Goal: Task Accomplishment & Management: Use online tool/utility

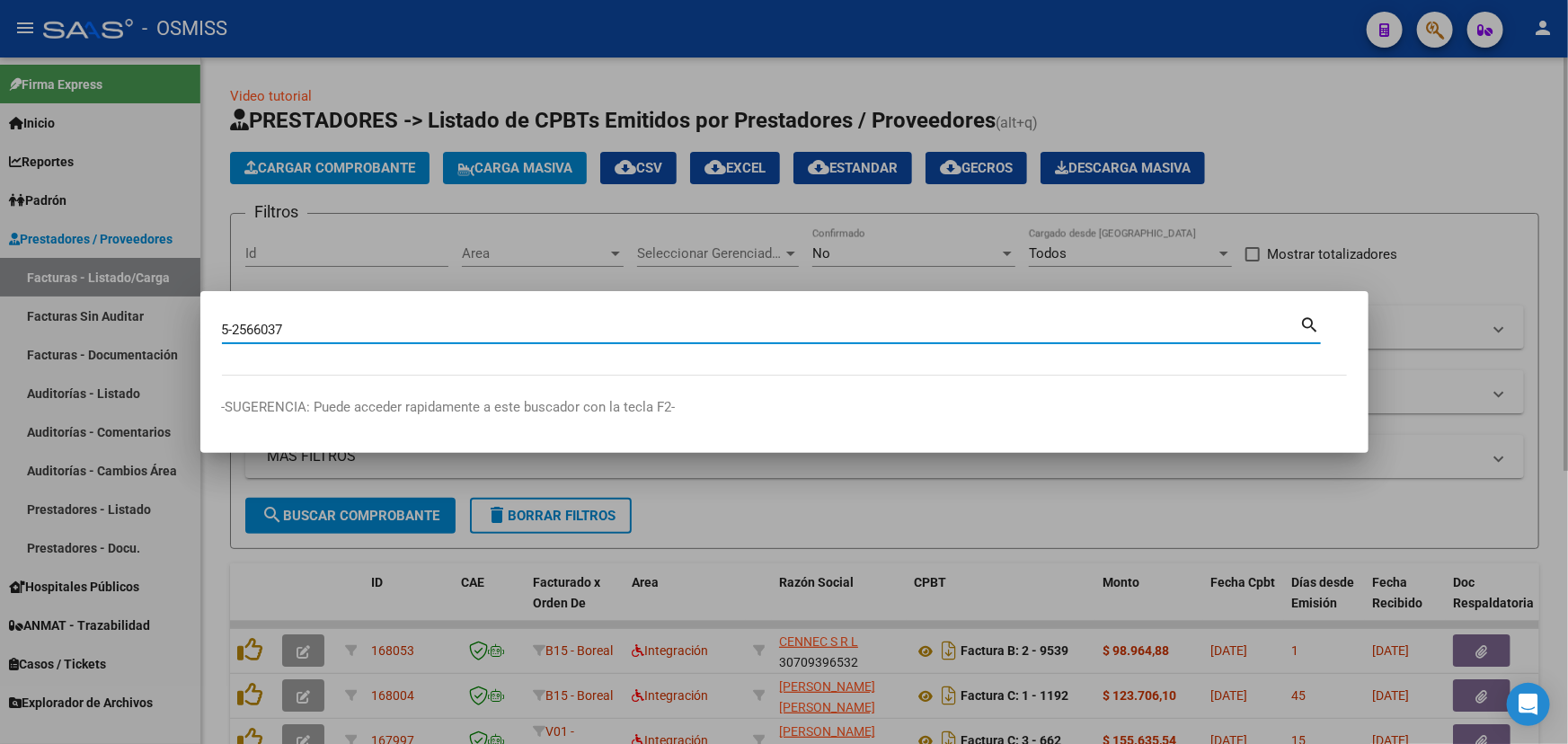
type input "5-2566037"
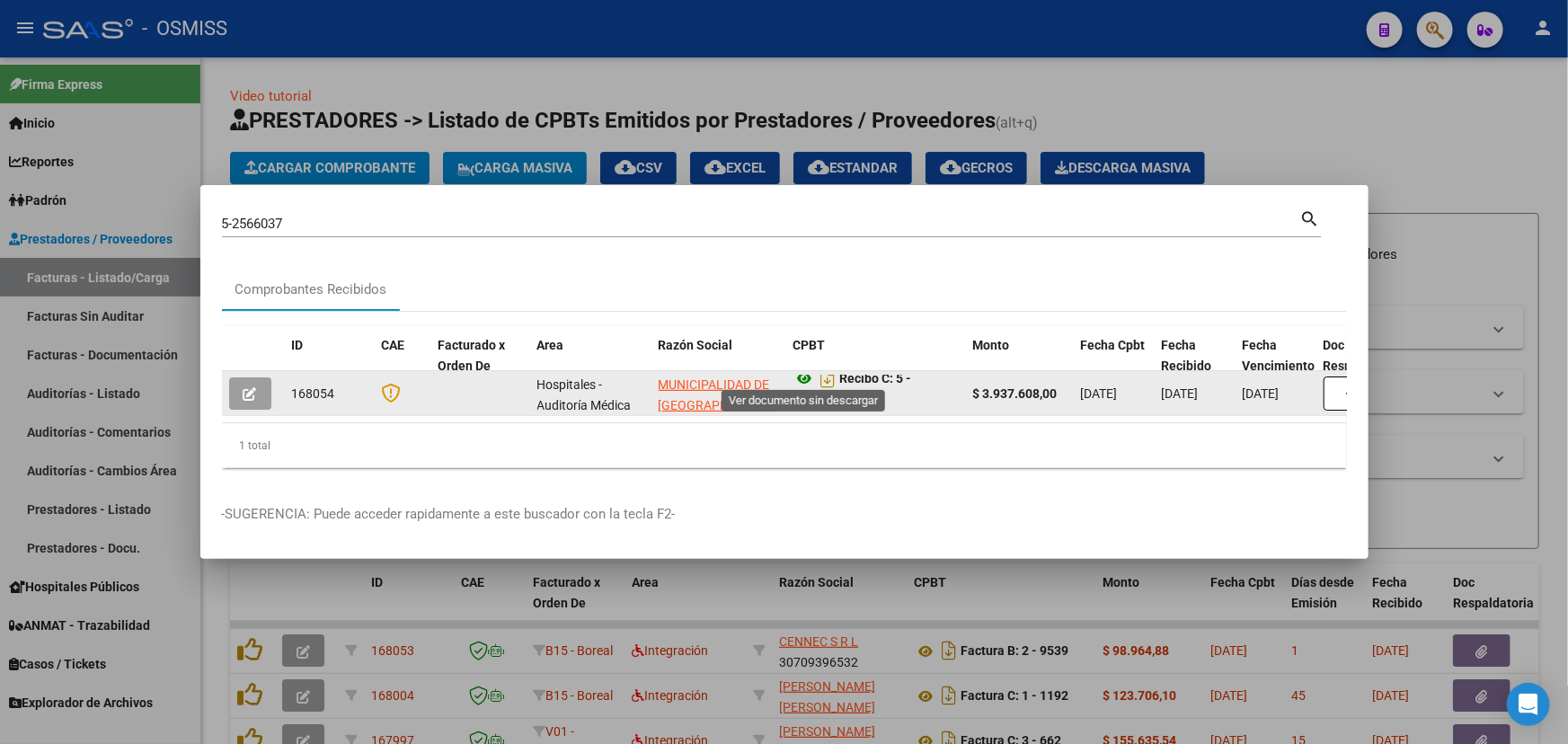
click at [797, 371] on icon at bounding box center [805, 378] width 23 height 21
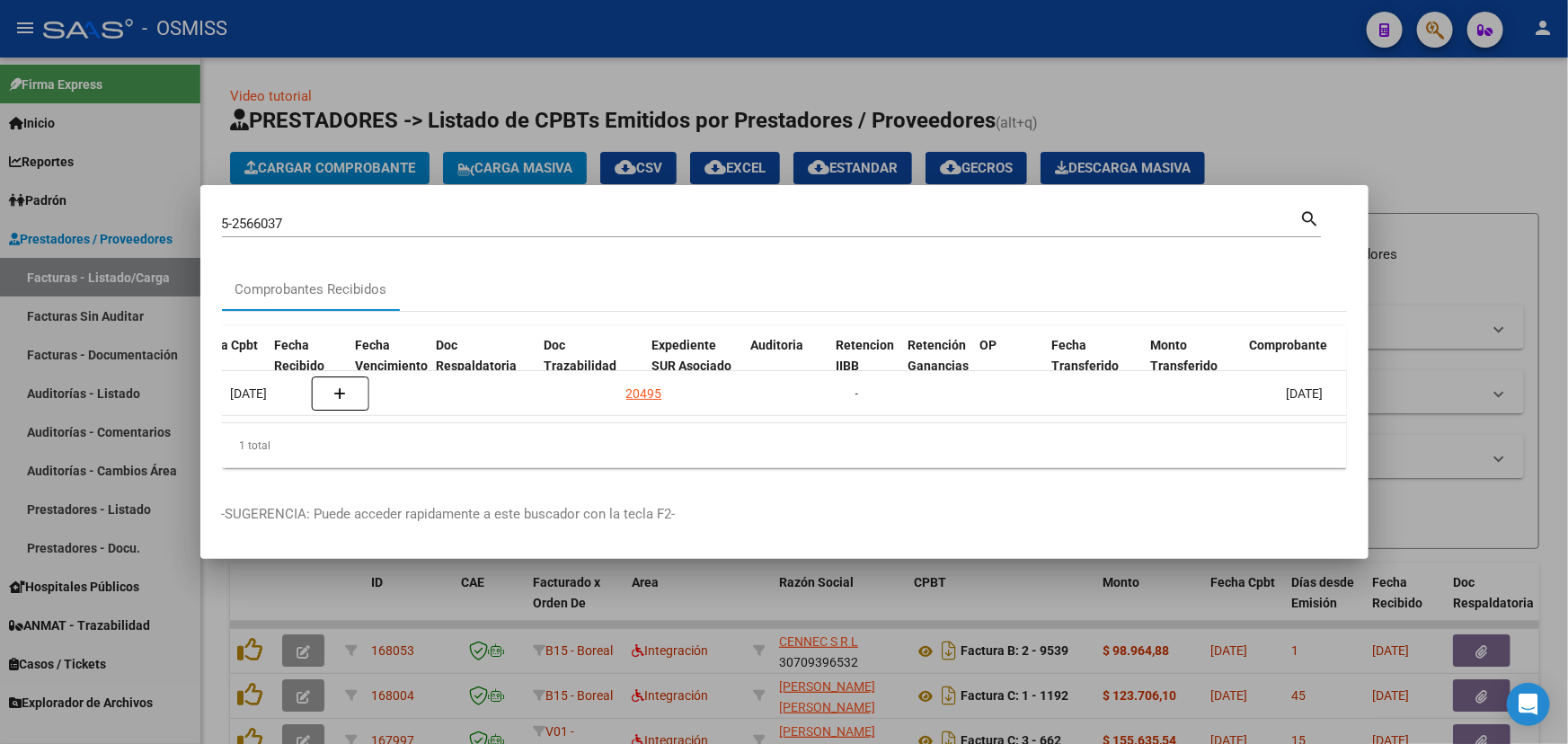
scroll to position [0, 1024]
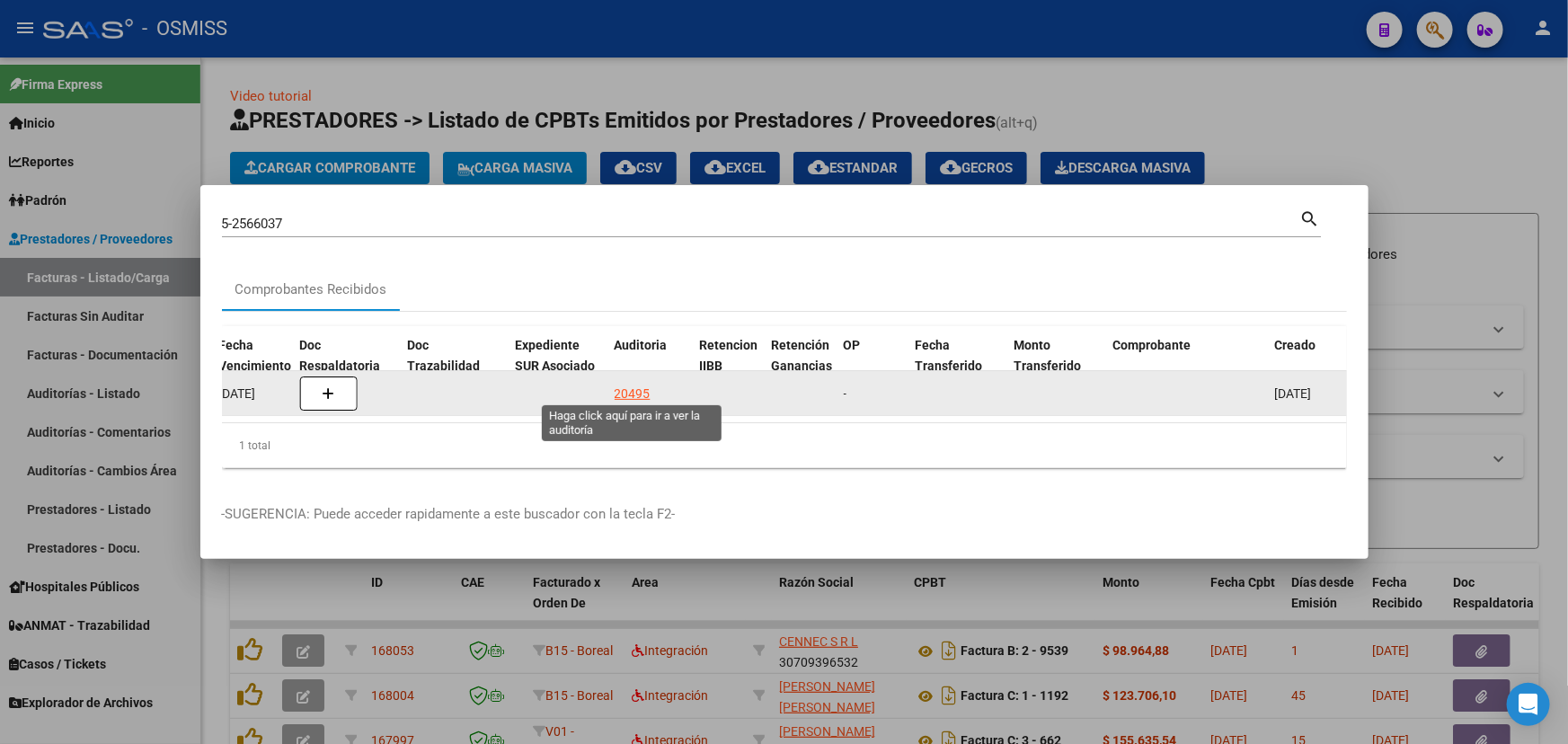
click at [626, 384] on div "20495" at bounding box center [632, 393] width 36 height 20
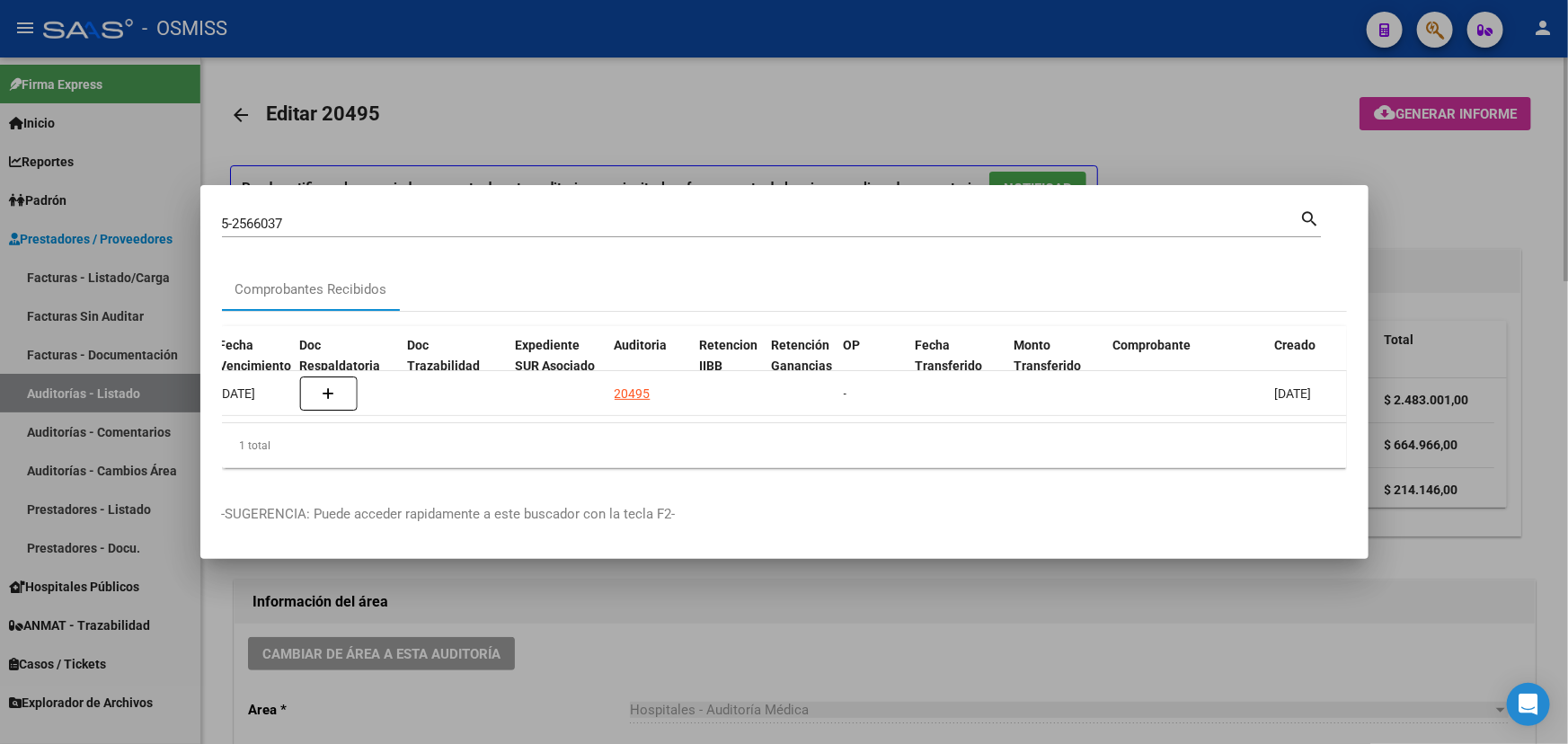
click at [652, 669] on div at bounding box center [784, 372] width 1568 height 744
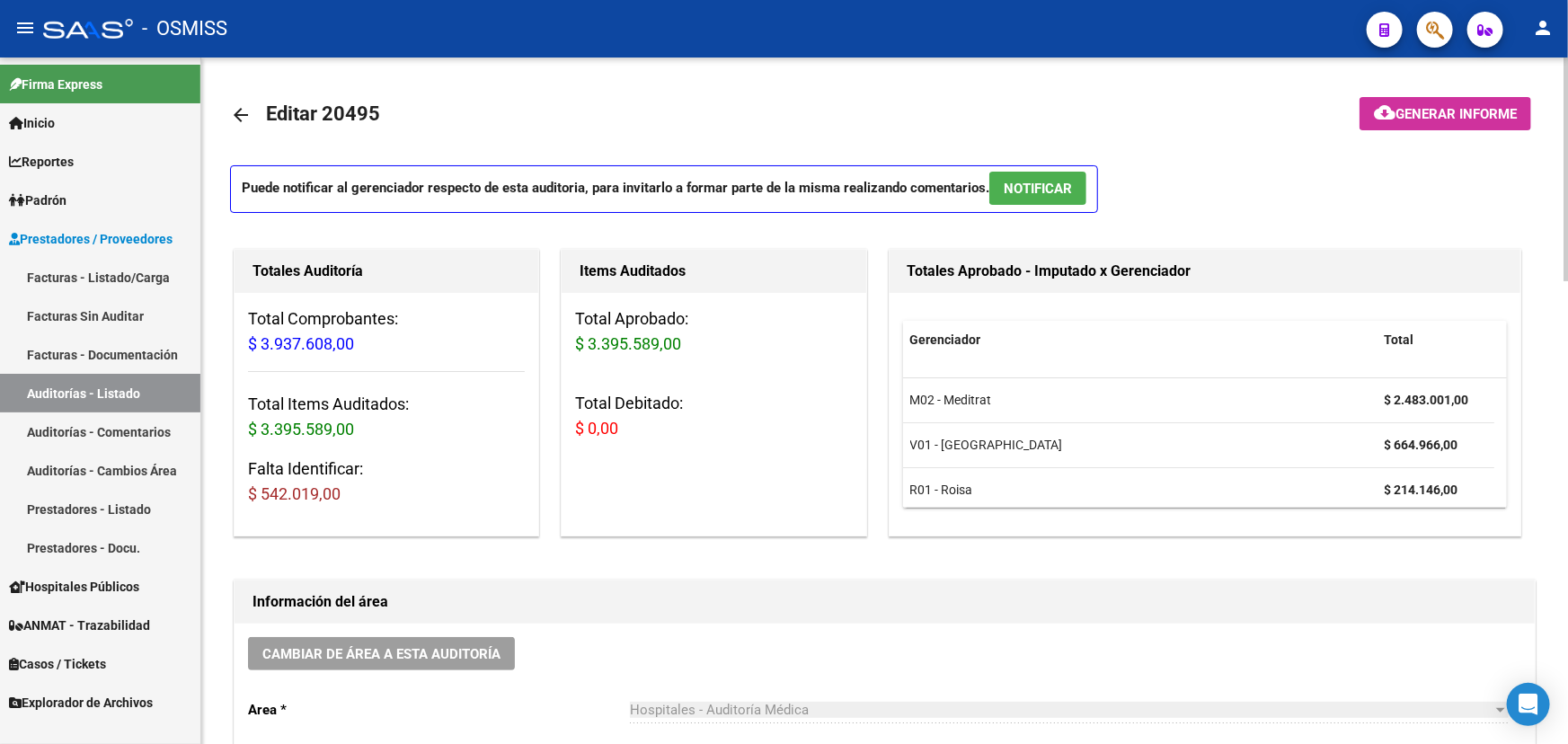
click at [240, 108] on mat-icon "arrow_back" at bounding box center [241, 114] width 21 height 21
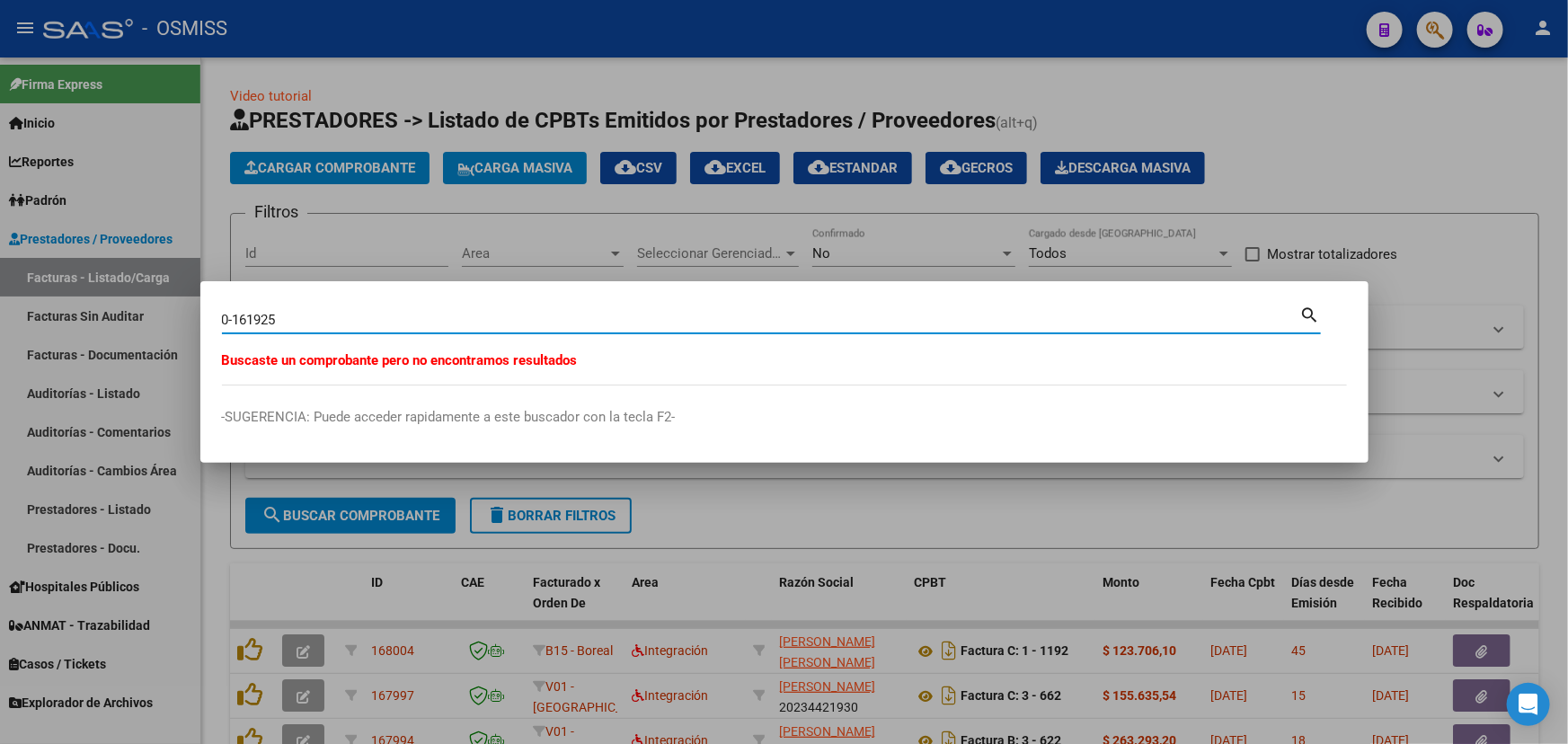
drag, startPoint x: 231, startPoint y: 317, endPoint x: 187, endPoint y: 310, distance: 44.6
click at [187, 310] on div "0-161925 Buscar (apellido, dni, cuil, nro traspaso, cuit, obra social) search B…" at bounding box center [784, 372] width 1568 height 744
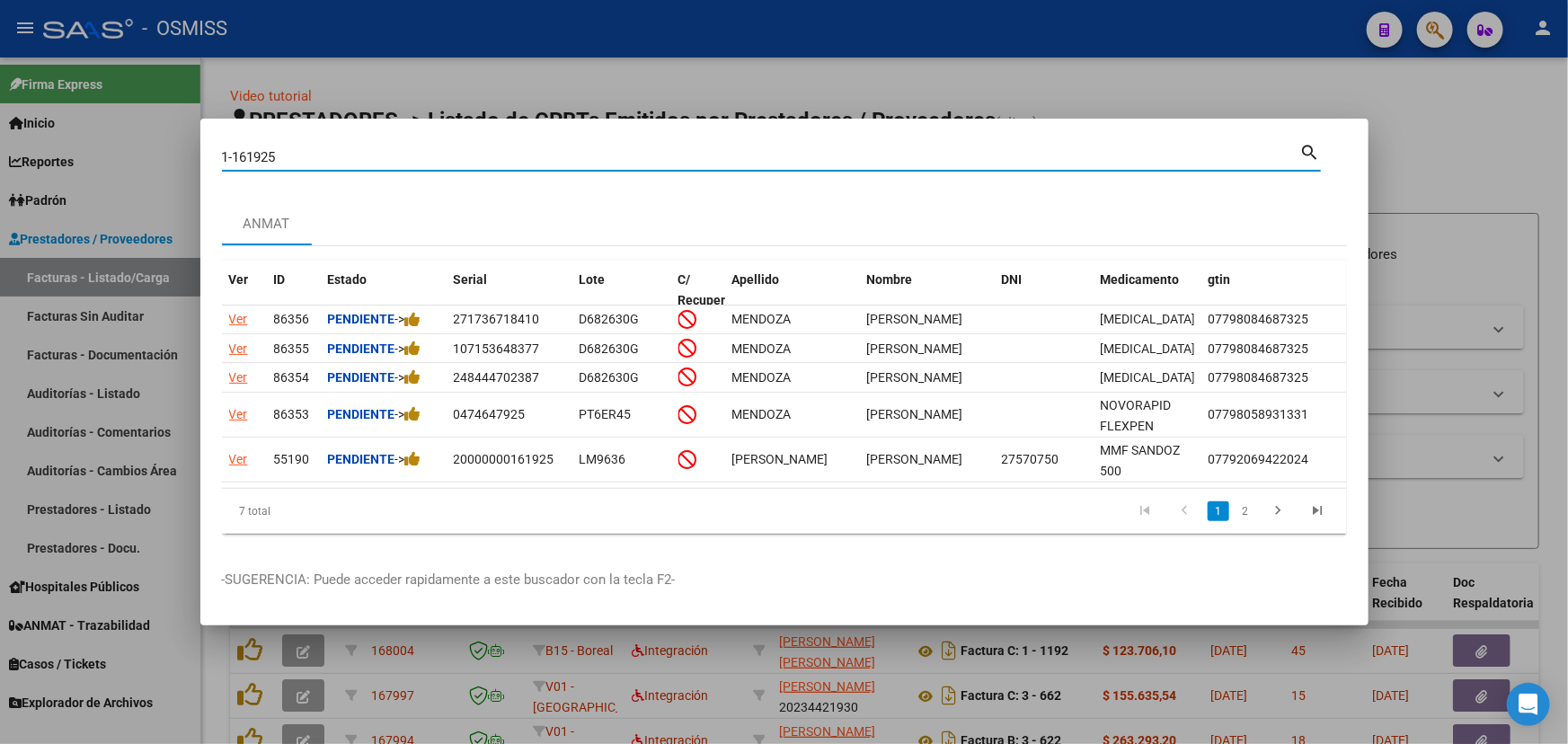
type input "1-161925"
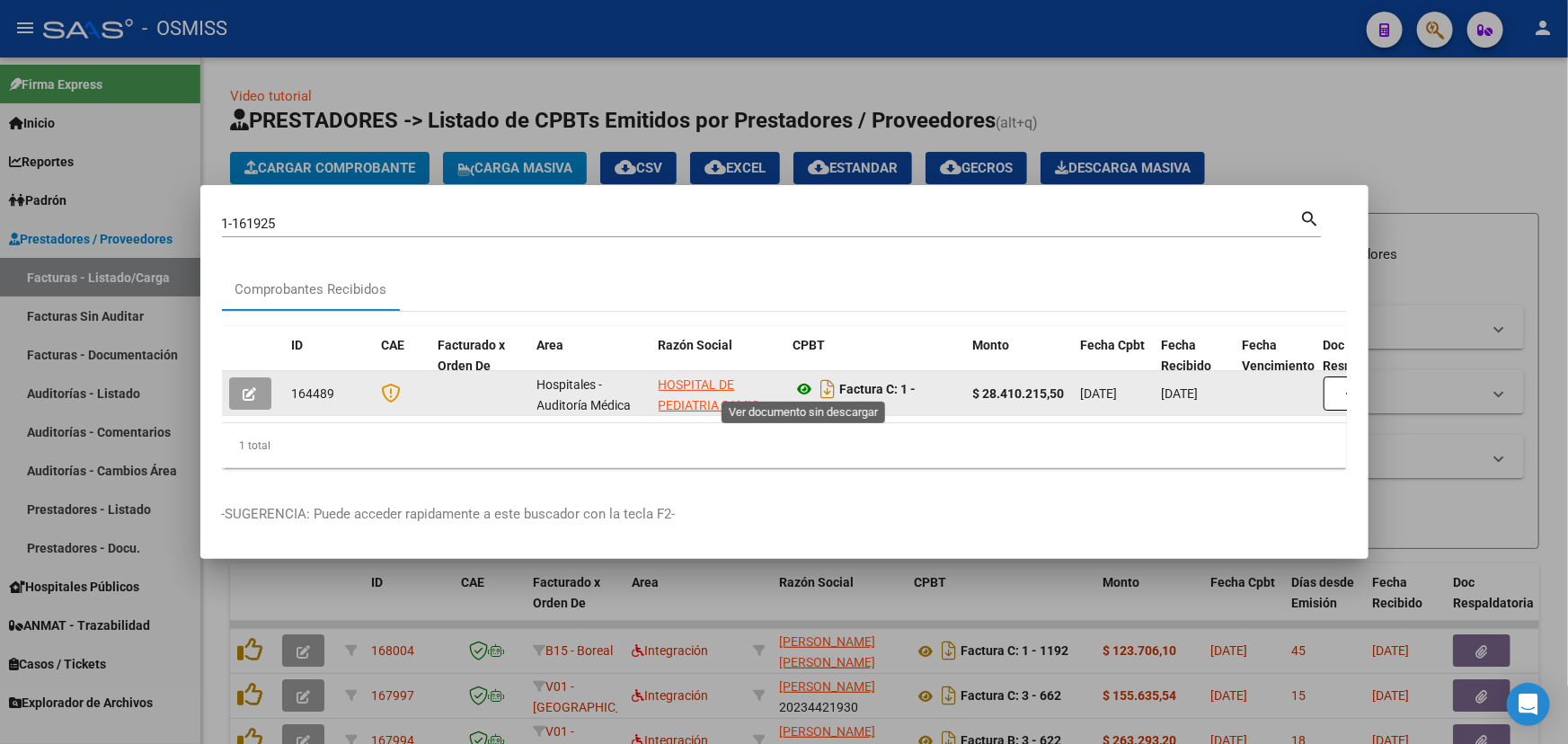
click at [800, 383] on icon at bounding box center [805, 389] width 23 height 21
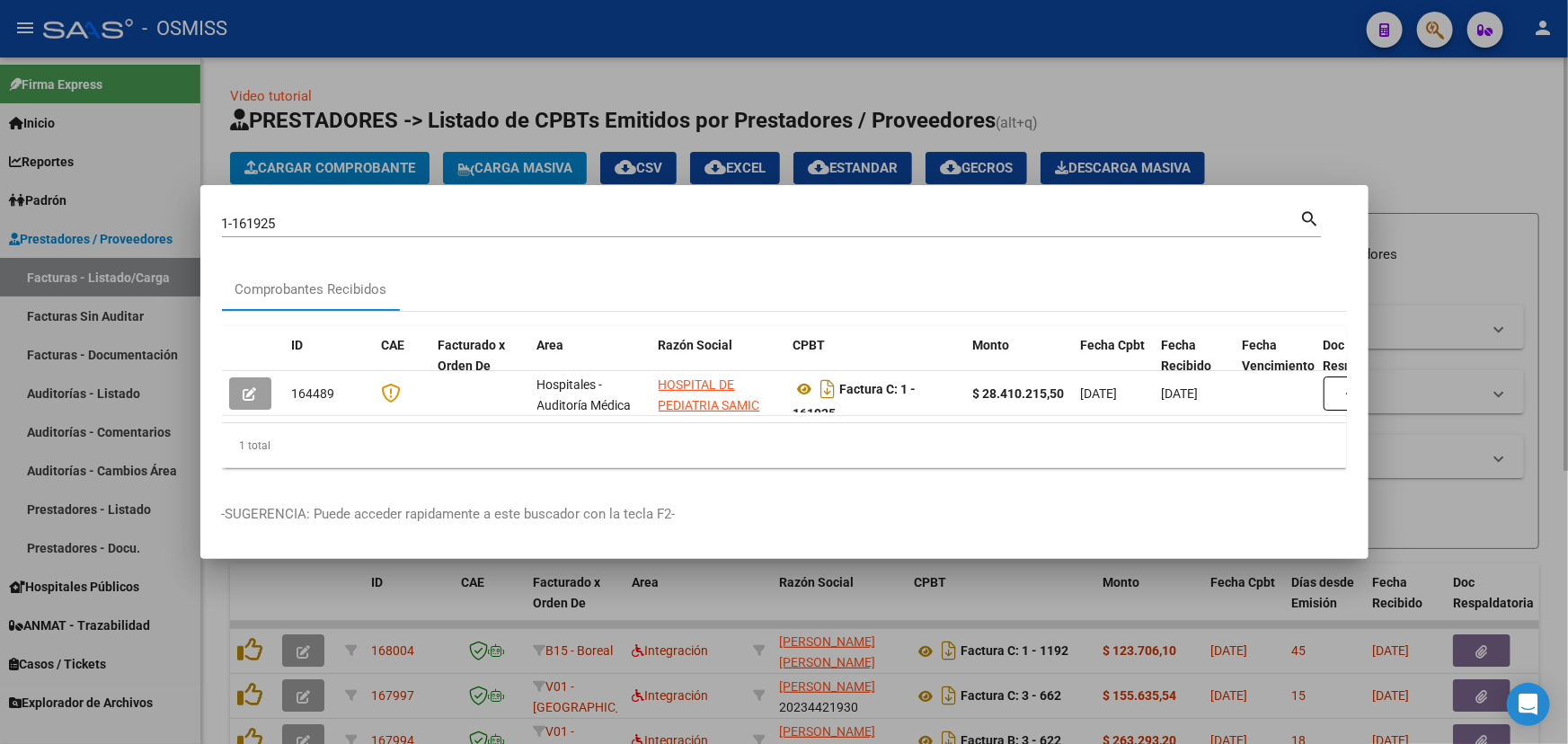
drag, startPoint x: 1301, startPoint y: 122, endPoint x: 1236, endPoint y: 117, distance: 65.2
click at [1292, 124] on div at bounding box center [784, 372] width 1568 height 744
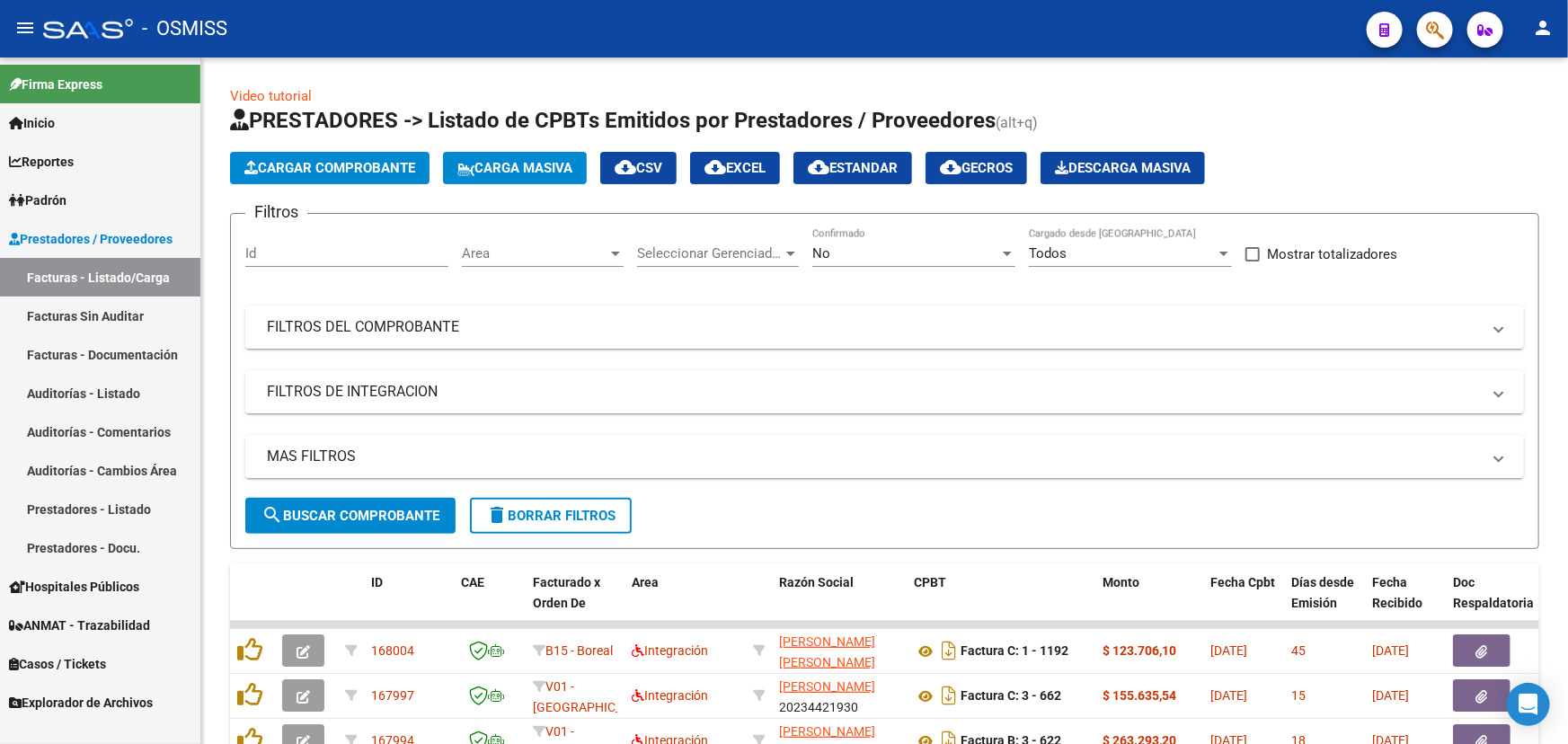
click at [45, 664] on span "Casos / Tickets" at bounding box center [57, 663] width 97 height 19
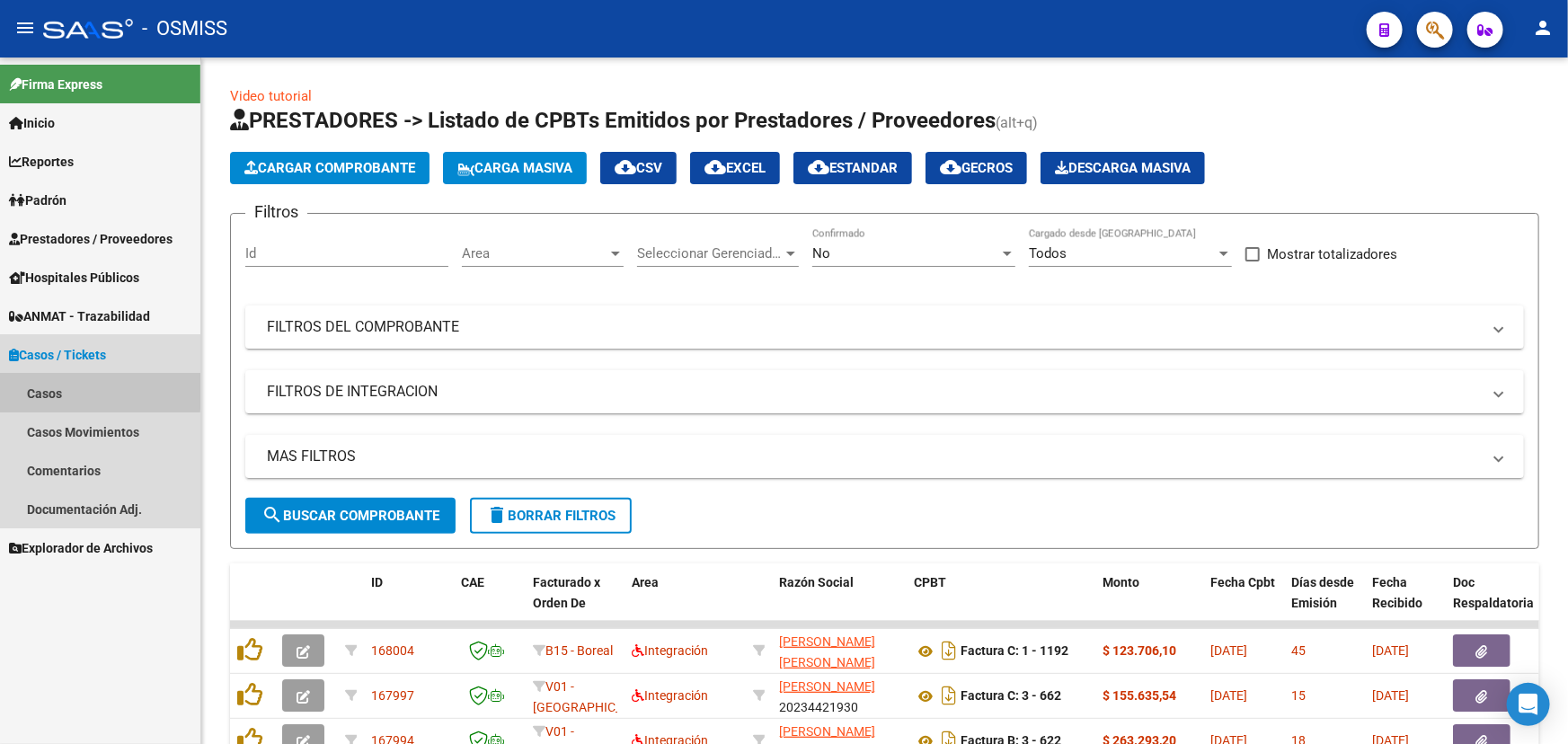
click at [32, 386] on link "Casos" at bounding box center [100, 393] width 200 height 39
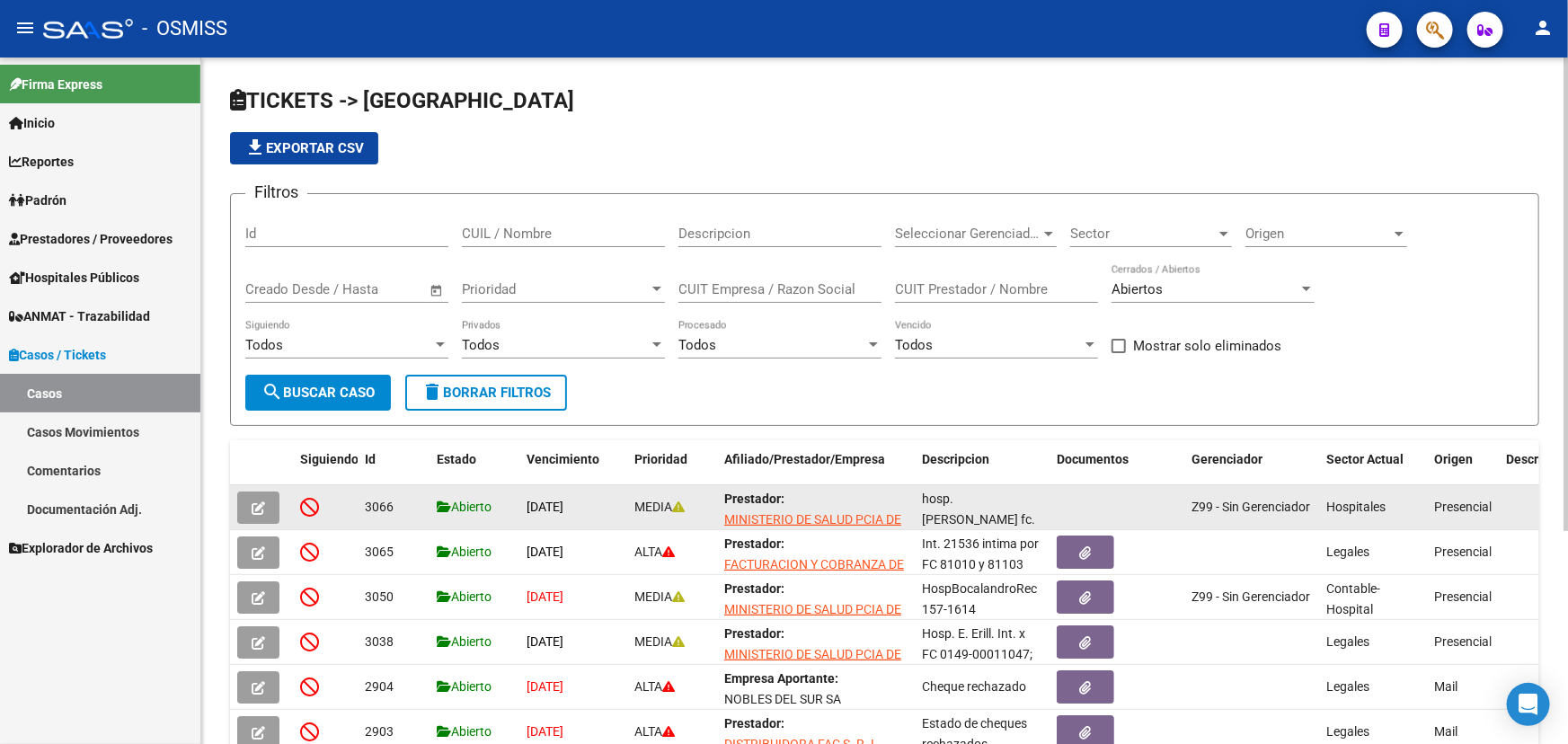
click at [265, 505] on button "button" at bounding box center [258, 506] width 43 height 32
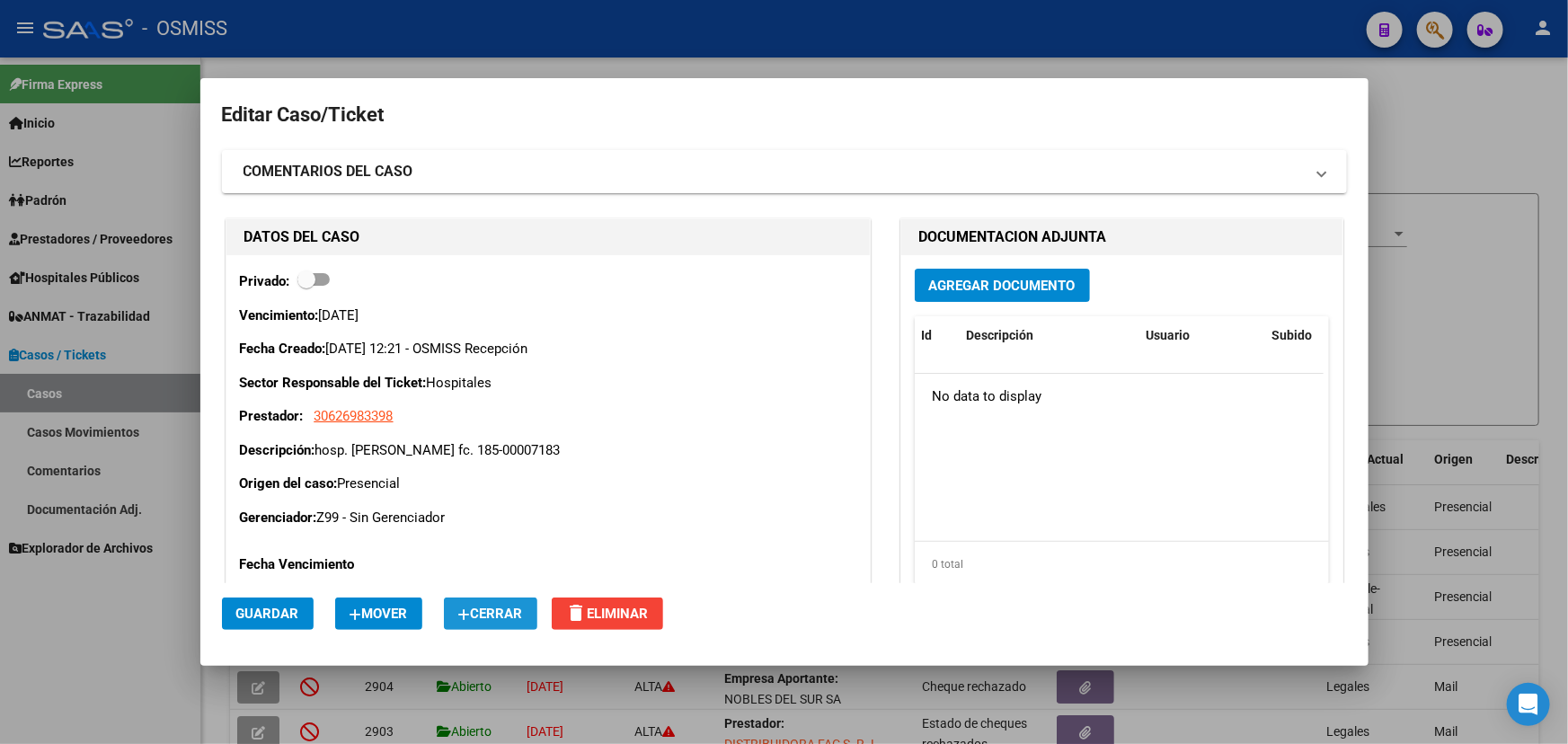
click at [514, 610] on span "Cerrar" at bounding box center [490, 613] width 65 height 16
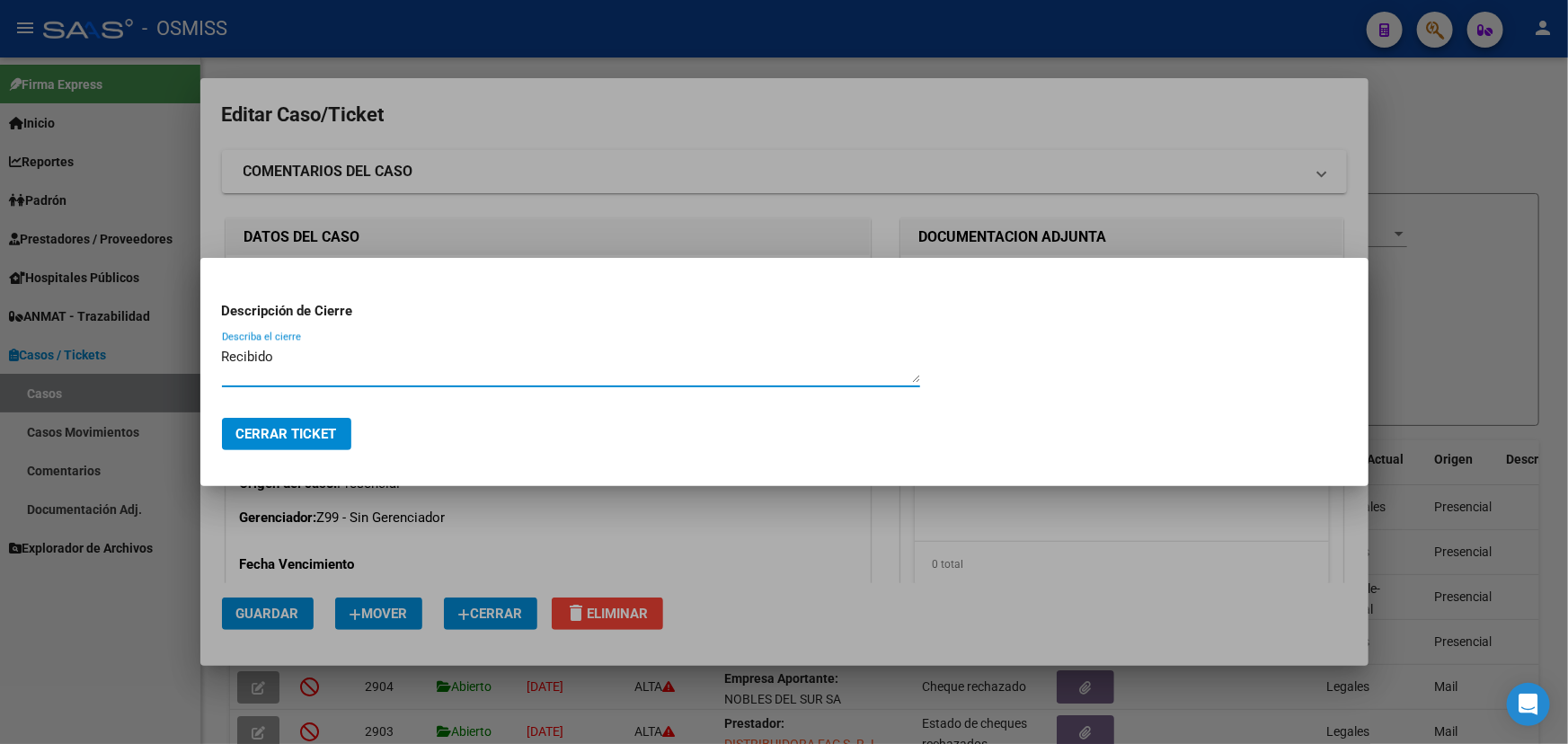
type textarea "Recibido"
click at [297, 436] on span "Cerrar Ticket" at bounding box center [286, 434] width 101 height 16
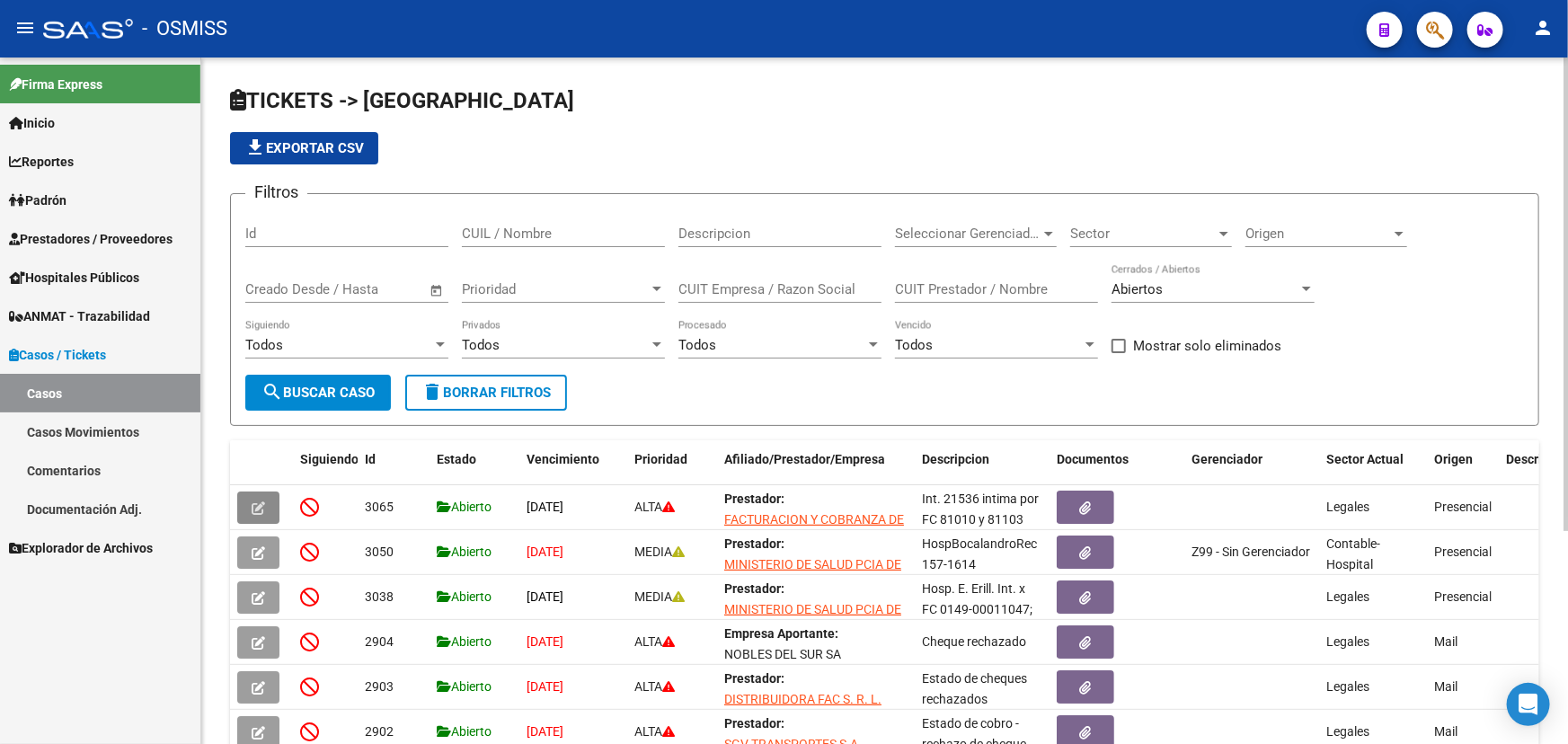
click at [370, 398] on button "search Buscar Caso" at bounding box center [318, 392] width 146 height 36
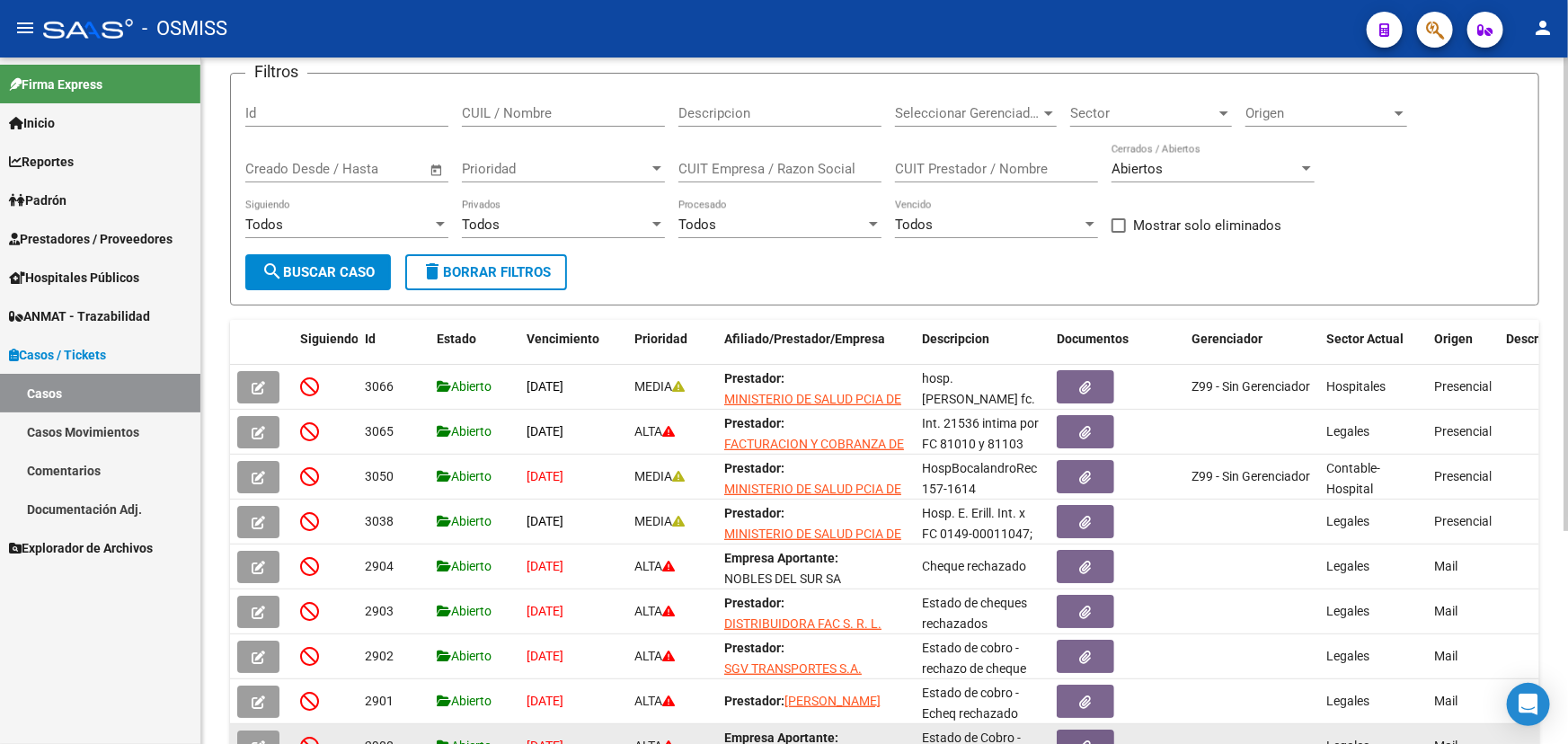
scroll to position [81, 0]
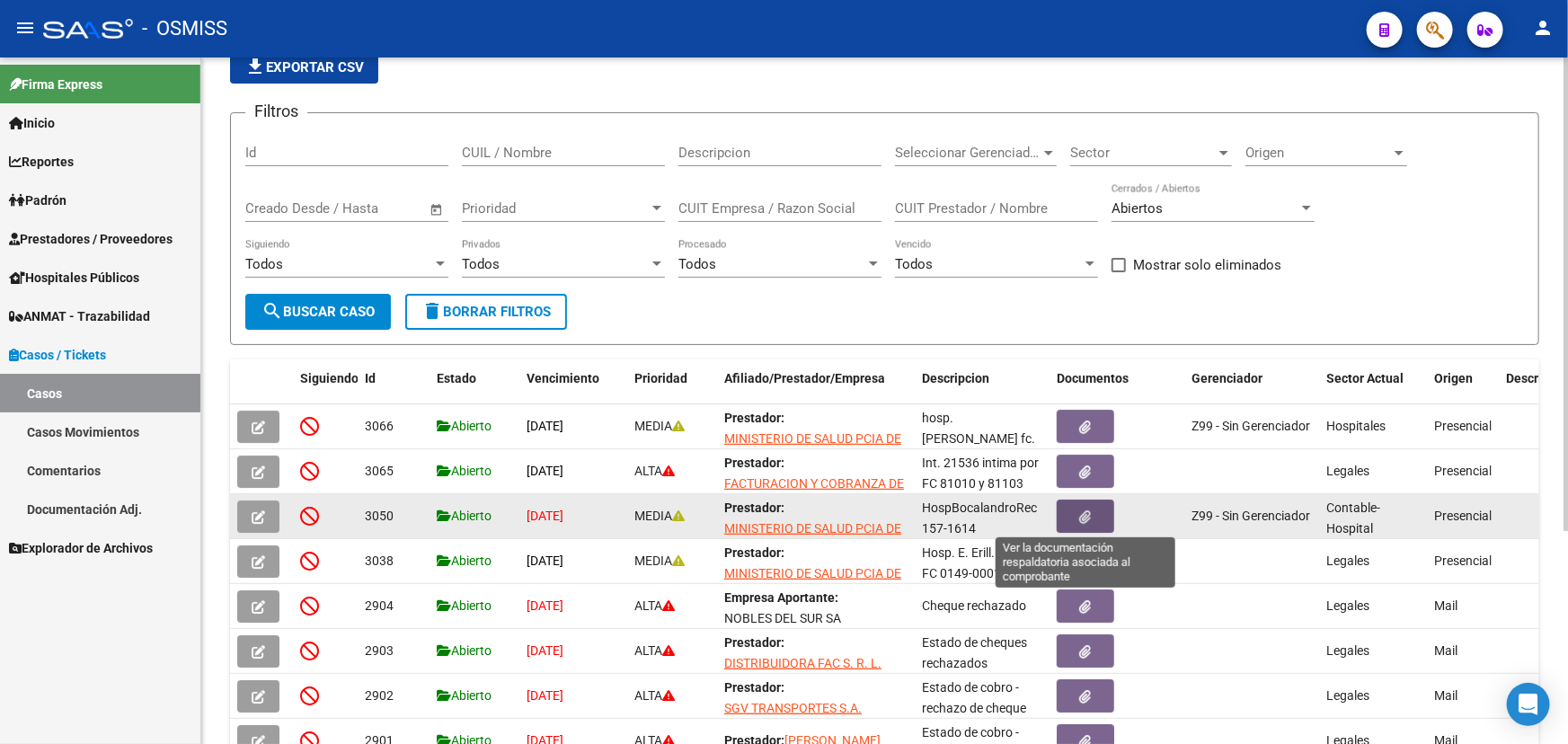
click at [1093, 512] on button "button" at bounding box center [1085, 516] width 57 height 33
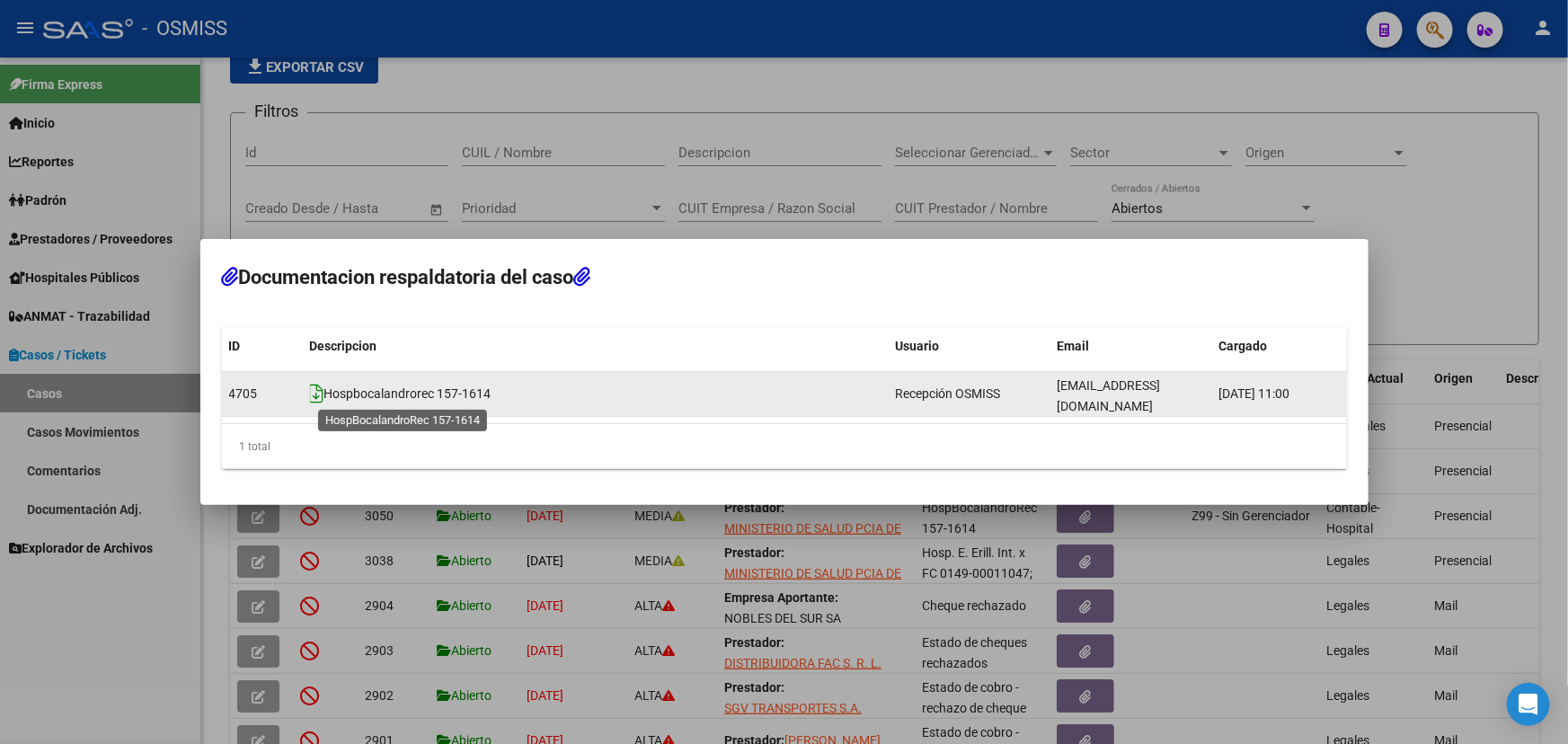
click at [318, 394] on icon at bounding box center [316, 393] width 15 height 19
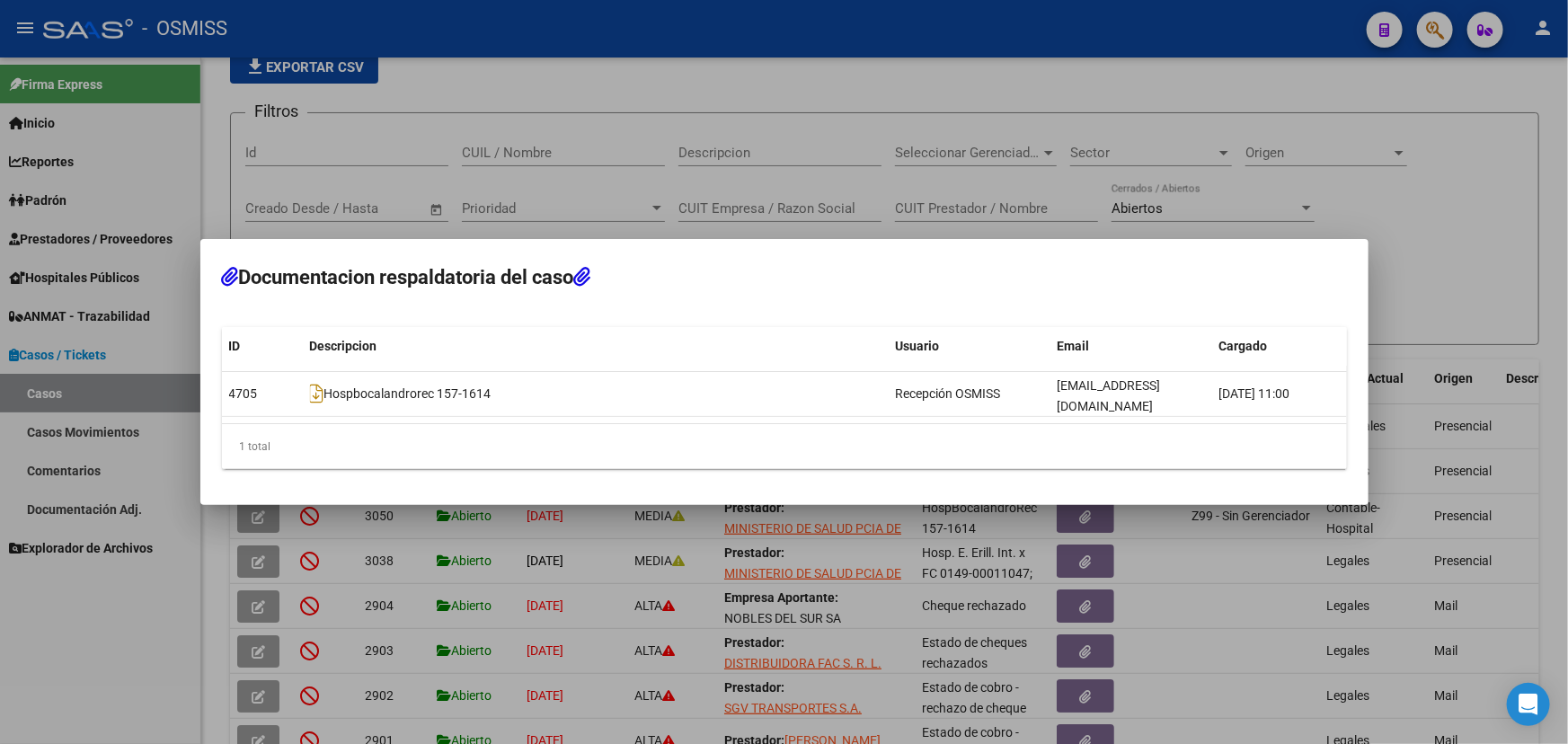
click at [1404, 210] on div at bounding box center [784, 372] width 1568 height 744
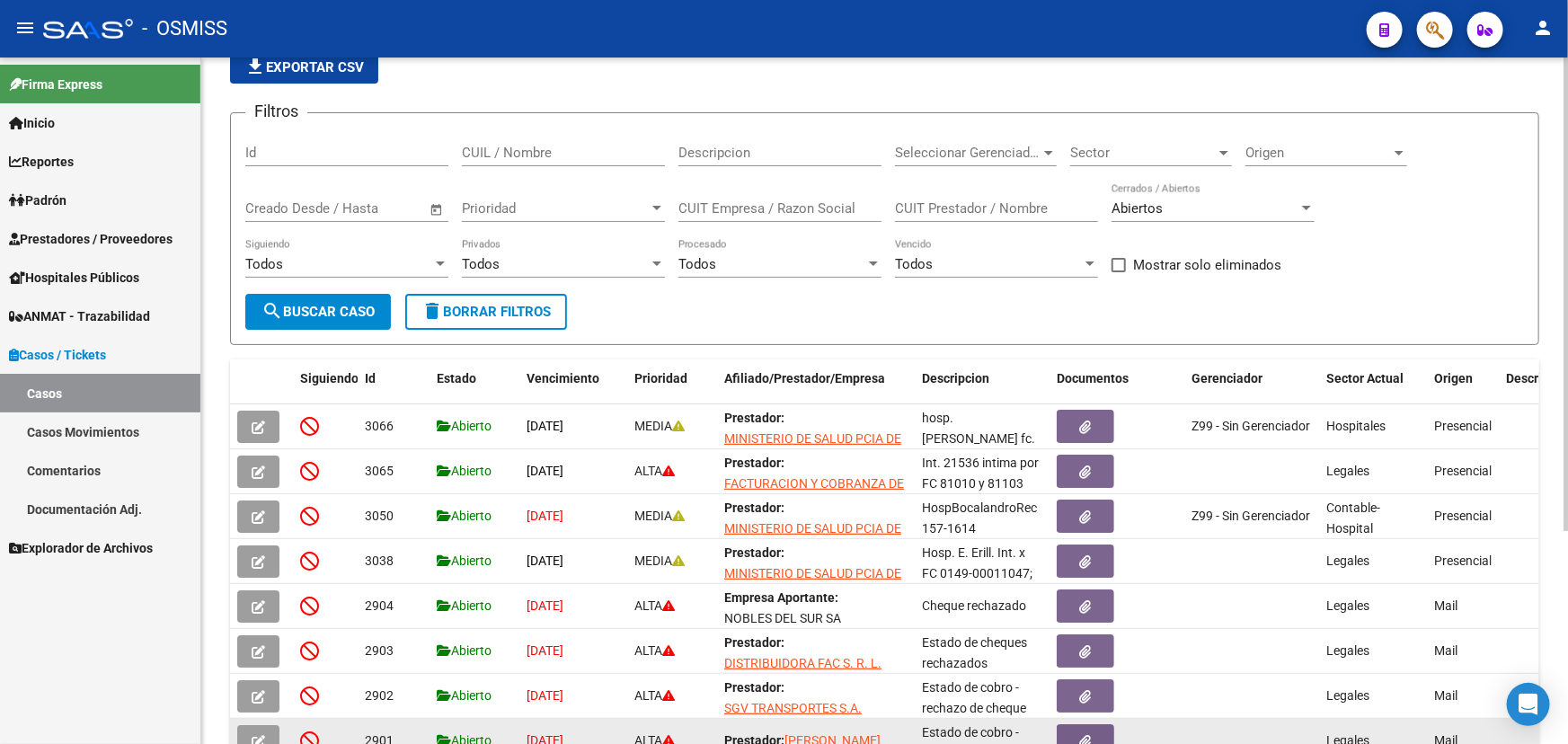
scroll to position [0, 0]
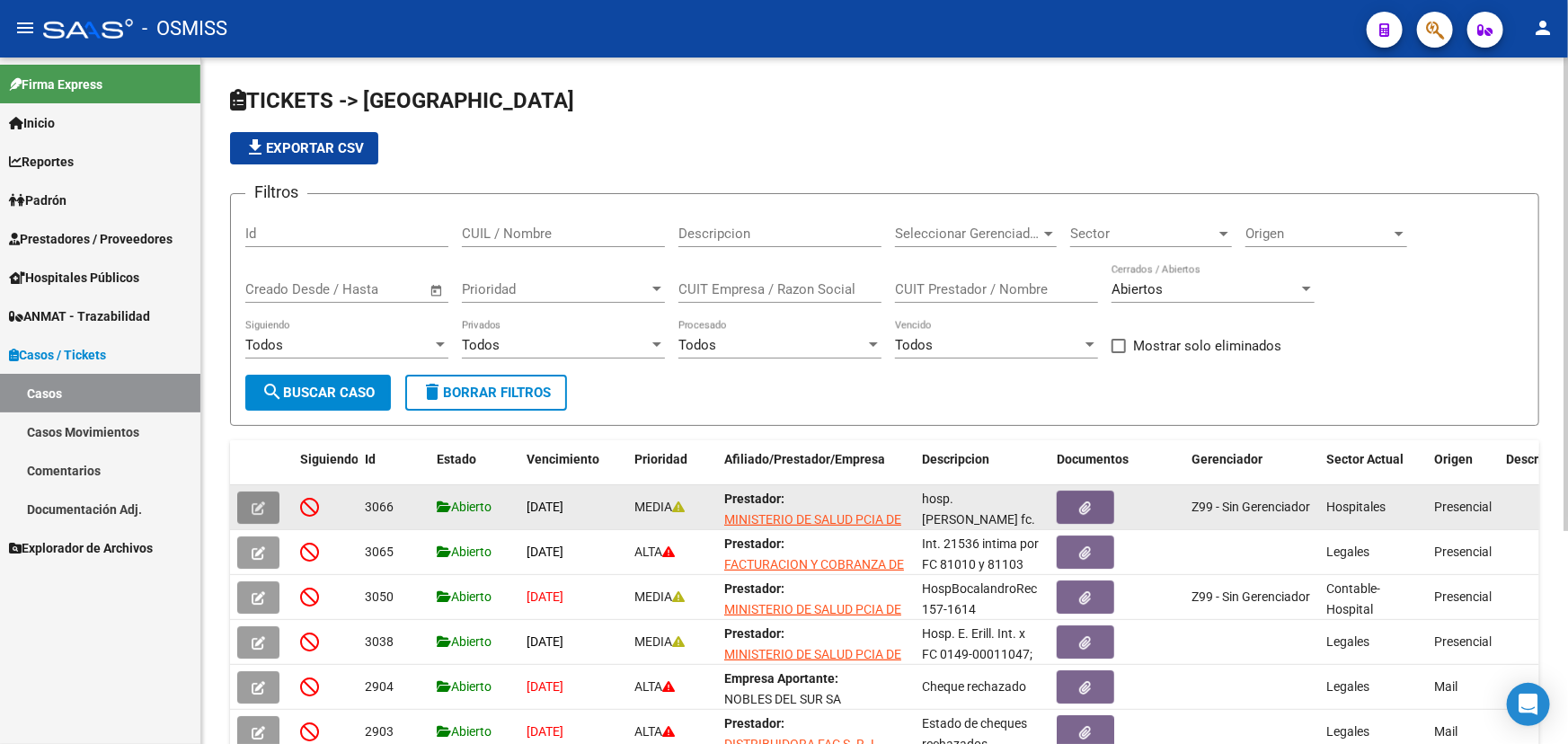
click at [271, 507] on button "button" at bounding box center [258, 506] width 43 height 32
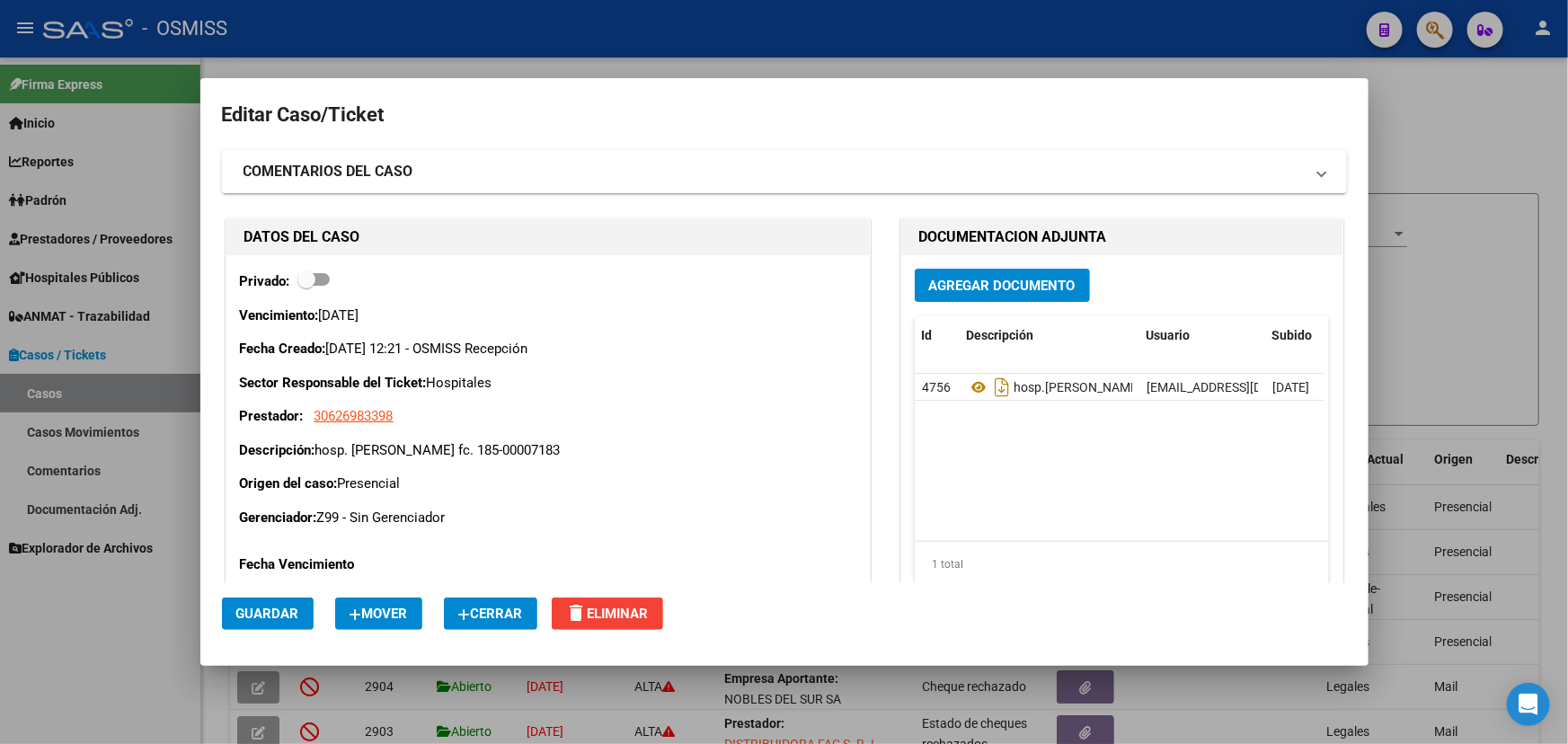
click at [492, 611] on span "Cerrar" at bounding box center [490, 613] width 65 height 16
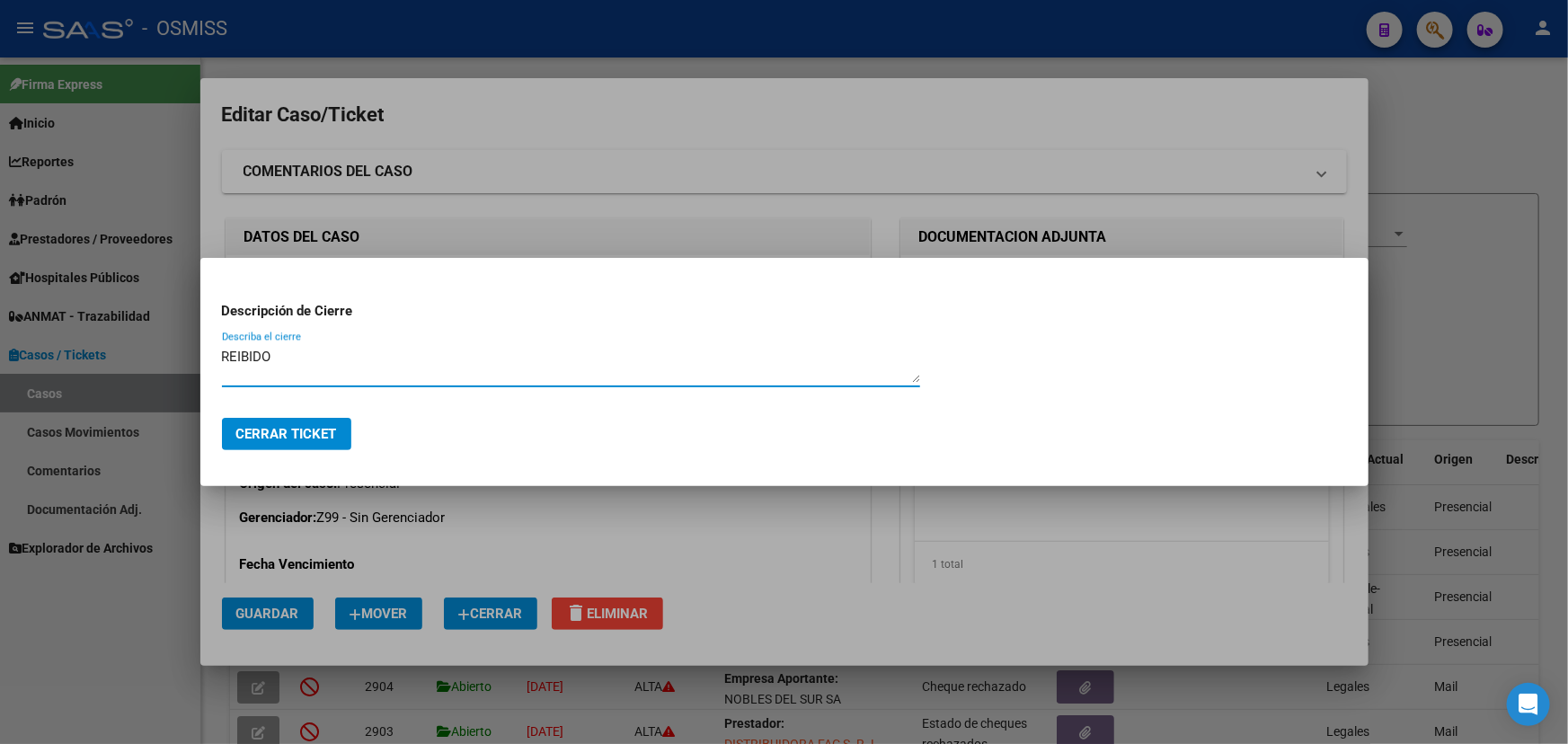
click at [234, 353] on textarea "REIBIDO" at bounding box center [571, 364] width 698 height 36
type textarea "RECIBIDO"
click at [297, 433] on span "Cerrar Ticket" at bounding box center [286, 434] width 101 height 16
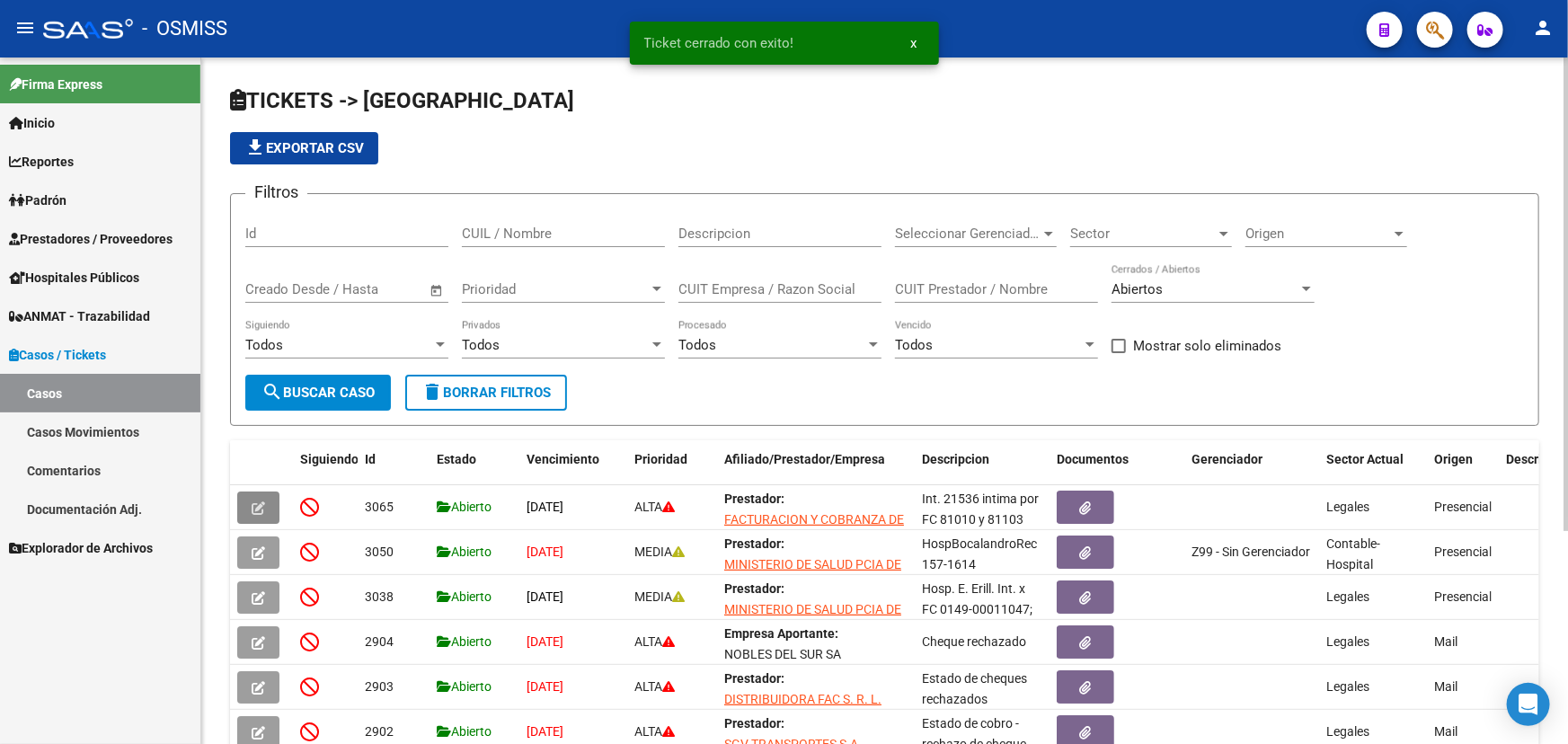
click at [1482, 159] on div "file_download Exportar CSV" at bounding box center [884, 147] width 1309 height 32
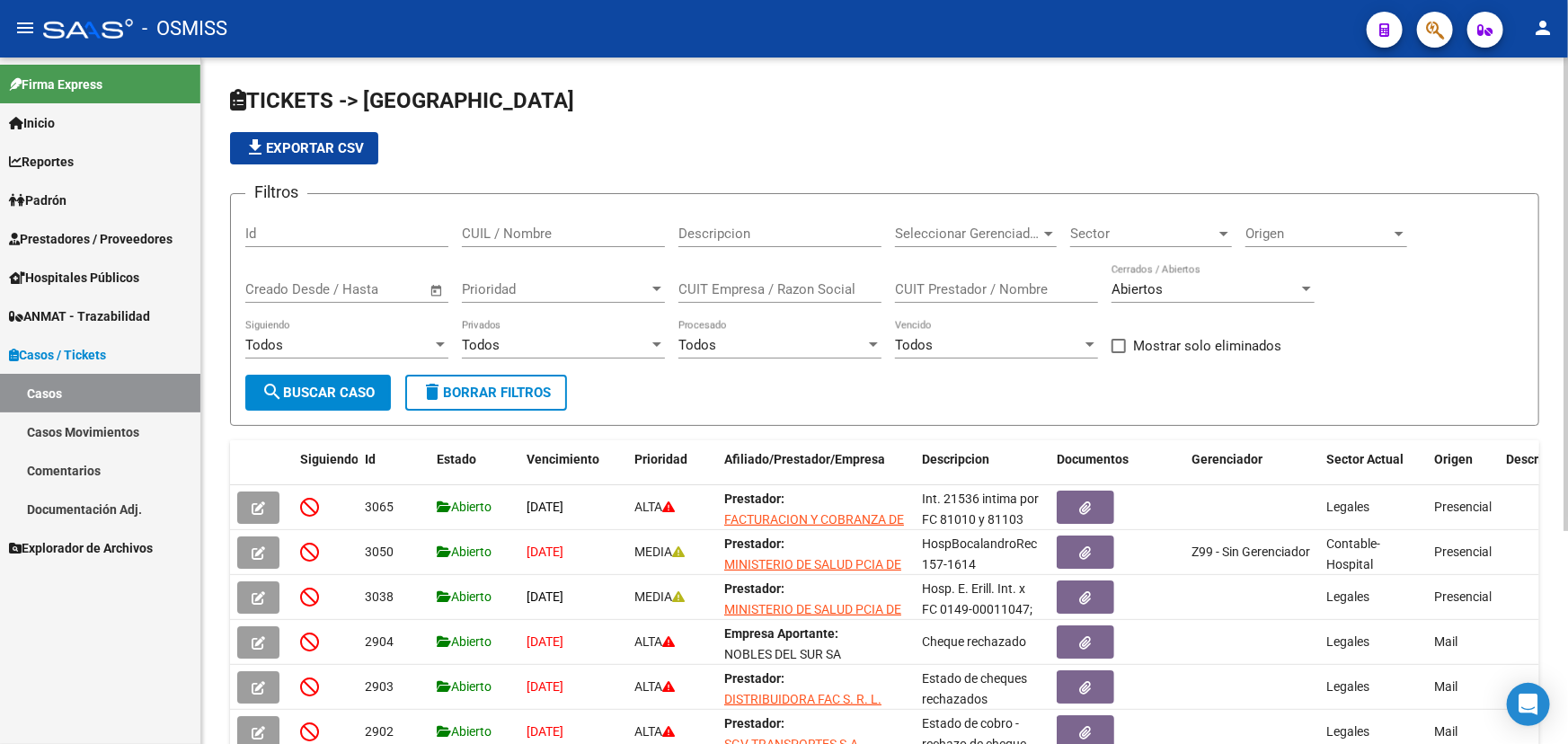
click at [527, 391] on span "delete Borrar Filtros" at bounding box center [485, 392] width 129 height 16
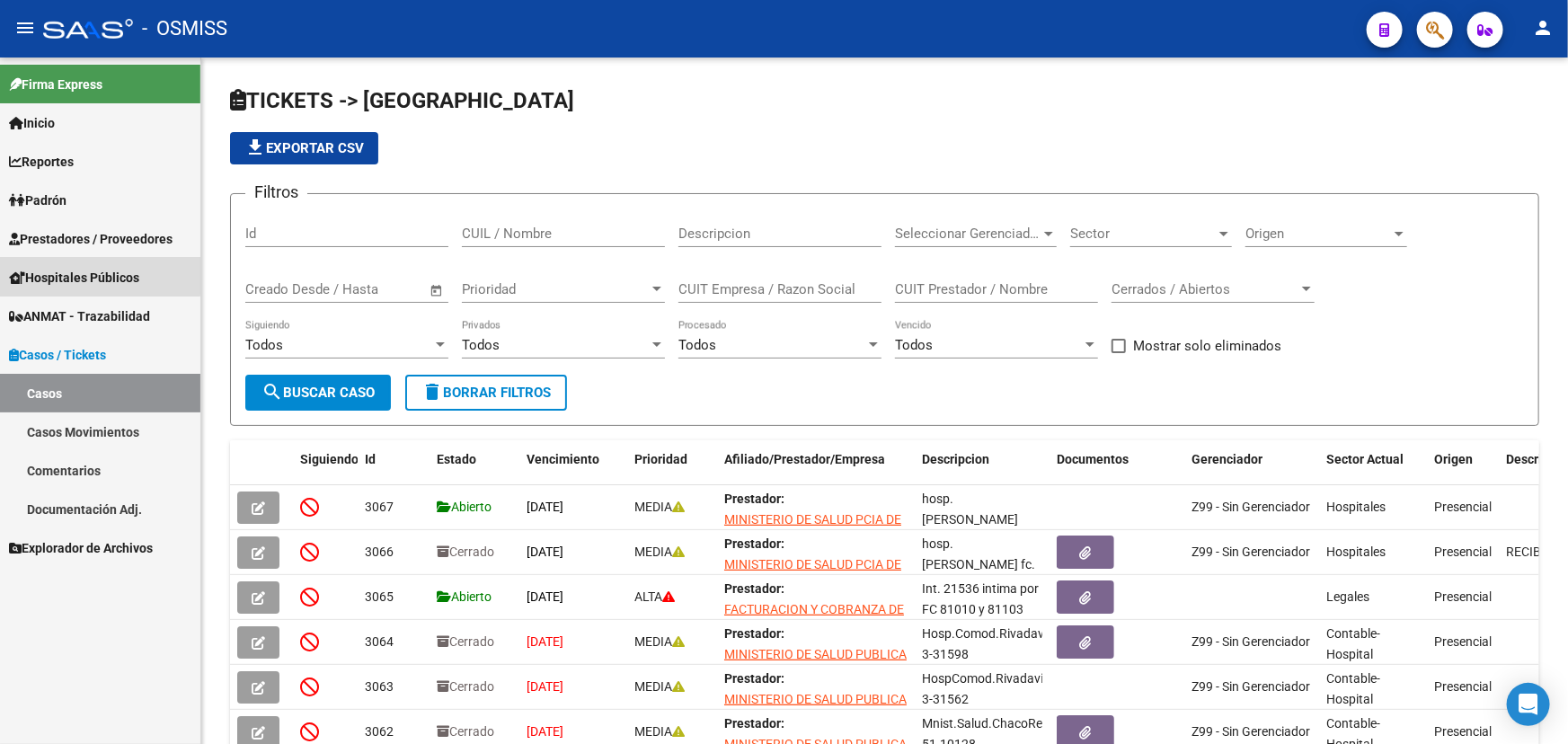
click at [77, 275] on span "Hospitales Públicos" at bounding box center [74, 277] width 130 height 19
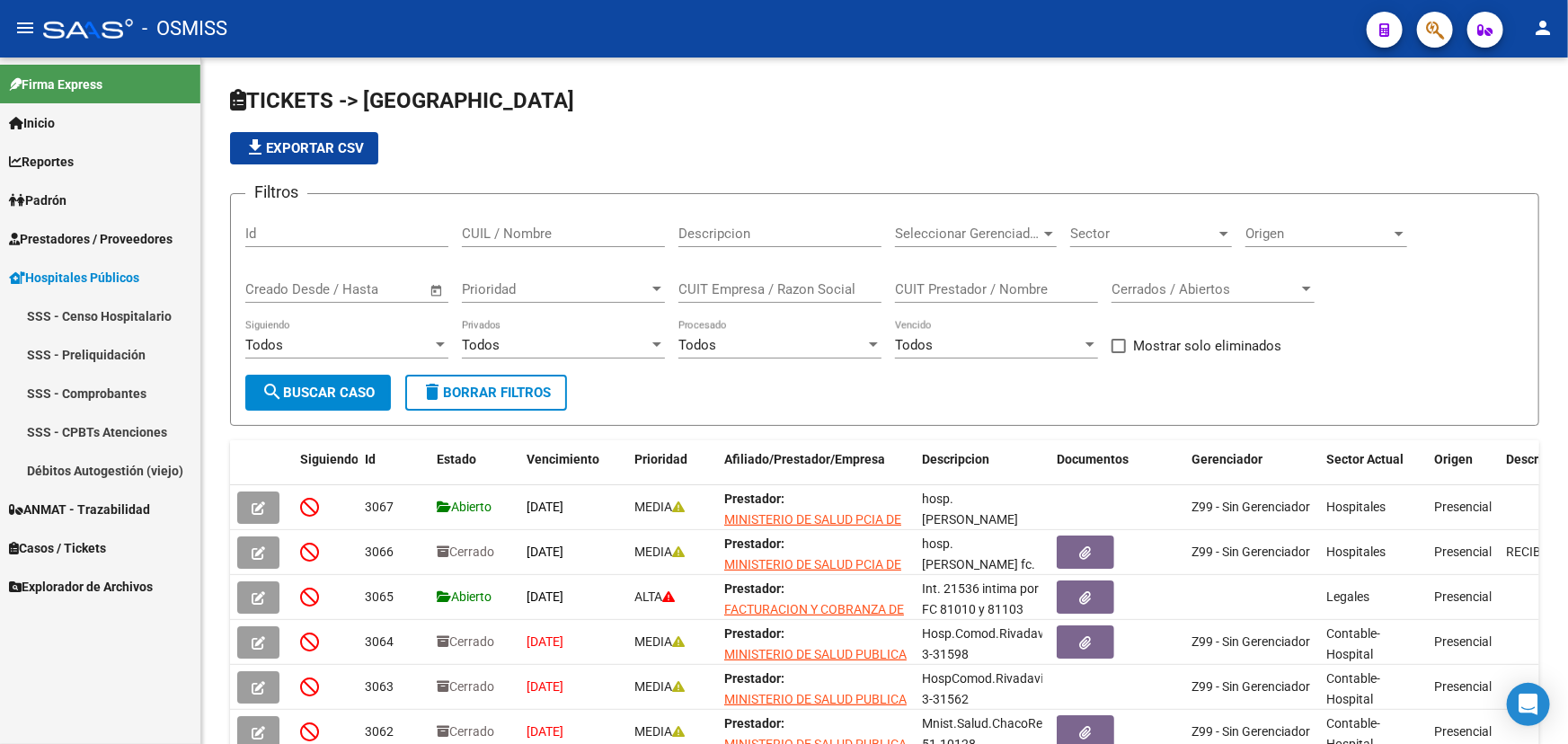
click at [141, 243] on span "Prestadores / Proveedores" at bounding box center [90, 239] width 164 height 19
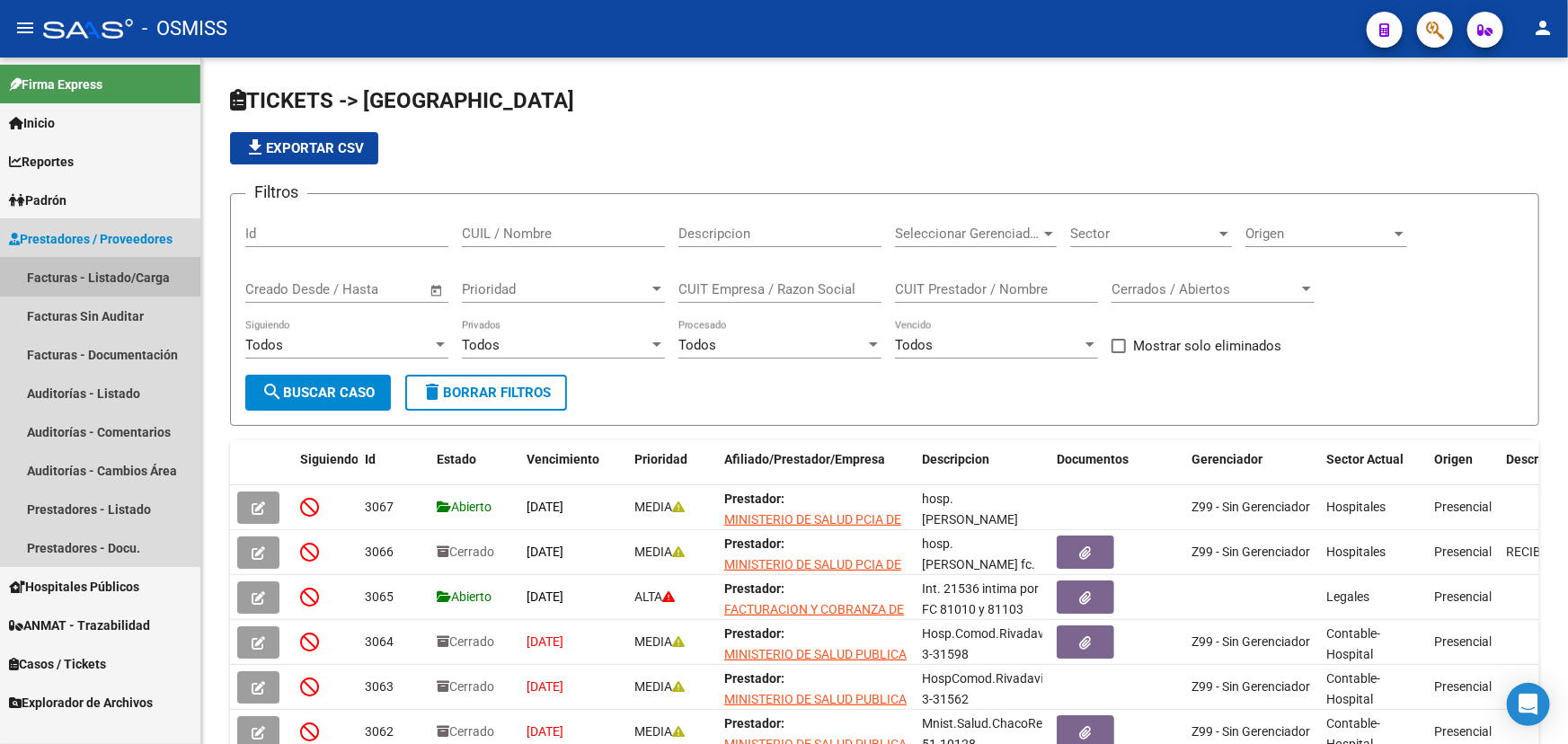
click at [77, 281] on link "Facturas - Listado/Carga" at bounding box center [100, 277] width 200 height 39
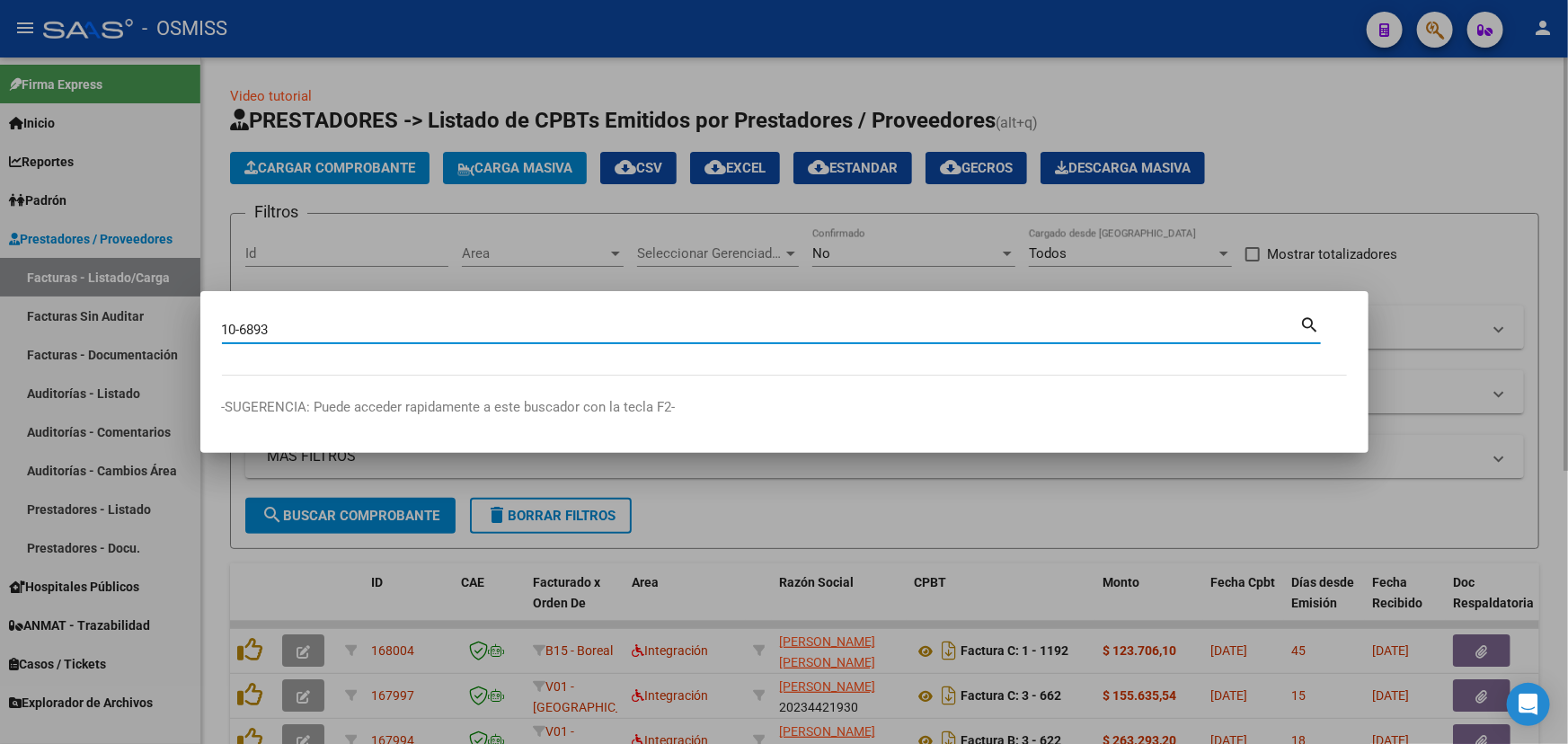
type input "10-6893"
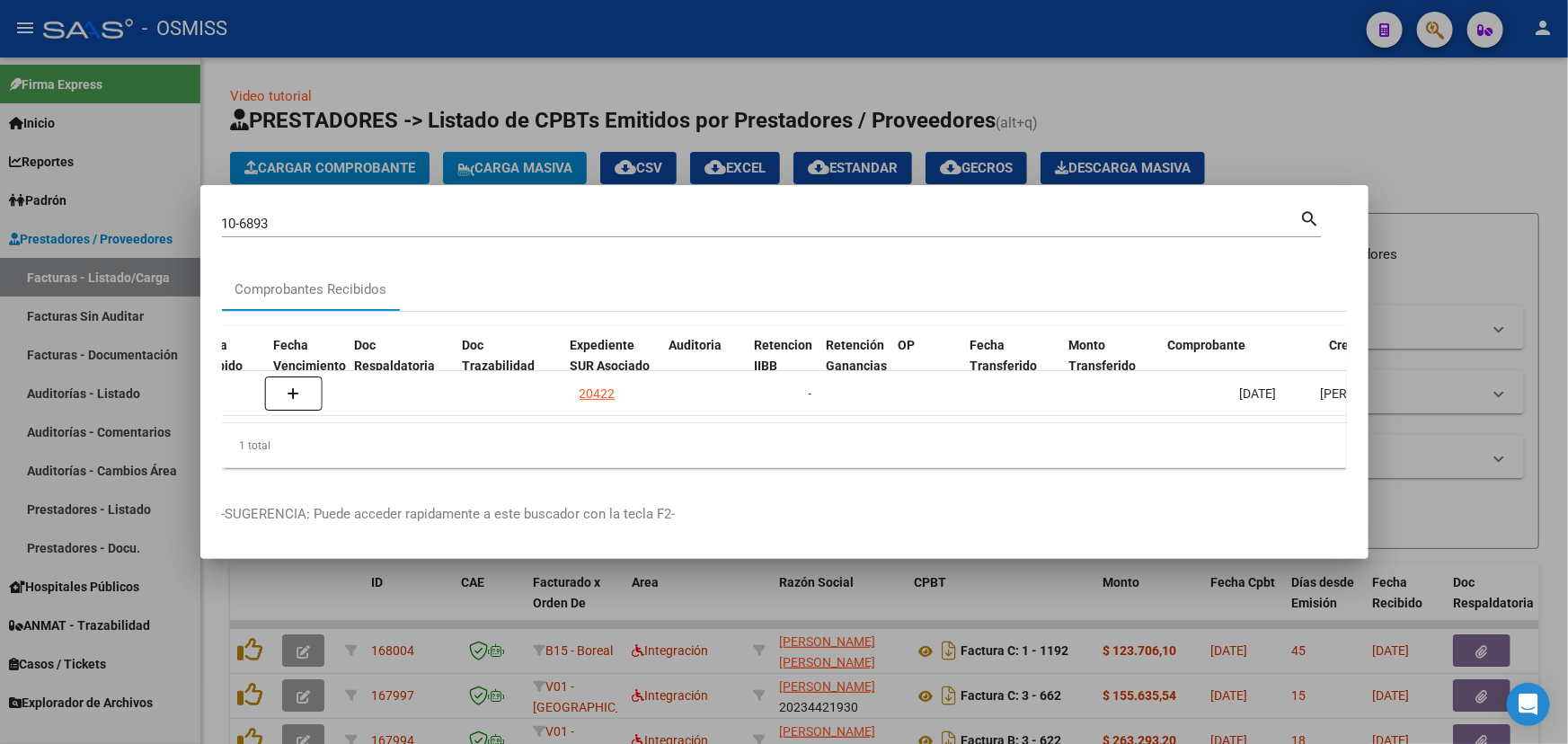
scroll to position [0, 968]
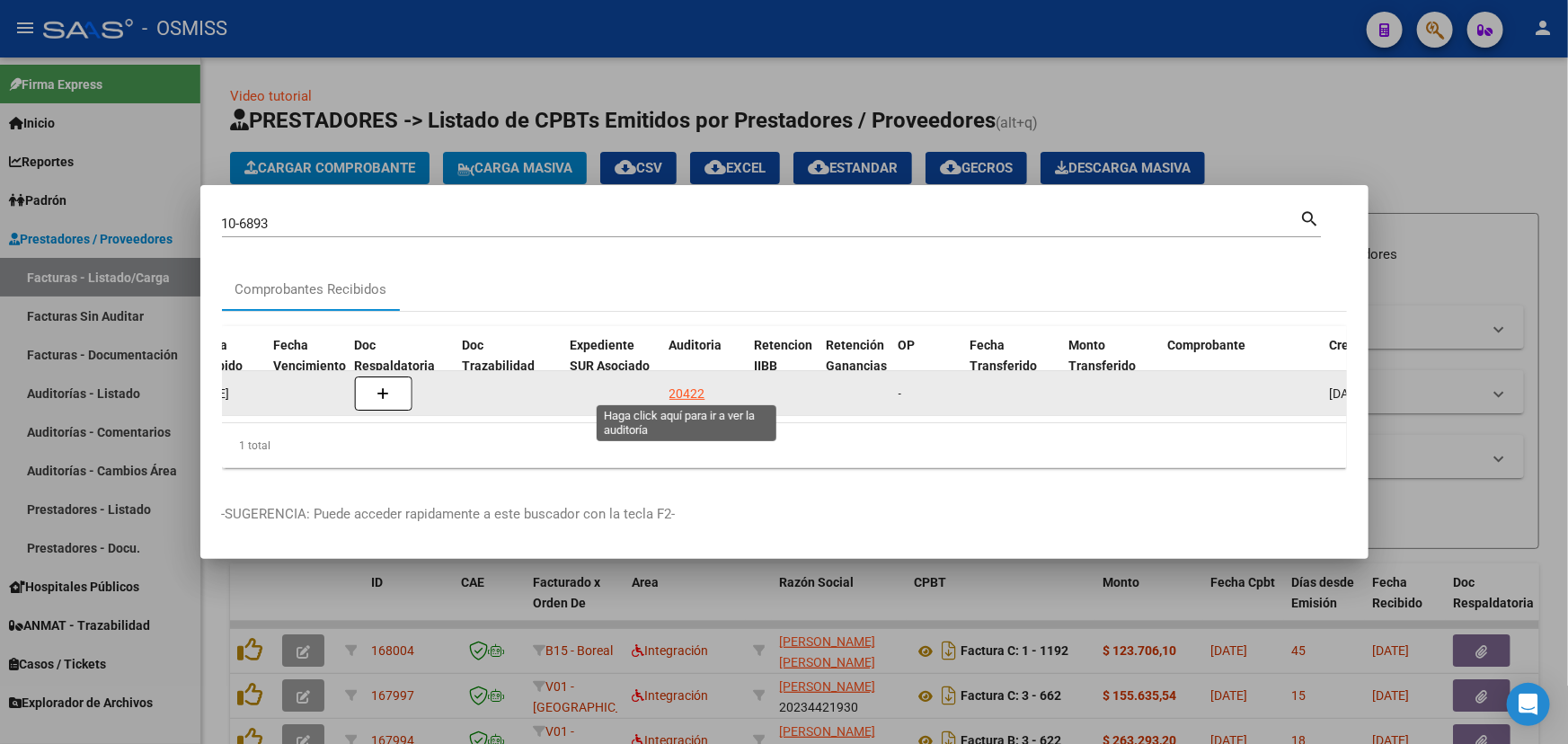
click at [689, 383] on div "20422" at bounding box center [687, 393] width 36 height 20
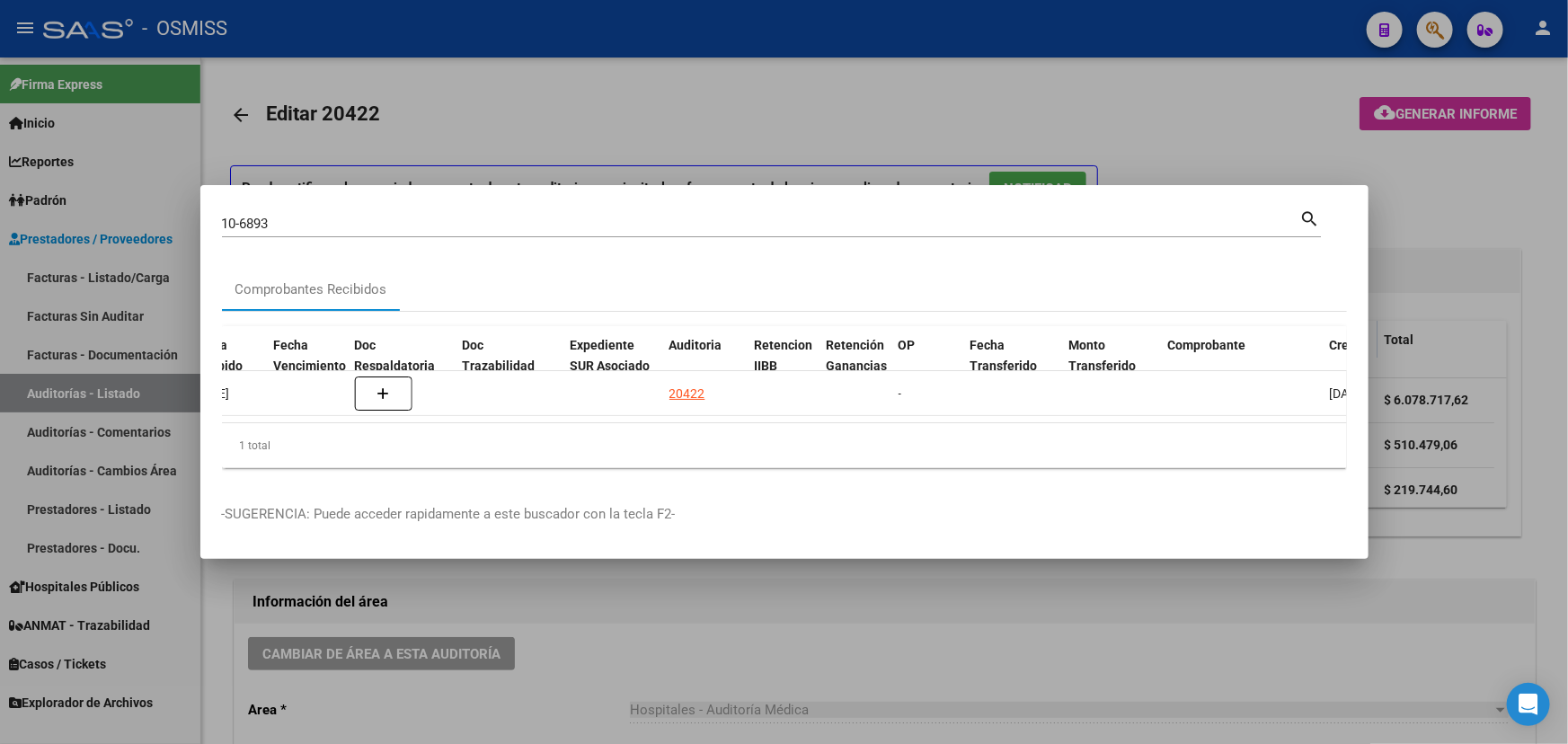
click at [827, 652] on div at bounding box center [784, 372] width 1568 height 744
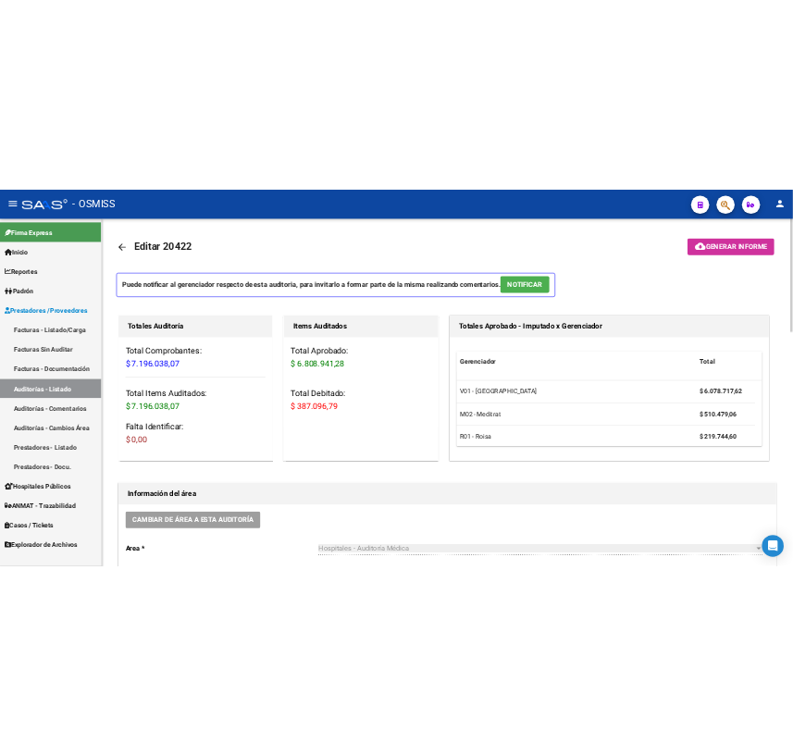
scroll to position [10, 0]
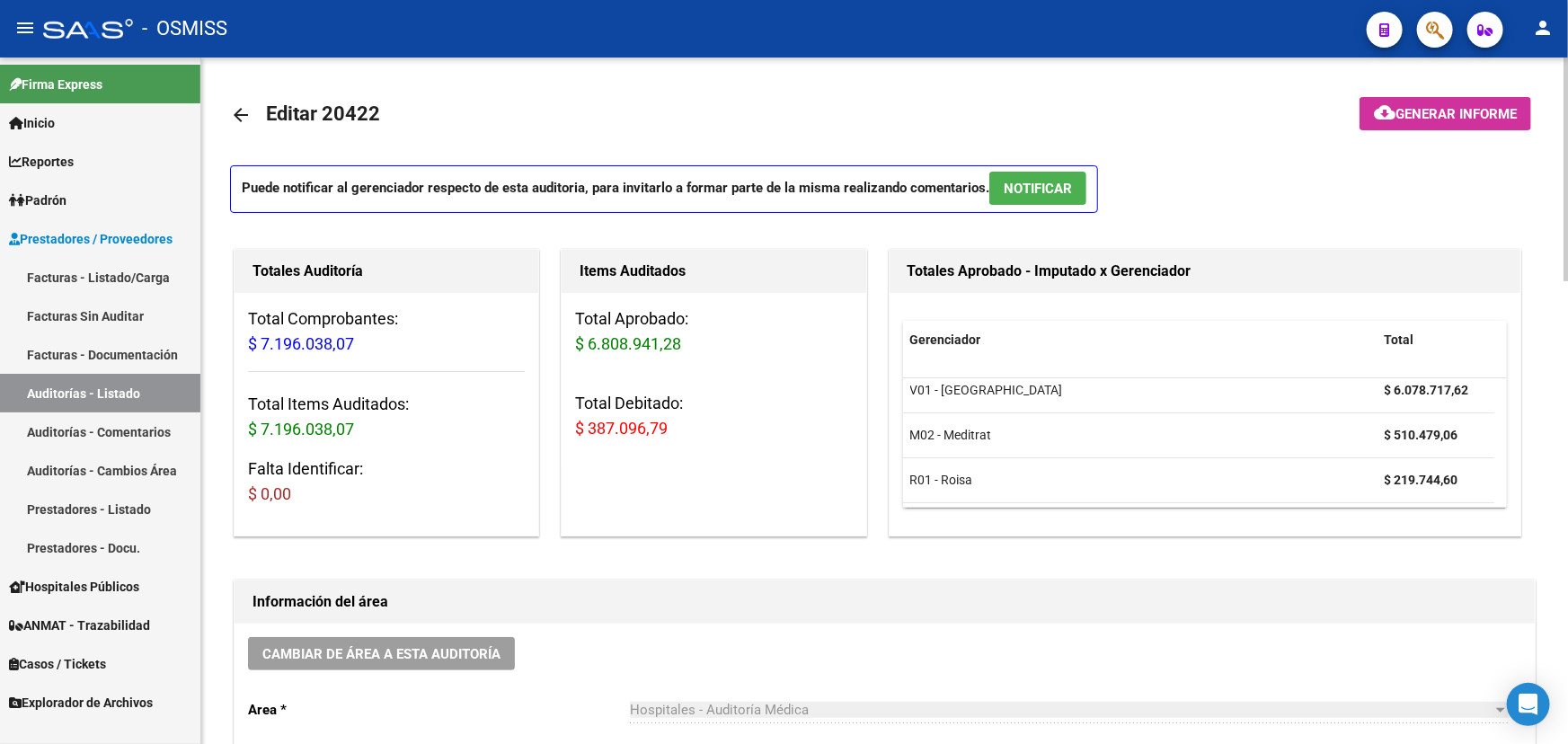
click at [244, 115] on mat-icon "arrow_back" at bounding box center [241, 114] width 21 height 21
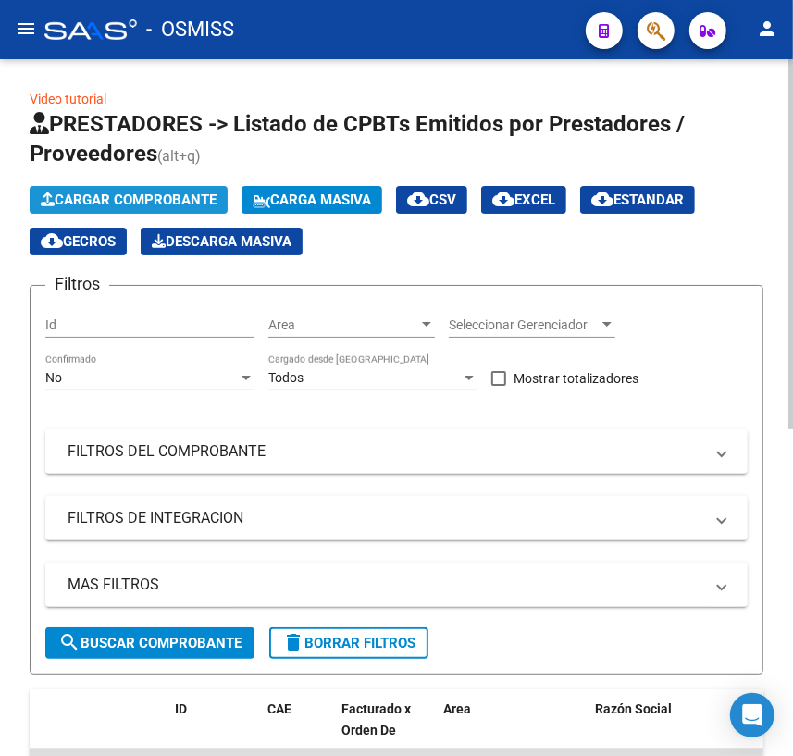
click at [111, 200] on span "Cargar Comprobante" at bounding box center [129, 200] width 176 height 17
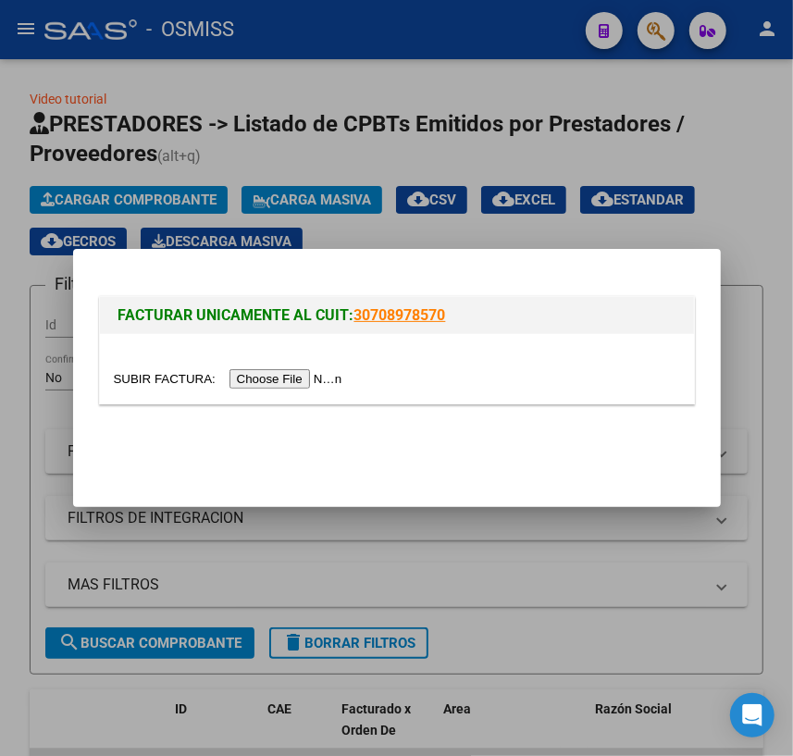
click at [194, 377] on input "file" at bounding box center [231, 378] width 234 height 19
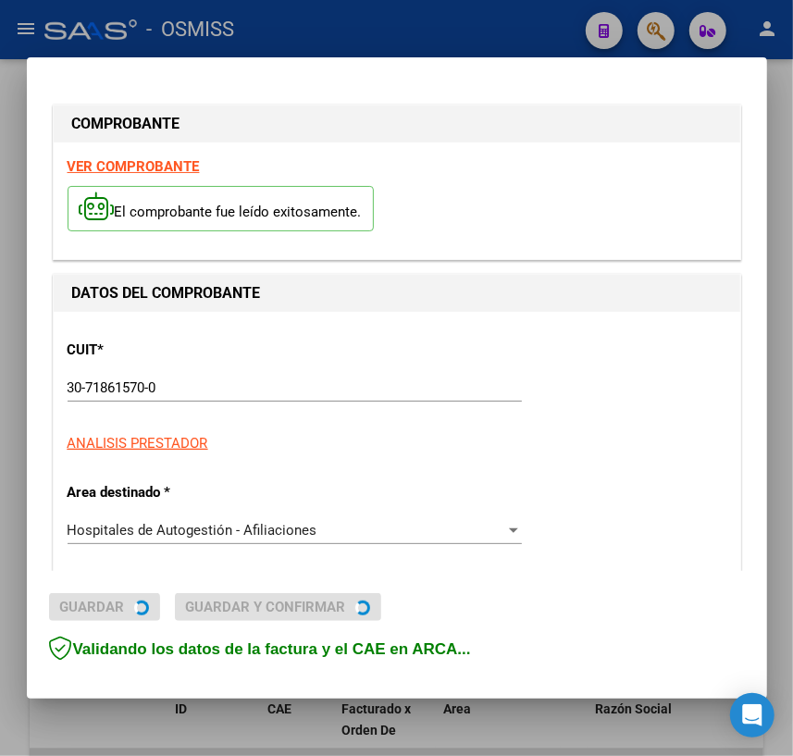
type input "[DATE]"
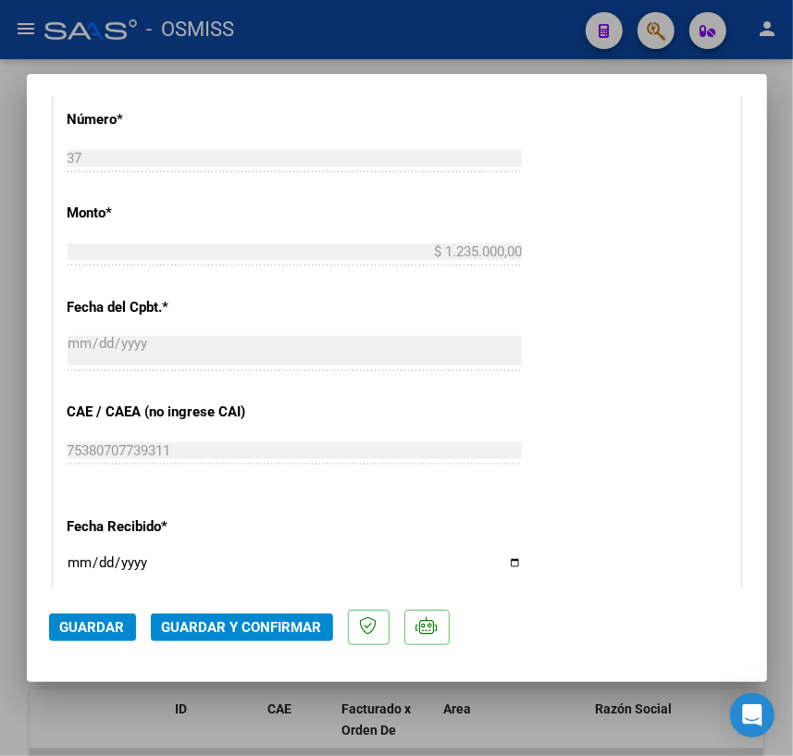
scroll to position [926, 0]
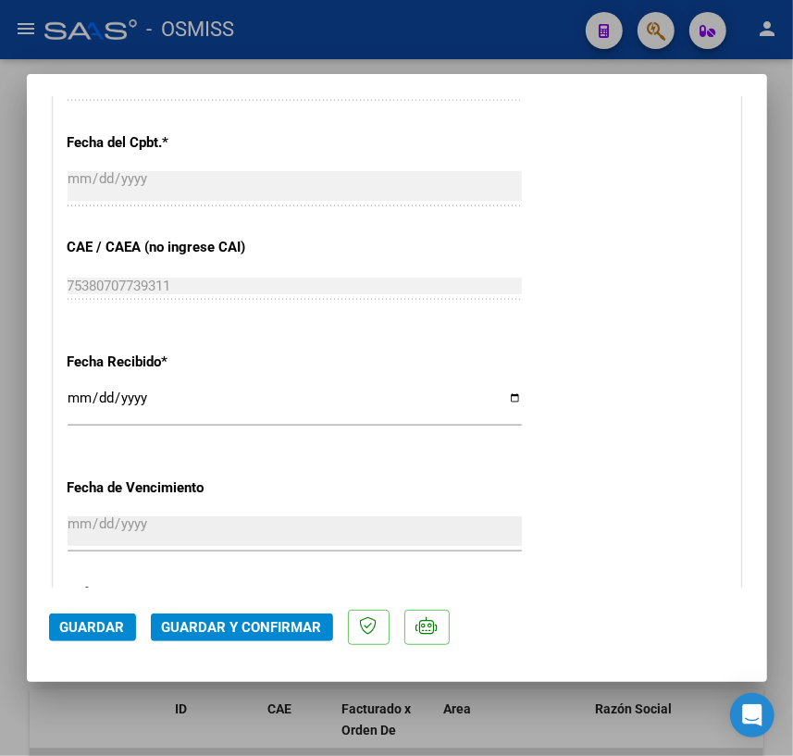
click at [264, 630] on span "Guardar y Confirmar" at bounding box center [242, 627] width 160 height 17
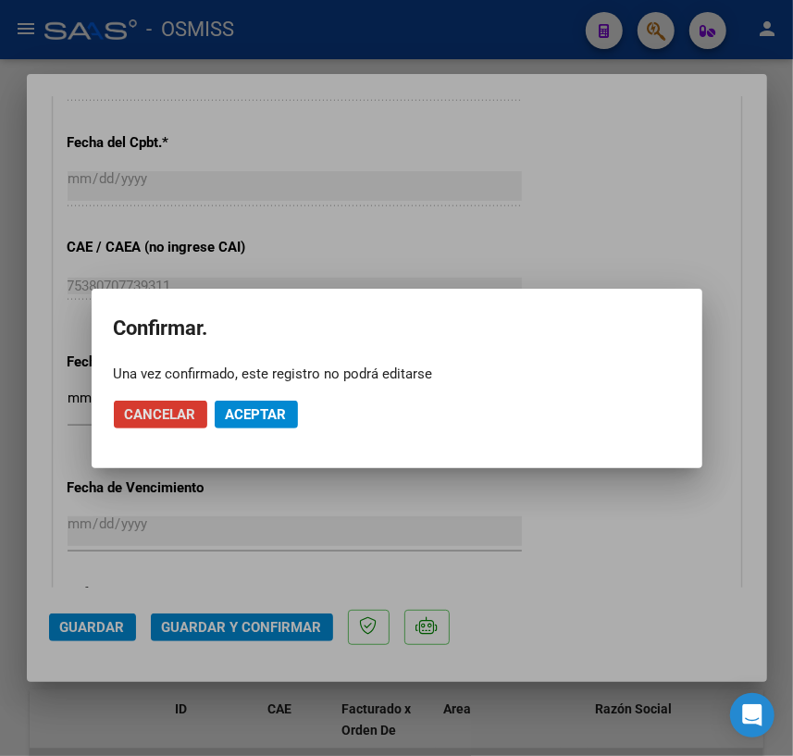
click at [261, 421] on span "Aceptar" at bounding box center [256, 414] width 61 height 17
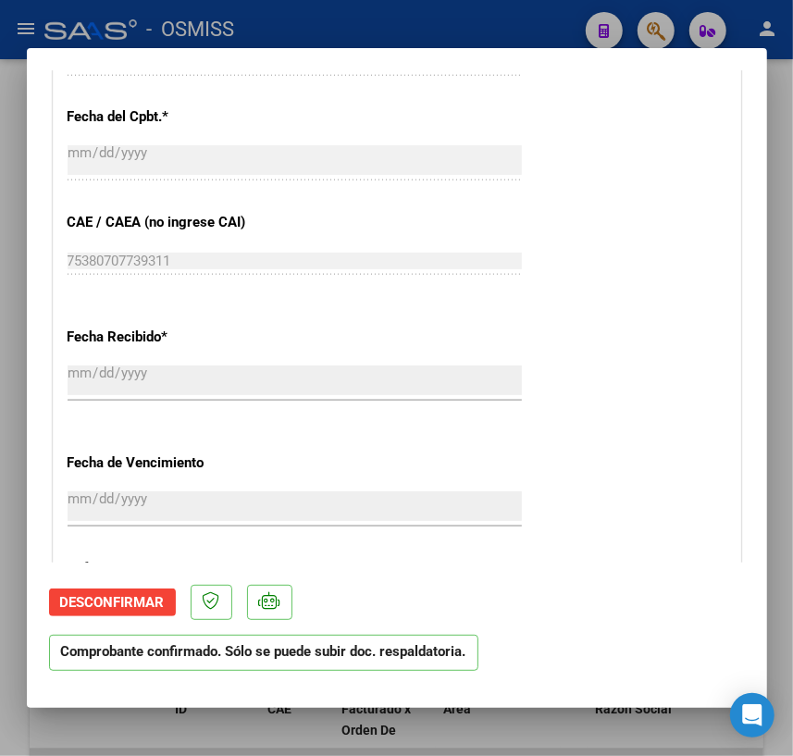
click at [779, 121] on div at bounding box center [396, 378] width 793 height 756
type input "$ 0,00"
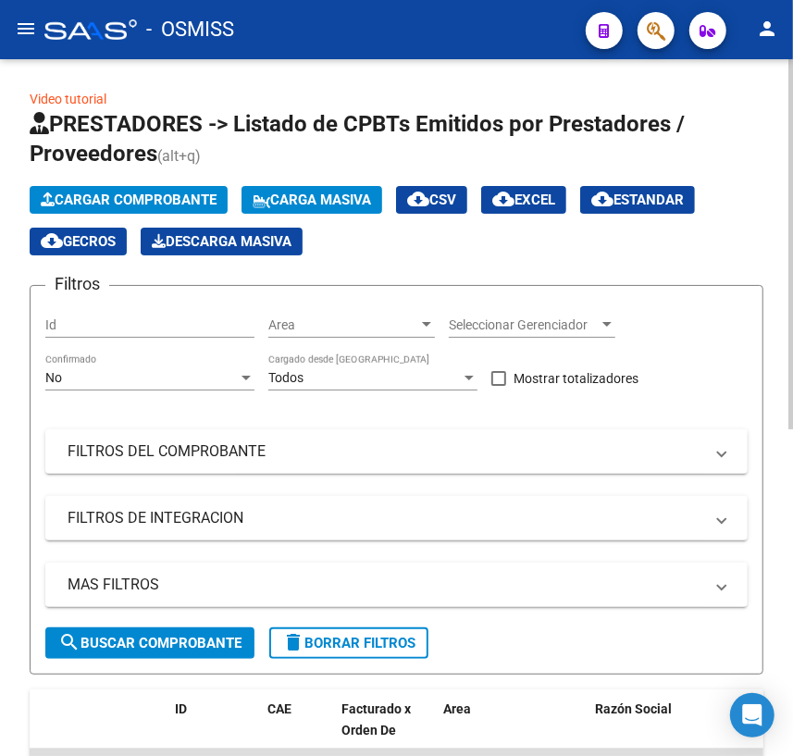
click at [133, 198] on span "Cargar Comprobante" at bounding box center [129, 200] width 176 height 17
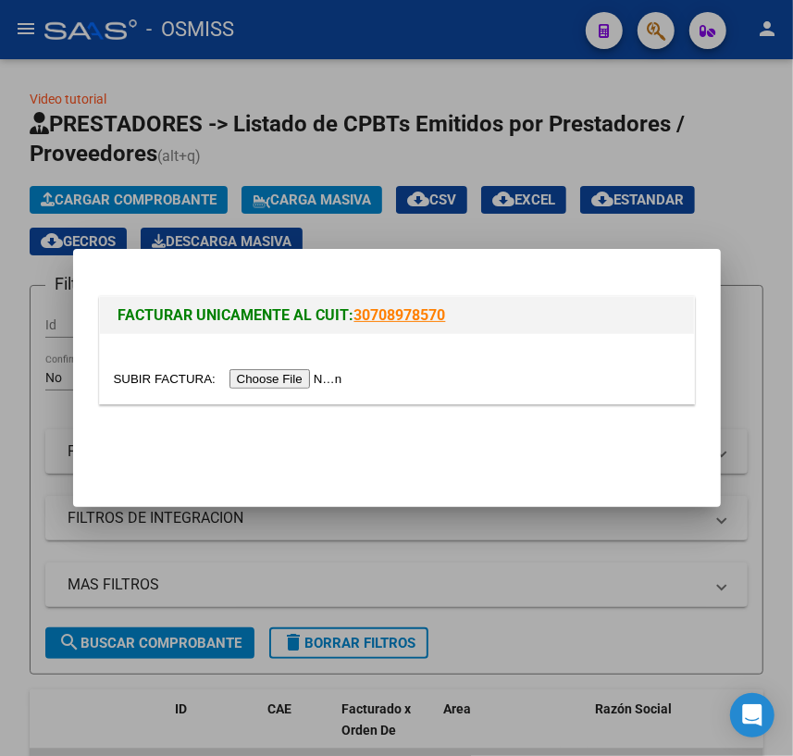
click at [153, 378] on input "file" at bounding box center [231, 378] width 234 height 19
type input "C:\fakepath\REMITO 36661 HOSPITAL [PERSON_NAME].pdf"
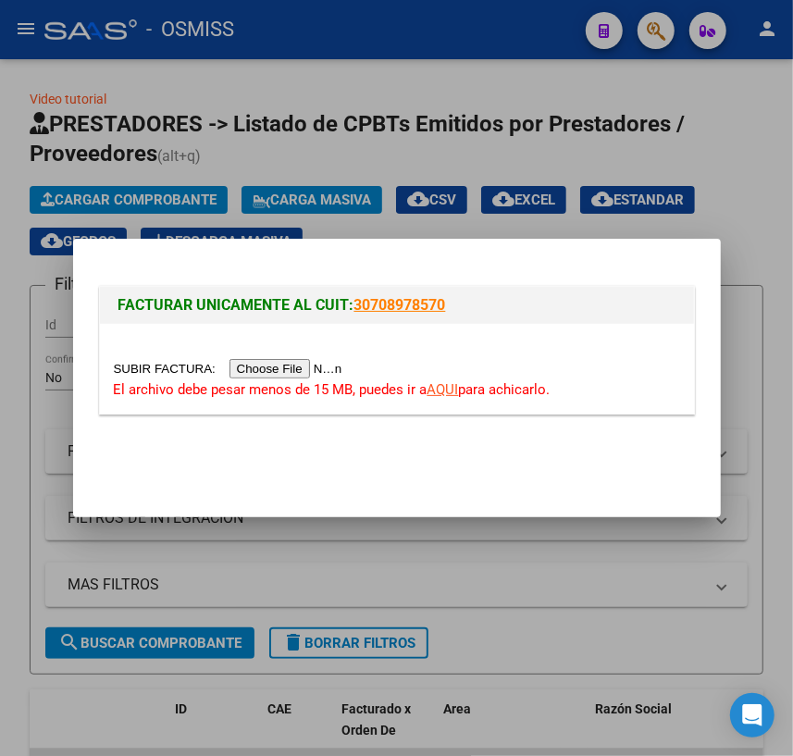
click at [440, 390] on link "AQUI" at bounding box center [443, 389] width 31 height 17
click at [130, 371] on input "file" at bounding box center [231, 368] width 234 height 19
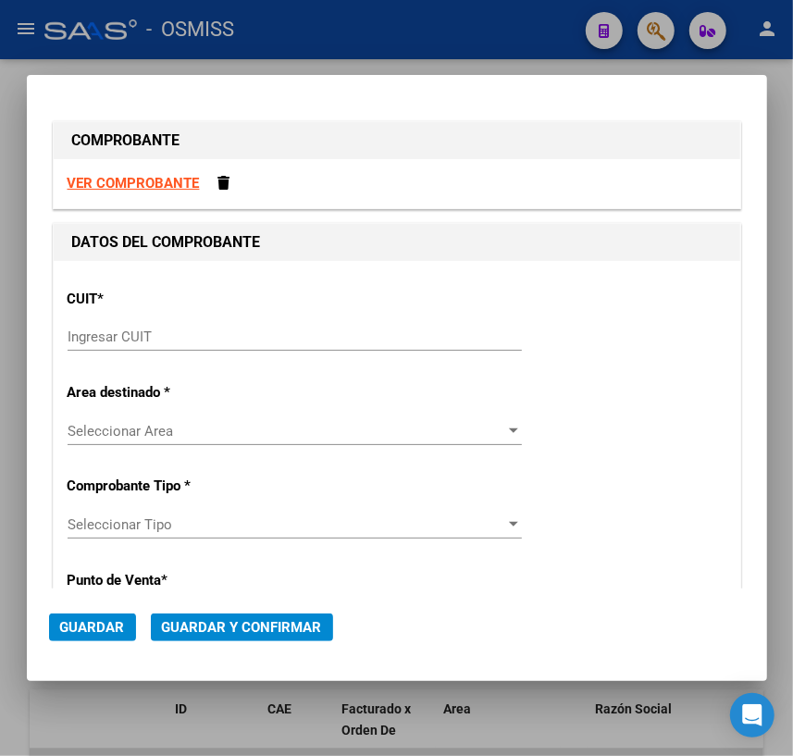
click at [223, 331] on input "Ingresar CUIT" at bounding box center [295, 337] width 455 height 17
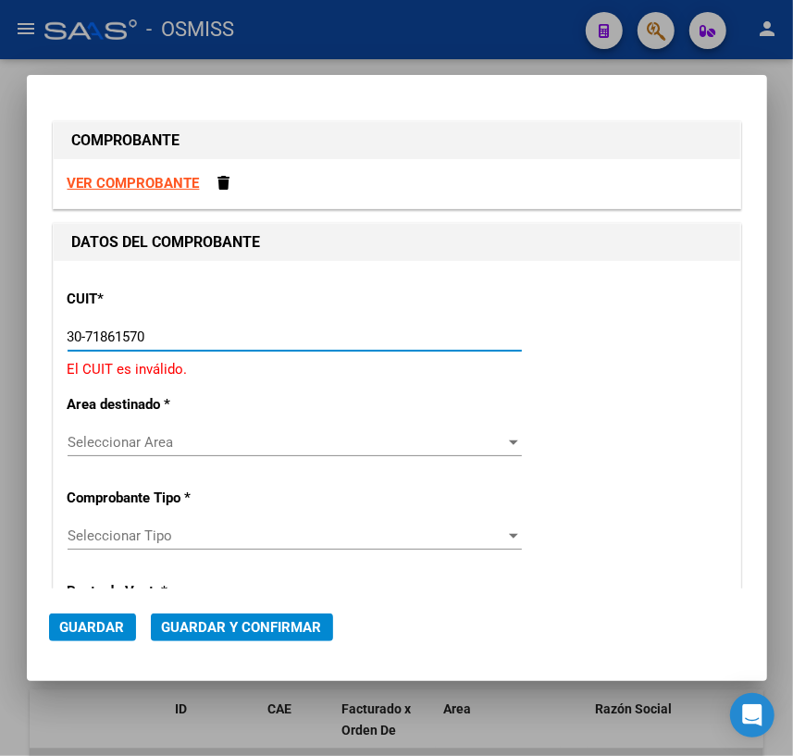
type input "30-71861570-0"
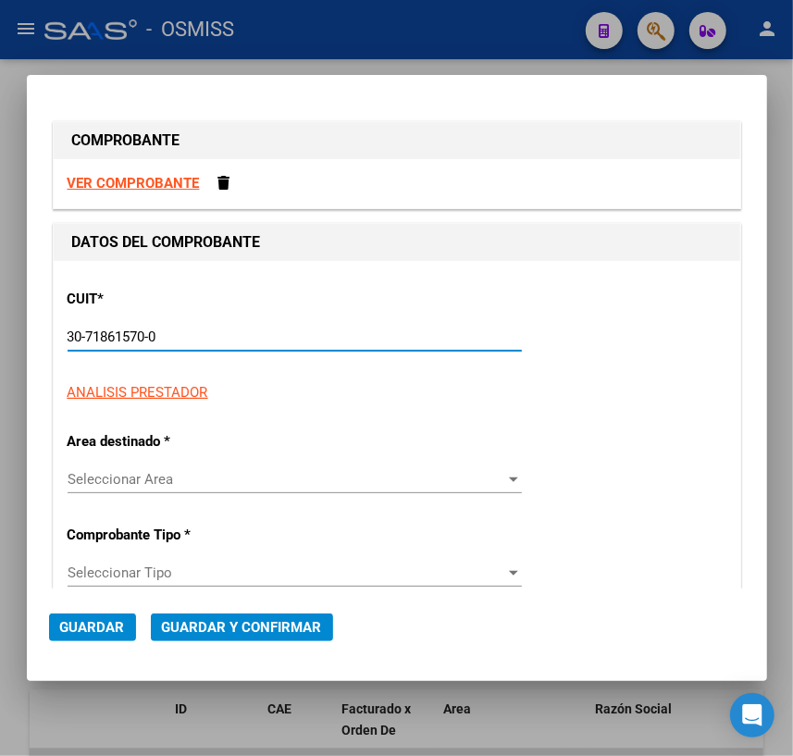
type input "107"
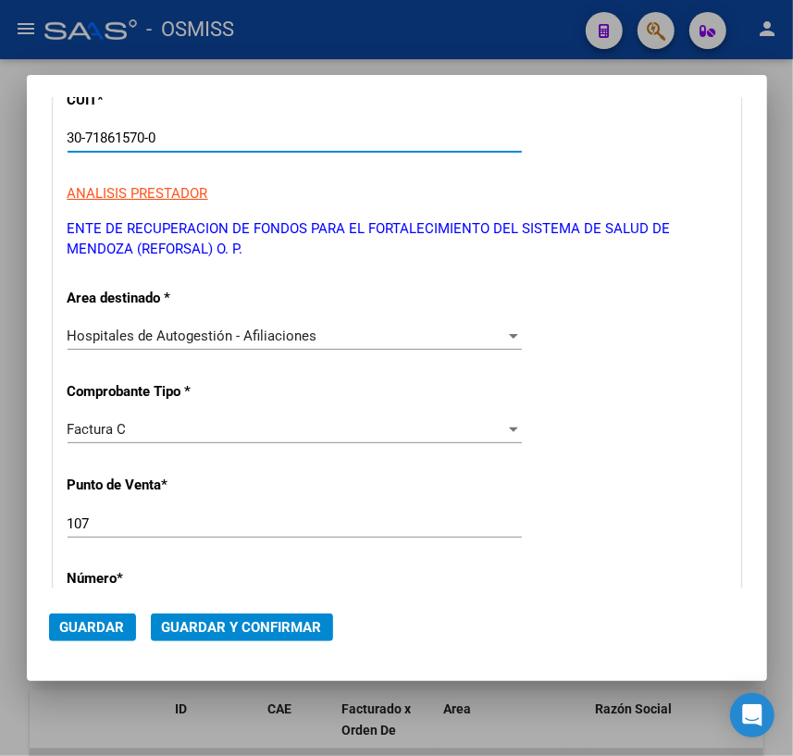
scroll to position [252, 0]
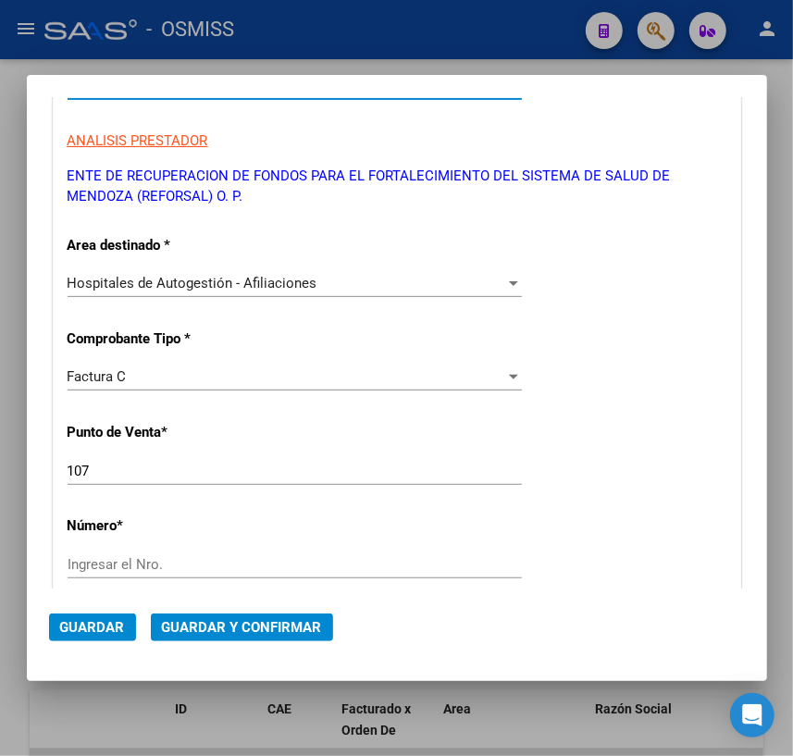
type input "30-71861570-0"
click at [171, 368] on div "Factura C" at bounding box center [287, 376] width 438 height 17
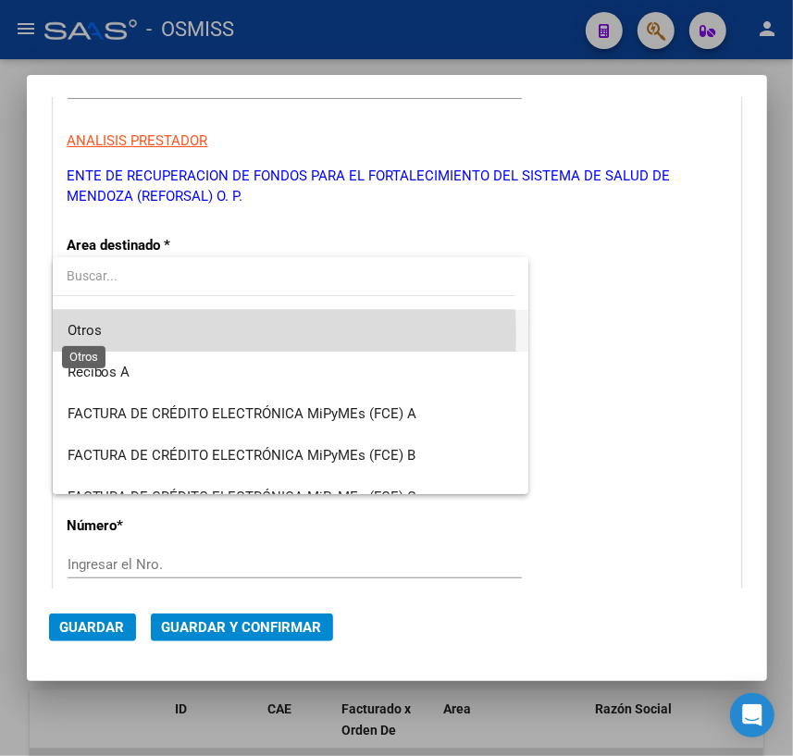
click at [95, 335] on span "Otros" at bounding box center [85, 330] width 34 height 17
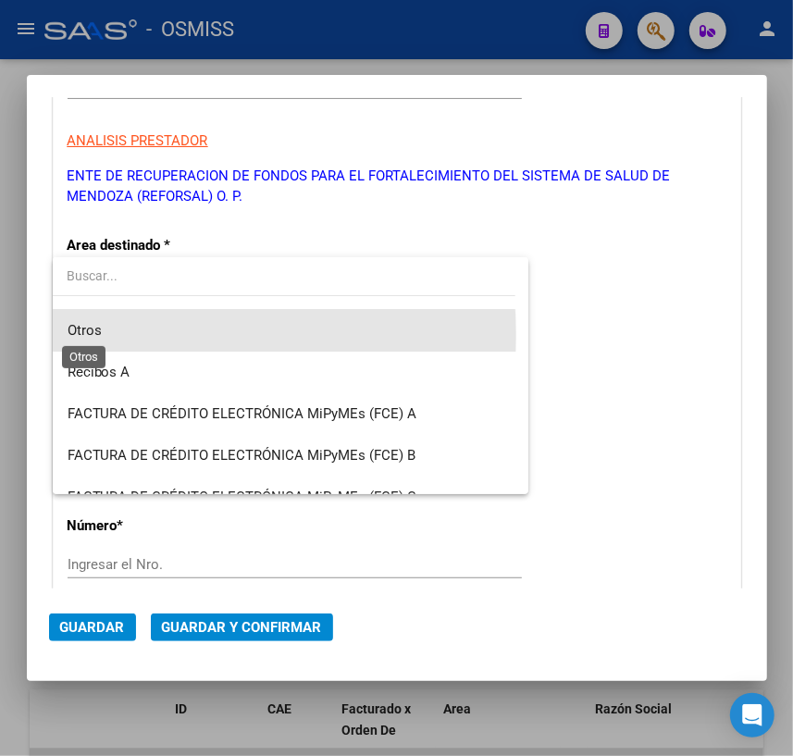
scroll to position [458, 0]
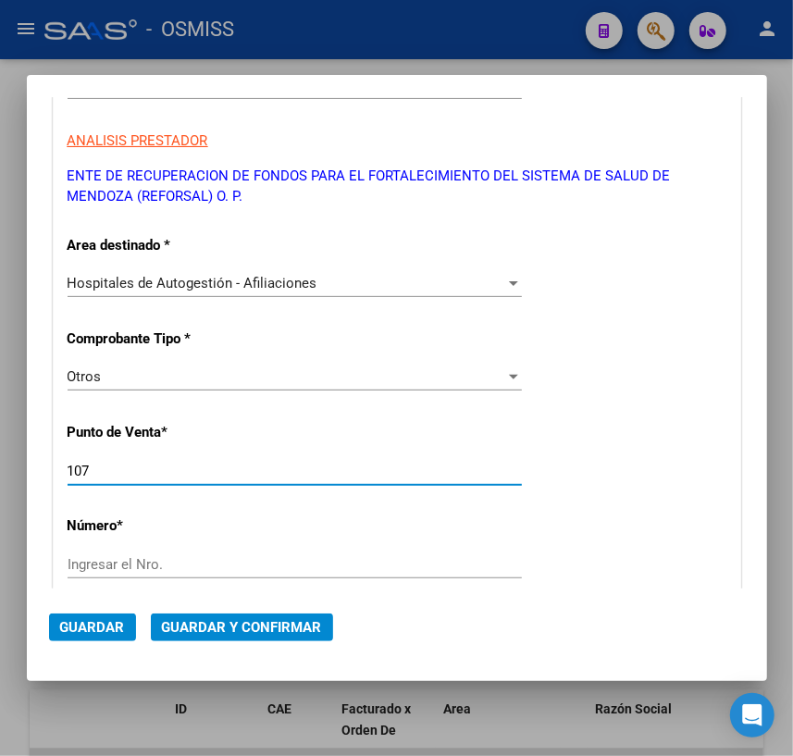
drag, startPoint x: 111, startPoint y: 472, endPoint x: -9, endPoint y: 462, distance: 120.8
click at [0, 462] on html "menu - OSMISS person Firma Express Inicio Calendario SSS Instructivos Contacto …" at bounding box center [396, 378] width 793 height 756
type input "0"
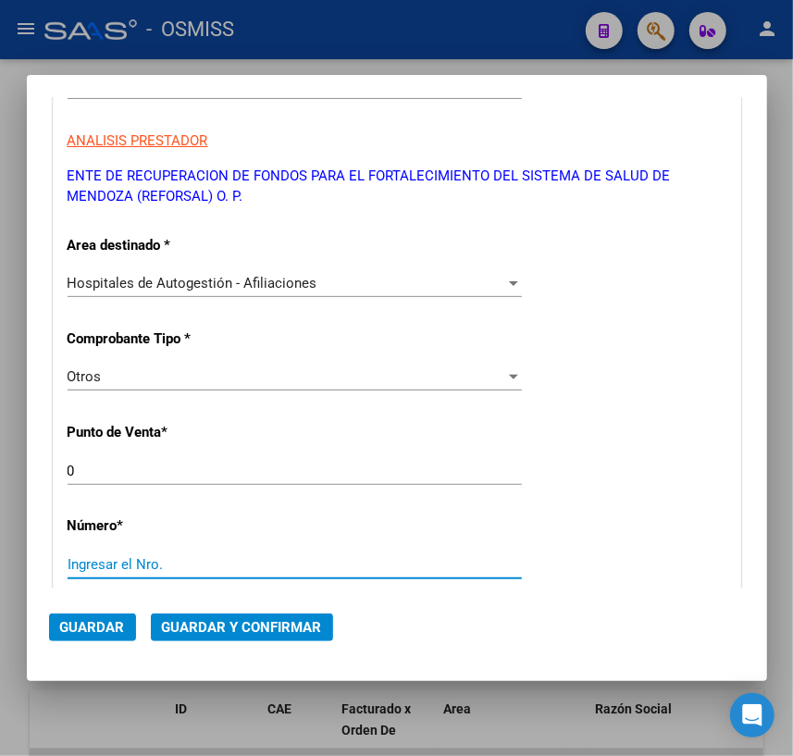
click at [126, 556] on input "Ingresar el Nro." at bounding box center [295, 564] width 455 height 17
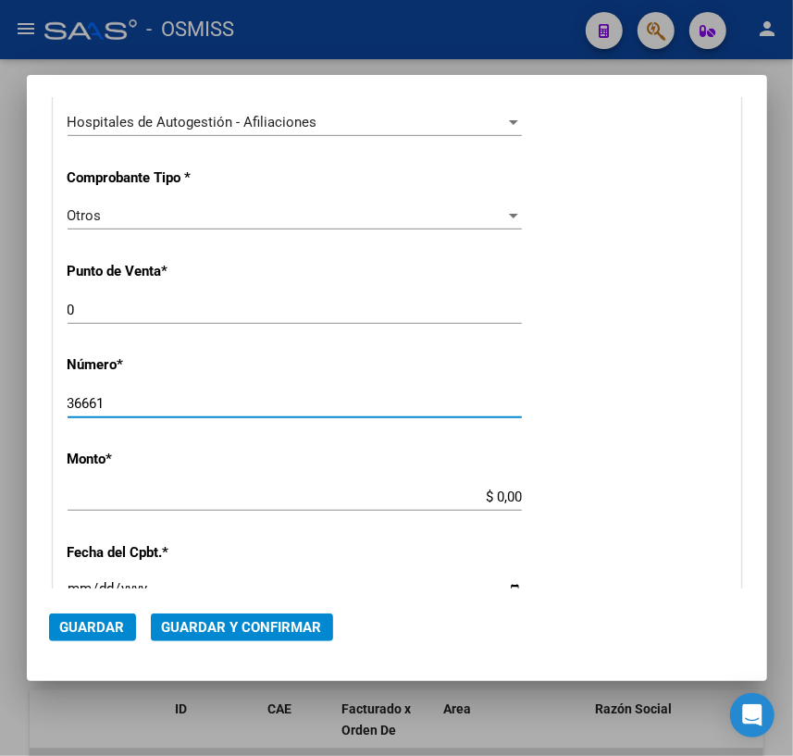
scroll to position [420, 0]
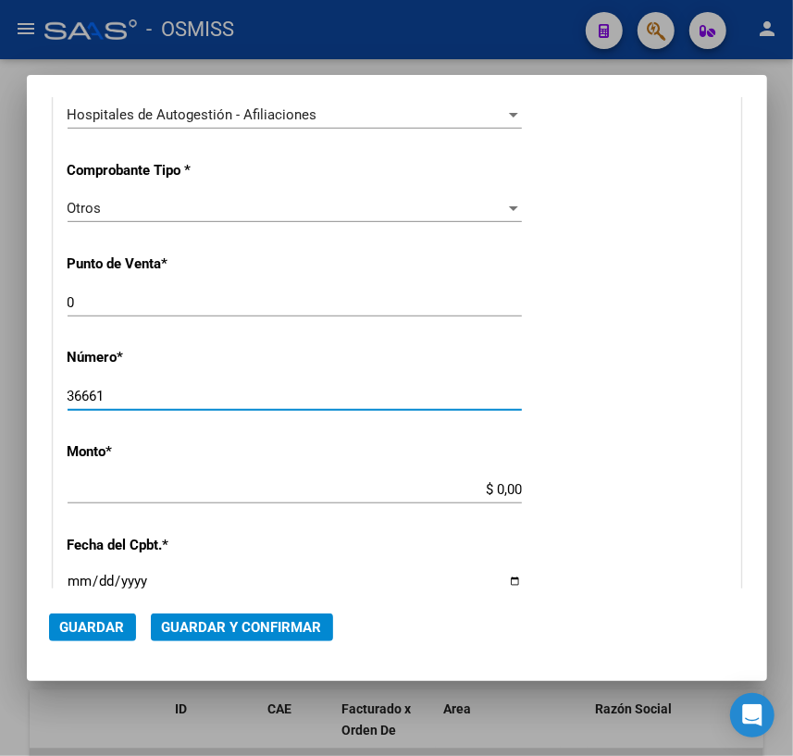
type input "36661"
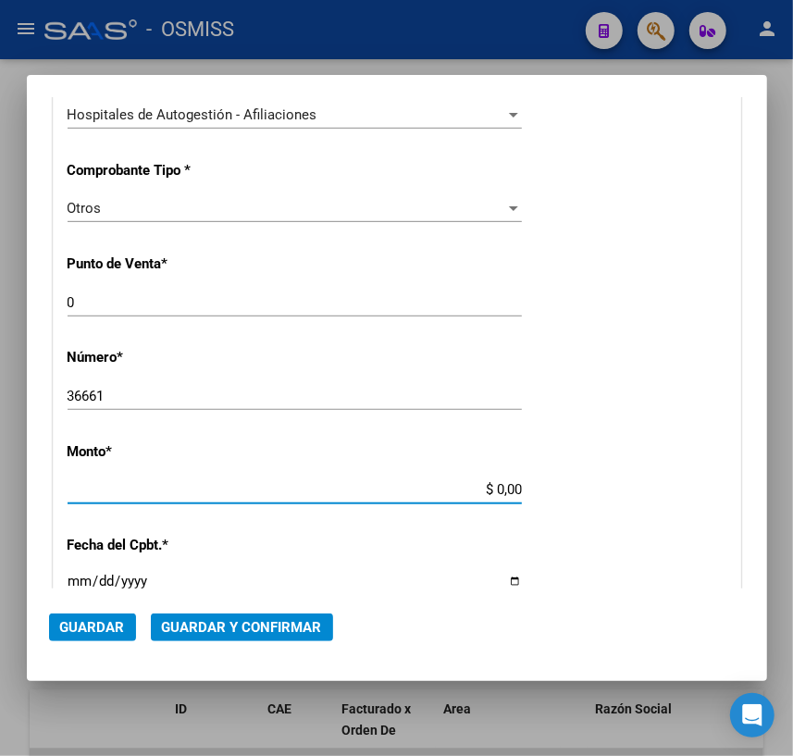
drag, startPoint x: 490, startPoint y: 487, endPoint x: 602, endPoint y: 482, distance: 112.1
click at [602, 482] on div "CUIT * 30-71861570-0 Ingresar CUIT ANALISIS PRESTADOR ENTE DE RECUPERACION DE F…" at bounding box center [397, 507] width 687 height 1333
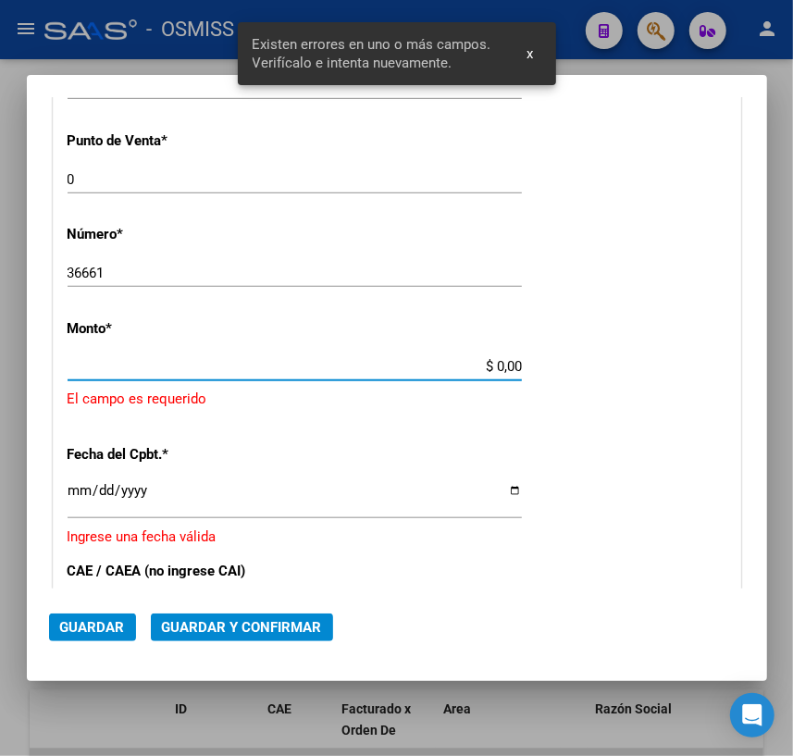
scroll to position [557, 0]
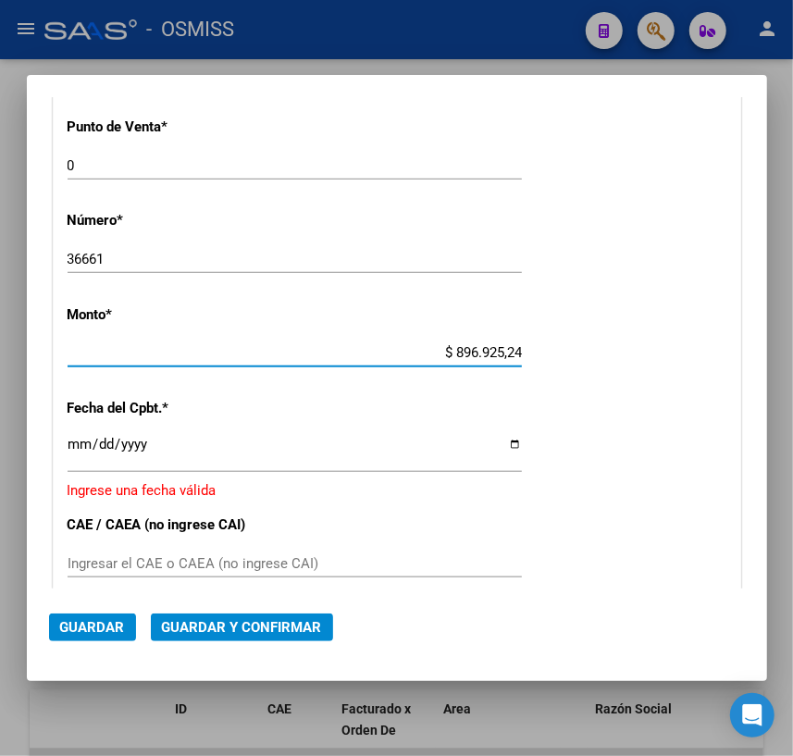
type input "$ 8.969.252,40"
click at [69, 440] on input "Ingresar la fecha" at bounding box center [295, 452] width 455 height 30
click at [505, 443] on input "Ingresar la fecha" at bounding box center [295, 452] width 455 height 30
type input "[DATE]"
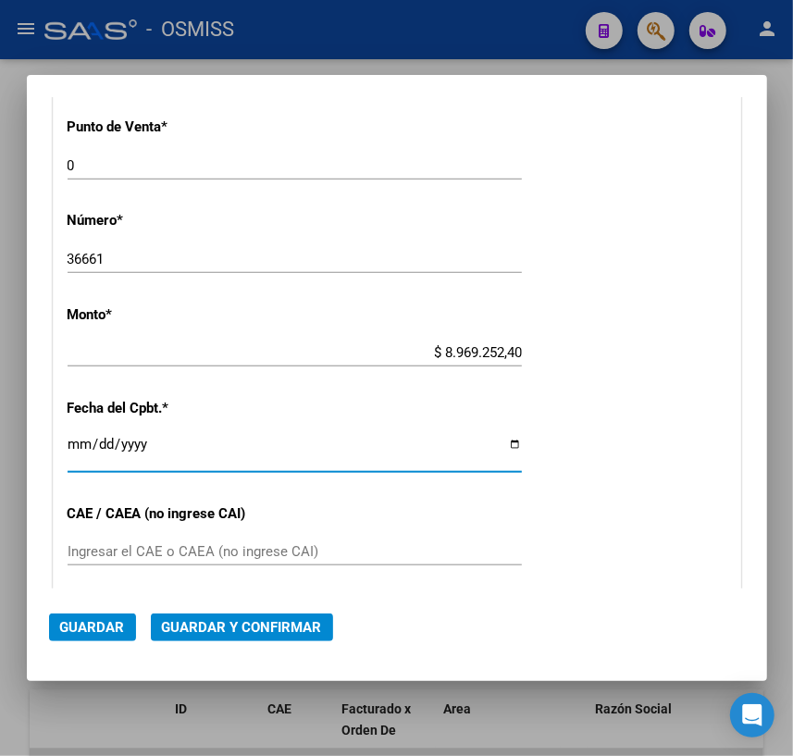
click at [189, 631] on span "Guardar y Confirmar" at bounding box center [242, 627] width 160 height 17
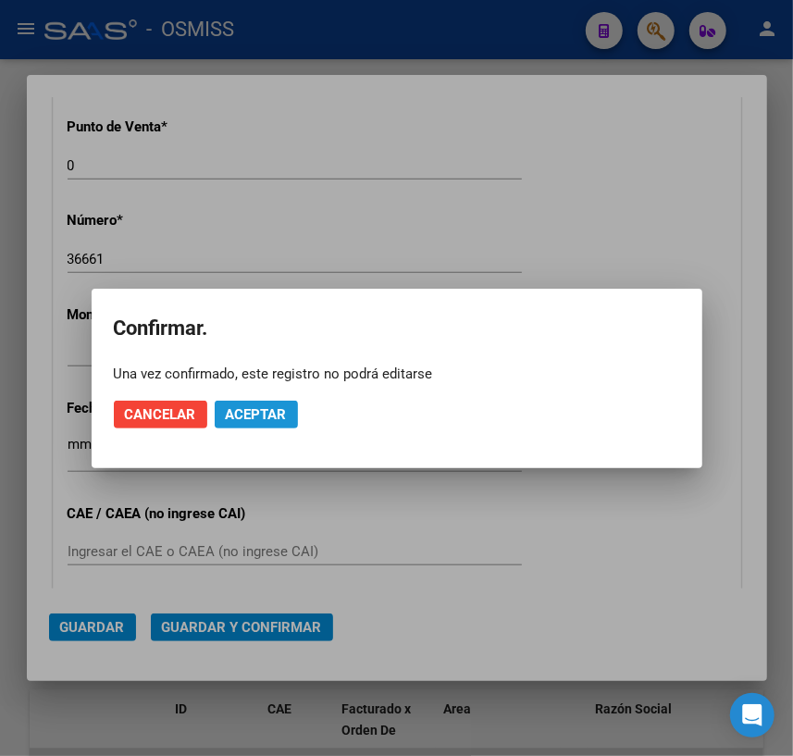
click at [257, 416] on span "Aceptar" at bounding box center [256, 414] width 61 height 17
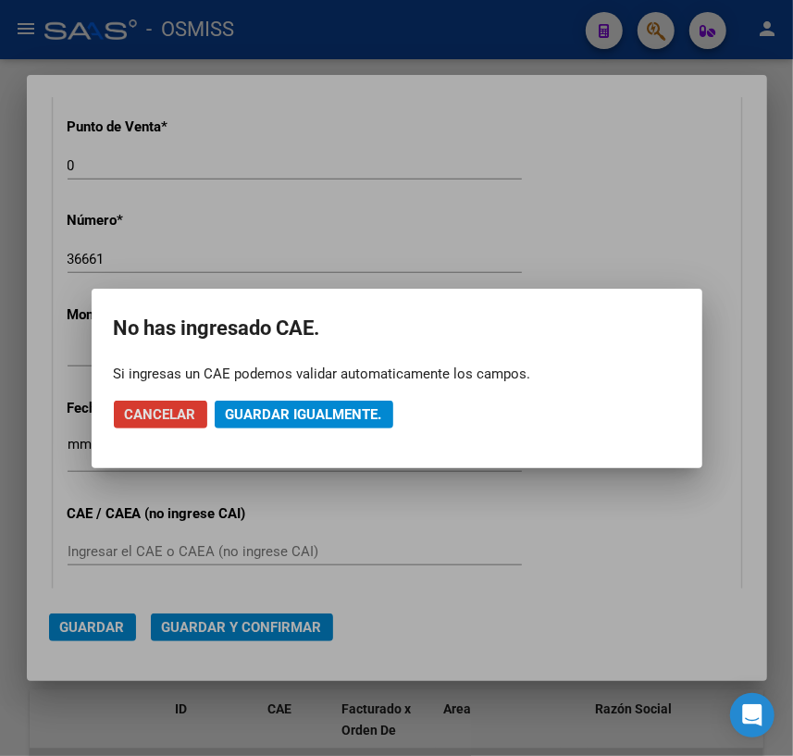
click at [265, 411] on span "Guardar igualmente." at bounding box center [304, 414] width 156 height 17
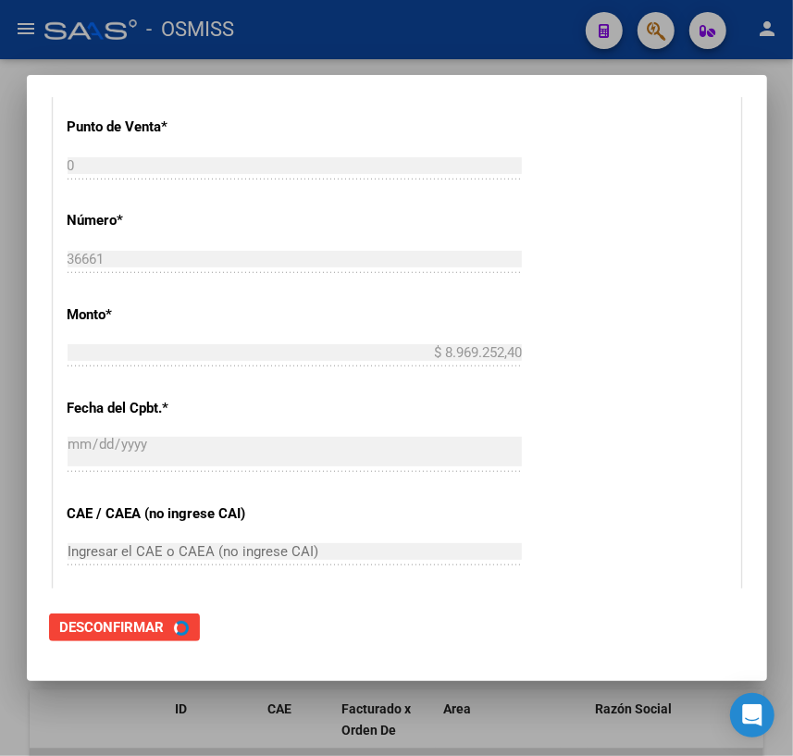
scroll to position [0, 0]
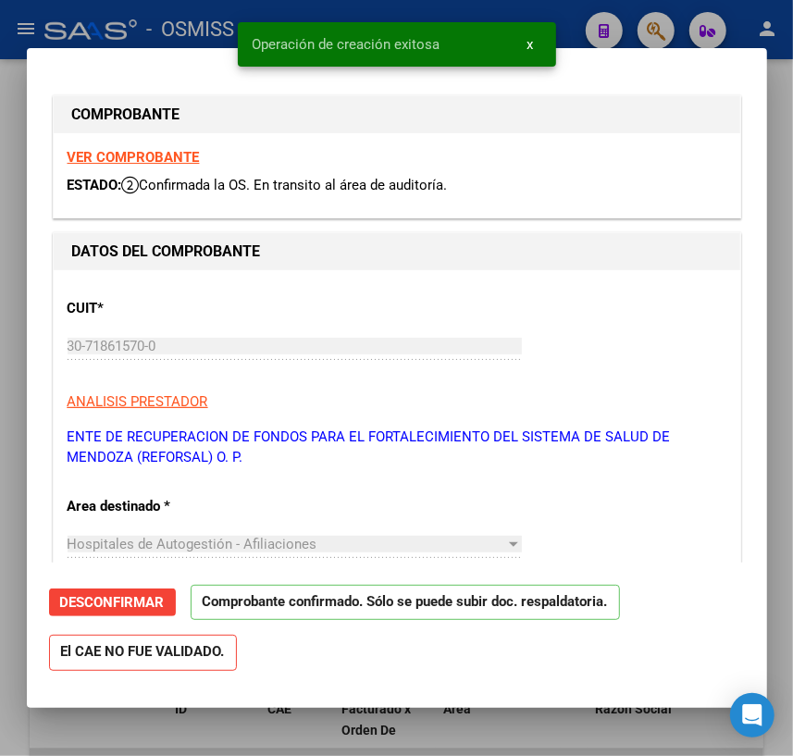
type input "[DATE]"
click at [520, 724] on div at bounding box center [396, 378] width 793 height 756
type input "$ 0,00"
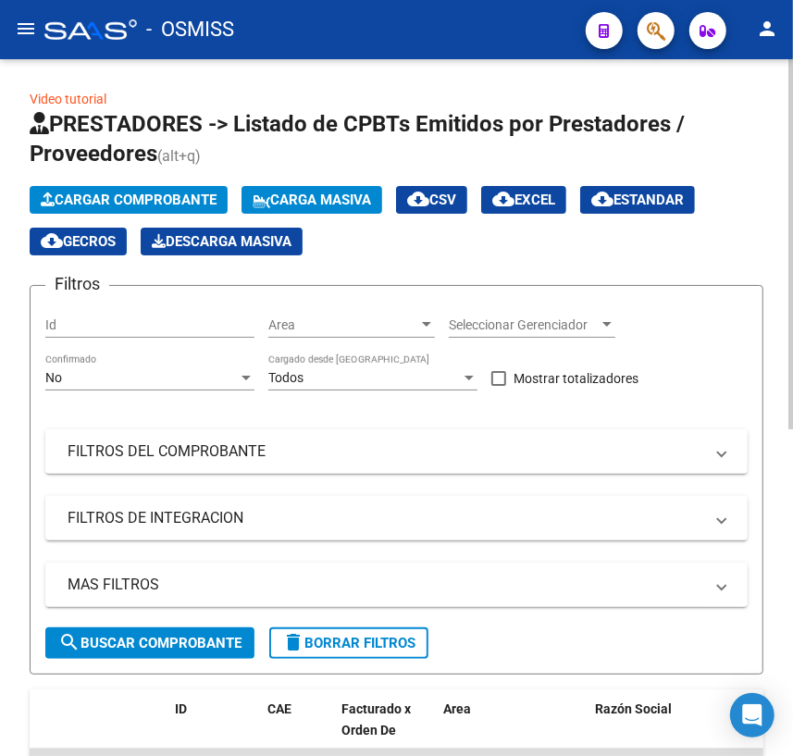
click at [137, 194] on span "Cargar Comprobante" at bounding box center [129, 200] width 176 height 17
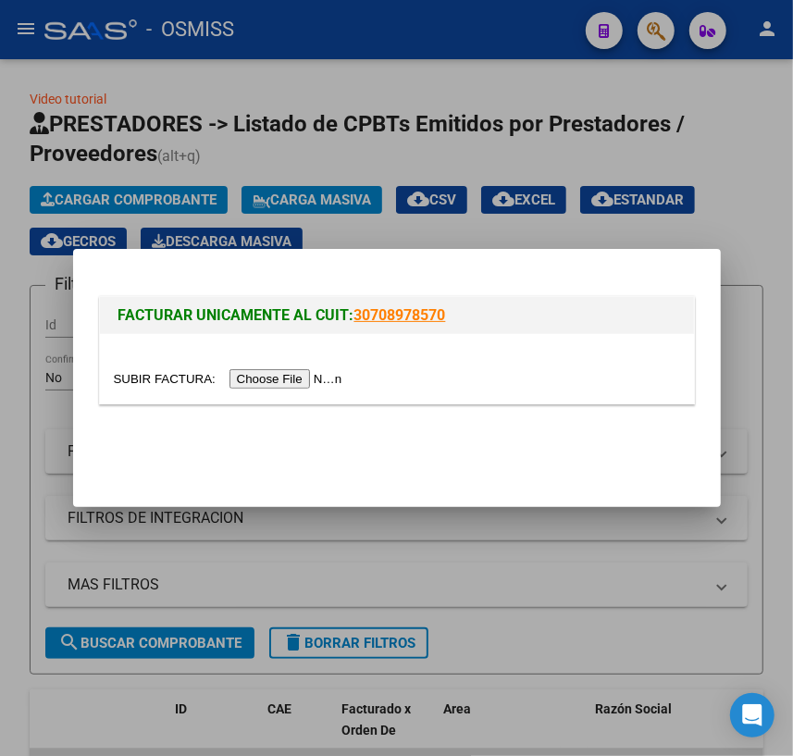
click at [176, 383] on input "file" at bounding box center [231, 378] width 234 height 19
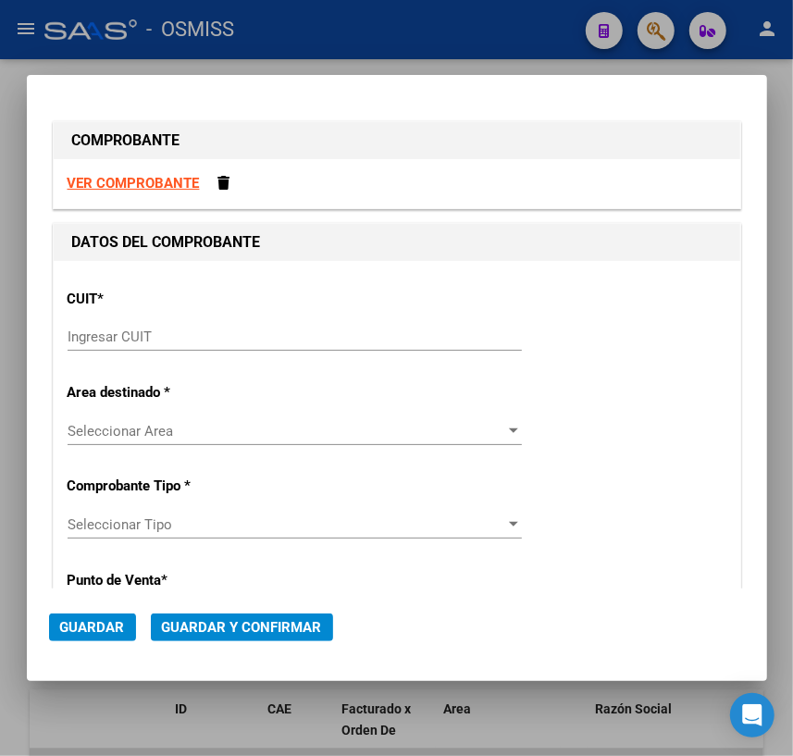
click at [147, 337] on input "Ingresar CUIT" at bounding box center [295, 337] width 455 height 17
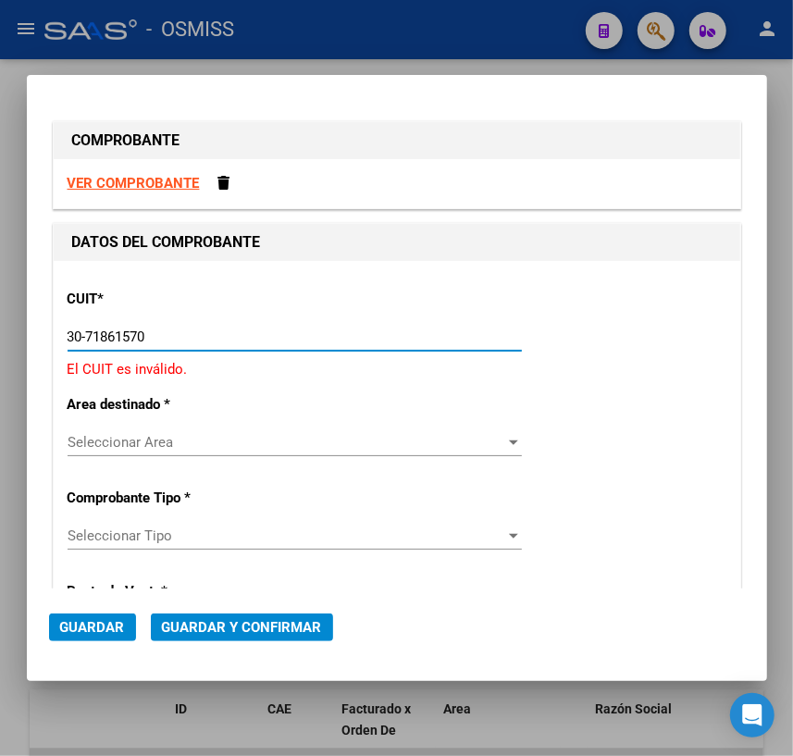
type input "30-71861570-0"
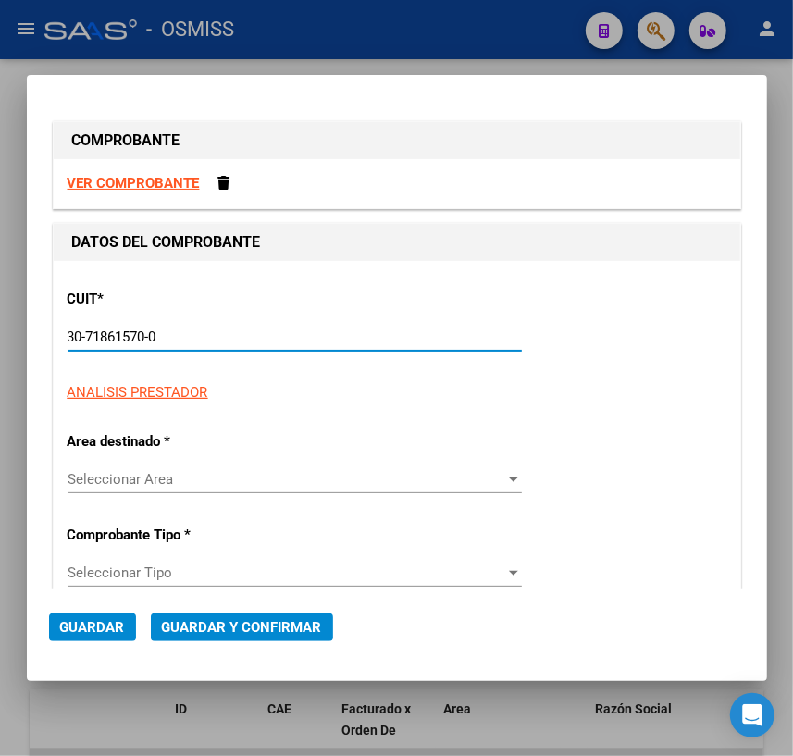
type input "0"
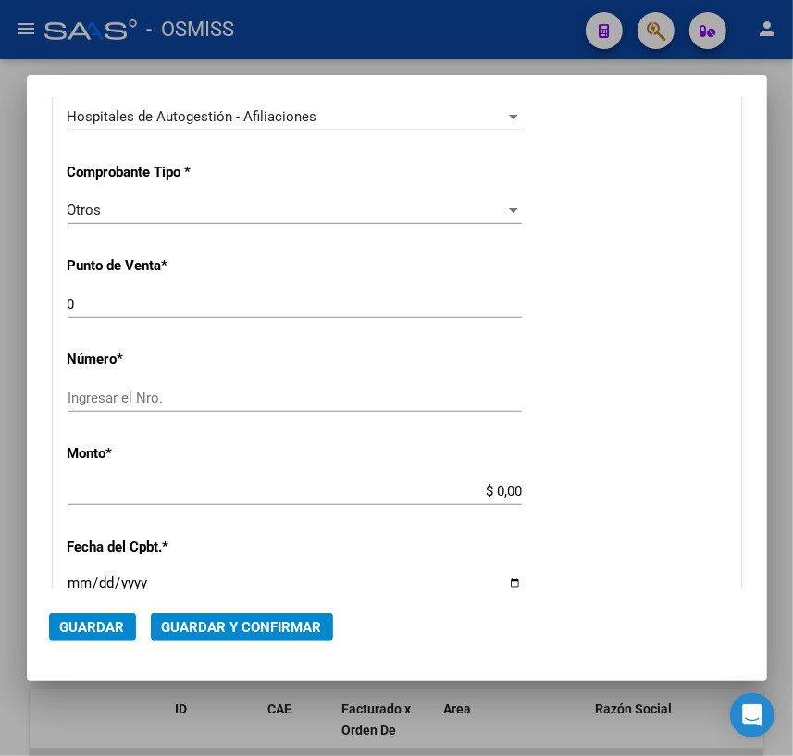
scroll to position [420, 0]
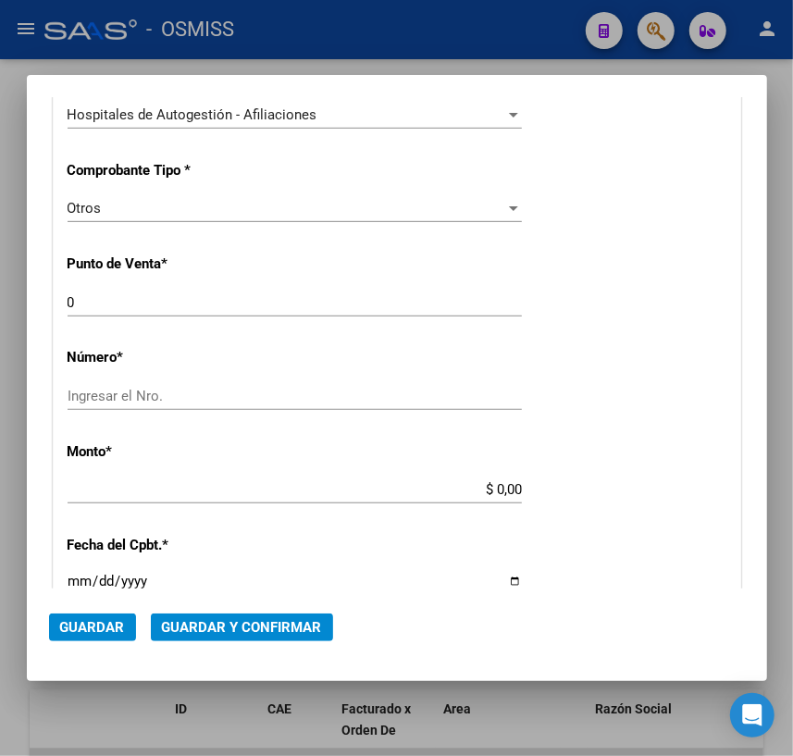
type input "30-71861570-0"
click at [163, 397] on input "Ingresar el Nro." at bounding box center [295, 396] width 455 height 17
type input "36705"
drag, startPoint x: 487, startPoint y: 493, endPoint x: 613, endPoint y: 509, distance: 126.9
click at [613, 509] on div "CUIT * 30-71861570-0 Ingresar CUIT ANALISIS PRESTADOR ENTE DE RECUPERACION DE F…" at bounding box center [397, 507] width 687 height 1333
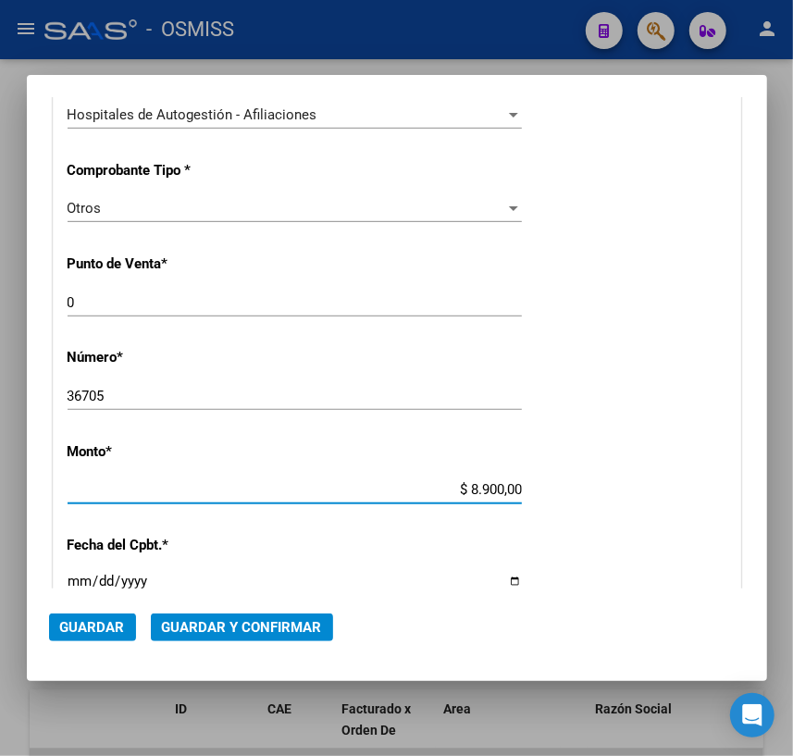
type input "$ 89.000,00"
click at [69, 579] on input "Ingresar la fecha" at bounding box center [295, 589] width 455 height 30
click at [500, 580] on input "Ingresar la fecha" at bounding box center [295, 589] width 455 height 30
type input "[DATE]"
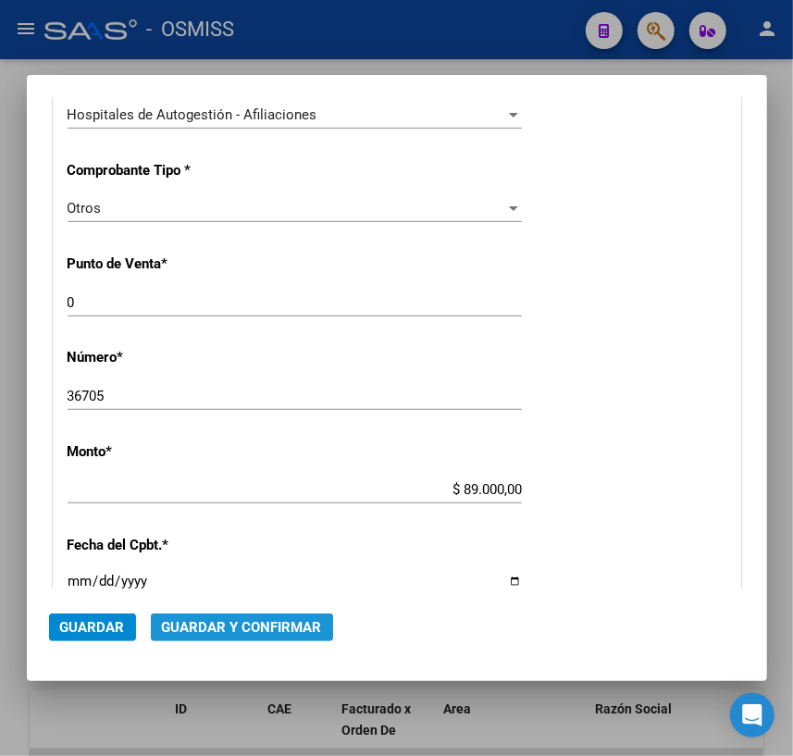
click at [231, 629] on span "Guardar y Confirmar" at bounding box center [242, 627] width 160 height 17
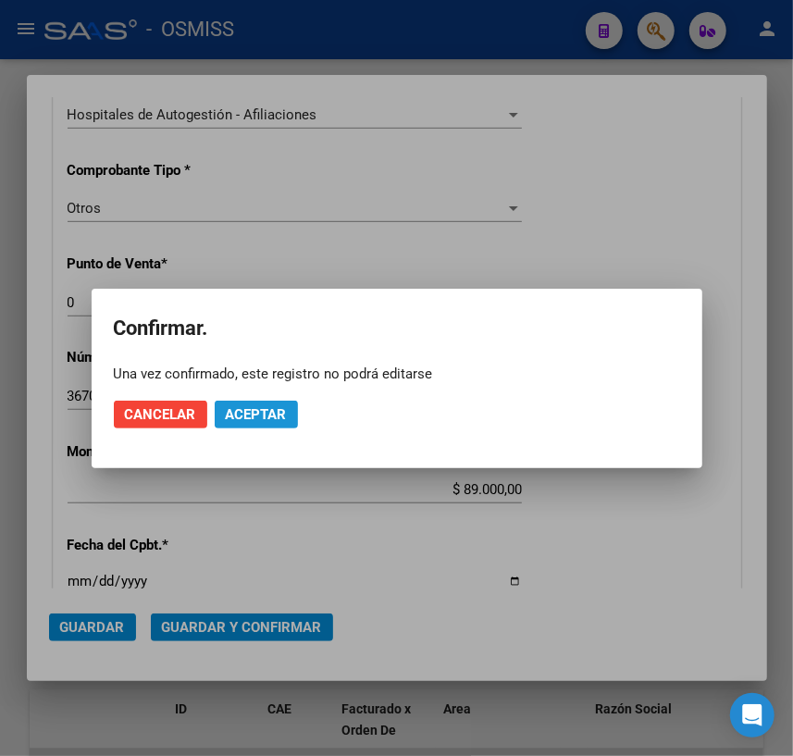
click at [258, 415] on span "Aceptar" at bounding box center [256, 414] width 61 height 17
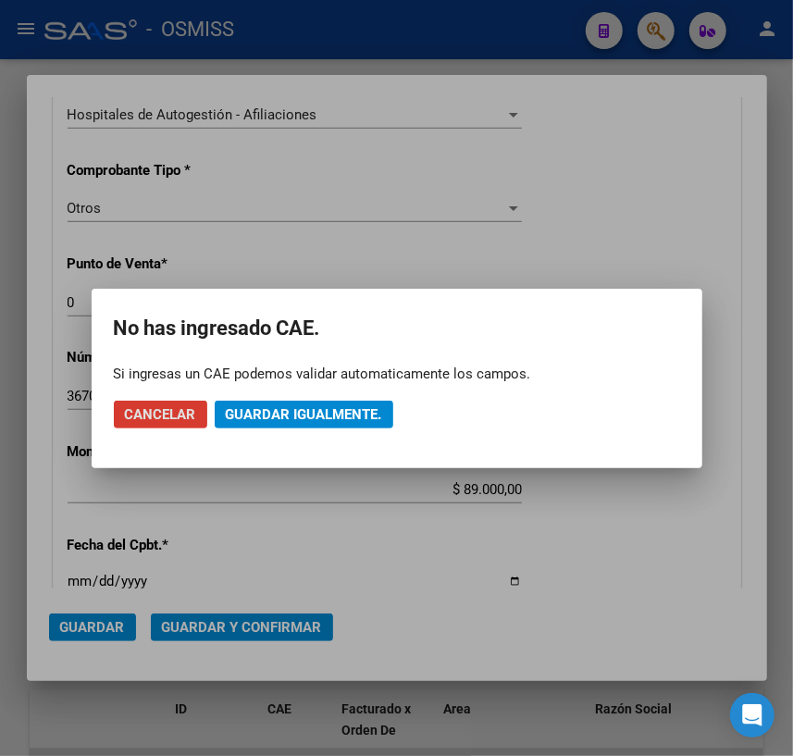
click at [326, 414] on span "Guardar igualmente." at bounding box center [304, 414] width 156 height 17
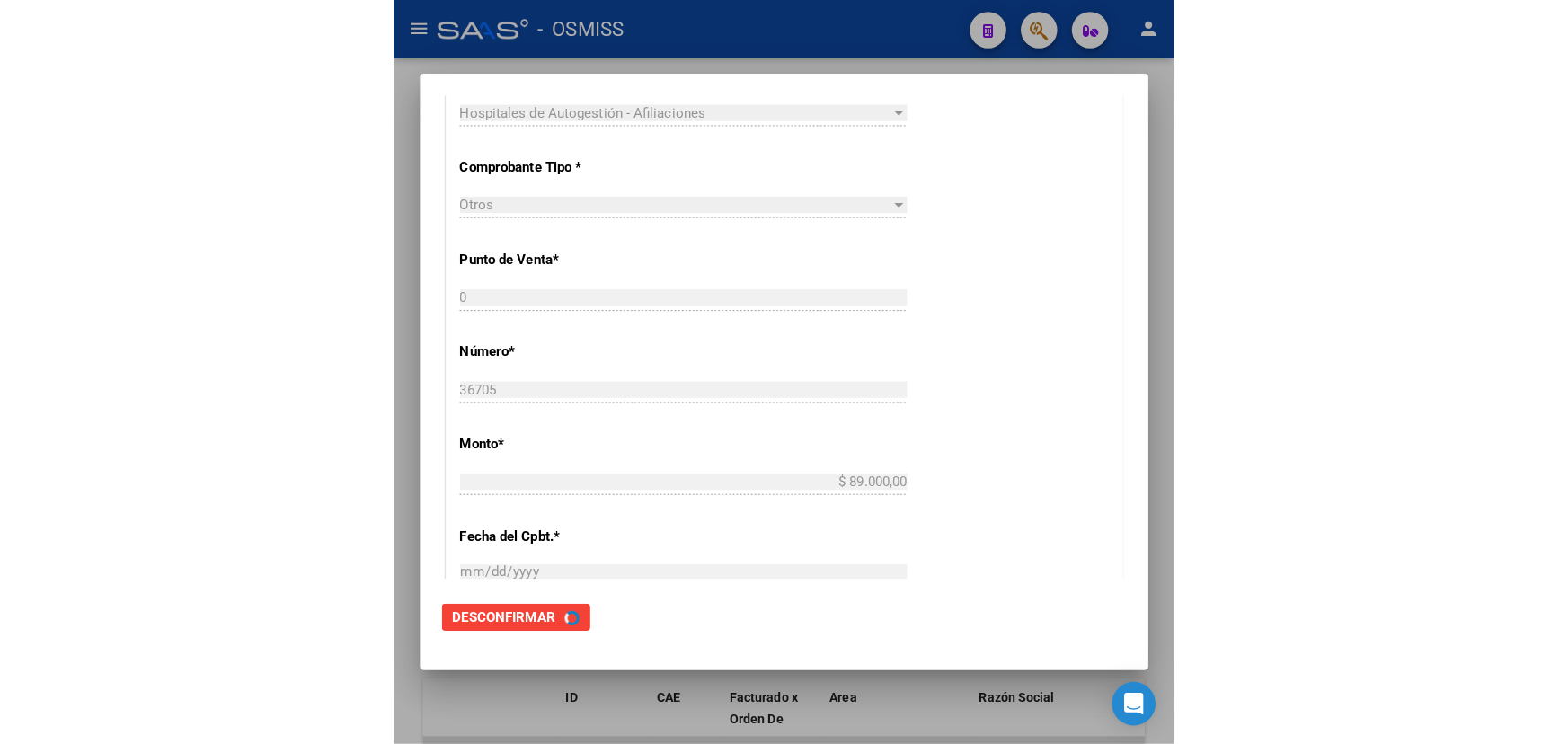
scroll to position [0, 0]
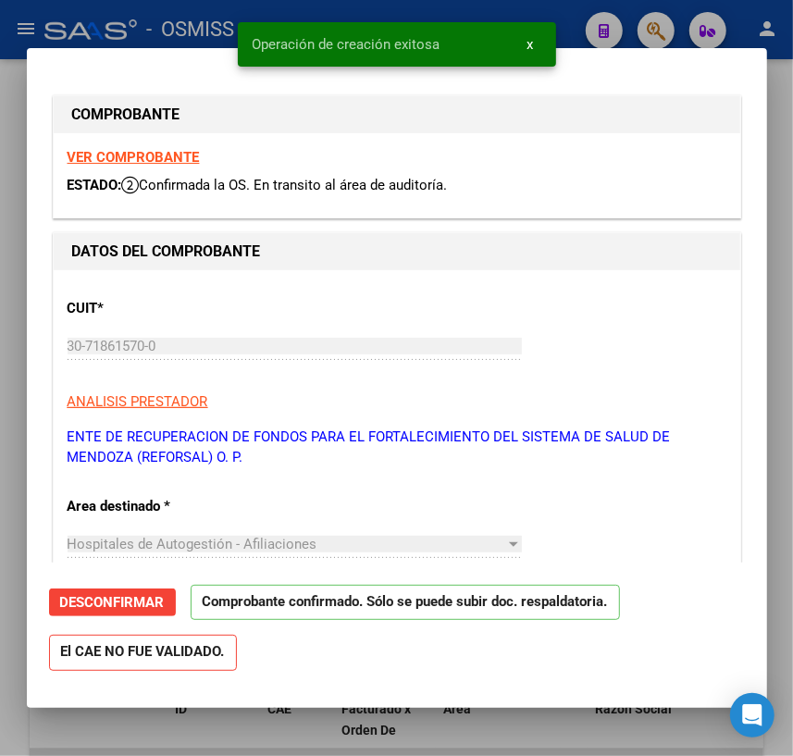
type input "[DATE]"
click at [301, 722] on div at bounding box center [396, 378] width 793 height 756
type input "$ 0,00"
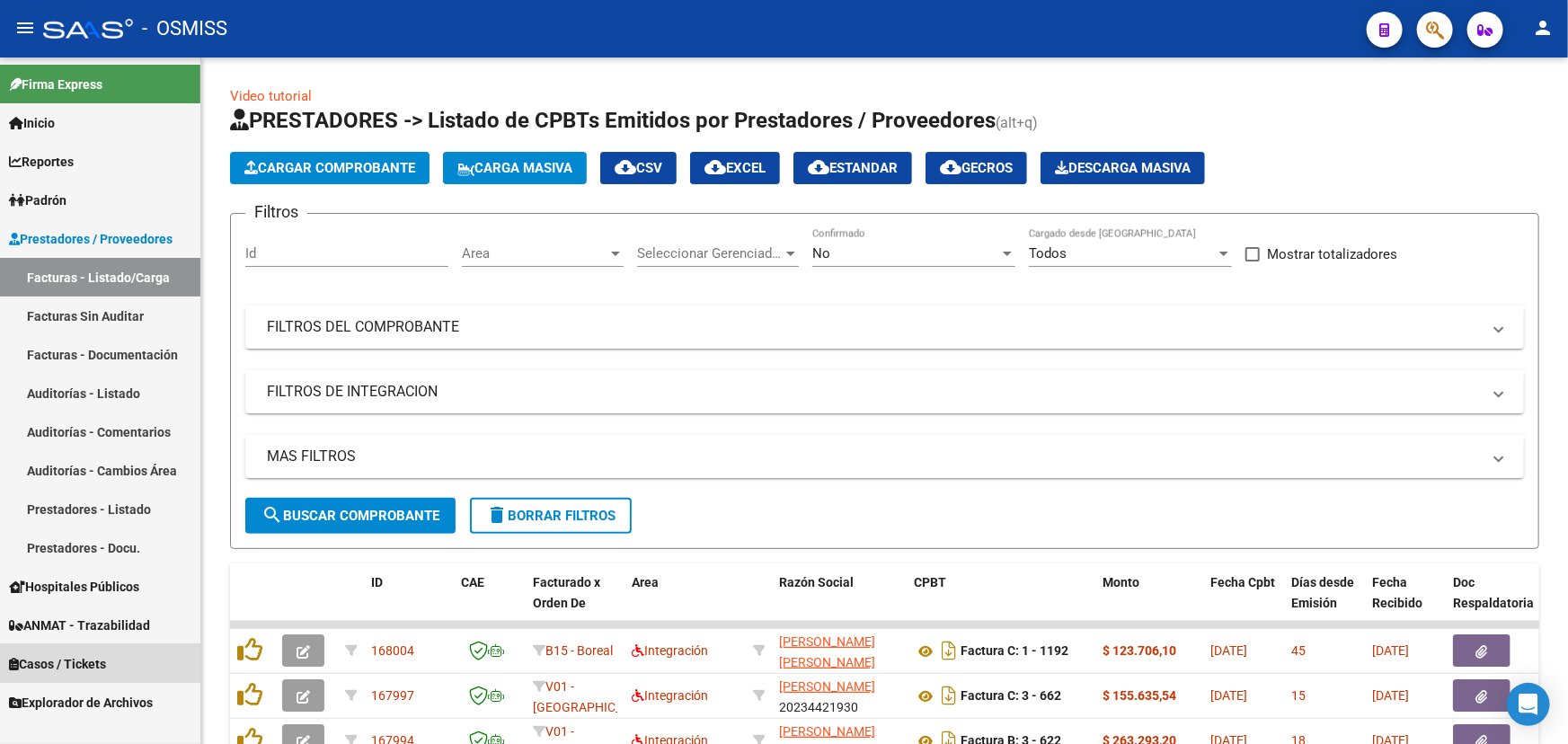
drag, startPoint x: 30, startPoint y: 660, endPoint x: 72, endPoint y: 656, distance: 42.2
click at [31, 660] on span "Casos / Tickets" at bounding box center [57, 663] width 97 height 19
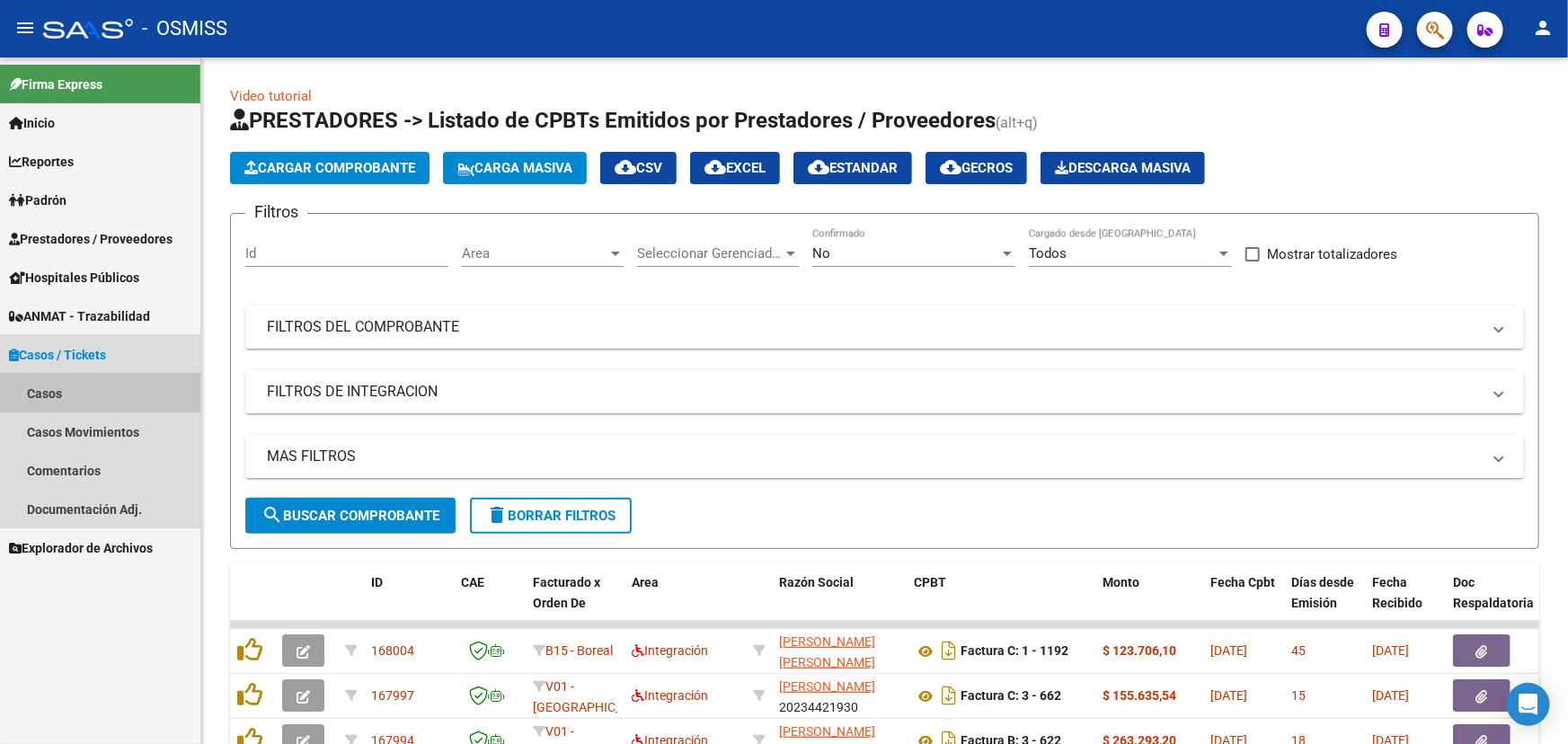
click at [22, 378] on link "Casos" at bounding box center [100, 393] width 200 height 39
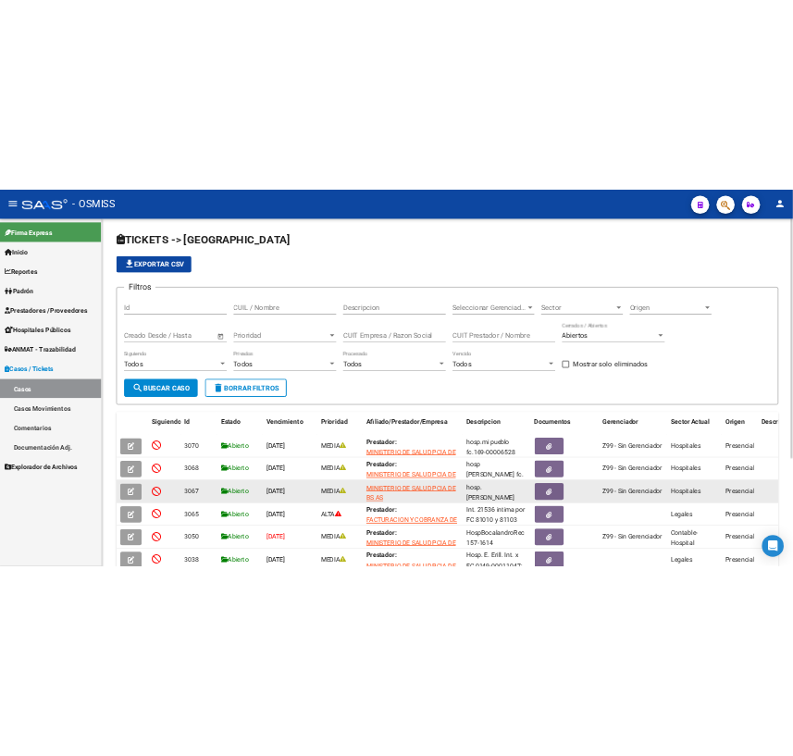
scroll to position [24, 0]
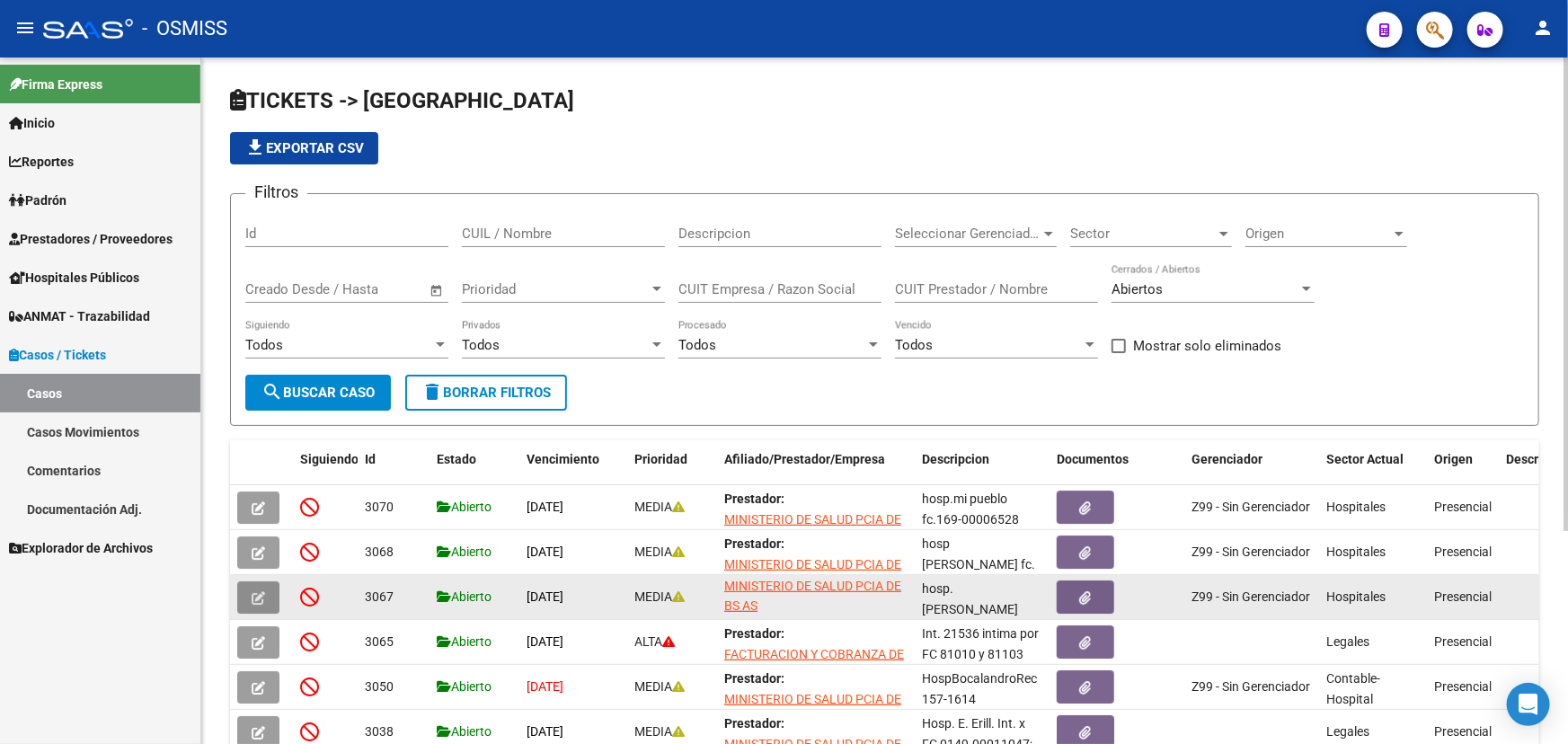
click at [264, 591] on icon "button" at bounding box center [258, 598] width 14 height 14
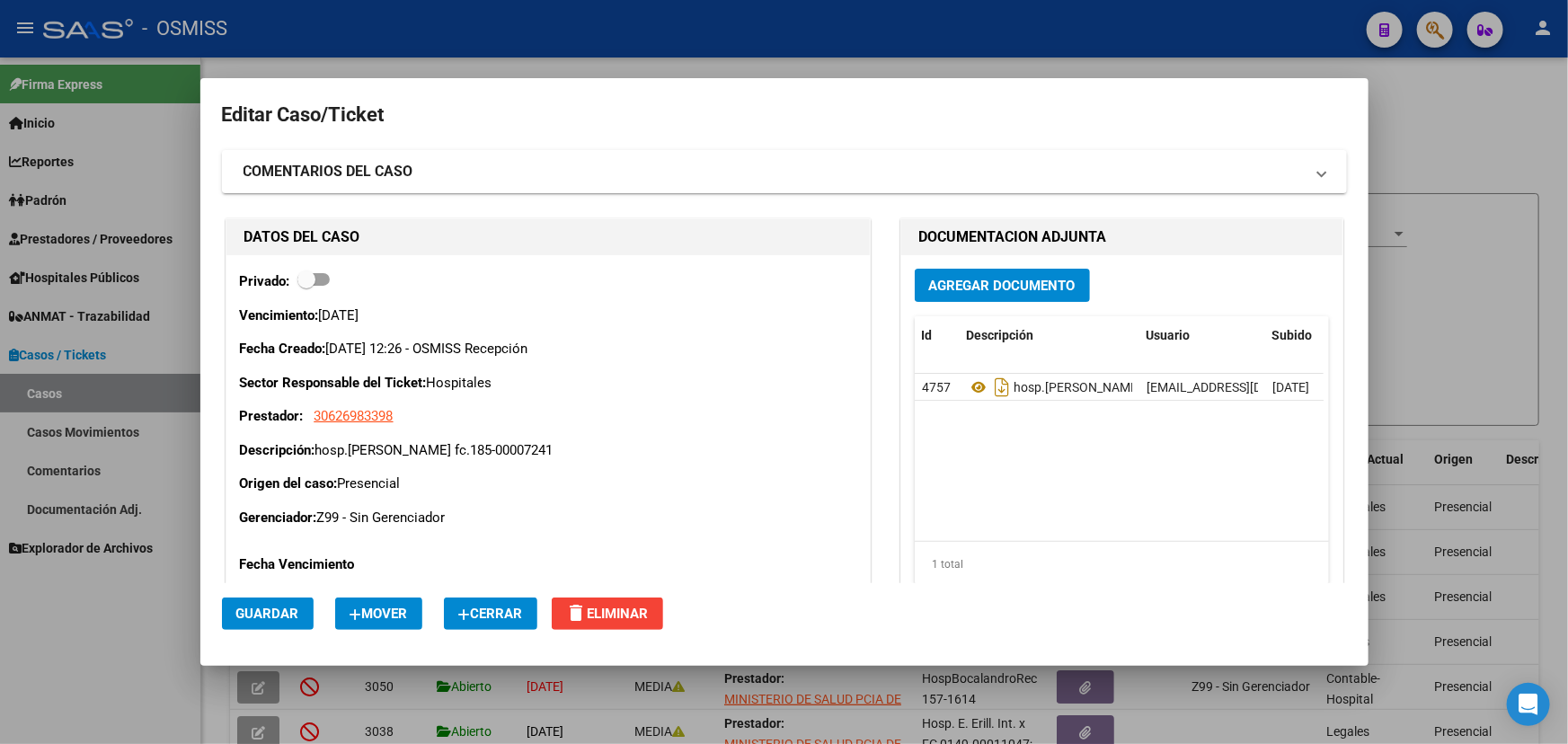
click at [509, 622] on button "Cerrar" at bounding box center [490, 613] width 93 height 32
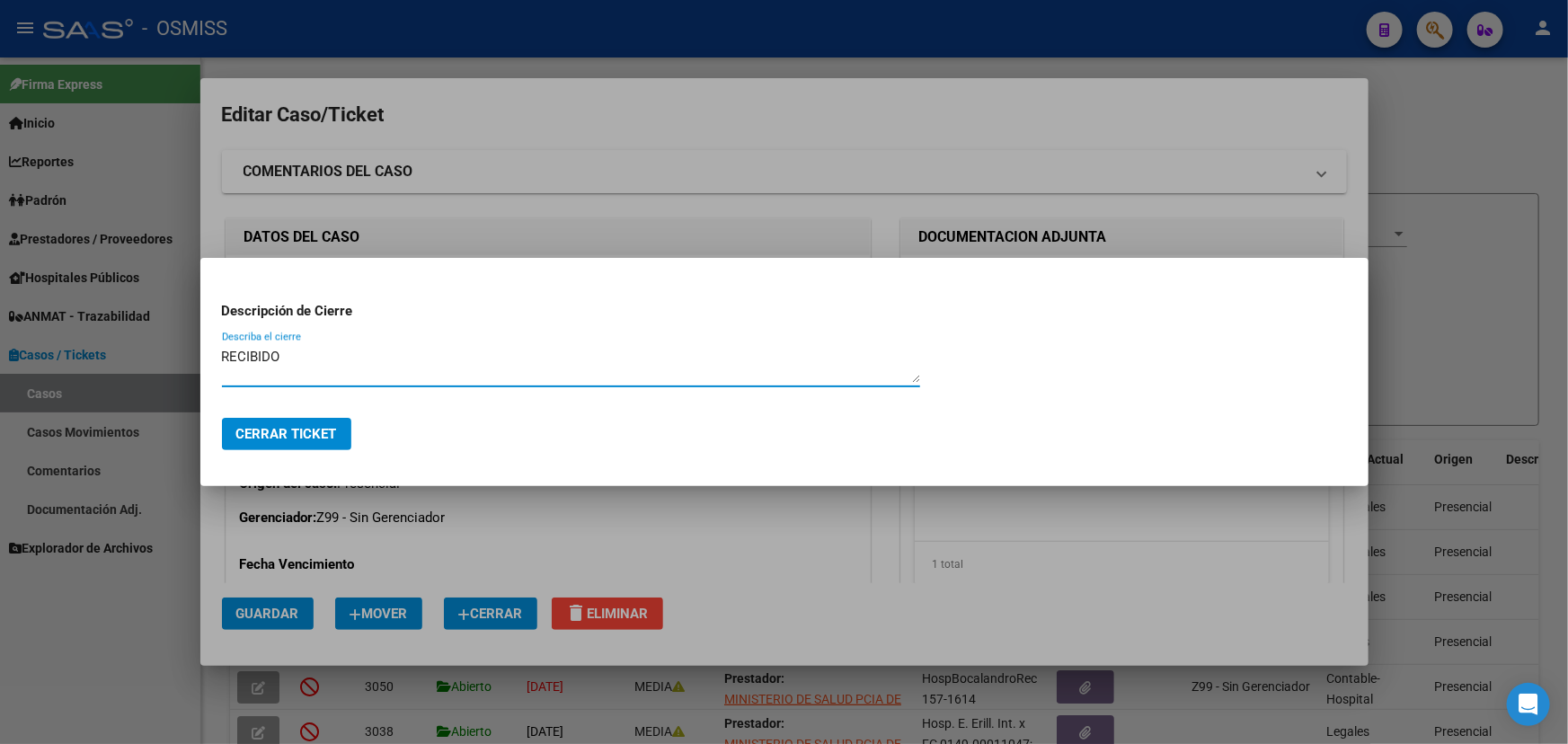
type textarea "RECIBIDO"
click at [282, 440] on span "Cerrar Ticket" at bounding box center [286, 434] width 101 height 16
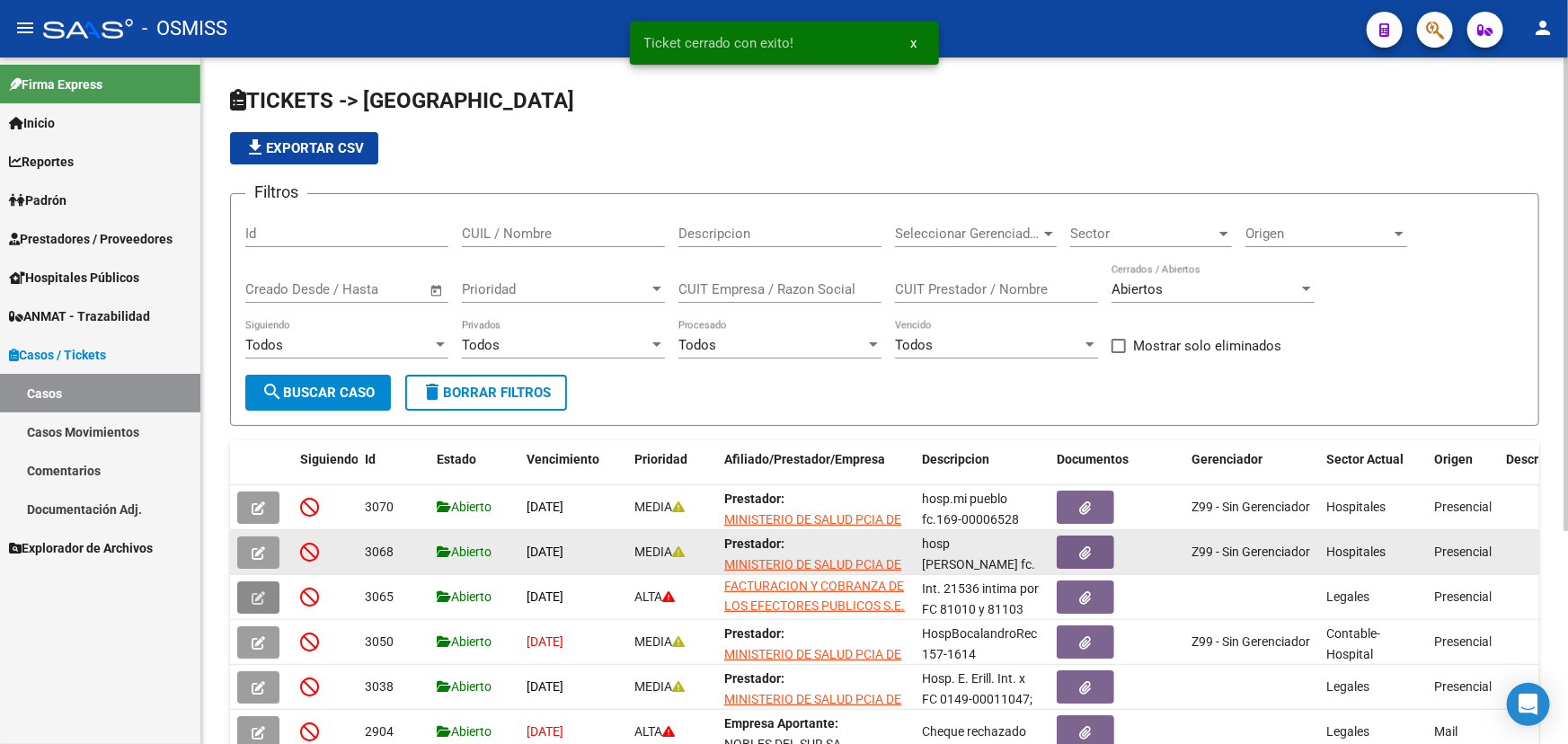
click at [263, 556] on icon "button" at bounding box center [258, 553] width 14 height 14
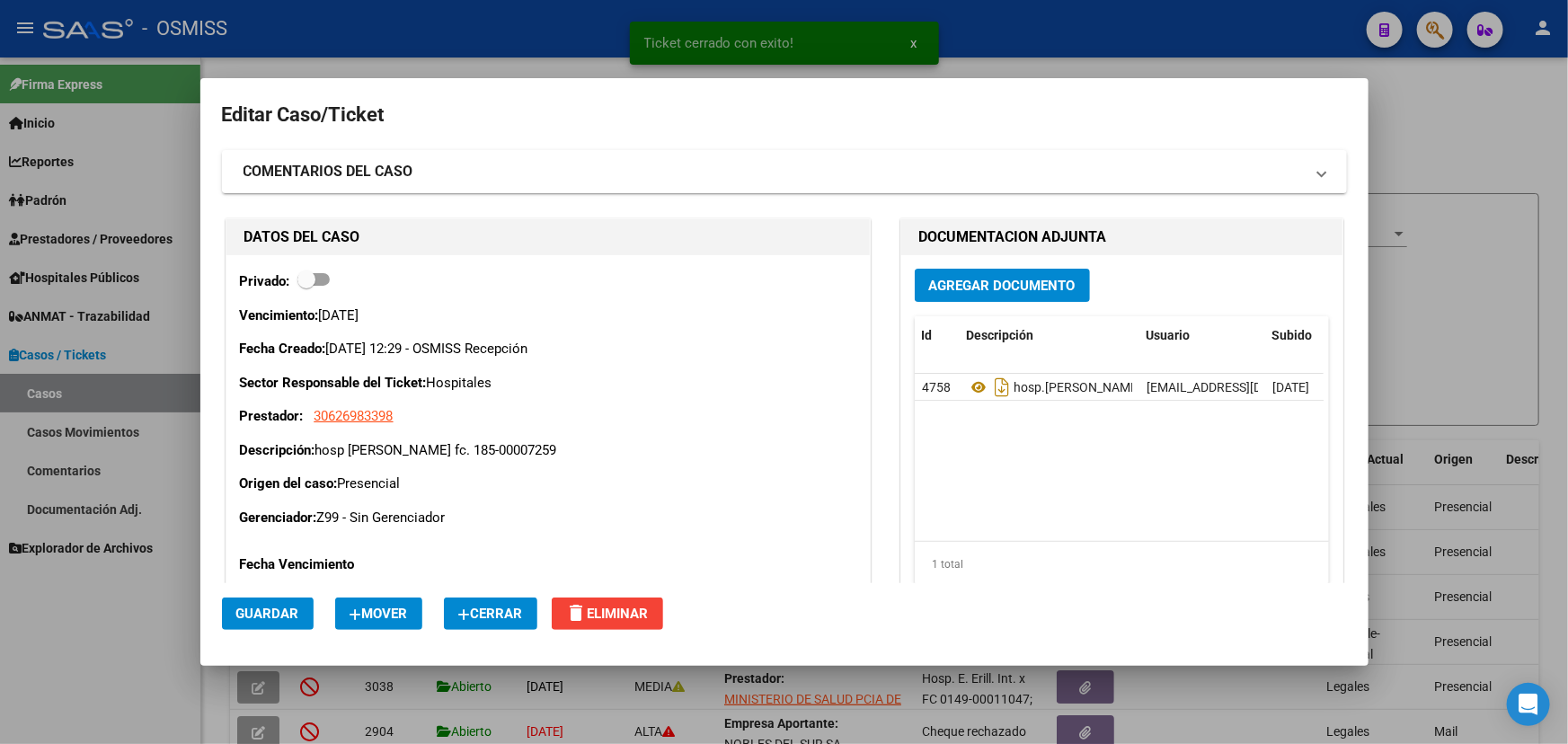
click at [506, 613] on span "Cerrar" at bounding box center [490, 613] width 65 height 16
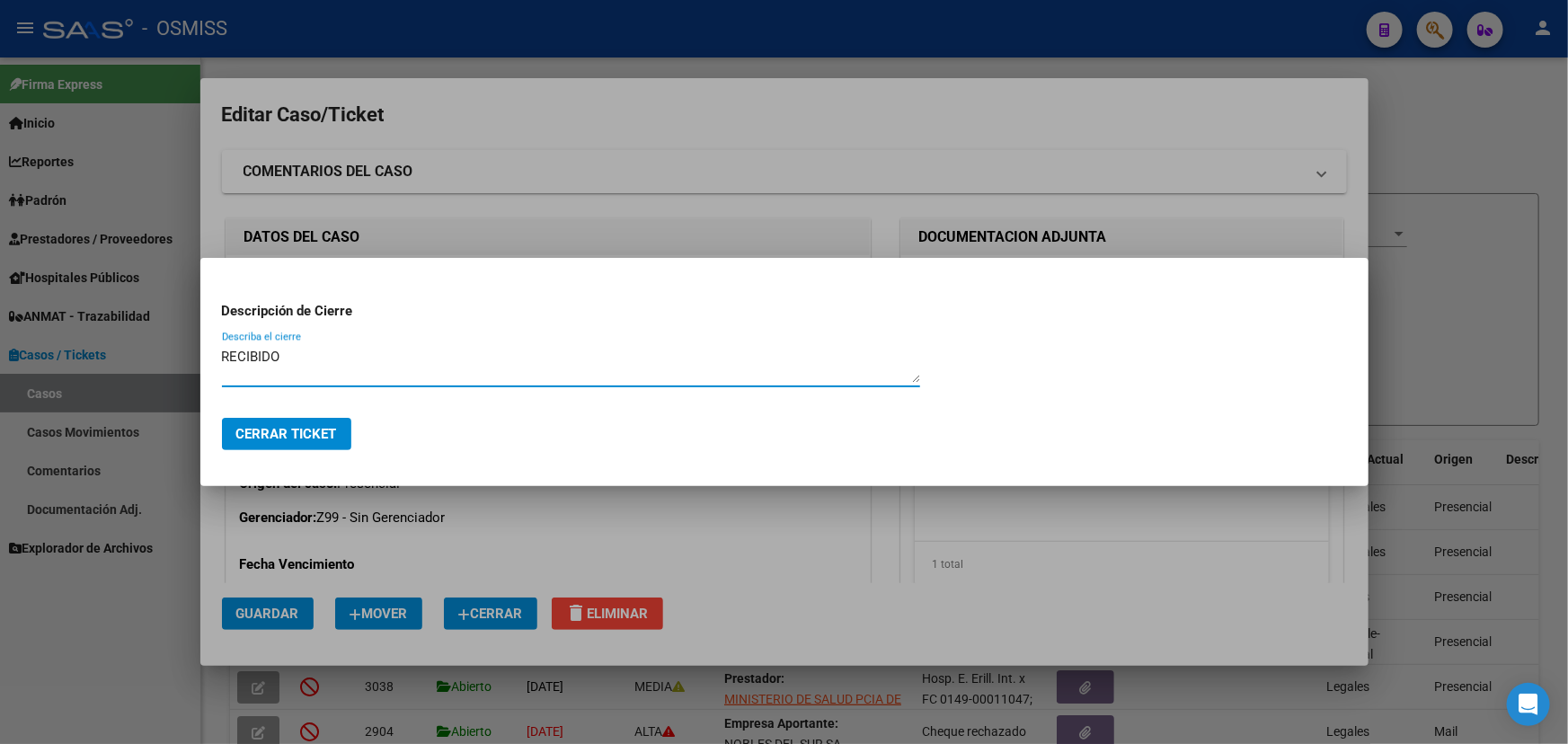
type textarea "RECIBIDO"
click at [313, 436] on span "Cerrar Ticket" at bounding box center [286, 434] width 101 height 16
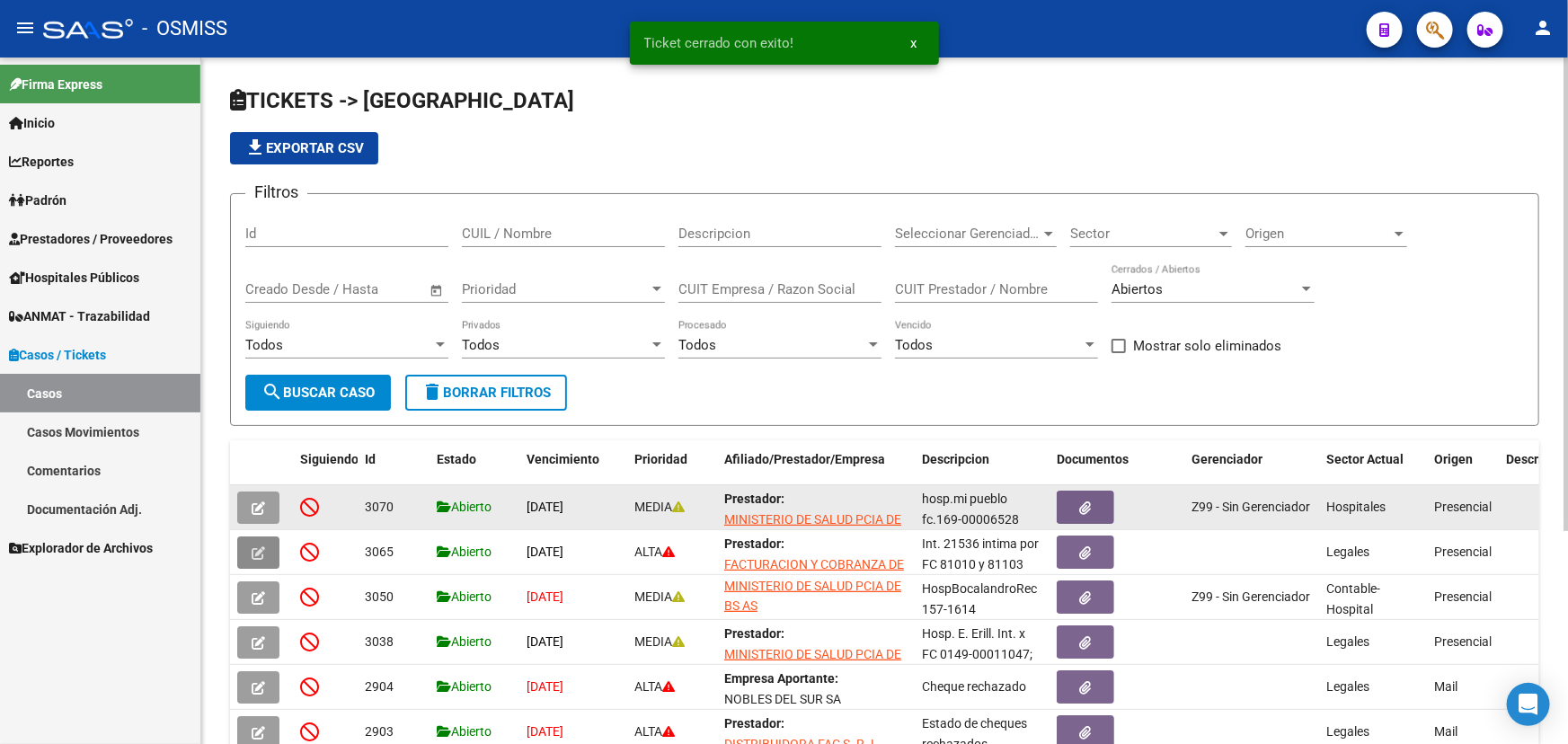
click at [268, 502] on button "button" at bounding box center [258, 506] width 43 height 32
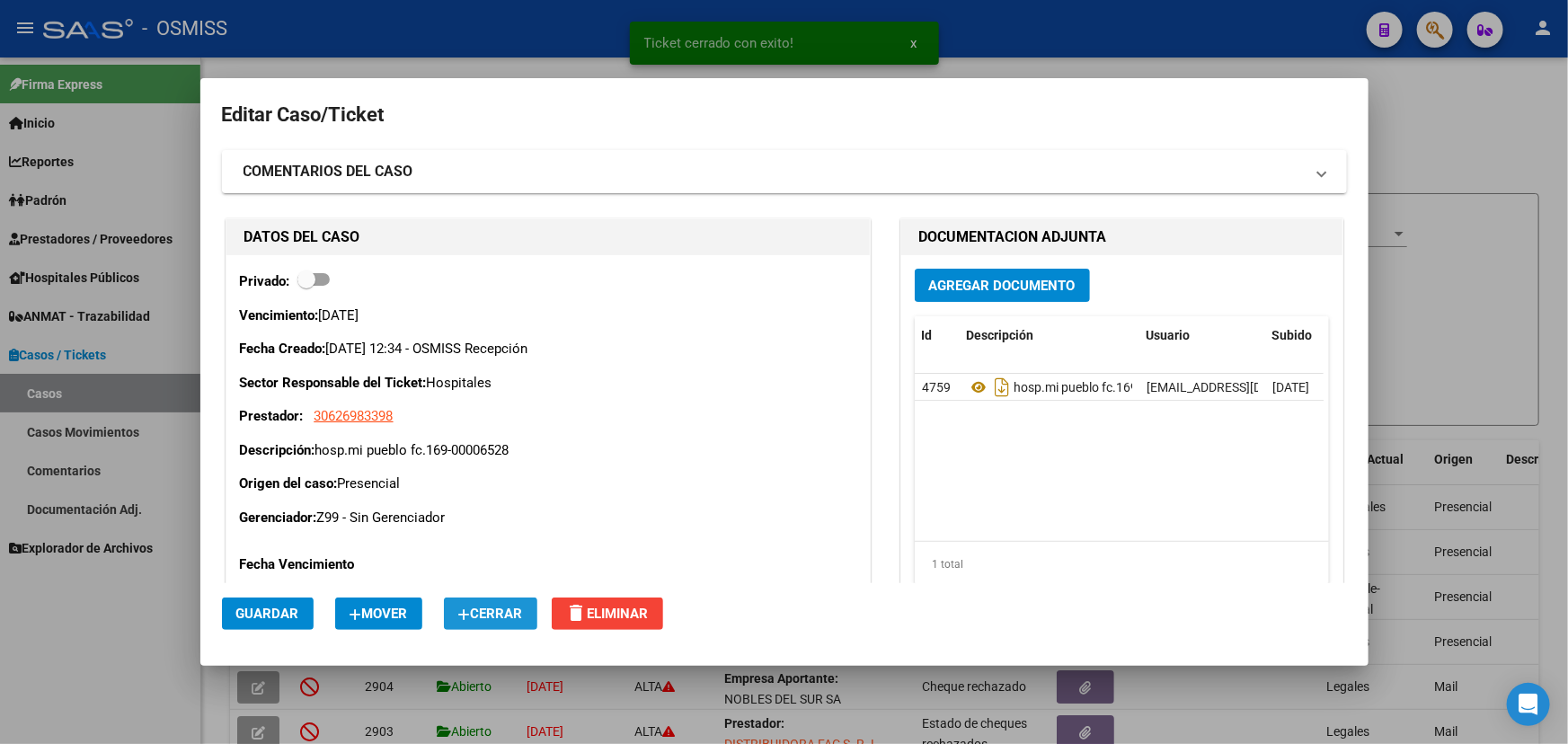
click at [517, 613] on span "Cerrar" at bounding box center [490, 613] width 65 height 16
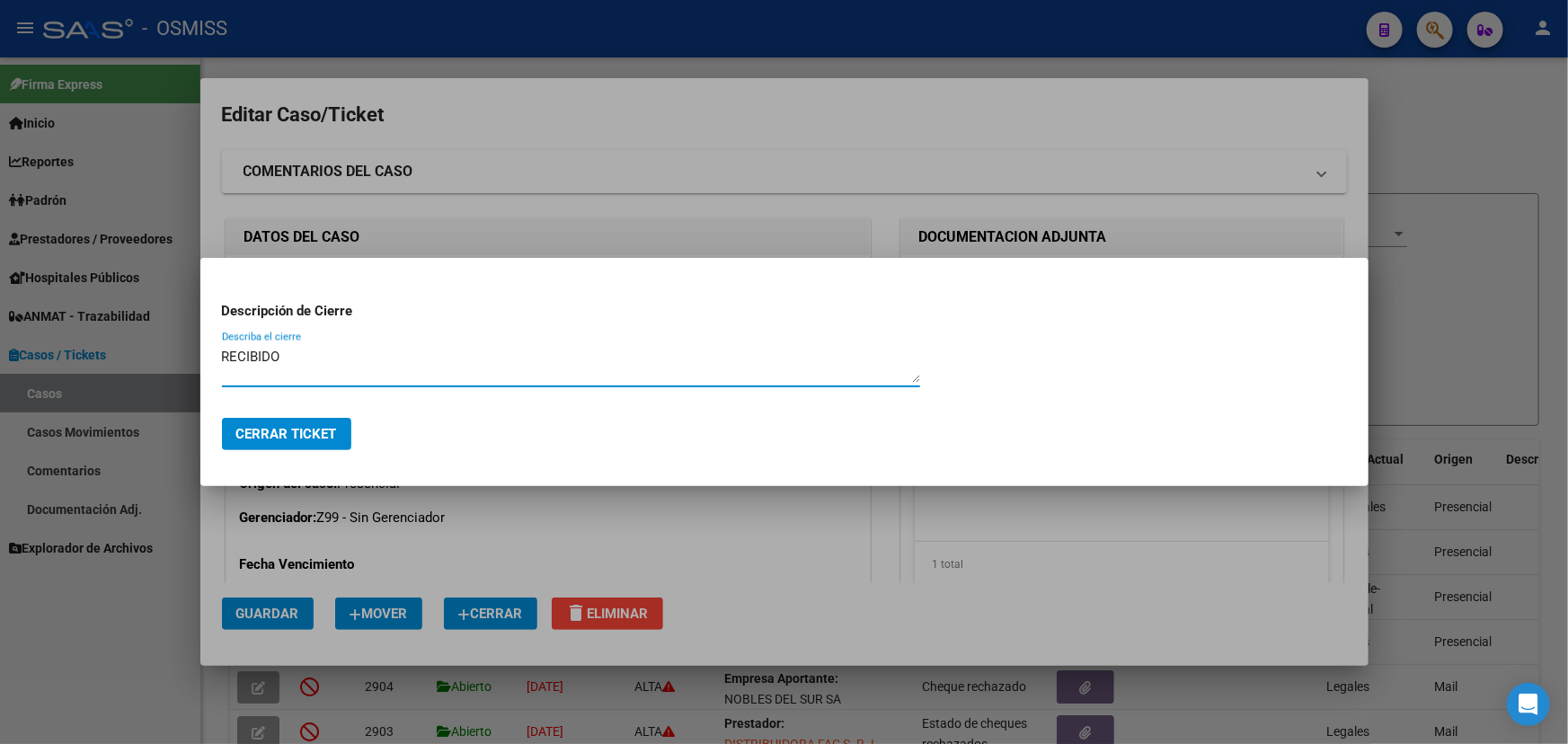
type textarea "RECIBIDO"
click at [277, 435] on span "Cerrar Ticket" at bounding box center [286, 434] width 101 height 16
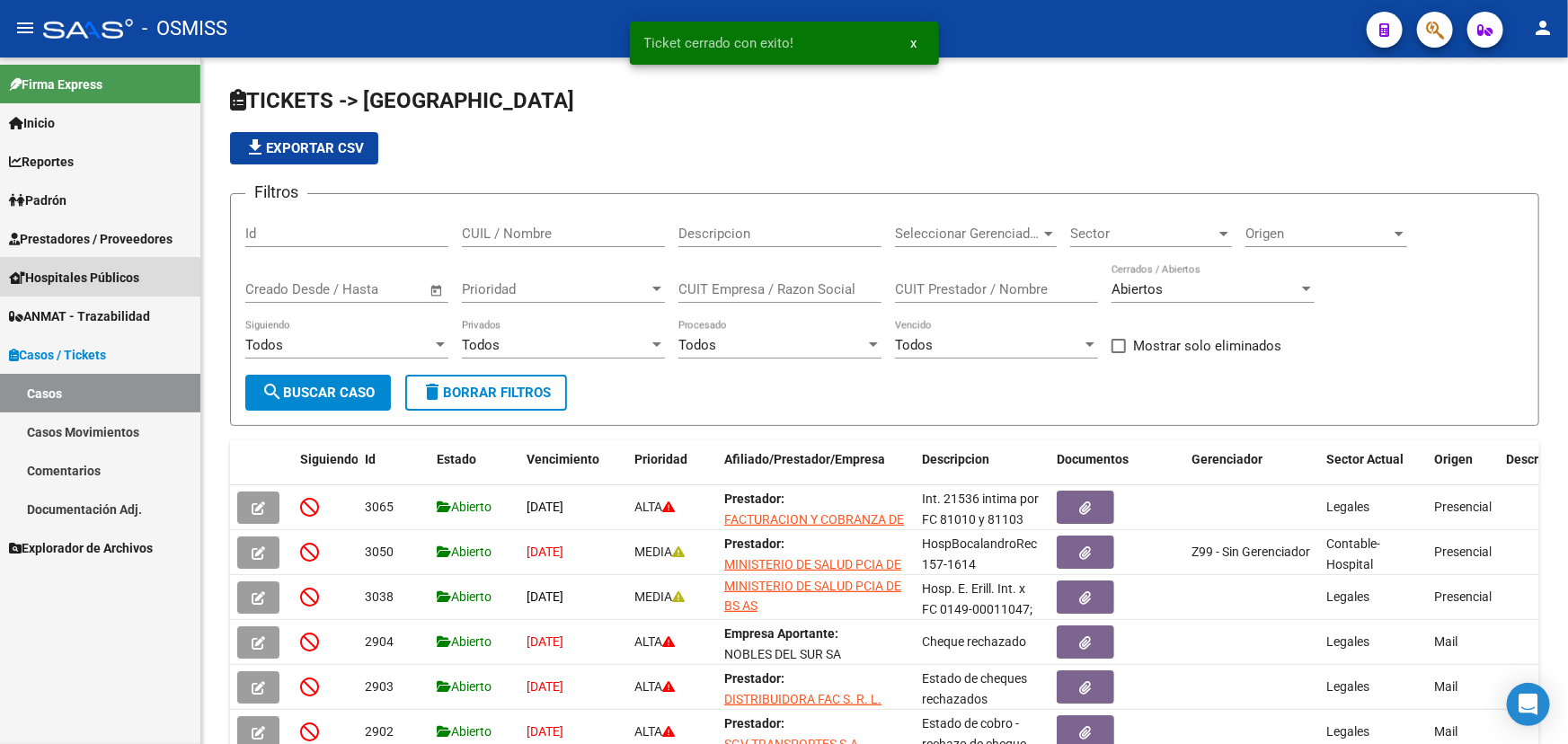
click at [94, 286] on span "Hospitales Públicos" at bounding box center [74, 277] width 130 height 19
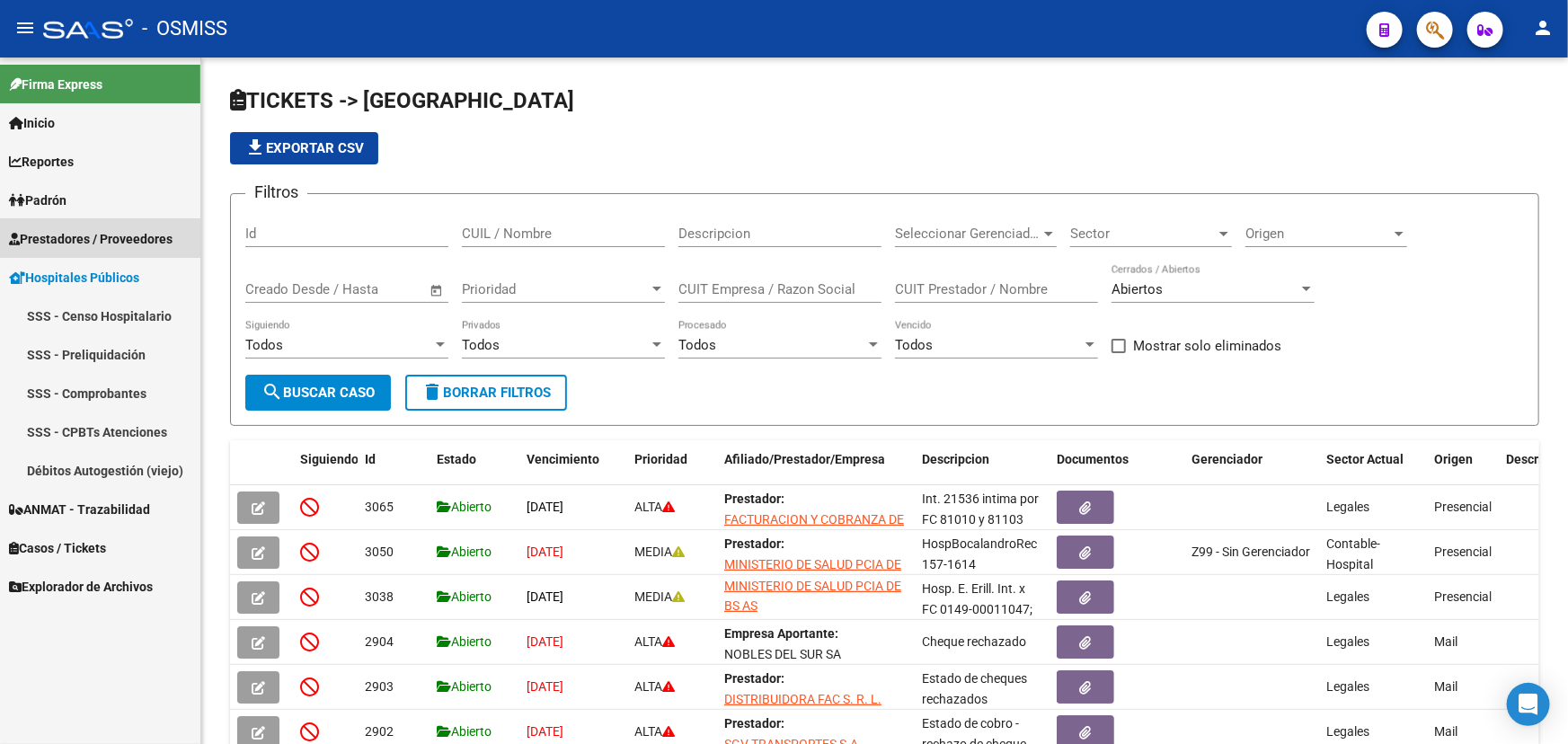
click at [98, 235] on span "Prestadores / Proveedores" at bounding box center [90, 239] width 164 height 19
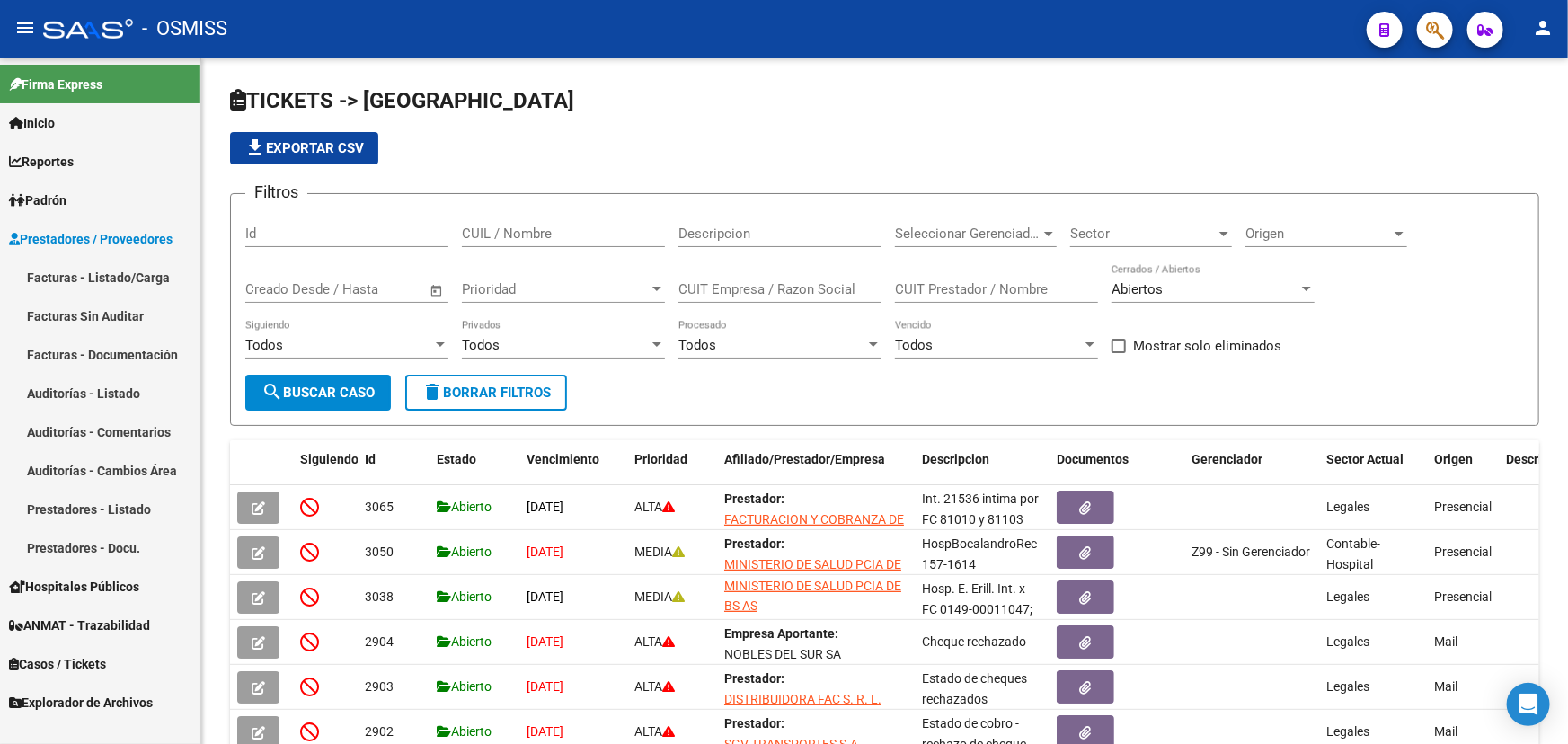
click at [87, 272] on link "Facturas - Listado/Carga" at bounding box center [100, 277] width 200 height 39
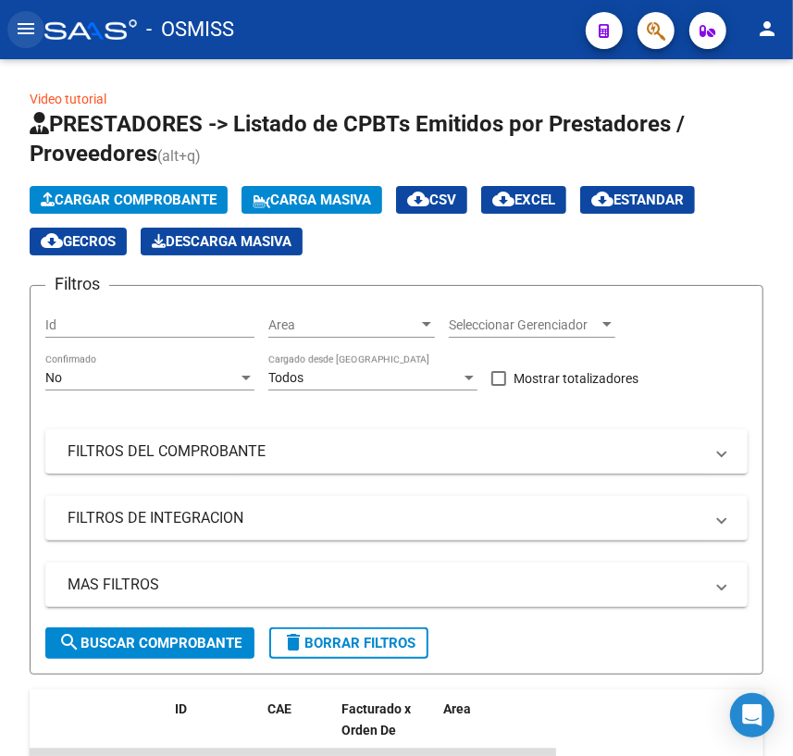
click at [19, 25] on mat-icon "menu" at bounding box center [26, 29] width 22 height 22
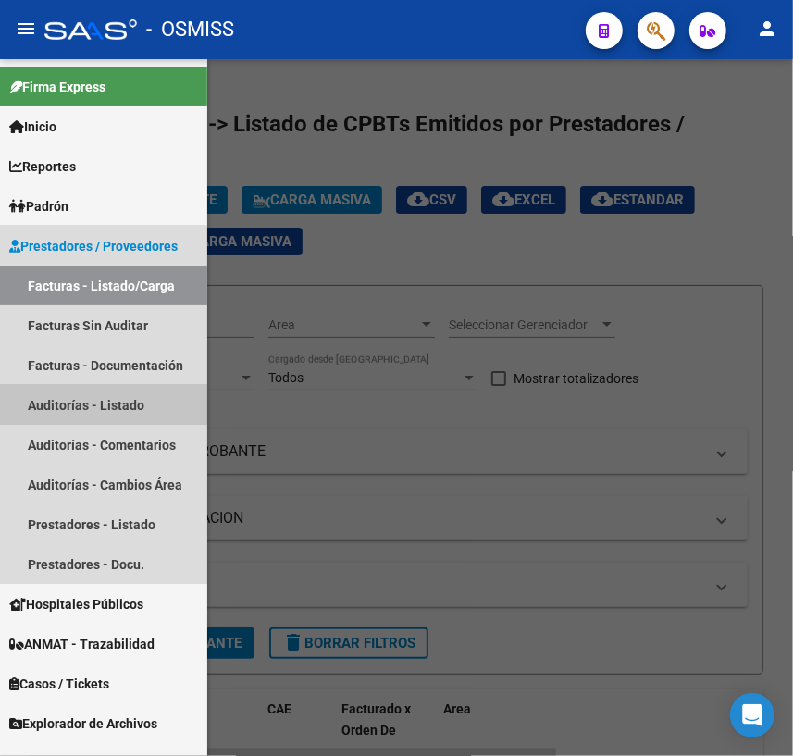
click at [97, 408] on link "Auditorías - Listado" at bounding box center [103, 405] width 207 height 40
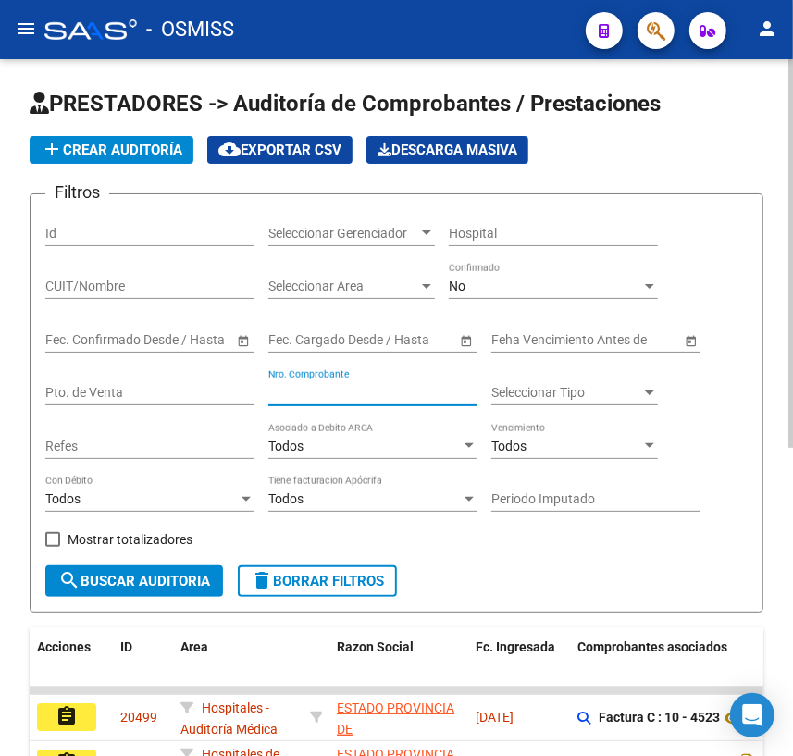
click at [304, 389] on input "Nro. Comprobante" at bounding box center [372, 393] width 209 height 16
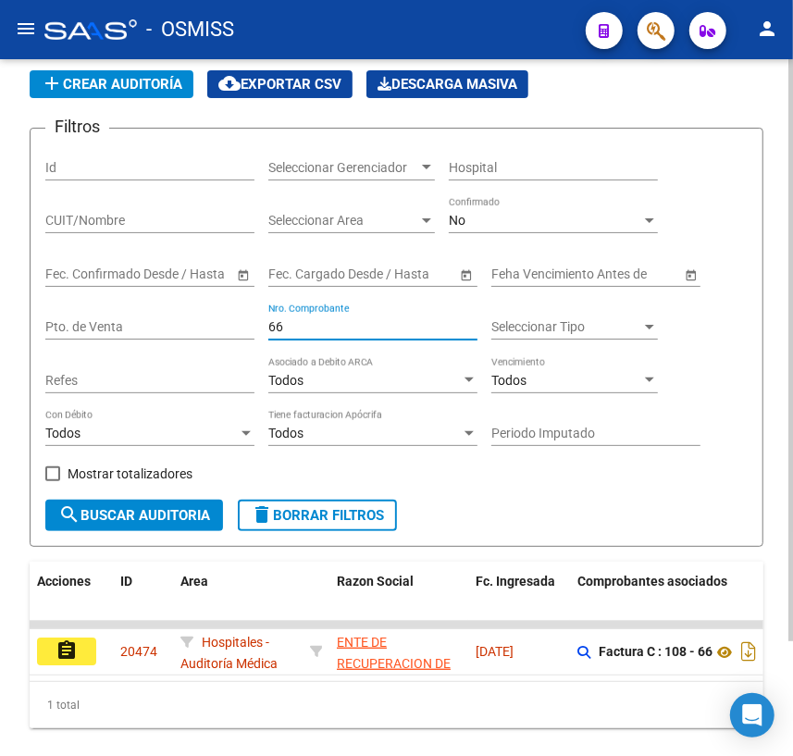
scroll to position [136, 0]
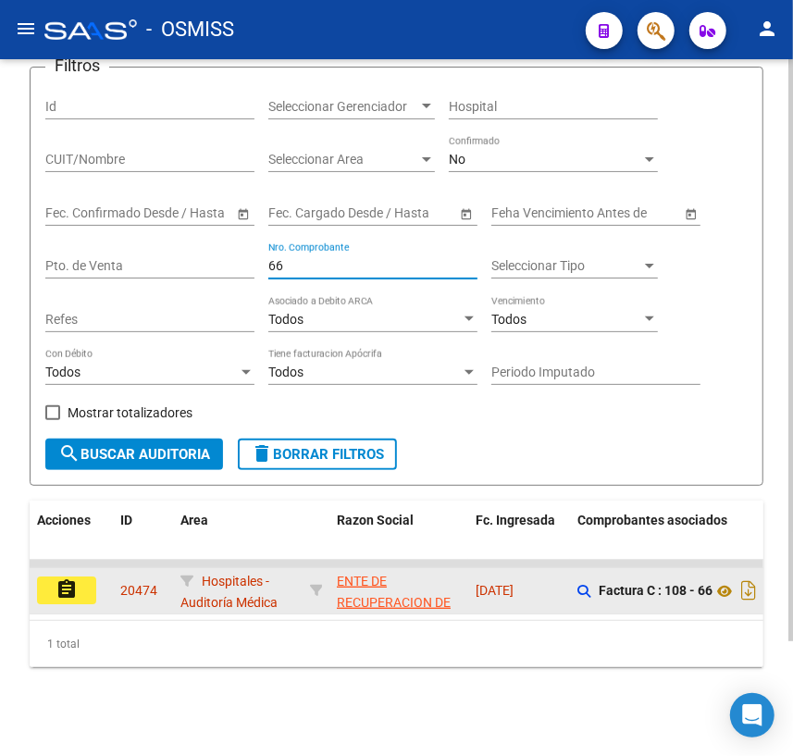
type input "66"
click at [65, 579] on mat-icon "assignment" at bounding box center [67, 590] width 22 height 22
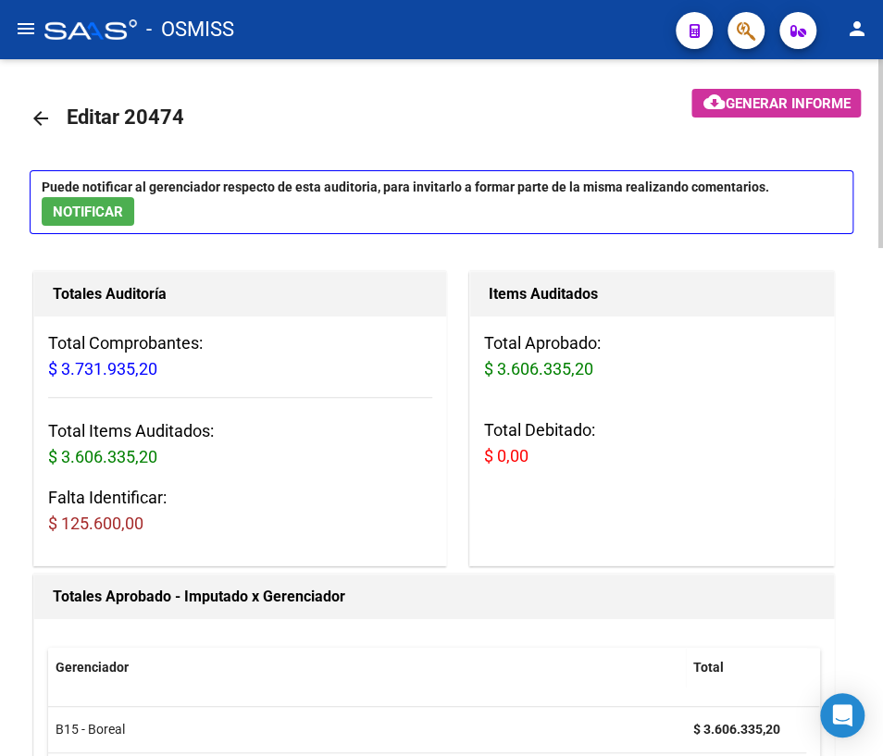
click at [37, 118] on mat-icon "arrow_back" at bounding box center [41, 118] width 22 height 22
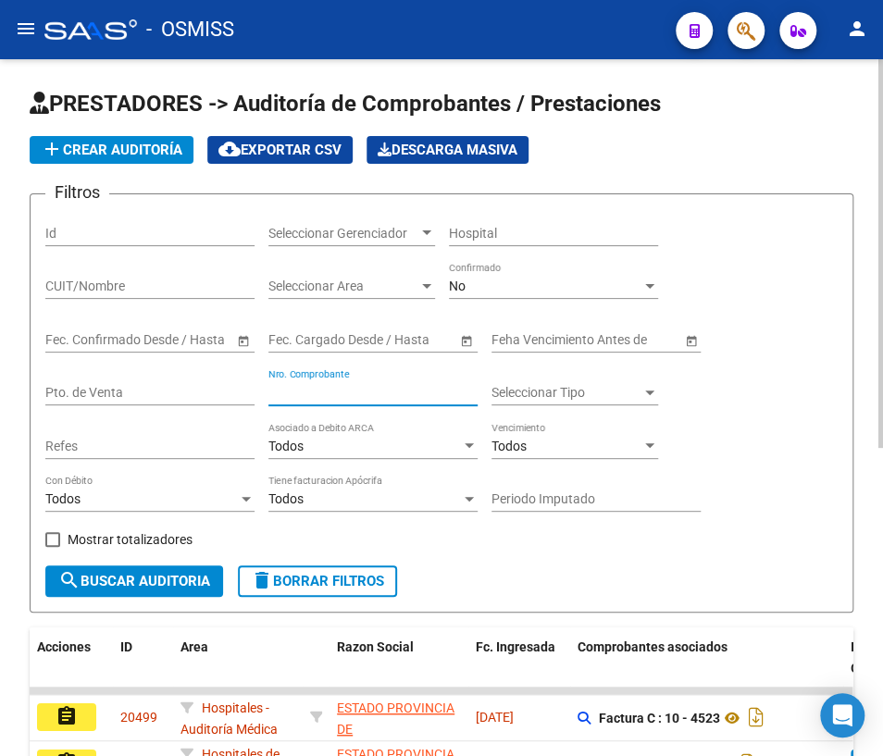
click at [298, 392] on input "Nro. Comprobante" at bounding box center [372, 393] width 209 height 16
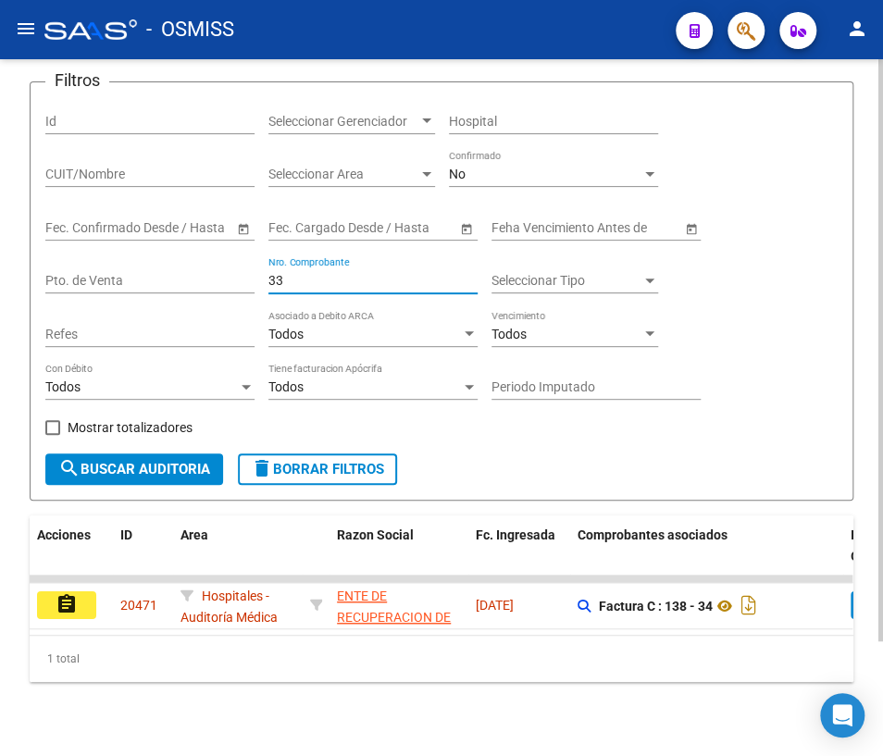
scroll to position [136, 0]
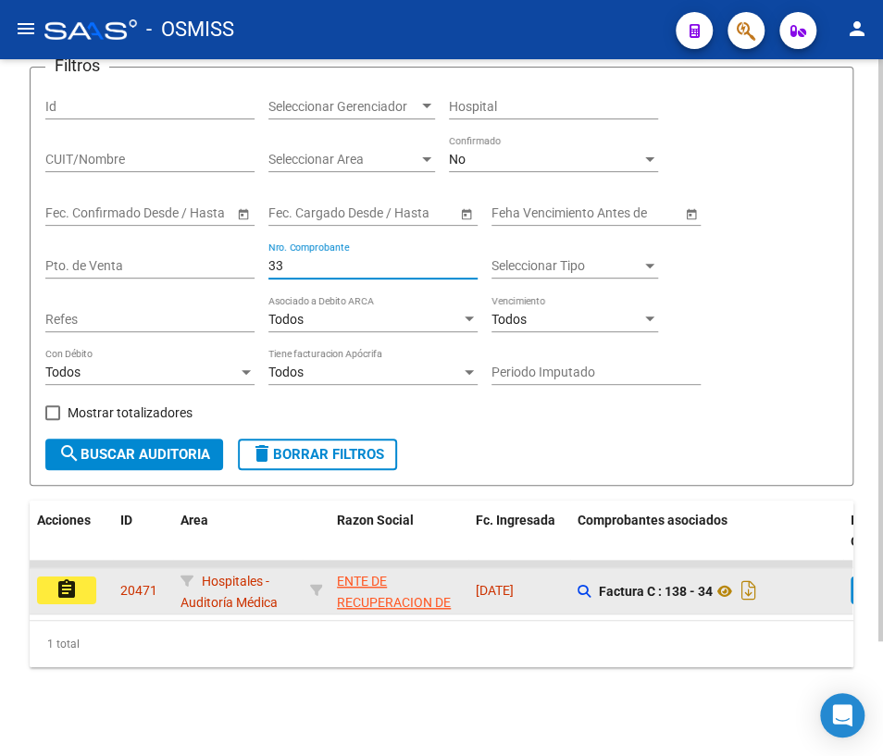
type input "33"
click at [53, 581] on button "assignment" at bounding box center [66, 591] width 59 height 28
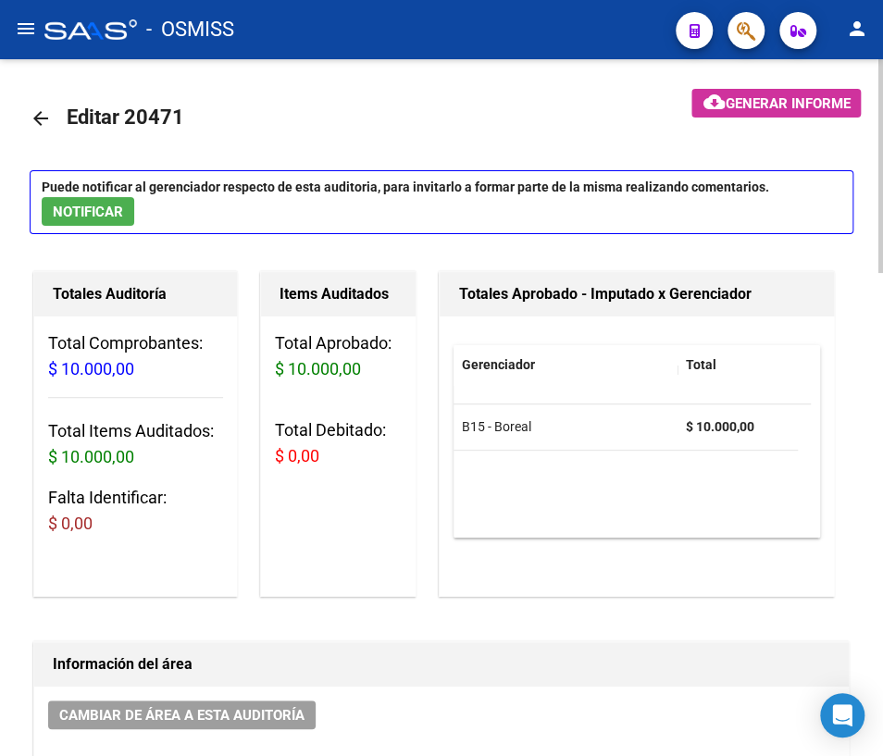
click at [48, 112] on mat-icon "arrow_back" at bounding box center [41, 118] width 22 height 22
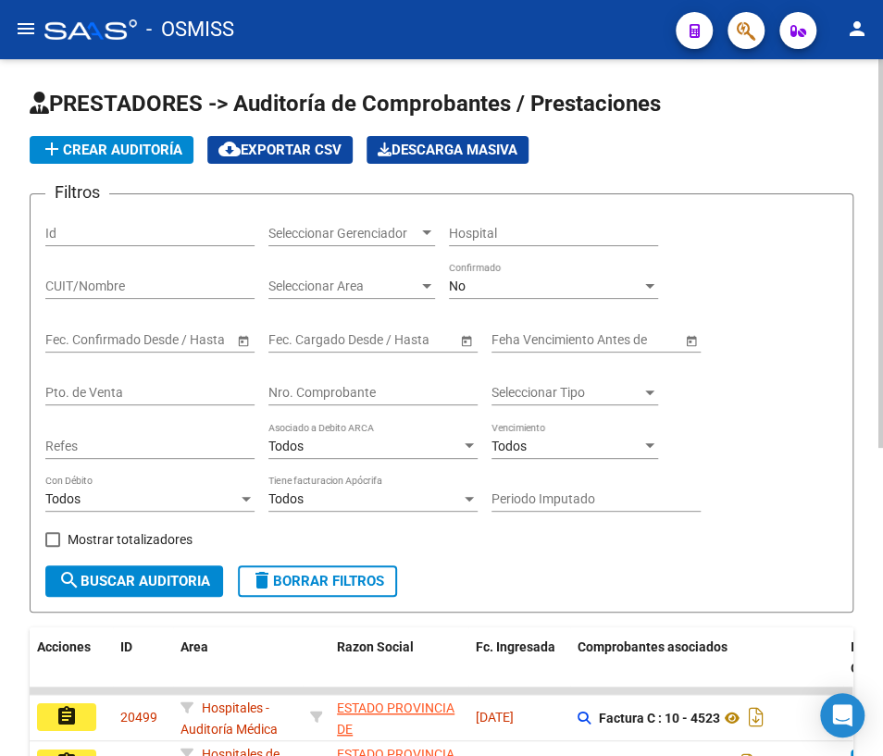
click at [389, 398] on div "Nro. Comprobante" at bounding box center [372, 386] width 209 height 37
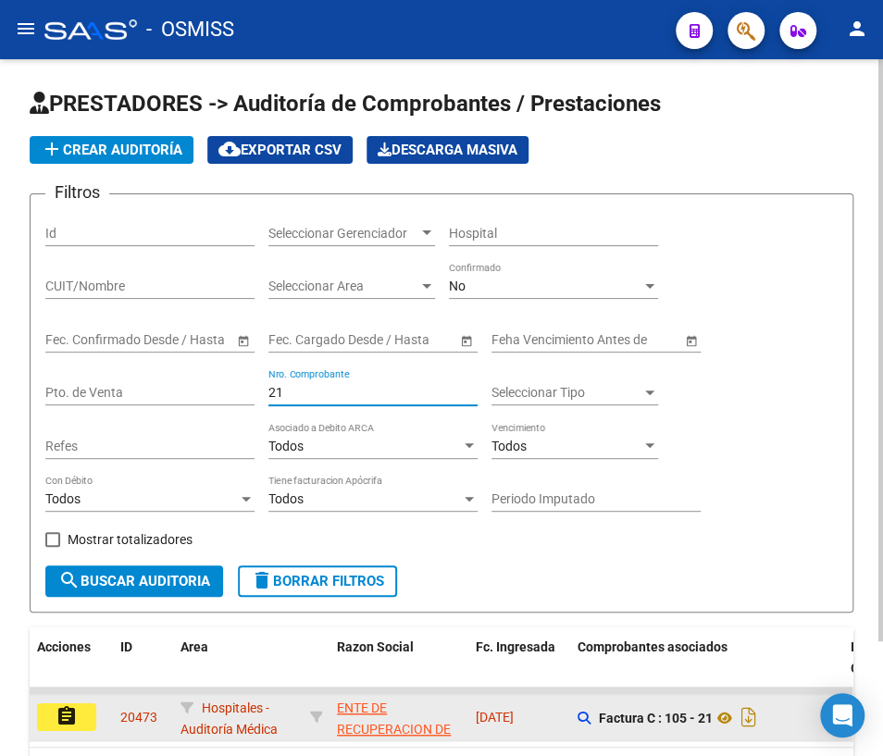
type input "21"
click at [83, 708] on button "assignment" at bounding box center [66, 718] width 59 height 28
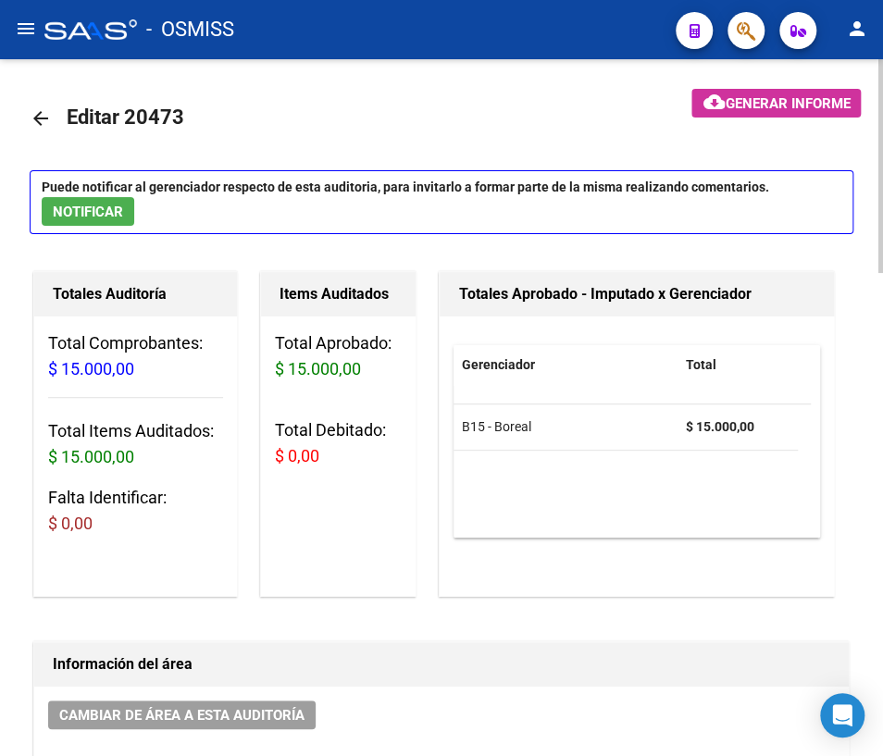
click at [41, 111] on mat-icon "arrow_back" at bounding box center [41, 118] width 22 height 22
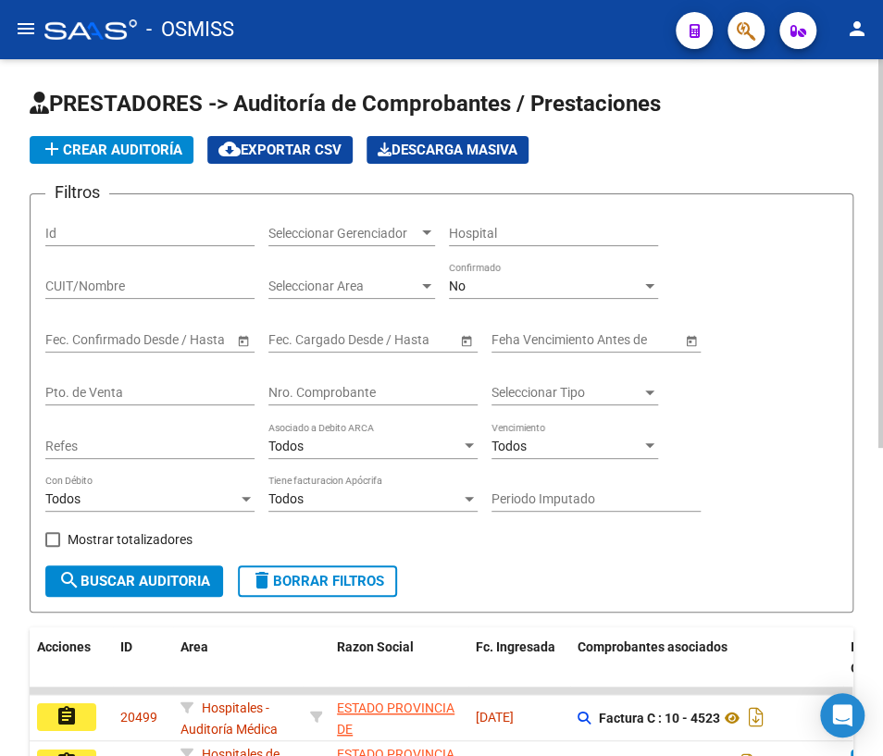
click at [355, 393] on input "Nro. Comprobante" at bounding box center [372, 393] width 209 height 16
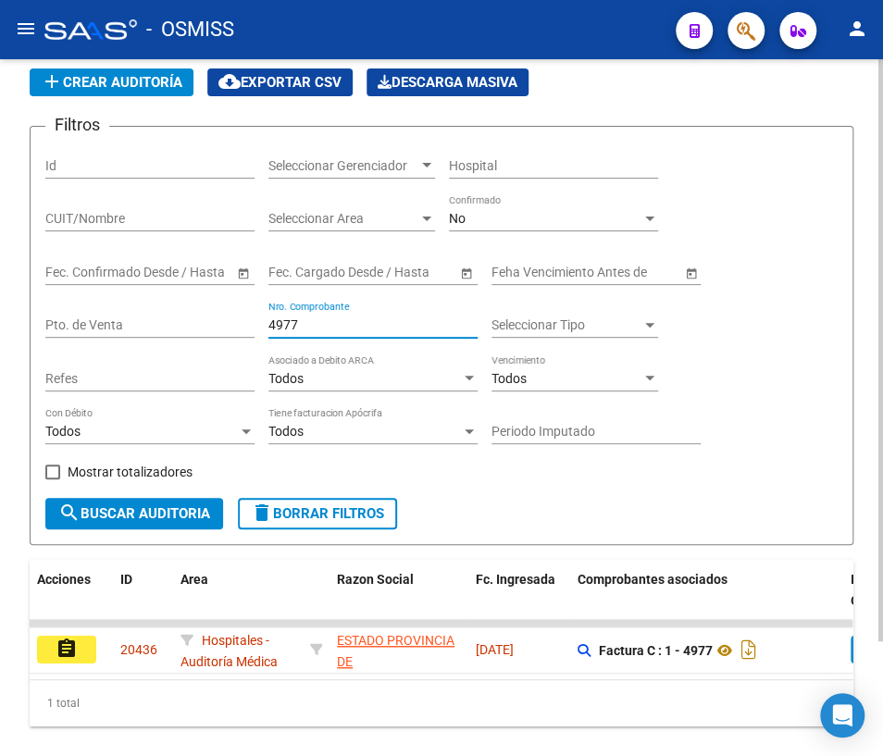
scroll to position [136, 0]
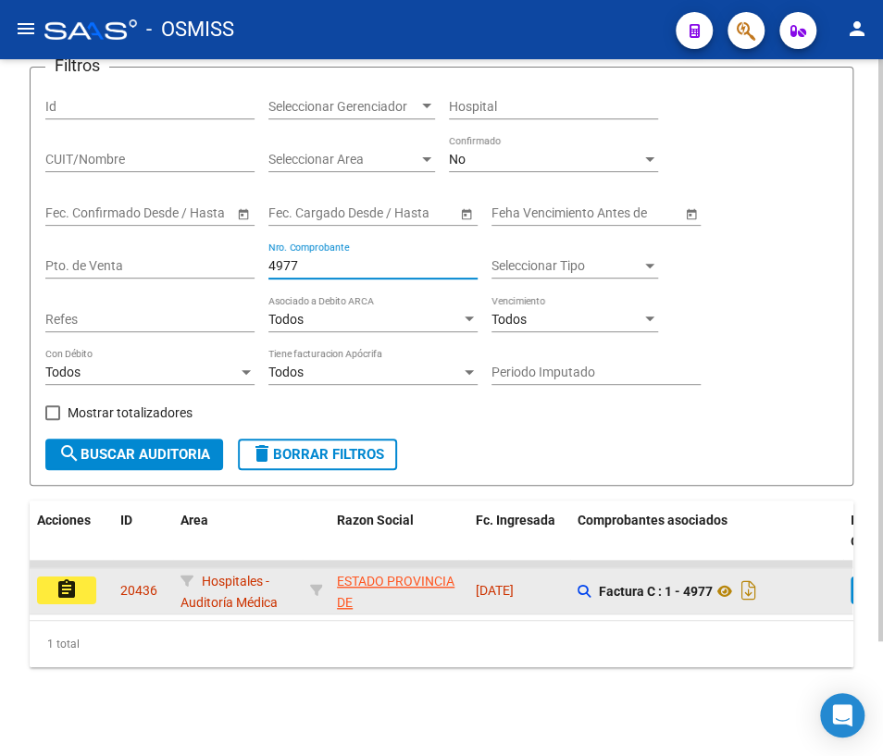
type input "4977"
click at [74, 580] on mat-icon "assignment" at bounding box center [67, 590] width 22 height 22
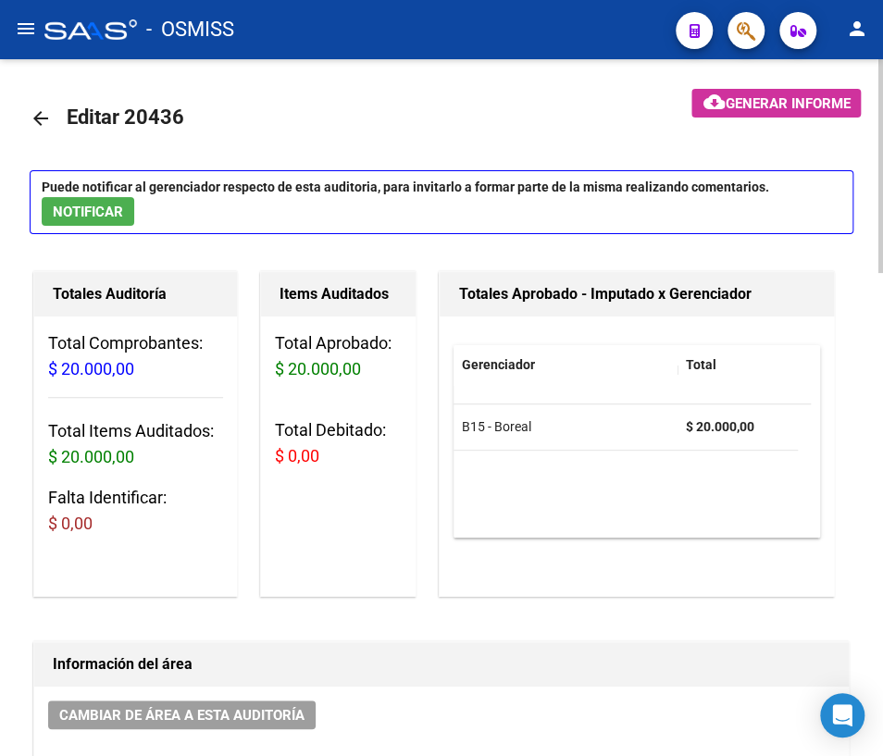
click at [37, 117] on mat-icon "arrow_back" at bounding box center [41, 118] width 22 height 22
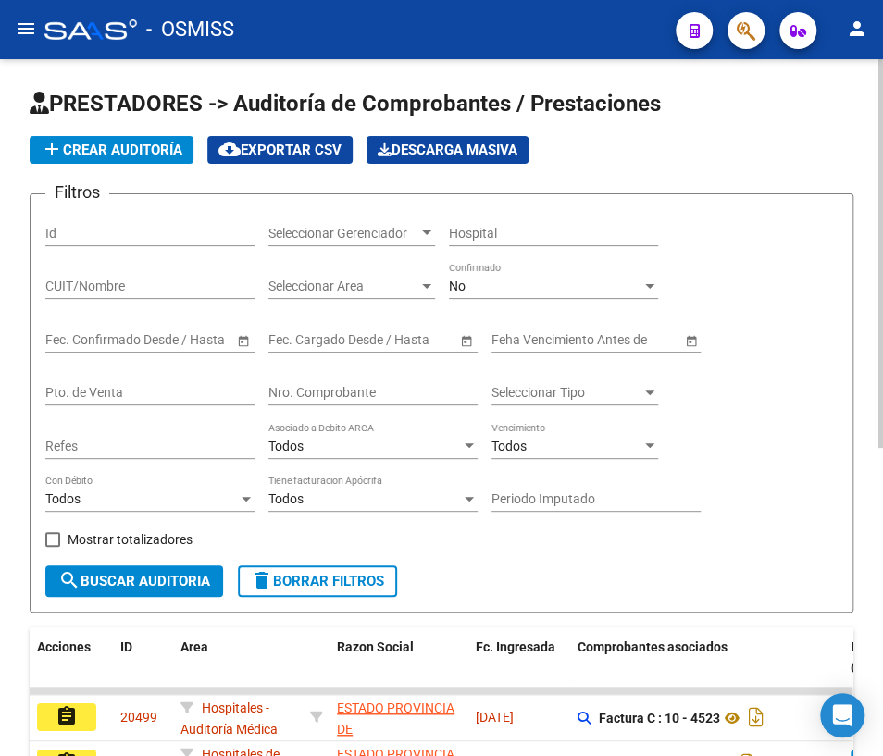
click at [361, 386] on input "Nro. Comprobante" at bounding box center [372, 393] width 209 height 16
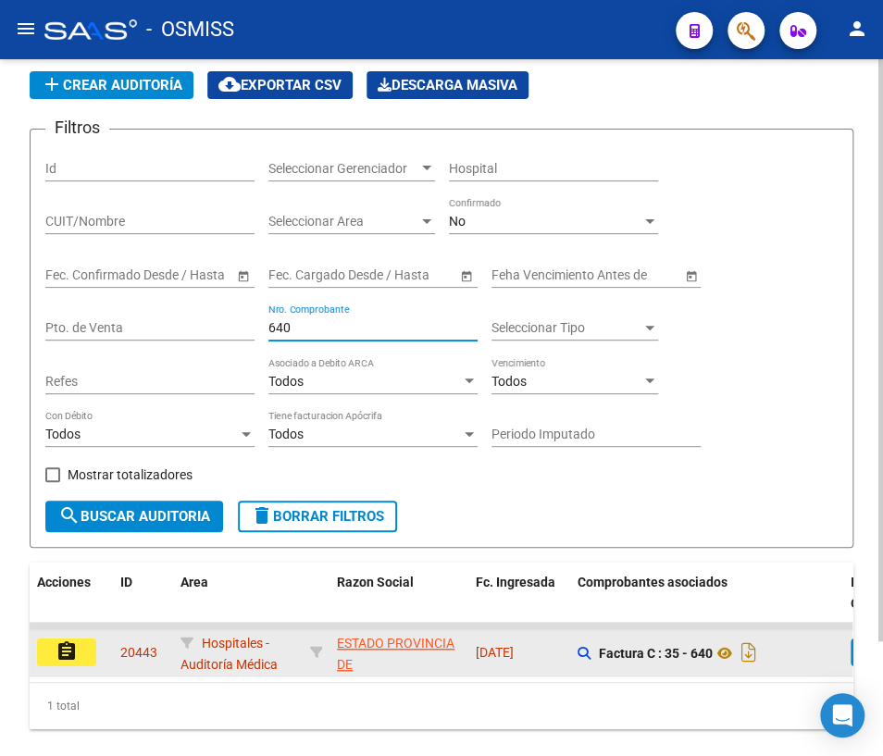
scroll to position [136, 0]
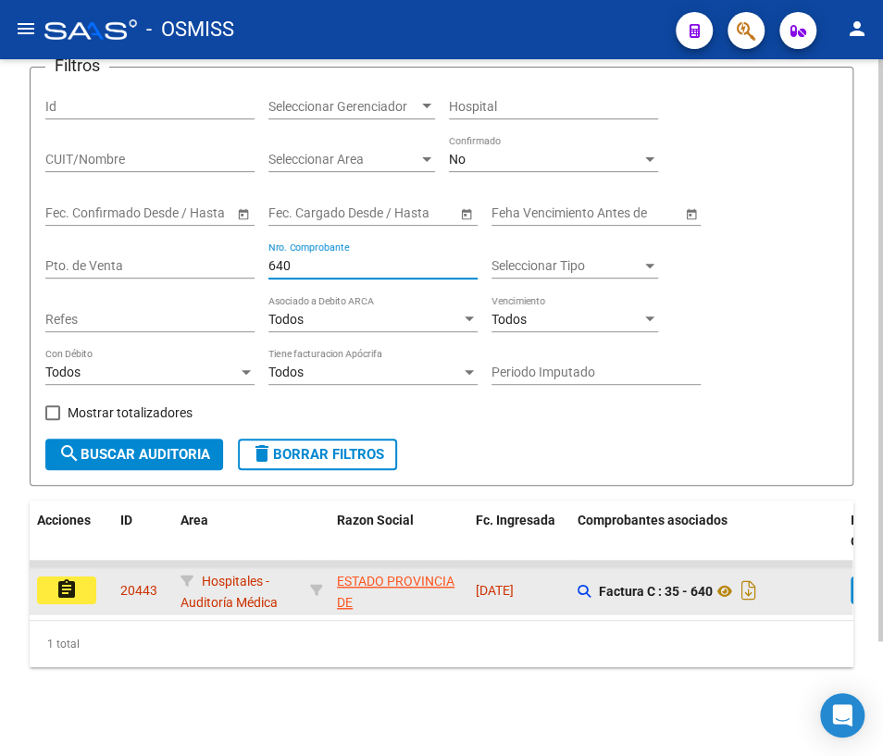
type input "640"
click at [77, 579] on mat-icon "assignment" at bounding box center [67, 590] width 22 height 22
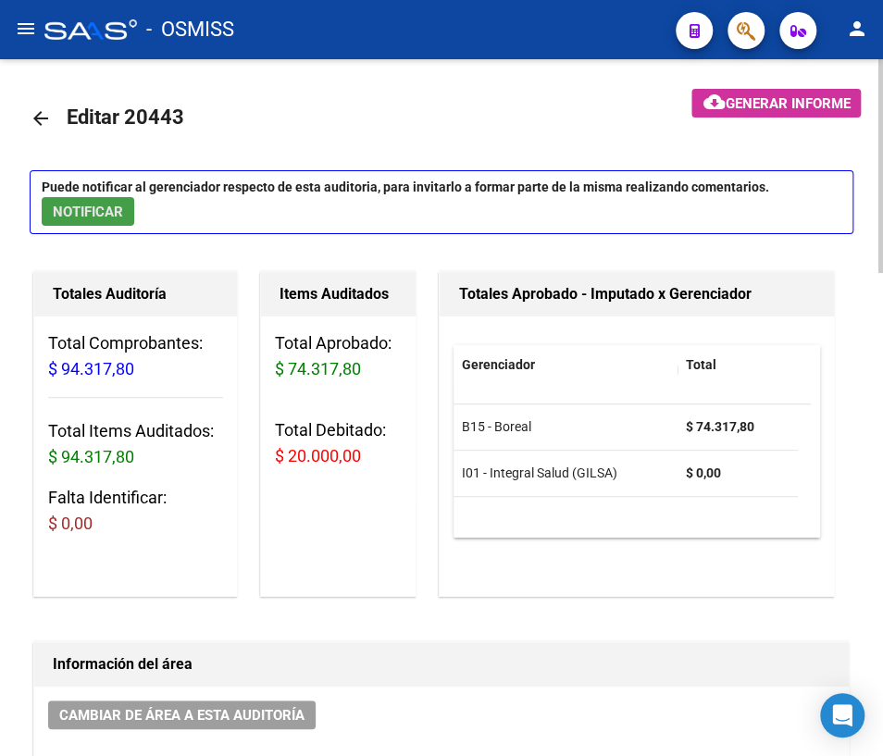
click at [116, 212] on span "NOTIFICAR" at bounding box center [88, 212] width 70 height 17
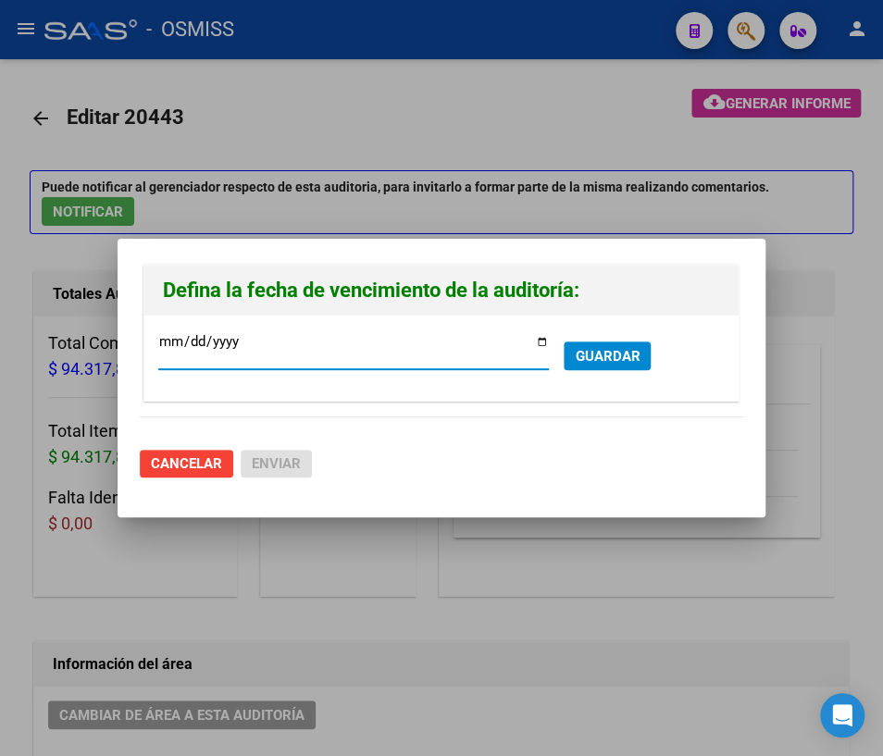
click at [541, 340] on input "[DATE]" at bounding box center [353, 349] width 391 height 30
type input "[DATE]"
click at [600, 353] on span "GUARDAR" at bounding box center [607, 356] width 65 height 17
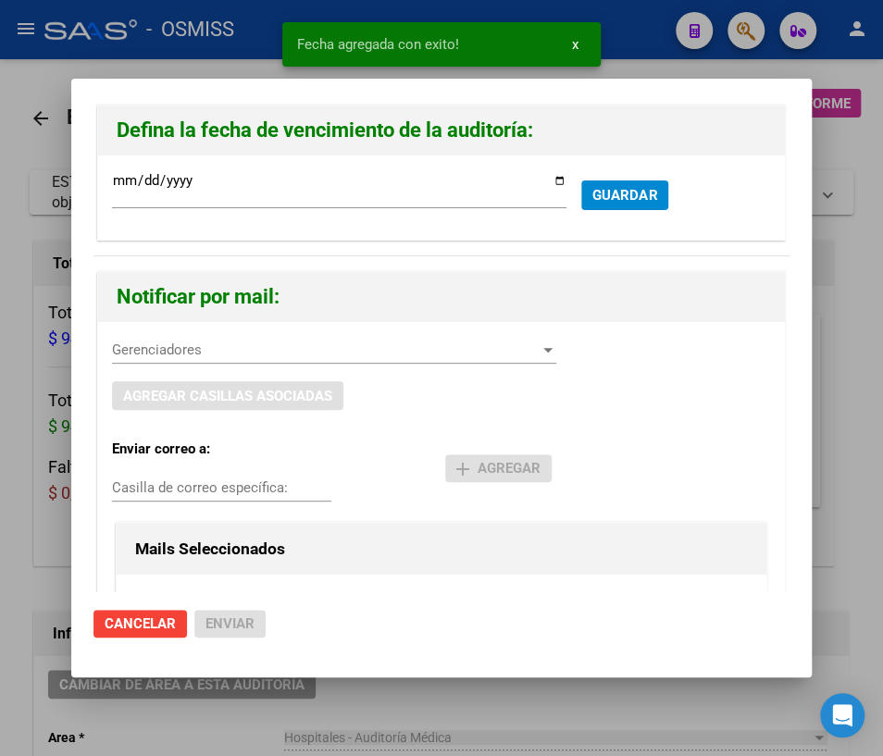
click at [243, 354] on span "Gerenciadores" at bounding box center [326, 350] width 428 height 17
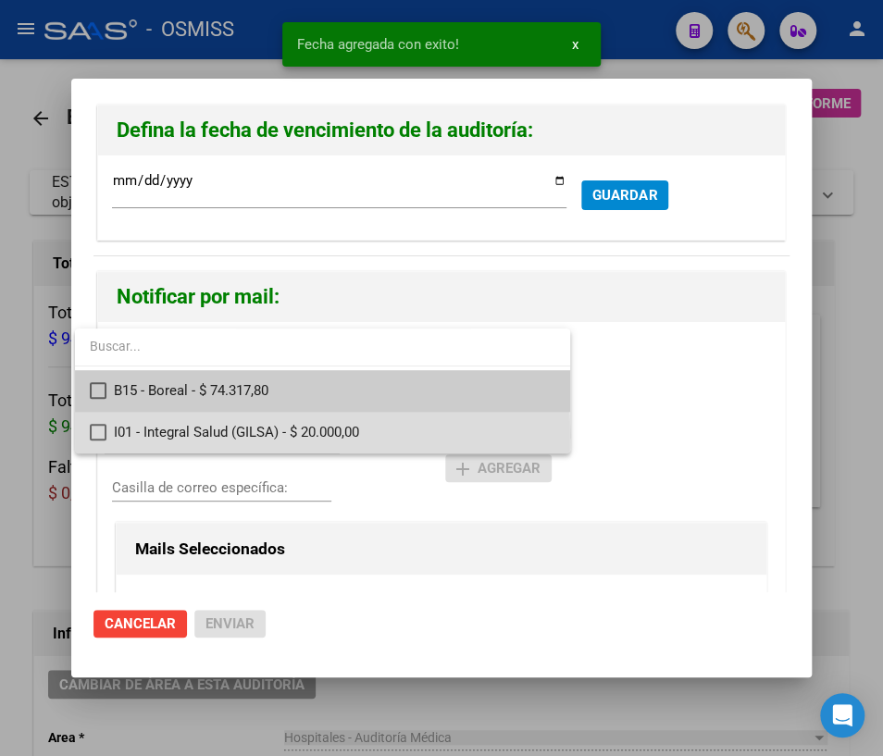
click at [102, 436] on mat-pseudo-checkbox at bounding box center [98, 432] width 17 height 17
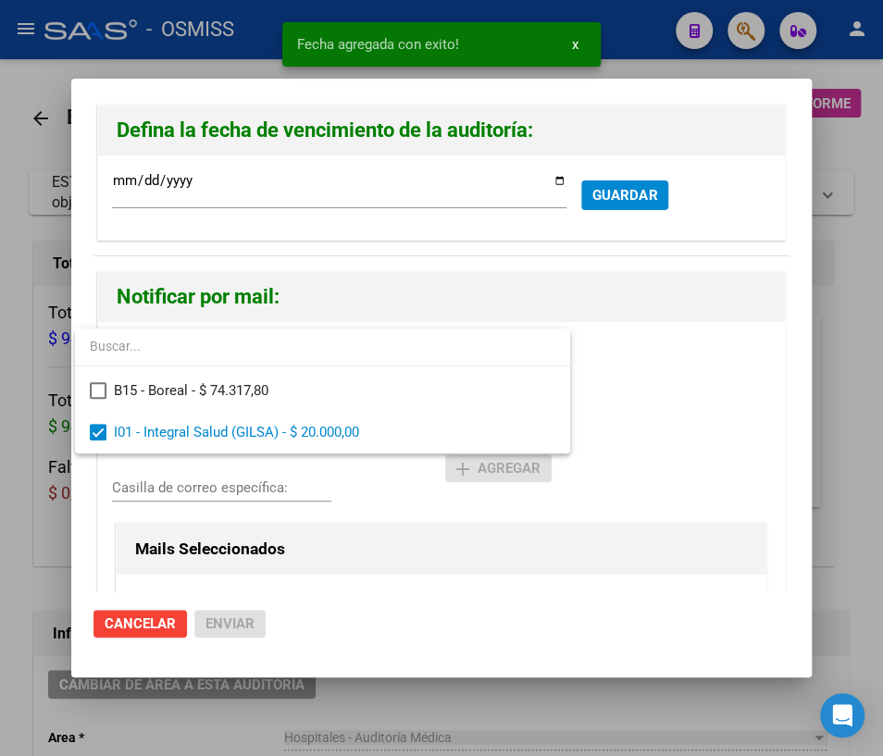
click at [198, 485] on div at bounding box center [441, 378] width 883 height 756
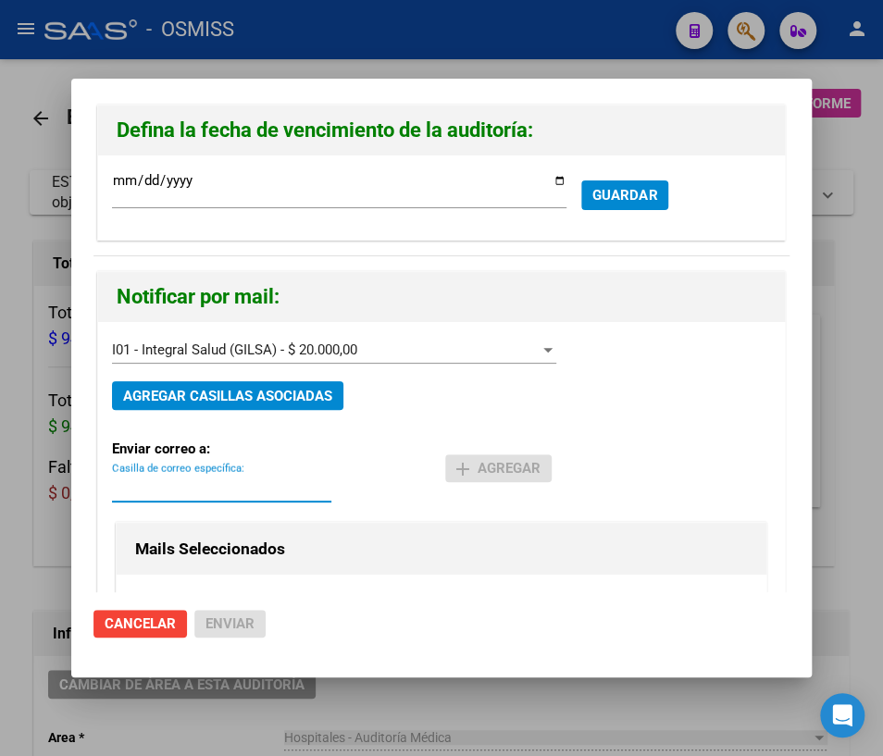
paste input "[PERSON_NAME][EMAIL_ADDRESS][DOMAIN_NAME]"
type input "[PERSON_NAME][EMAIL_ADDRESS][DOMAIN_NAME]"
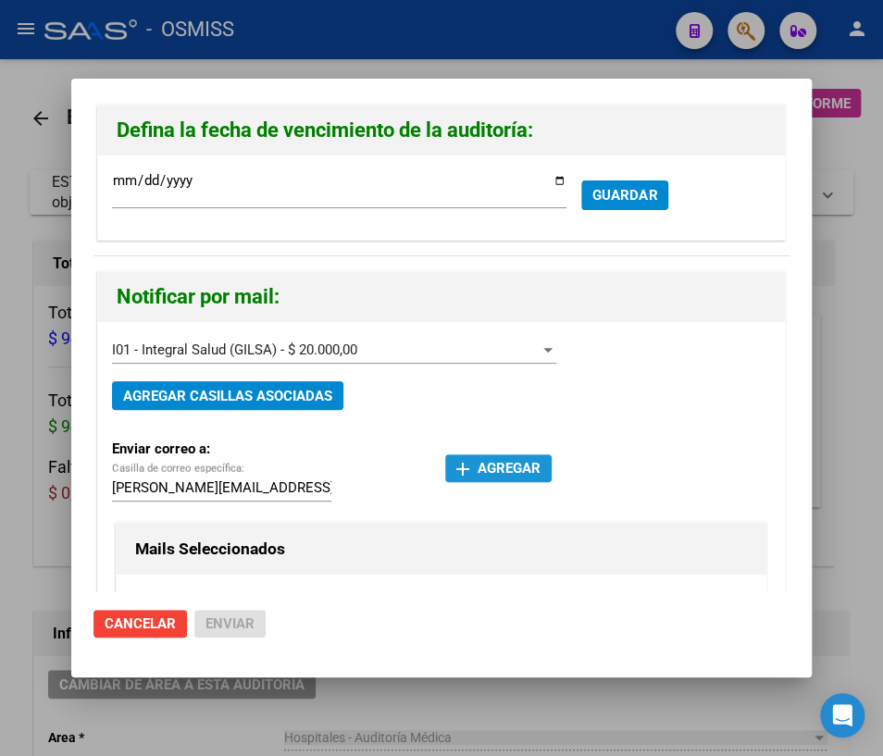
click at [486, 468] on span "add Agregar" at bounding box center [498, 468] width 84 height 17
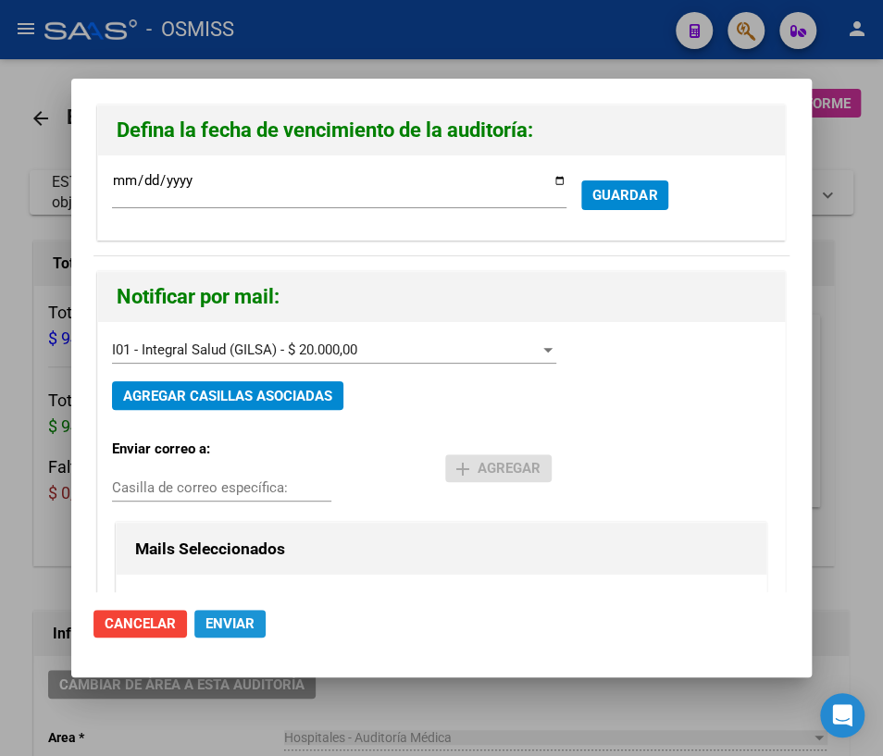
click at [220, 623] on span "Enviar" at bounding box center [230, 624] width 49 height 17
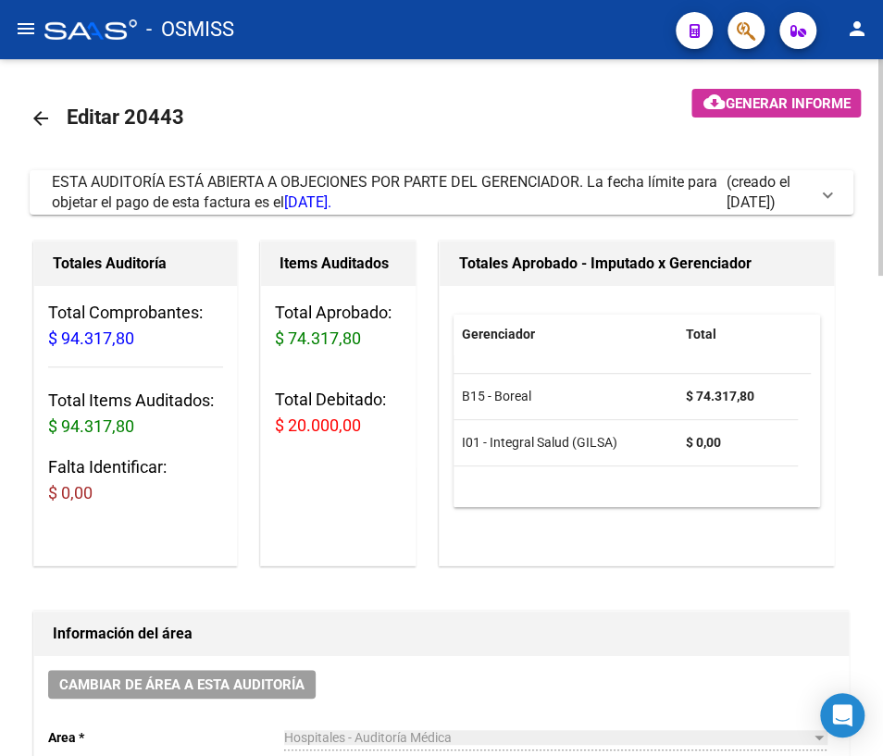
click at [39, 117] on mat-icon "arrow_back" at bounding box center [41, 118] width 22 height 22
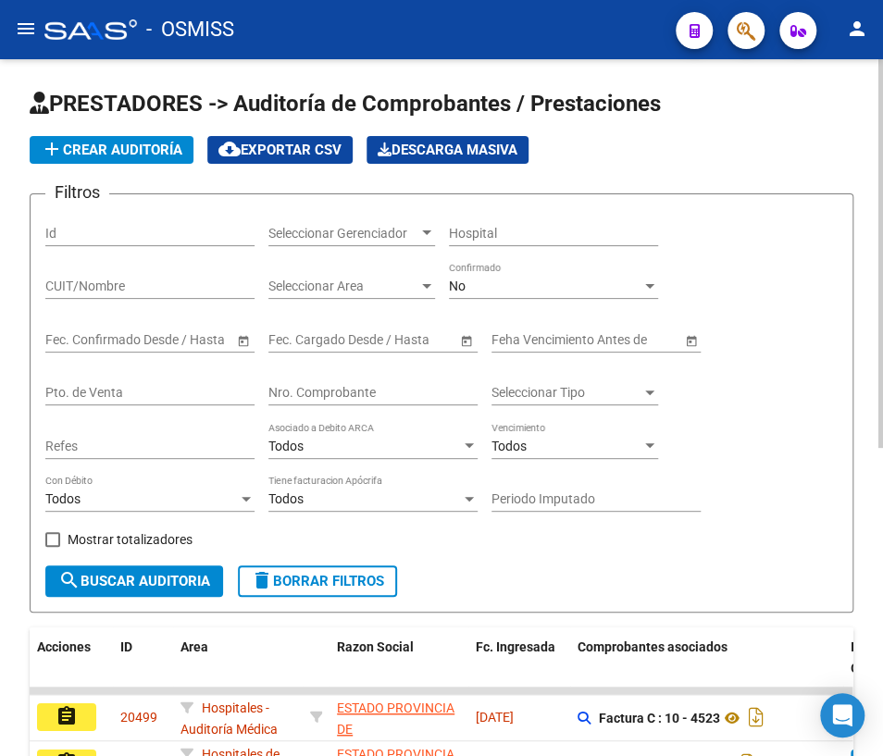
click at [342, 386] on input "Nro. Comprobante" at bounding box center [372, 393] width 209 height 16
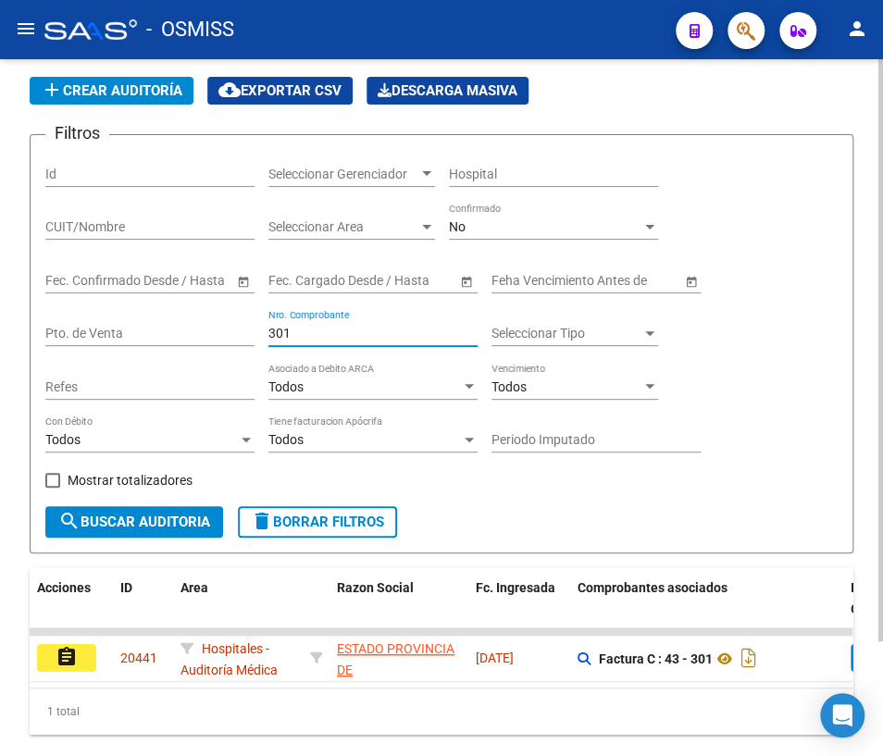
scroll to position [136, 0]
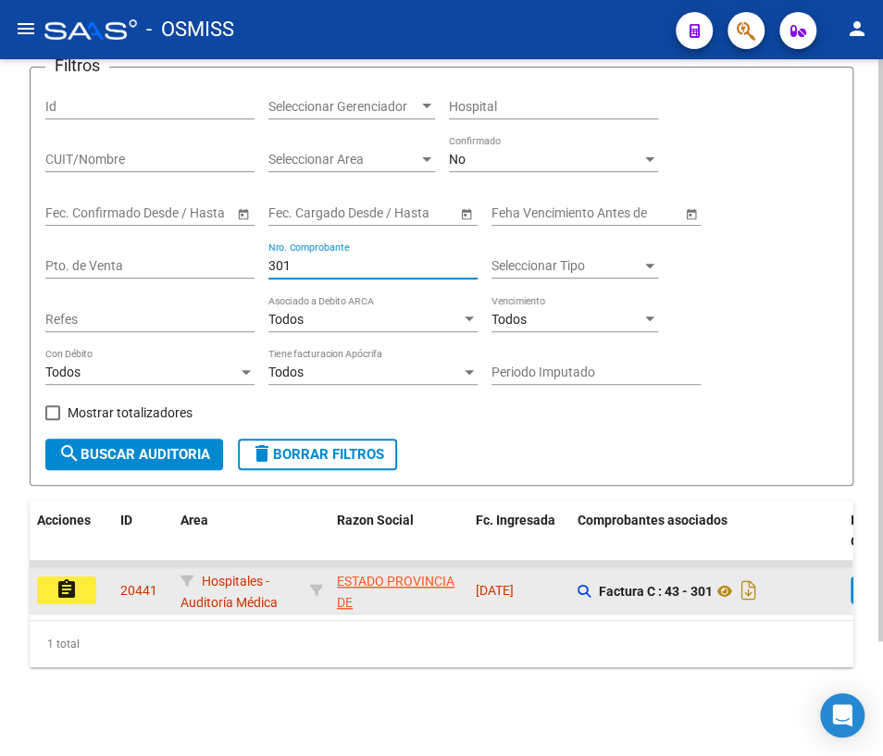
type input "301"
click at [62, 579] on mat-icon "assignment" at bounding box center [67, 590] width 22 height 22
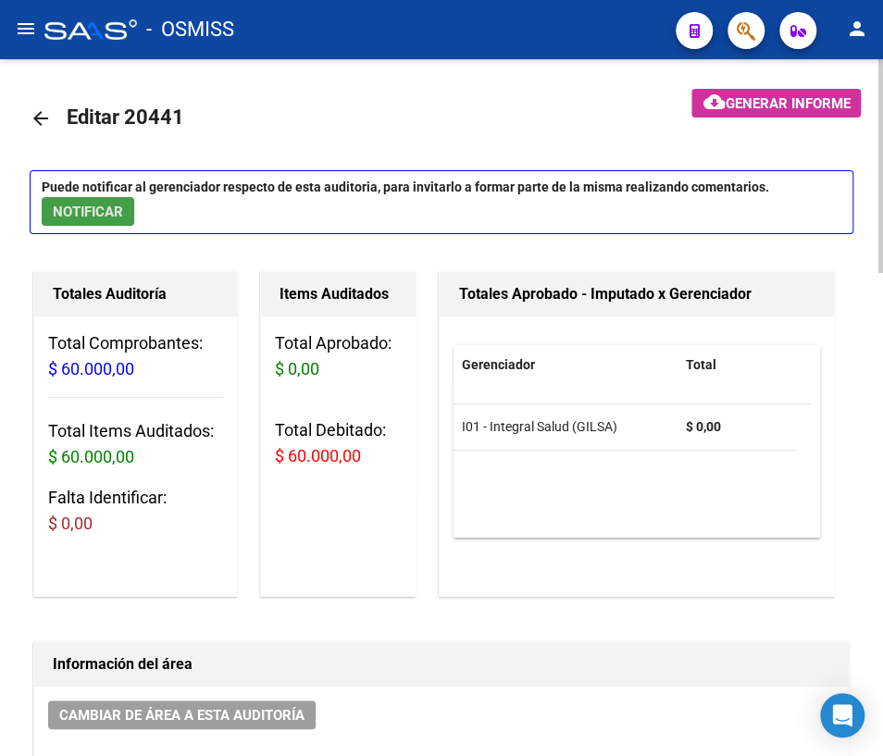
click at [108, 211] on span "NOTIFICAR" at bounding box center [88, 212] width 70 height 17
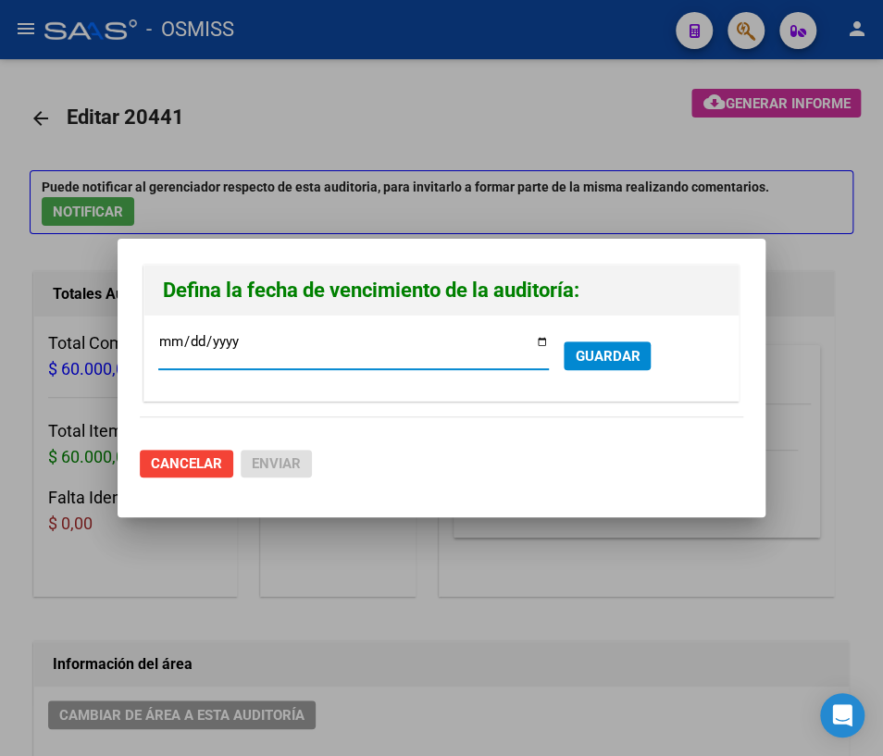
click at [545, 339] on input "[DATE]" at bounding box center [353, 349] width 391 height 30
type input "[DATE]"
click at [619, 359] on span "GUARDAR" at bounding box center [607, 356] width 65 height 17
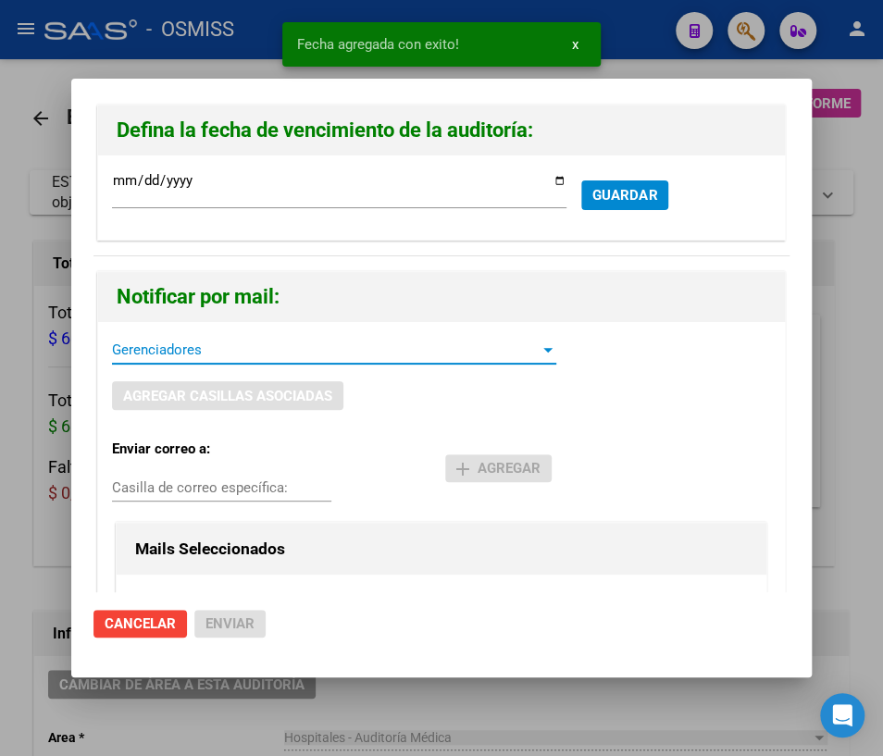
click at [184, 343] on span "Gerenciadores" at bounding box center [326, 350] width 428 height 17
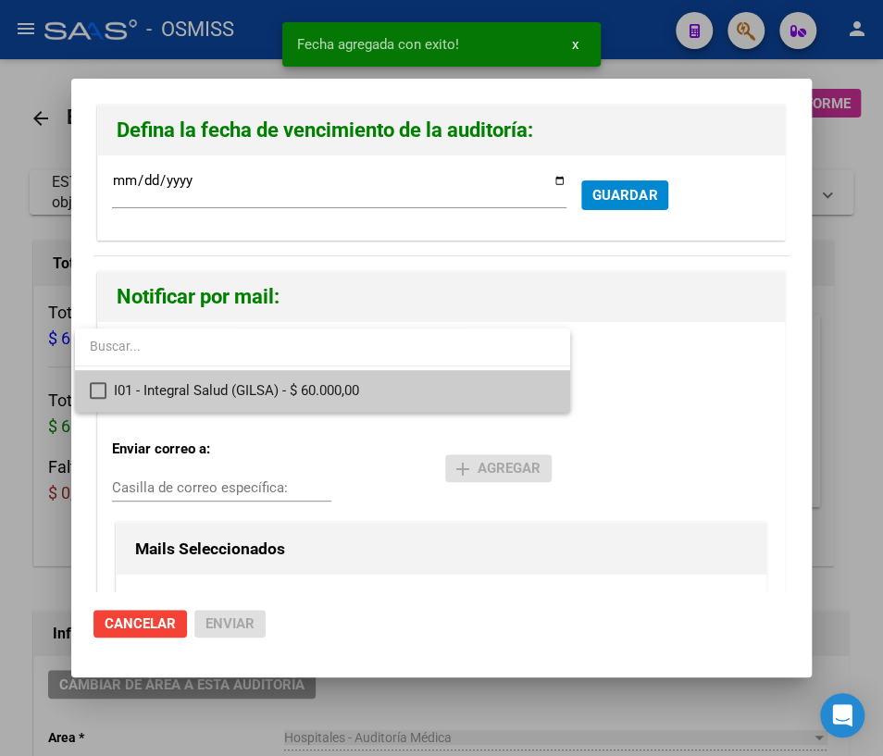
click at [153, 389] on span "I01 - Integral Salud (GILSA) - $ 60.000,00" at bounding box center [335, 391] width 442 height 42
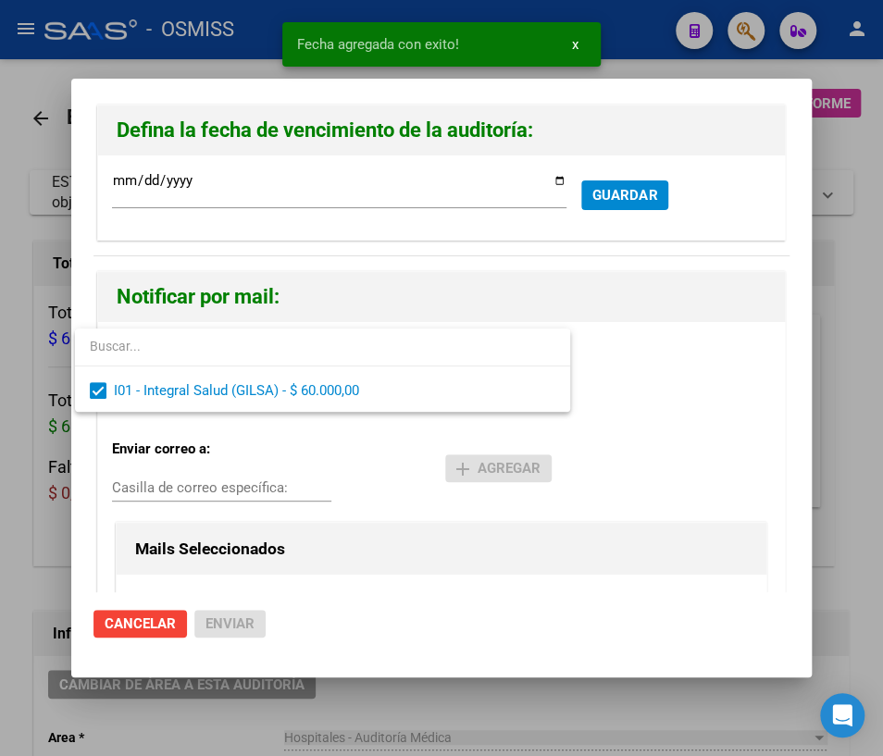
drag, startPoint x: 178, startPoint y: 486, endPoint x: 147, endPoint y: 482, distance: 30.8
click at [147, 482] on div at bounding box center [441, 378] width 883 height 756
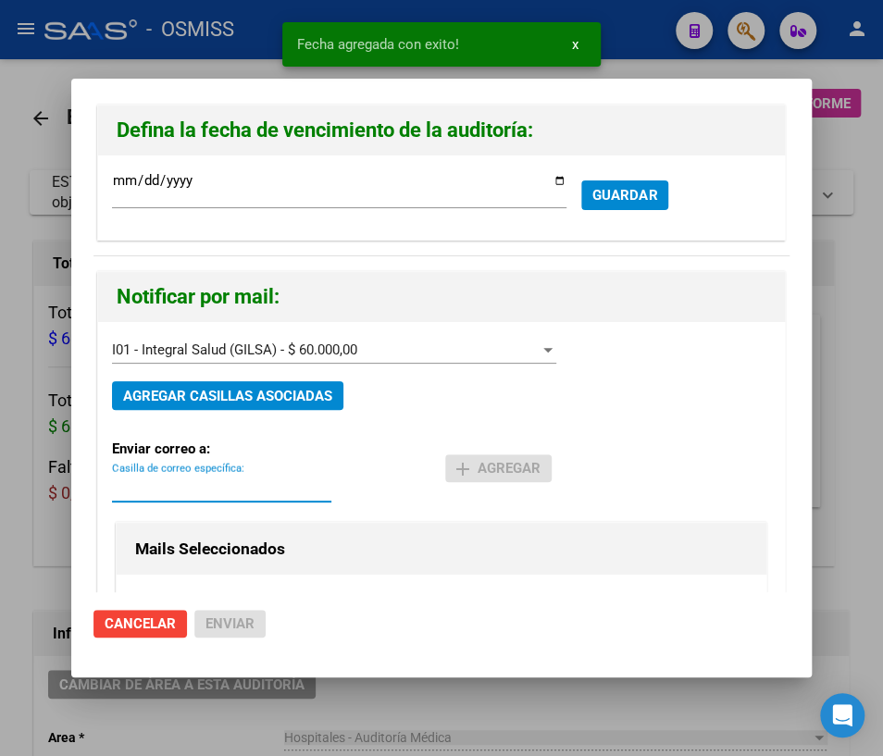
click at [147, 482] on input "Casilla de correo específica:" at bounding box center [221, 488] width 219 height 17
paste input "[PERSON_NAME][EMAIL_ADDRESS][DOMAIN_NAME]"
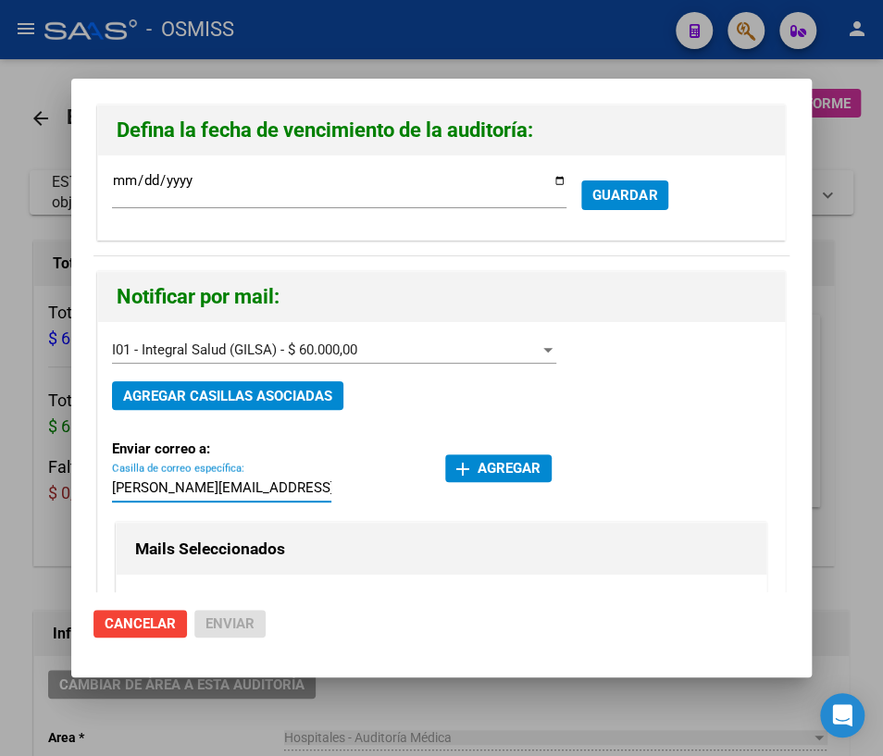
type input "[PERSON_NAME][EMAIL_ADDRESS][DOMAIN_NAME]"
click at [473, 460] on span "add Agregar" at bounding box center [498, 468] width 84 height 17
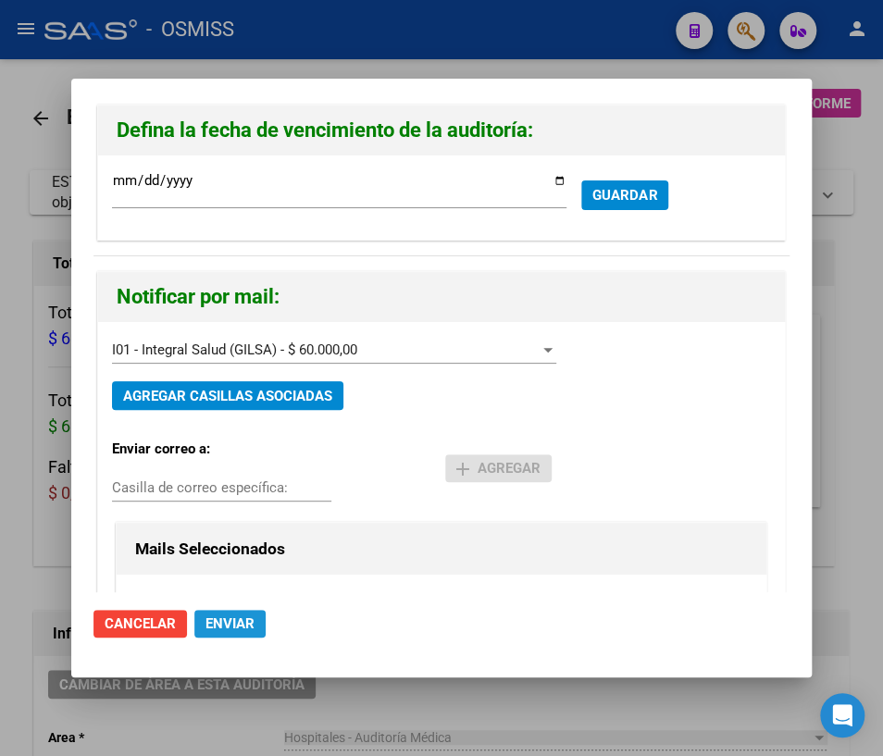
click at [230, 621] on span "Enviar" at bounding box center [230, 624] width 49 height 17
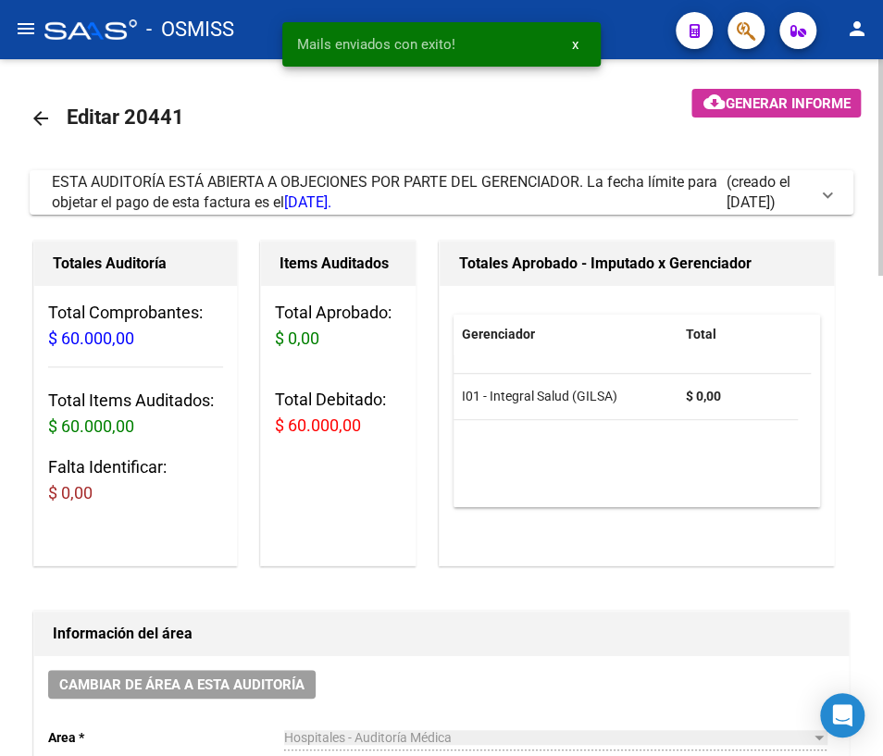
click at [38, 115] on mat-icon "arrow_back" at bounding box center [41, 118] width 22 height 22
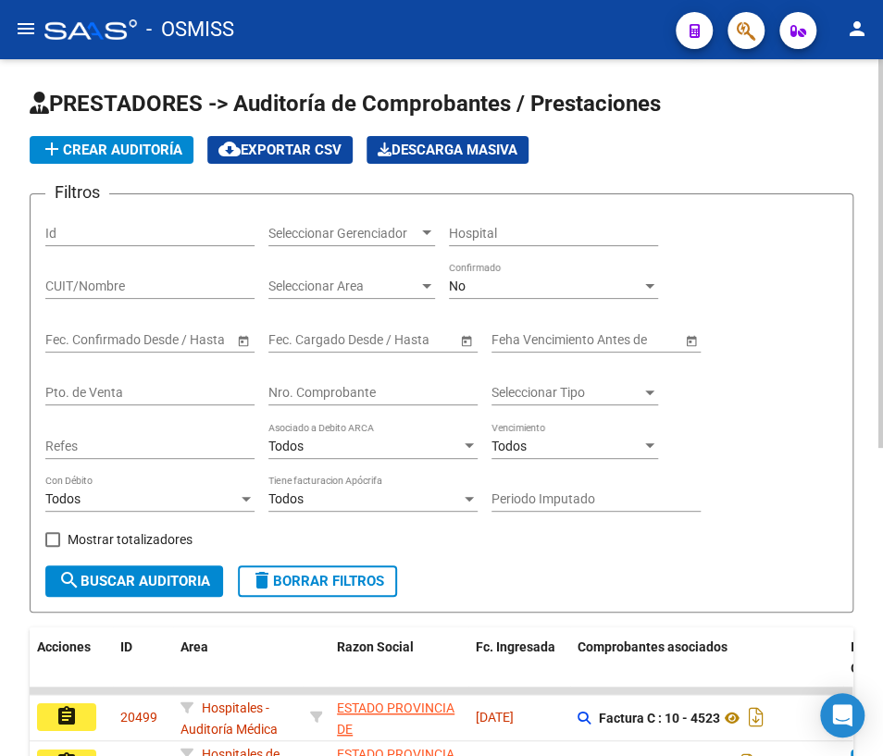
click at [316, 385] on input "Nro. Comprobante" at bounding box center [372, 393] width 209 height 16
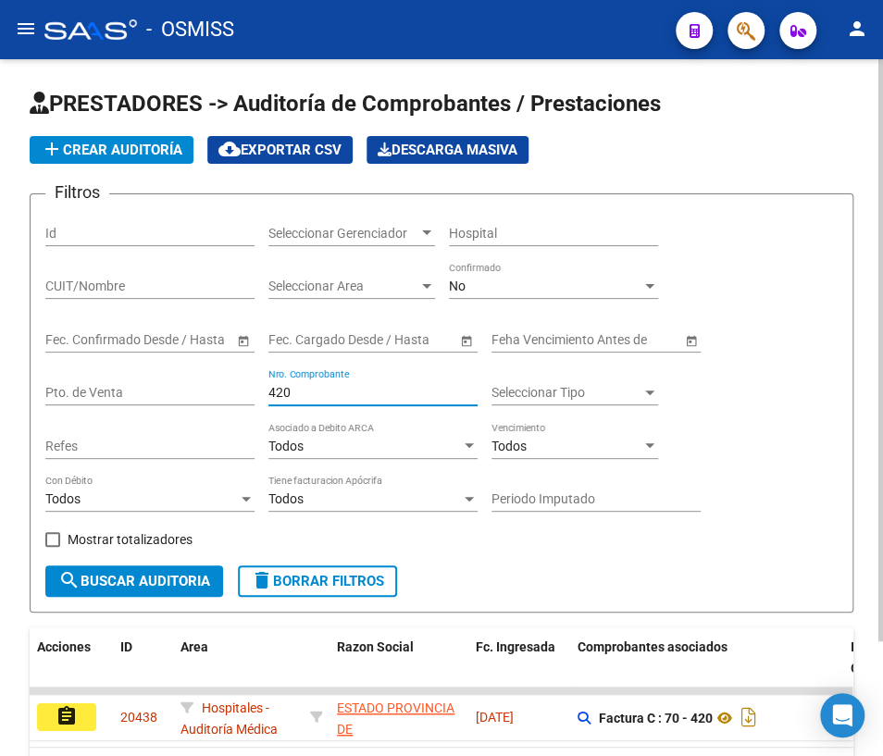
scroll to position [136, 0]
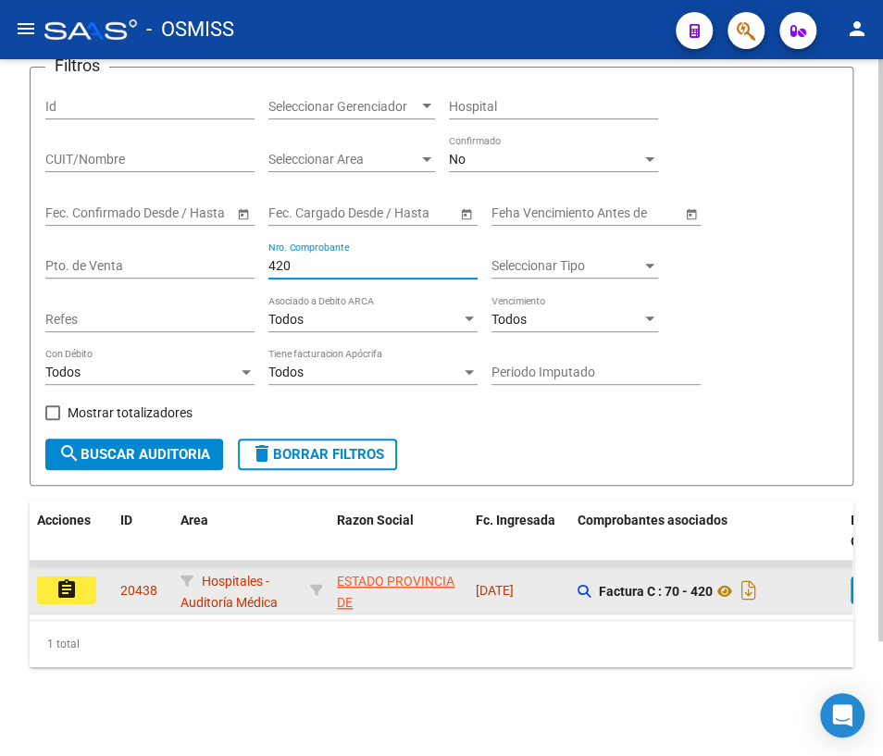
type input "420"
click at [74, 581] on mat-icon "assignment" at bounding box center [67, 590] width 22 height 22
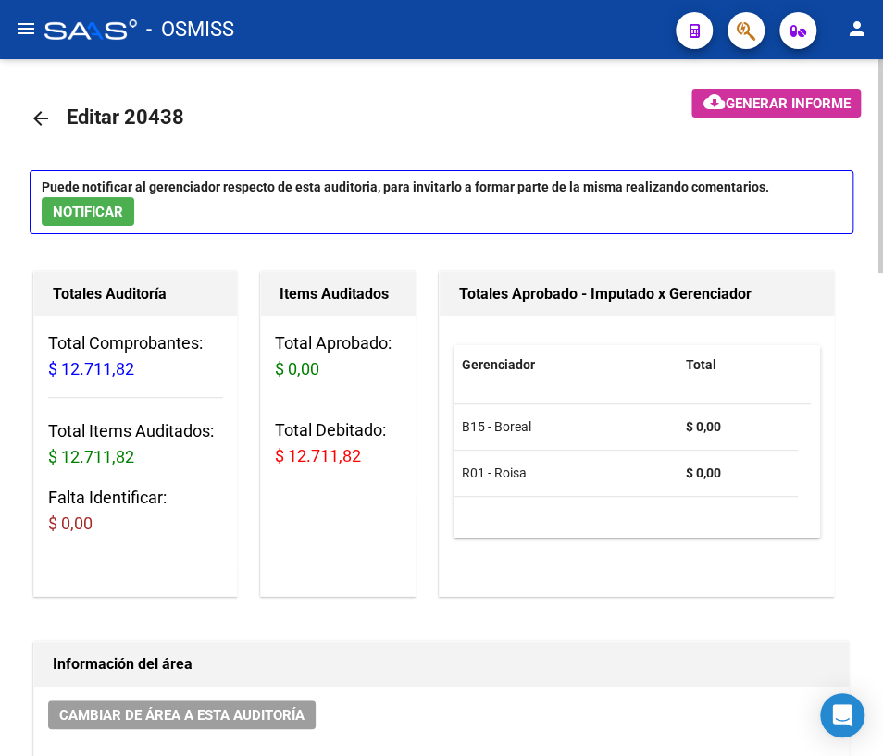
click at [46, 117] on mat-icon "arrow_back" at bounding box center [41, 118] width 22 height 22
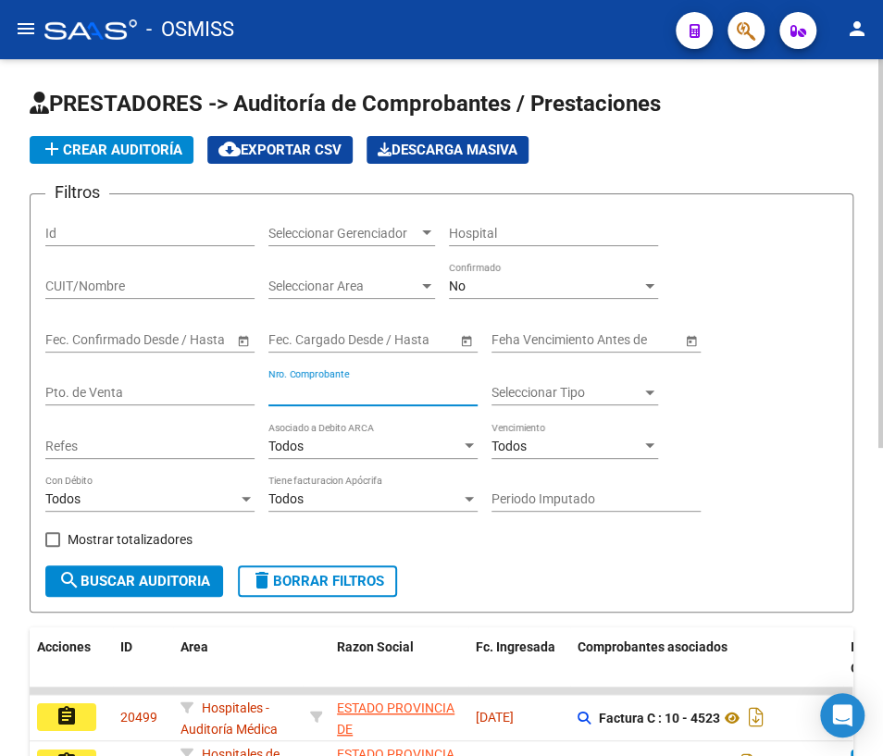
click at [291, 394] on input "Nro. Comprobante" at bounding box center [372, 393] width 209 height 16
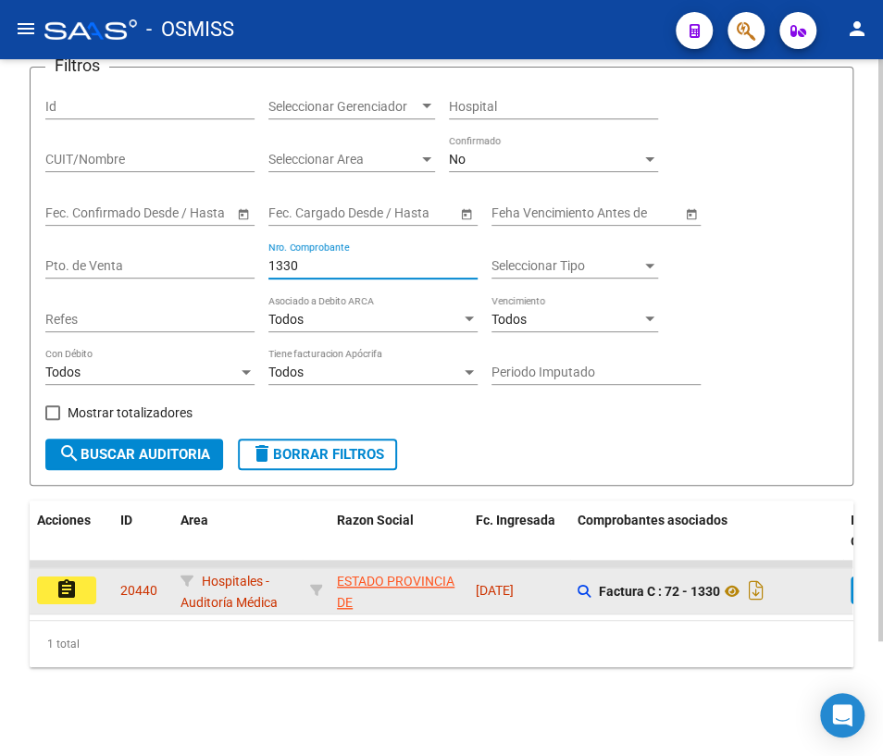
type input "1330"
click at [76, 580] on mat-icon "assignment" at bounding box center [67, 590] width 22 height 22
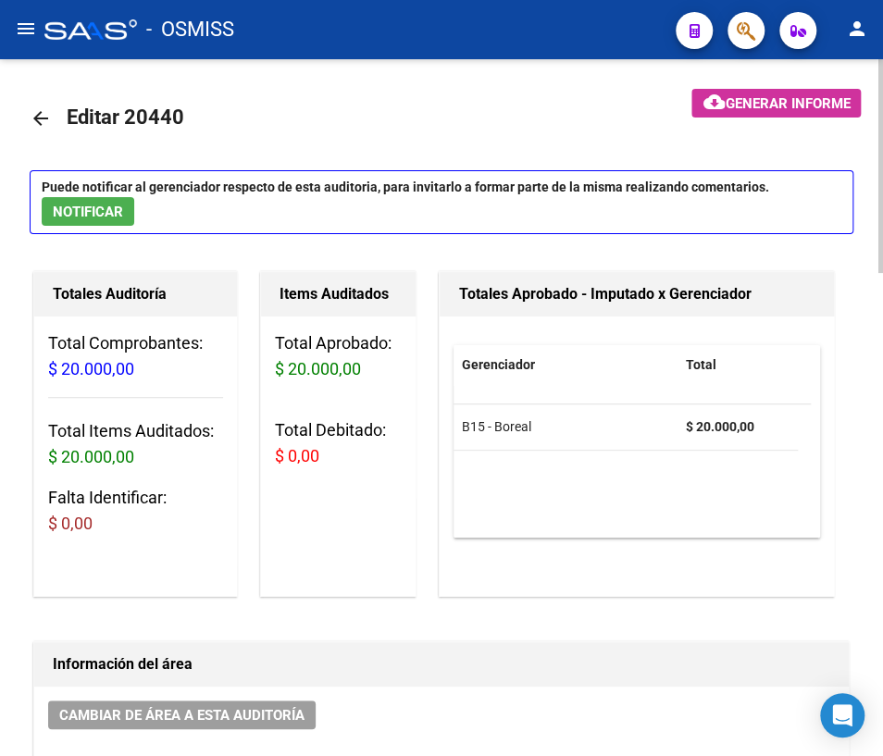
click at [37, 117] on mat-icon "arrow_back" at bounding box center [41, 118] width 22 height 22
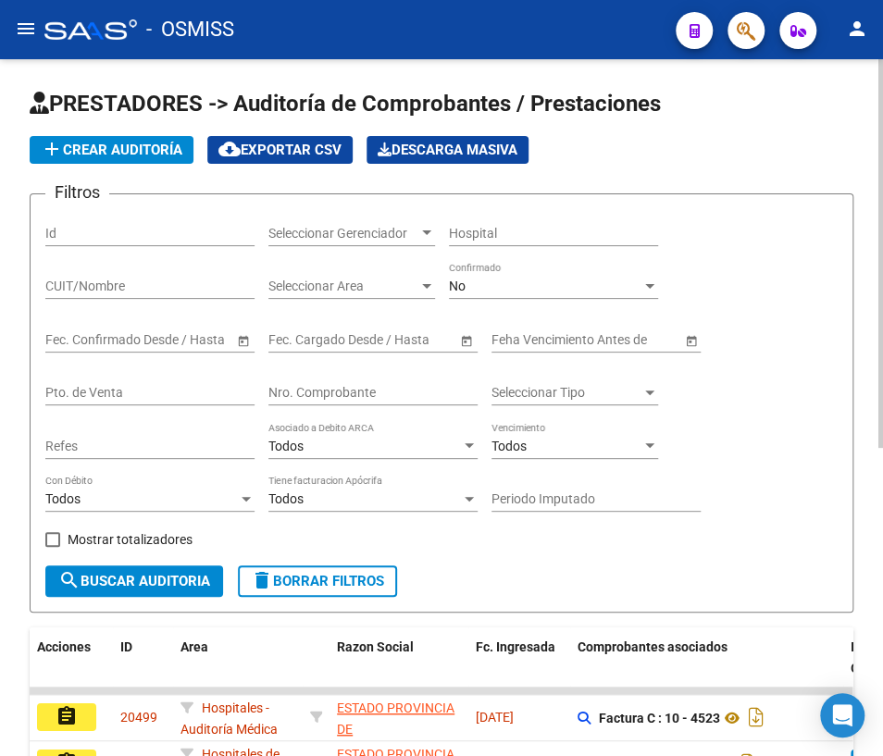
click at [309, 396] on input "Nro. Comprobante" at bounding box center [372, 393] width 209 height 16
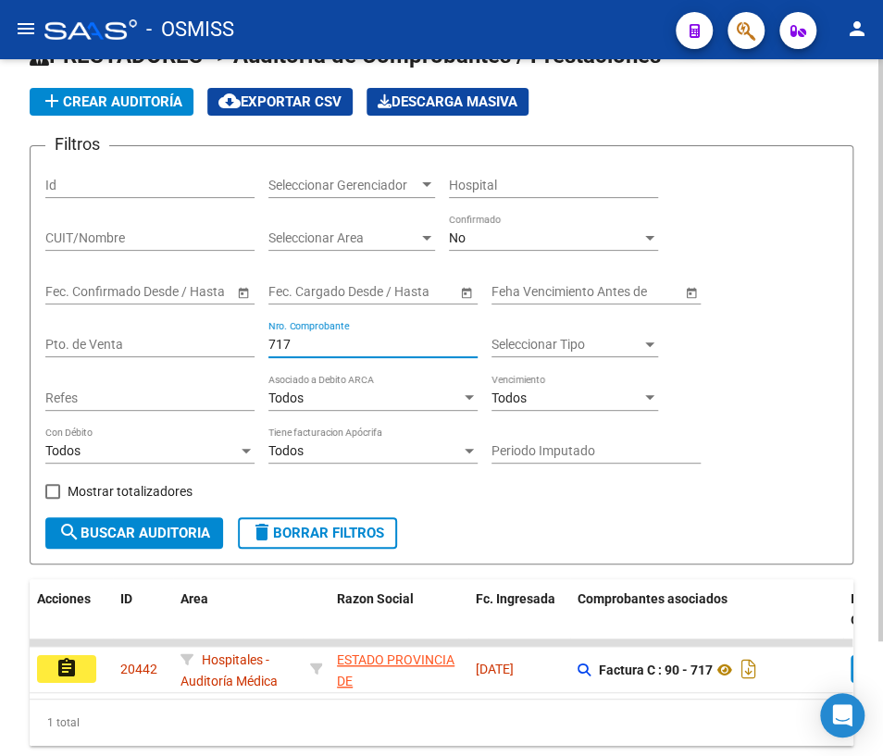
scroll to position [83, 0]
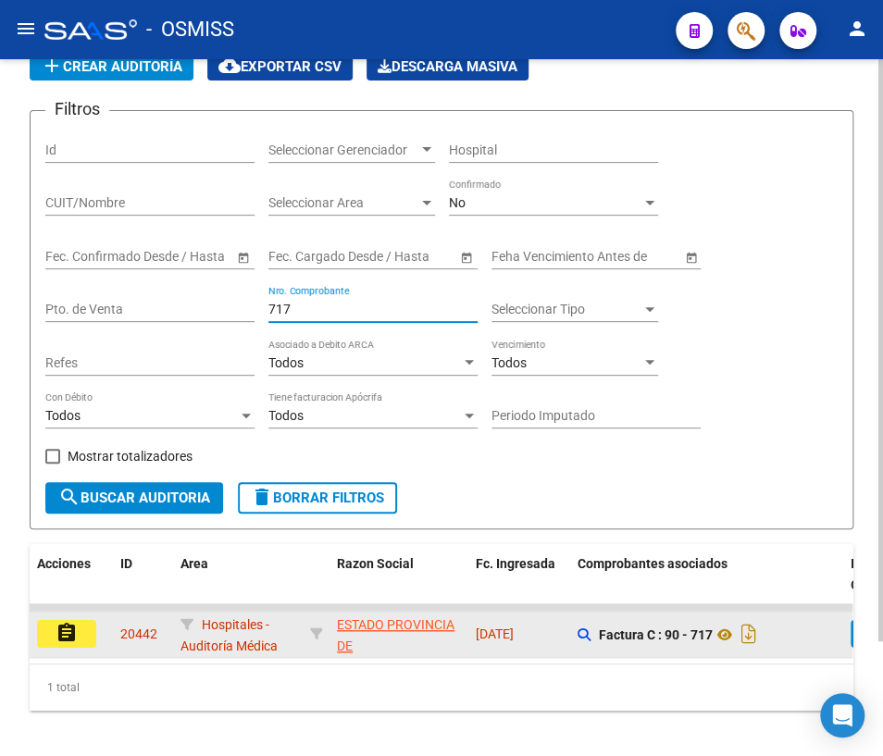
type input "717"
click at [69, 631] on mat-icon "assignment" at bounding box center [67, 633] width 22 height 22
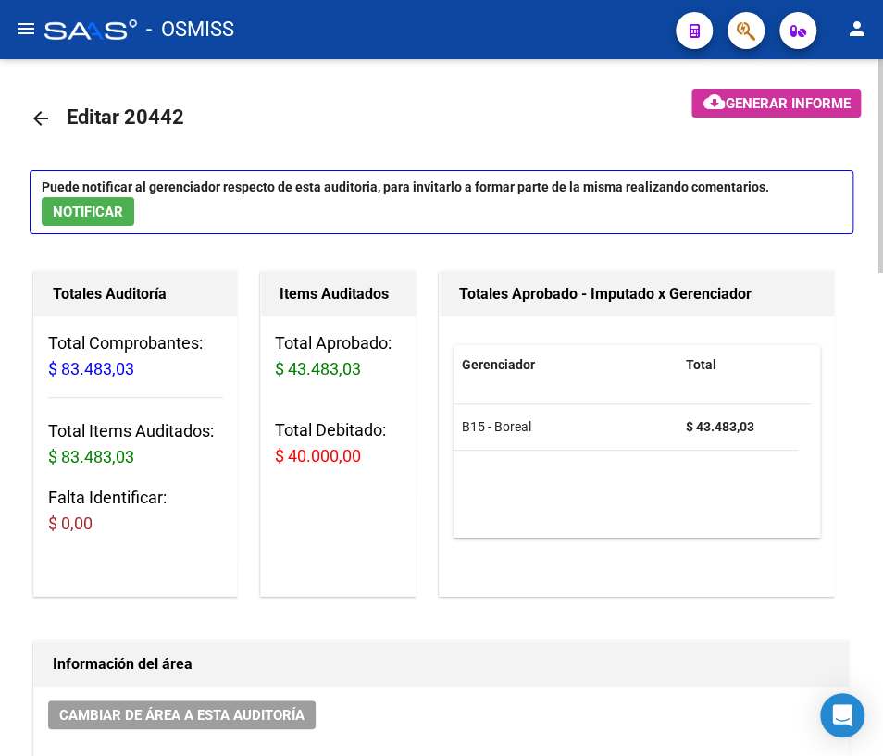
click at [44, 118] on mat-icon "arrow_back" at bounding box center [41, 118] width 22 height 22
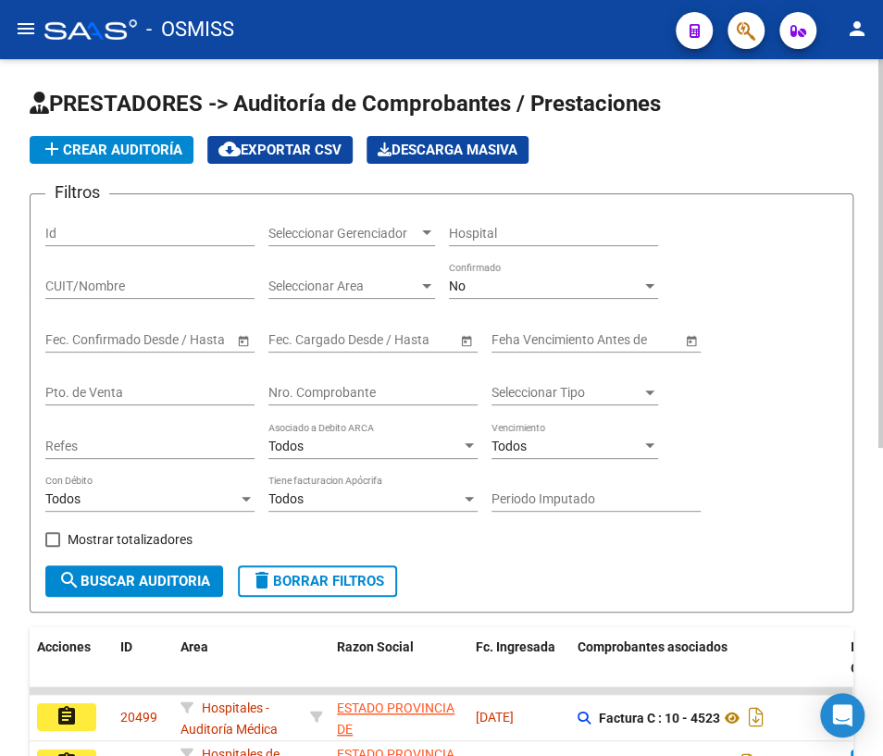
click at [322, 389] on input "Nro. Comprobante" at bounding box center [372, 393] width 209 height 16
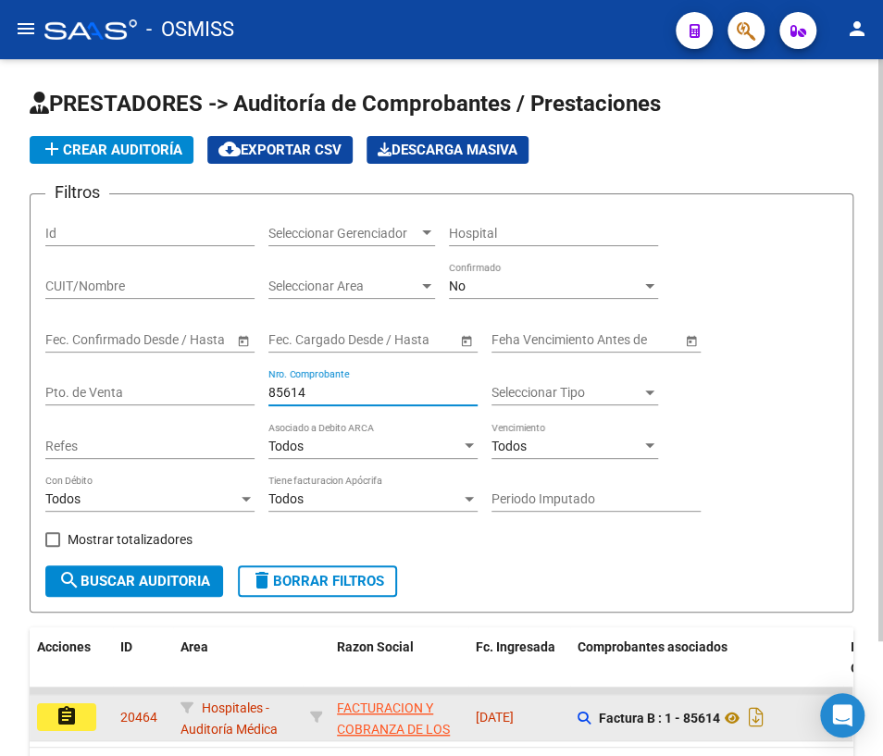
type input "85614"
click at [94, 716] on button "assignment" at bounding box center [66, 718] width 59 height 28
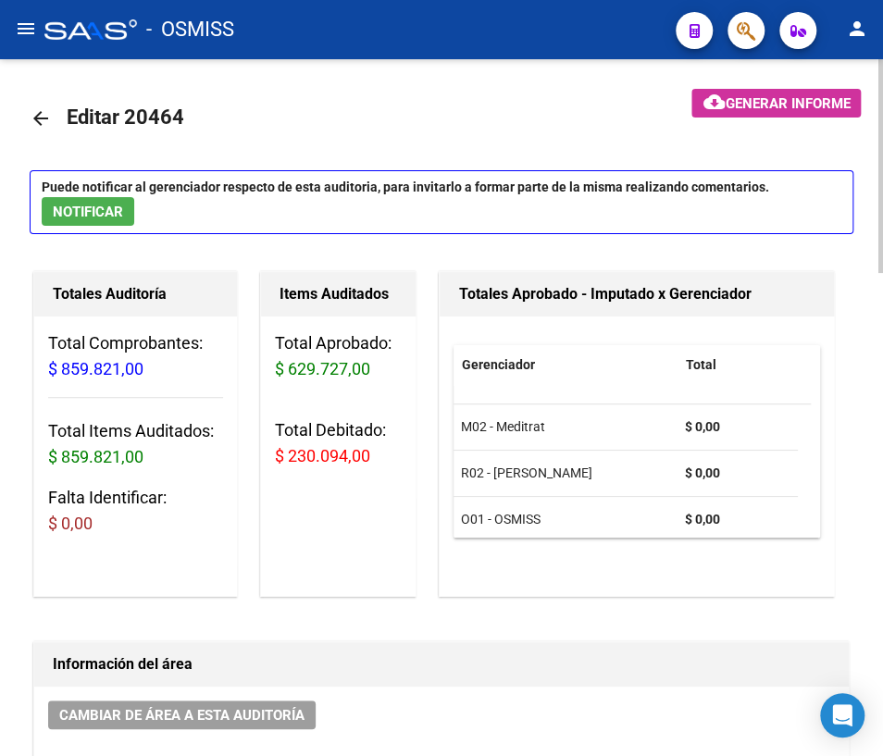
scroll to position [150, 0]
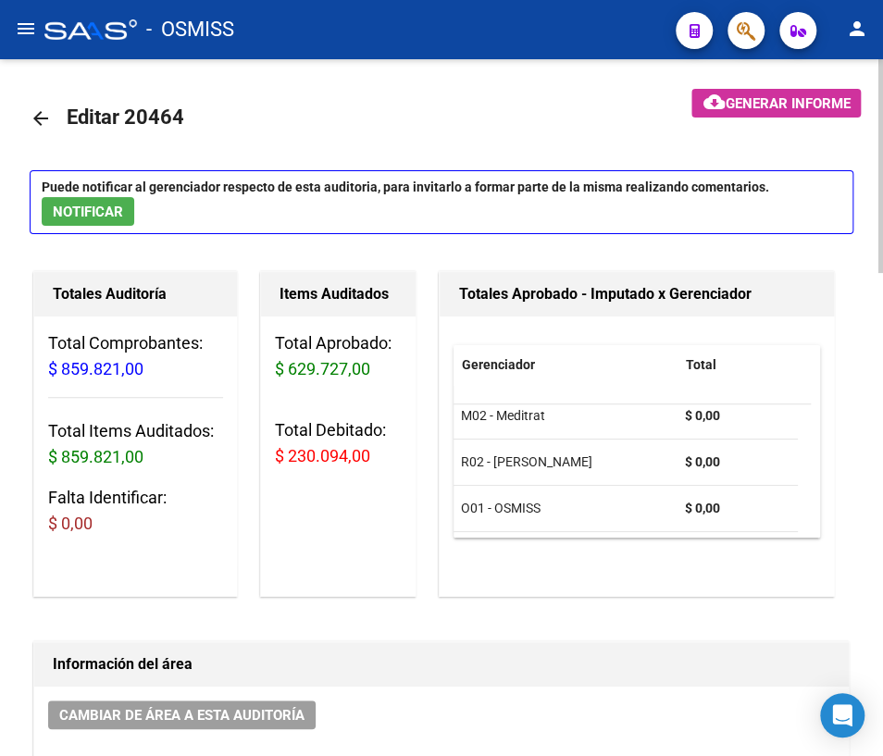
click at [39, 119] on mat-icon "arrow_back" at bounding box center [41, 118] width 22 height 22
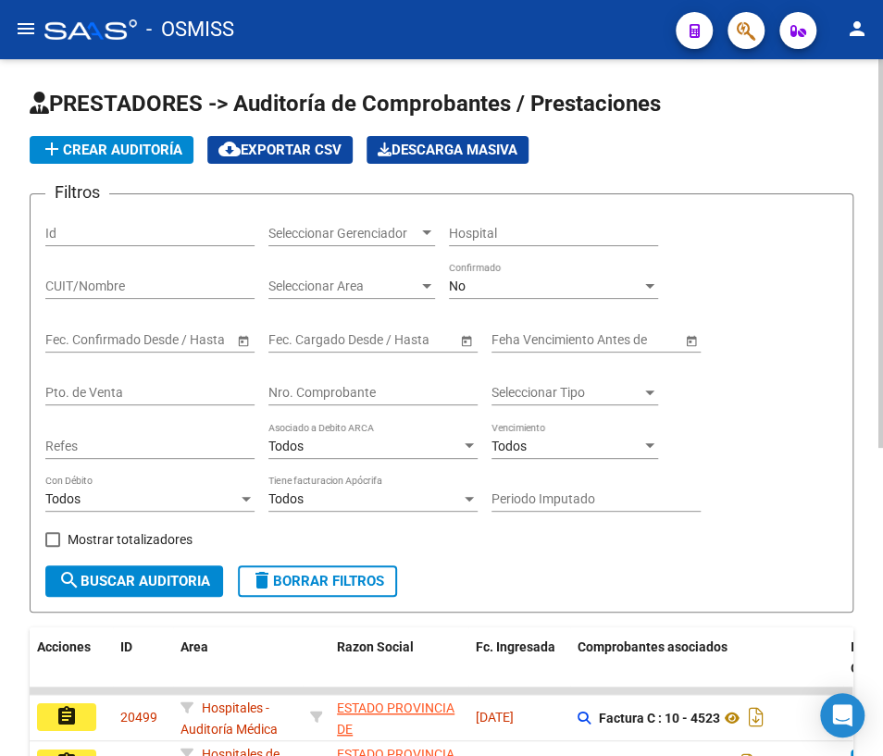
click at [314, 380] on div "Nro. Comprobante" at bounding box center [372, 386] width 209 height 37
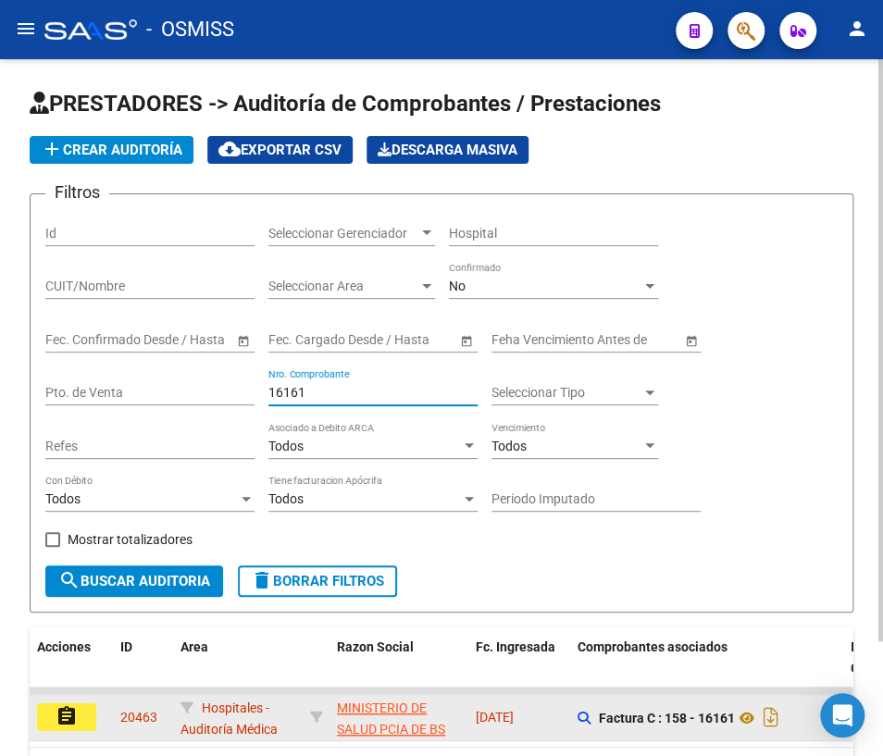
type input "16161"
click at [72, 724] on mat-icon "assignment" at bounding box center [67, 716] width 22 height 22
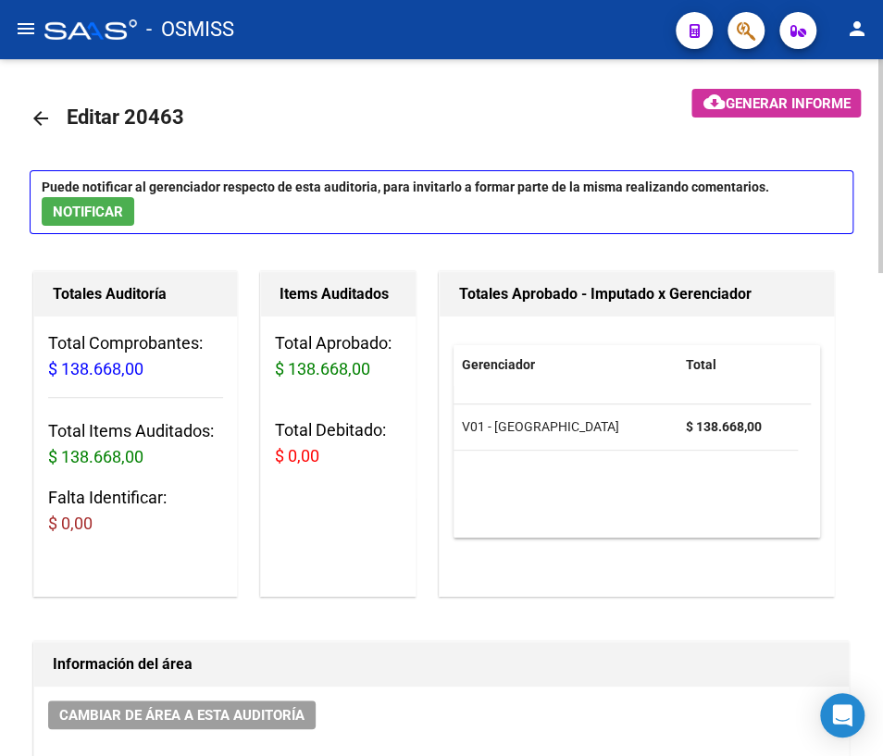
click at [40, 119] on mat-icon "arrow_back" at bounding box center [41, 118] width 22 height 22
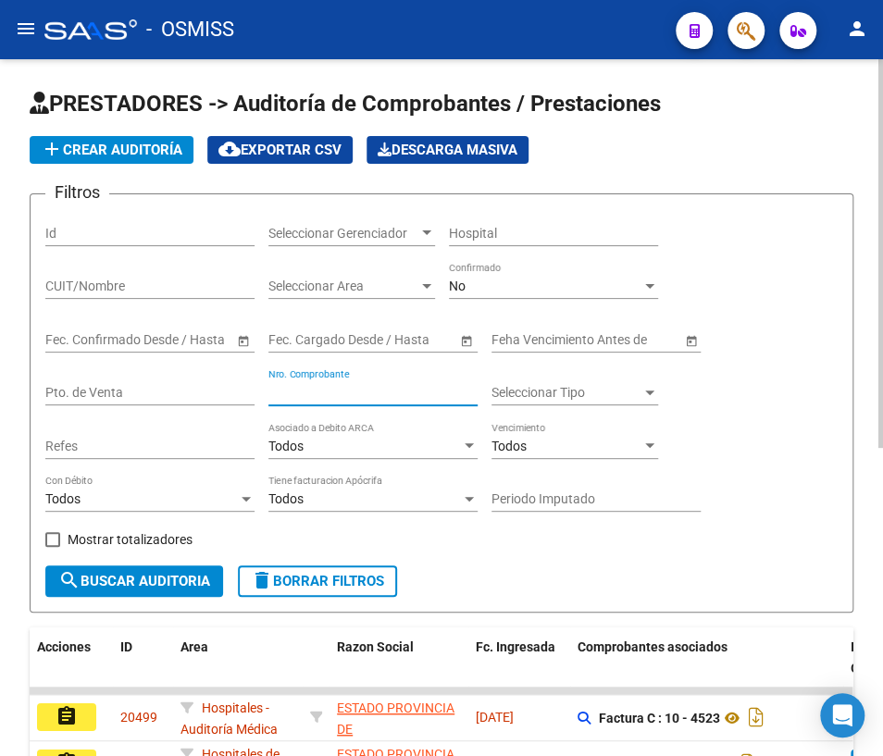
click at [364, 395] on input "Nro. Comprobante" at bounding box center [372, 393] width 209 height 16
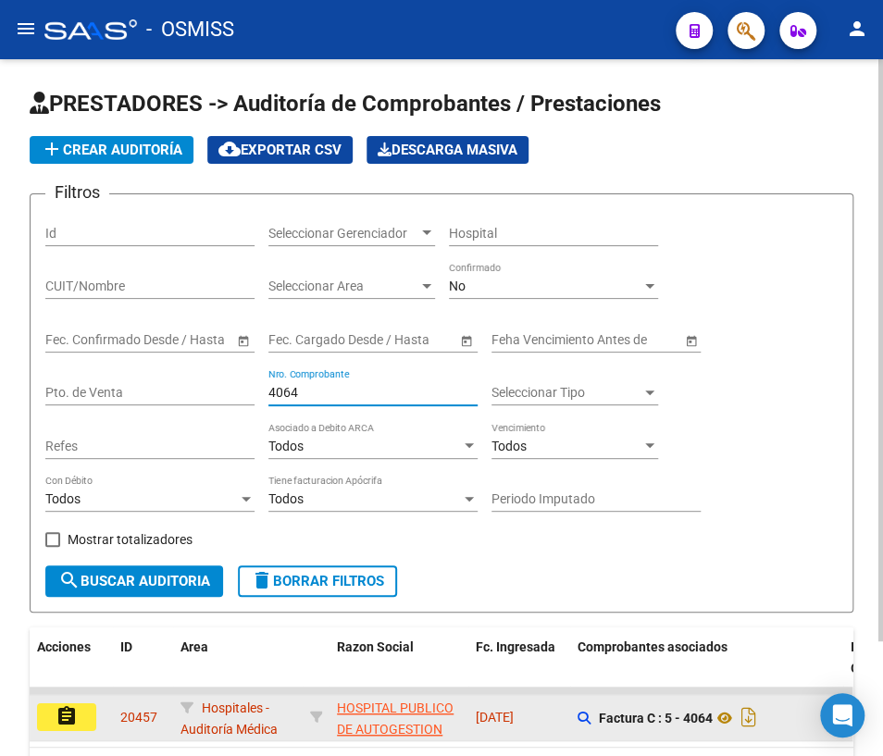
scroll to position [83, 0]
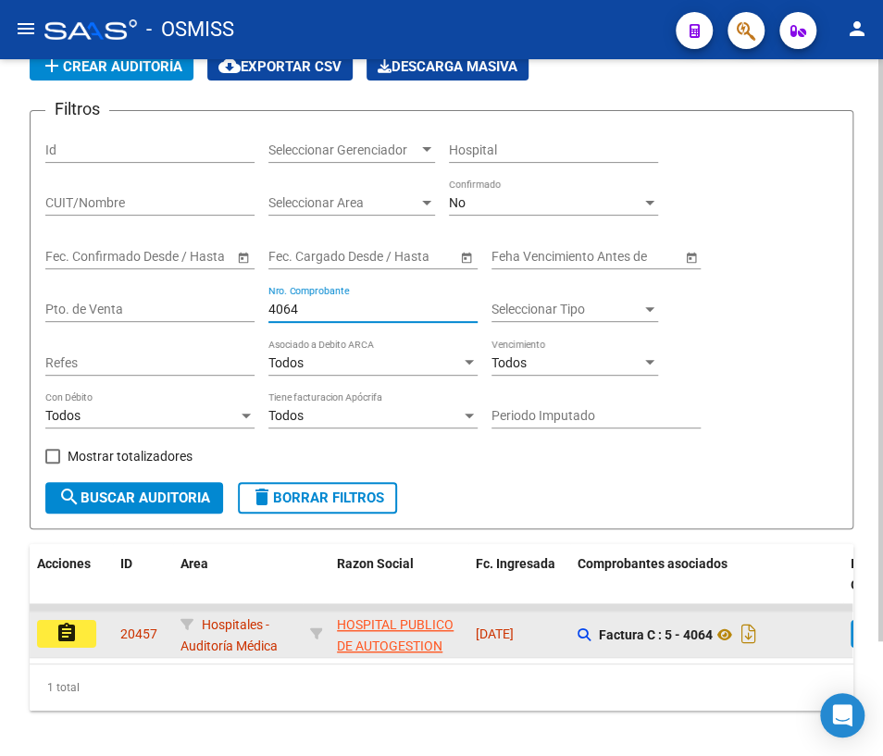
type input "4064"
click at [74, 637] on mat-icon "assignment" at bounding box center [67, 633] width 22 height 22
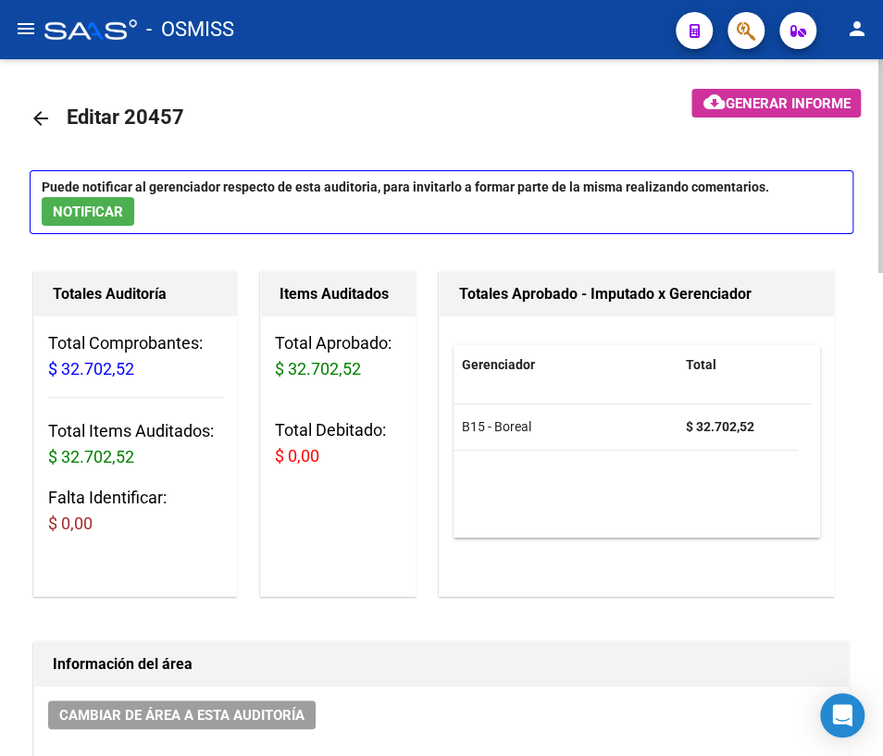
click at [37, 119] on mat-icon "arrow_back" at bounding box center [41, 118] width 22 height 22
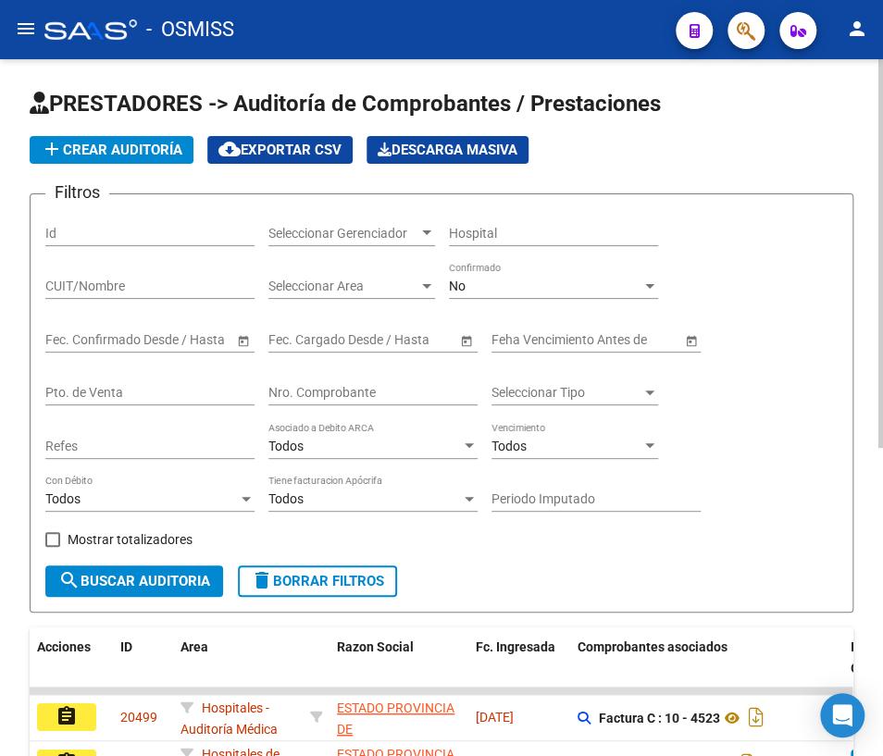
click at [320, 389] on input "Nro. Comprobante" at bounding box center [372, 393] width 209 height 16
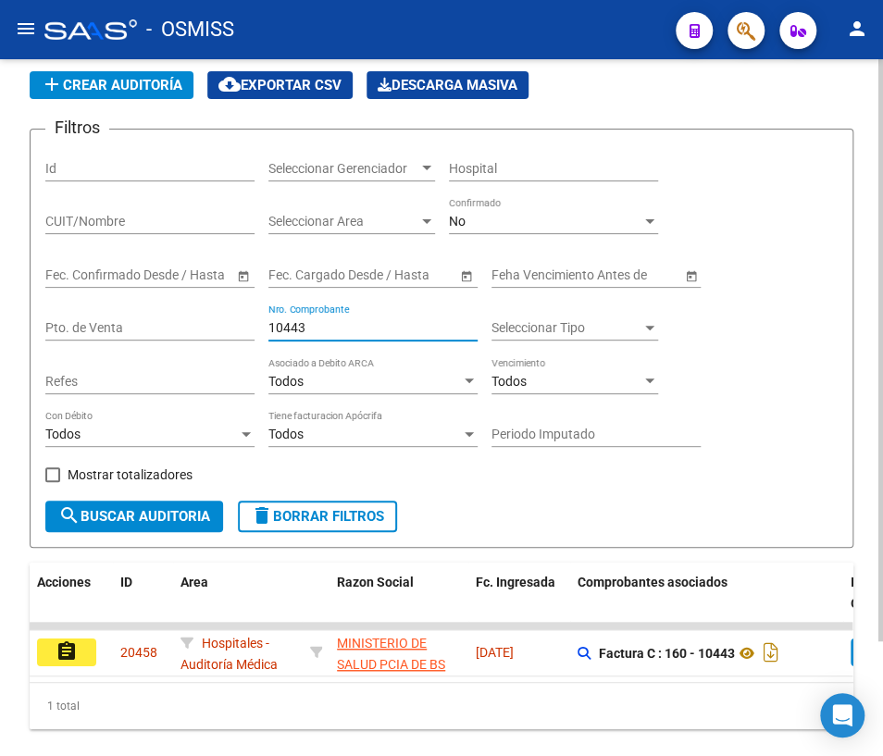
scroll to position [136, 0]
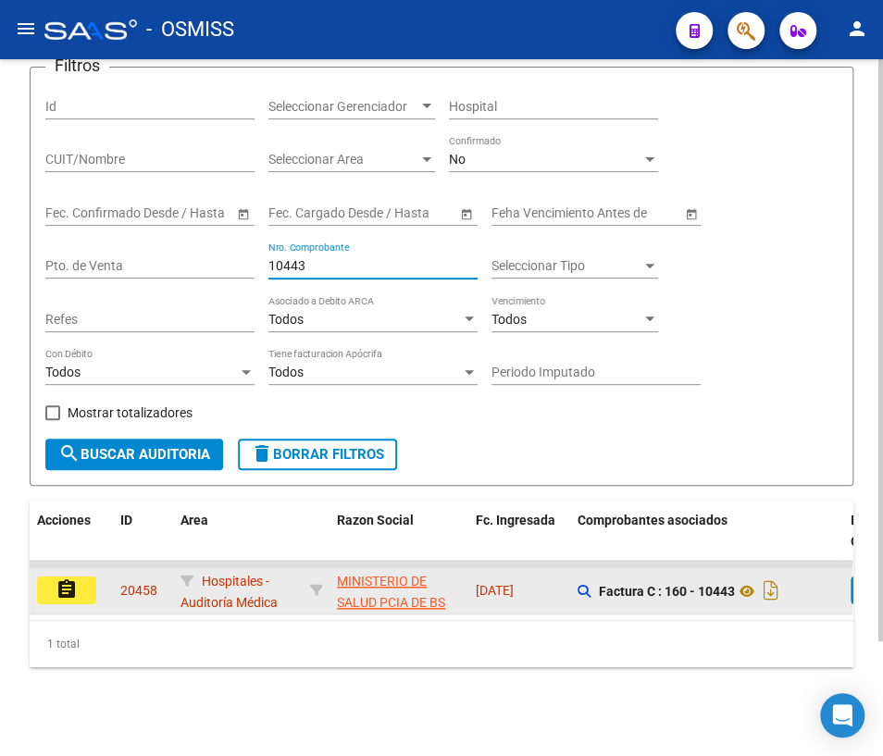
type input "10443"
click at [85, 581] on button "assignment" at bounding box center [66, 591] width 59 height 28
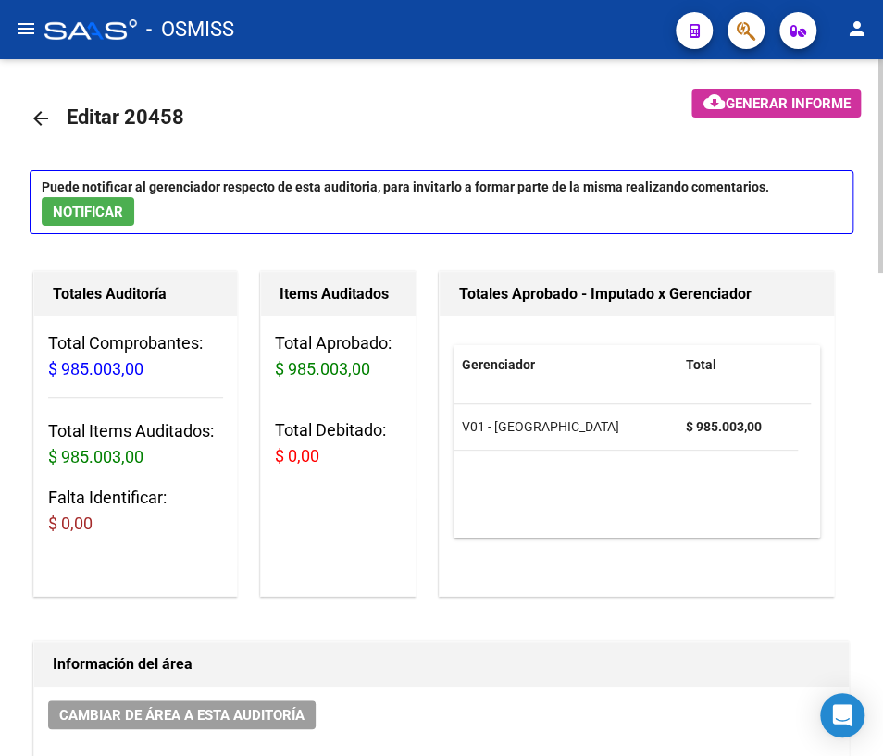
click at [39, 115] on mat-icon "arrow_back" at bounding box center [41, 118] width 22 height 22
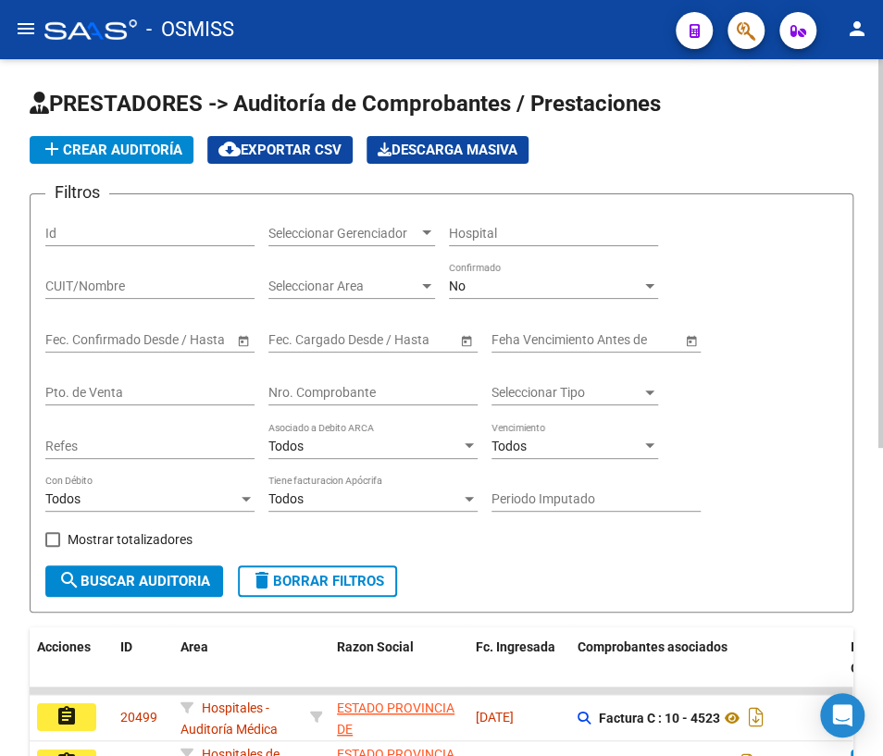
click at [315, 387] on input "Nro. Comprobante" at bounding box center [372, 393] width 209 height 16
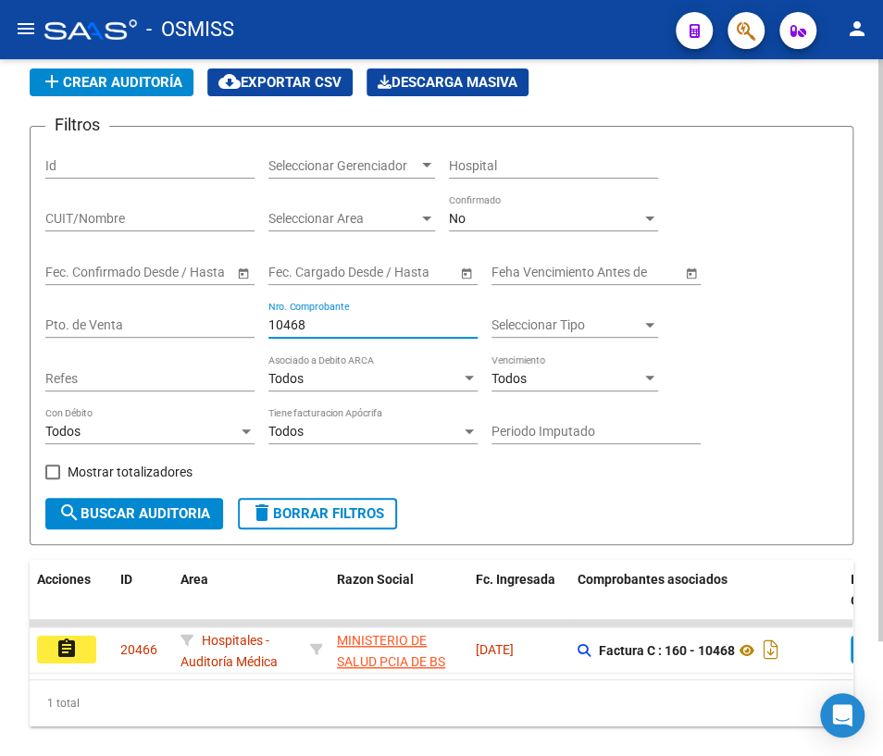
scroll to position [136, 0]
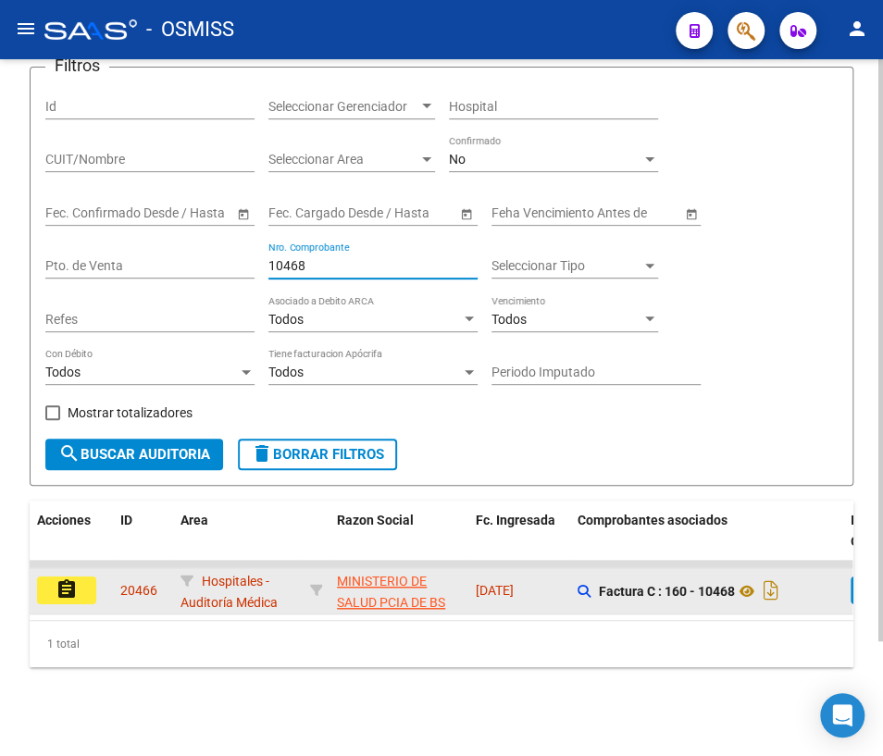
type input "10468"
click at [74, 582] on mat-icon "assignment" at bounding box center [67, 590] width 22 height 22
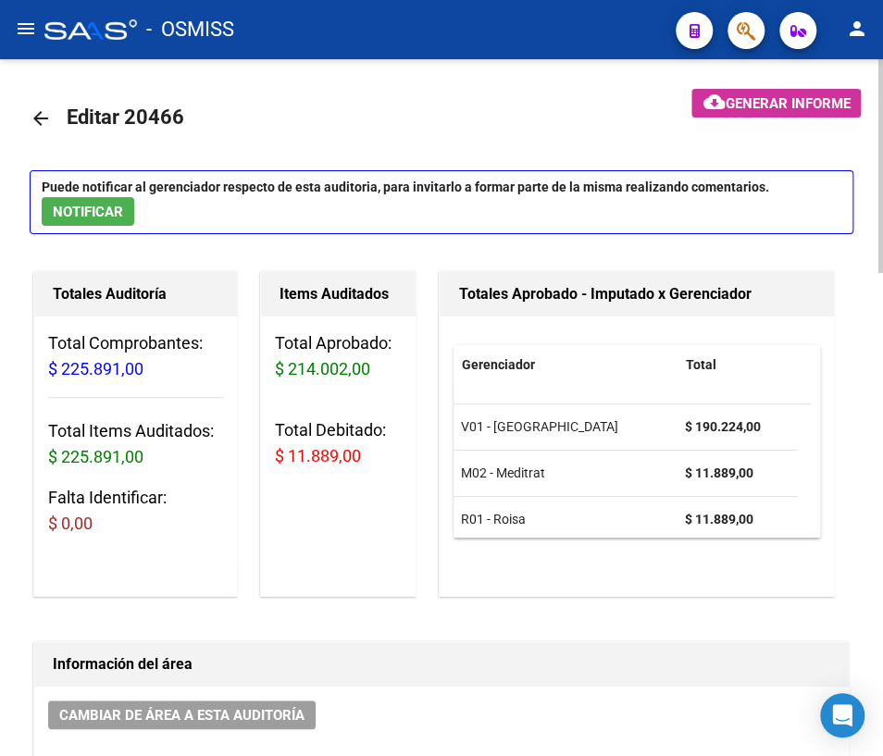
scroll to position [11, 0]
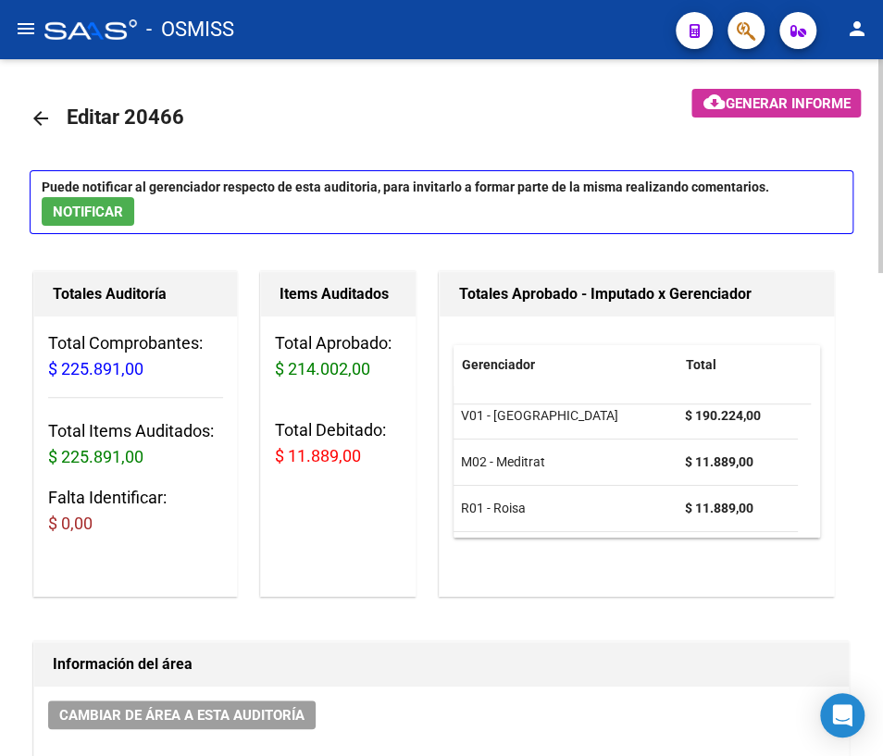
click at [45, 116] on mat-icon "arrow_back" at bounding box center [41, 118] width 22 height 22
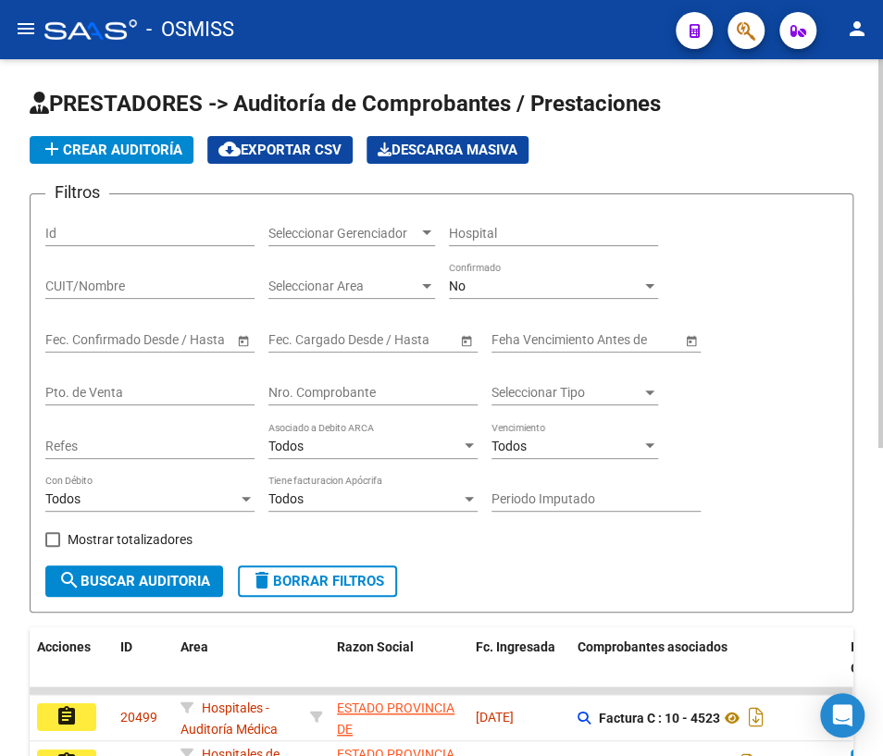
click at [296, 396] on input "Nro. Comprobante" at bounding box center [372, 393] width 209 height 16
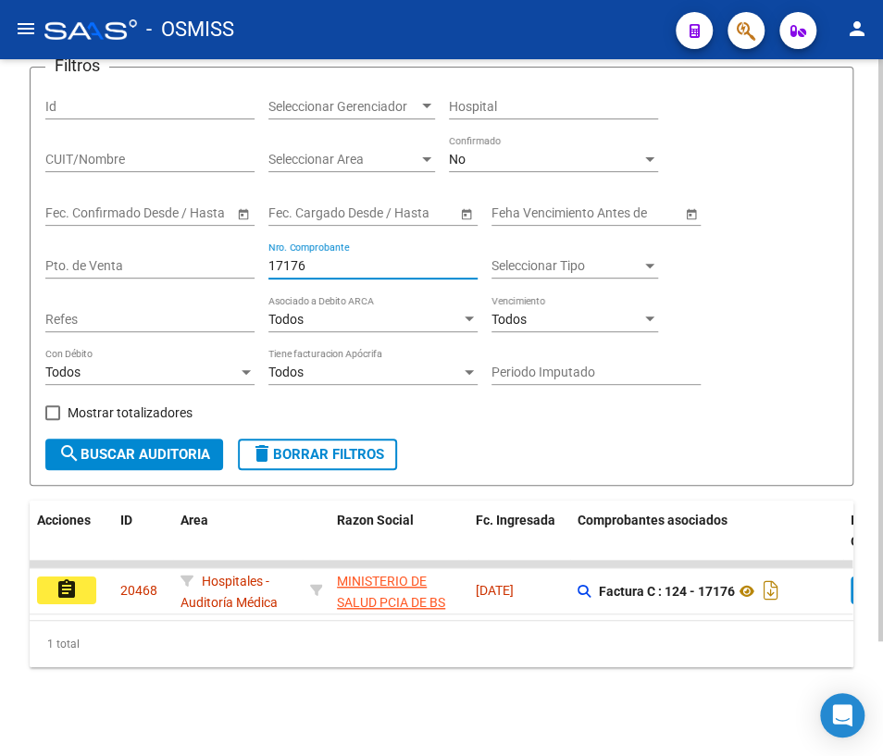
scroll to position [136, 0]
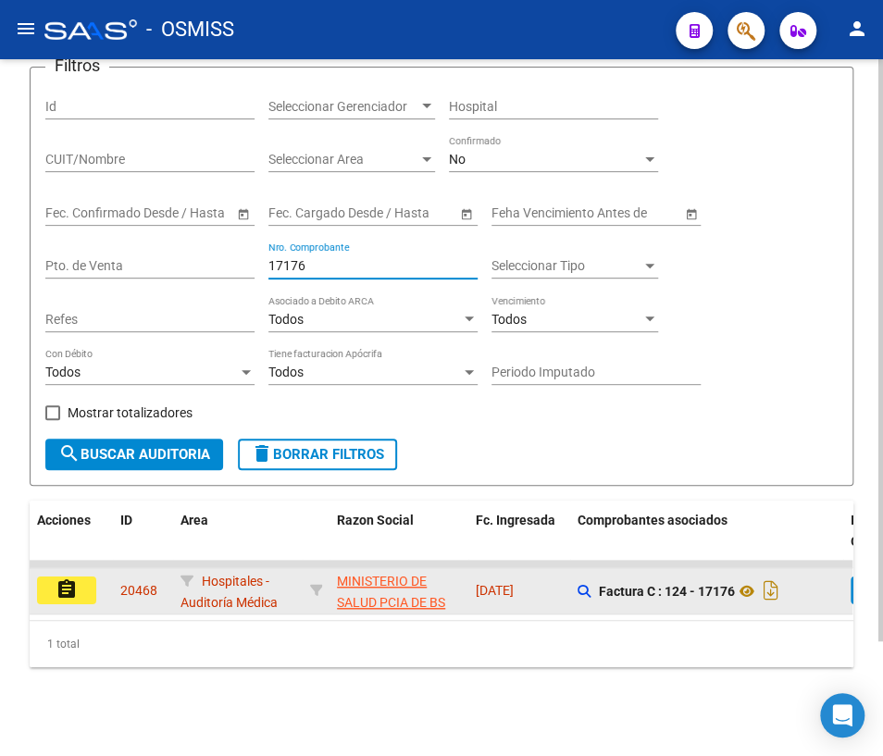
type input "17176"
click at [66, 580] on mat-icon "assignment" at bounding box center [67, 590] width 22 height 22
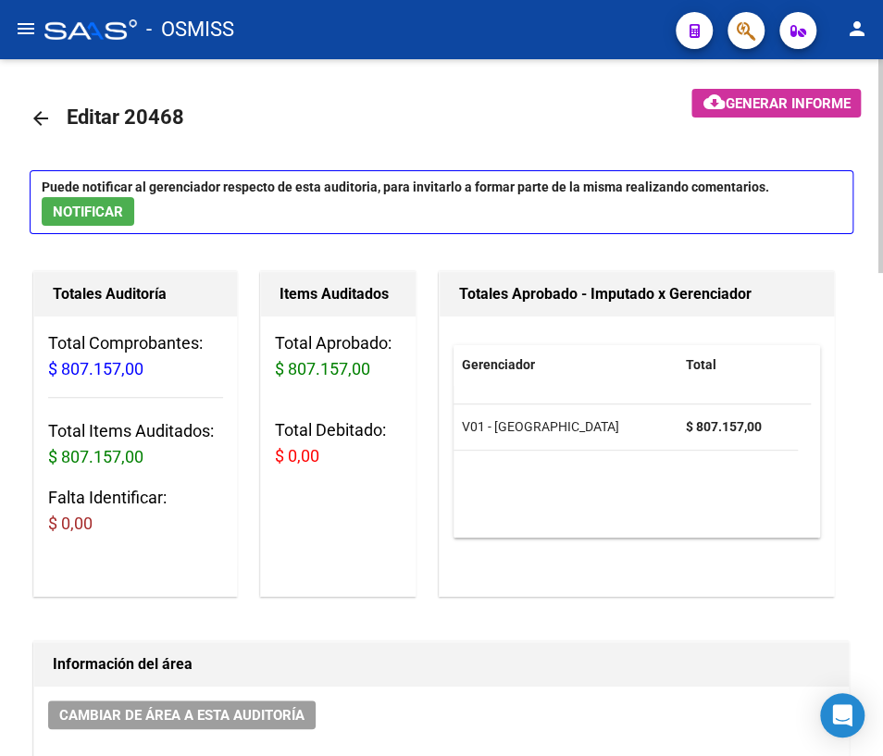
click at [44, 117] on mat-icon "arrow_back" at bounding box center [41, 118] width 22 height 22
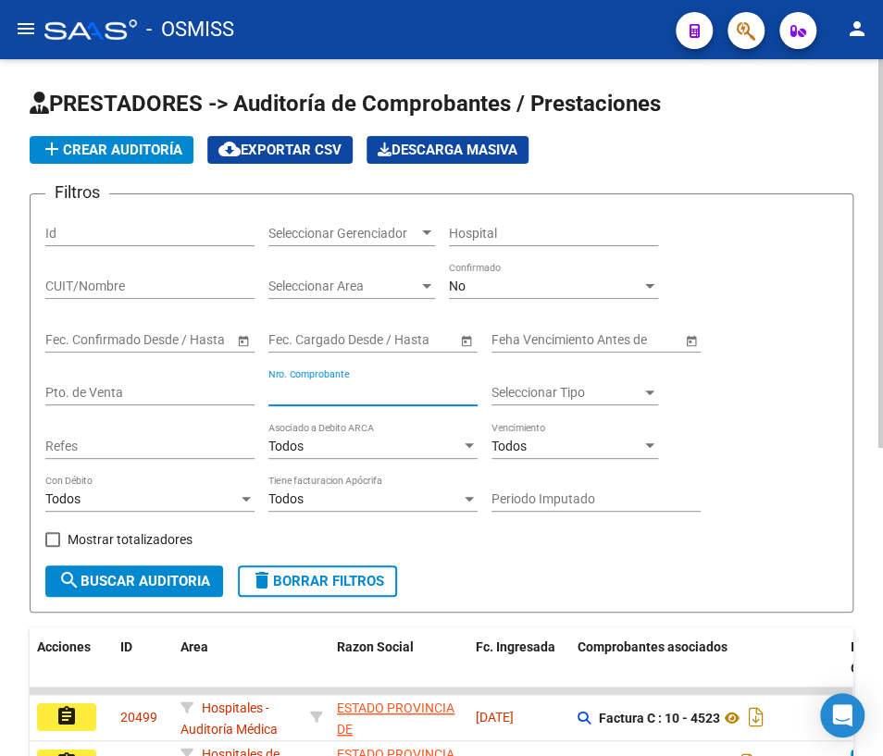
click at [293, 393] on input "Nro. Comprobante" at bounding box center [372, 393] width 209 height 16
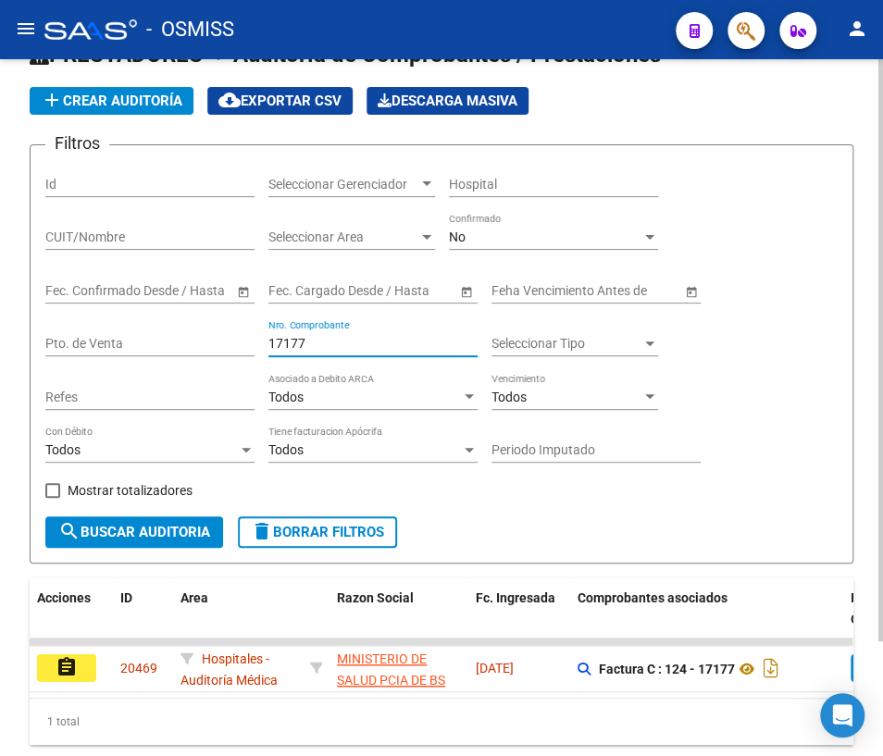
scroll to position [136, 0]
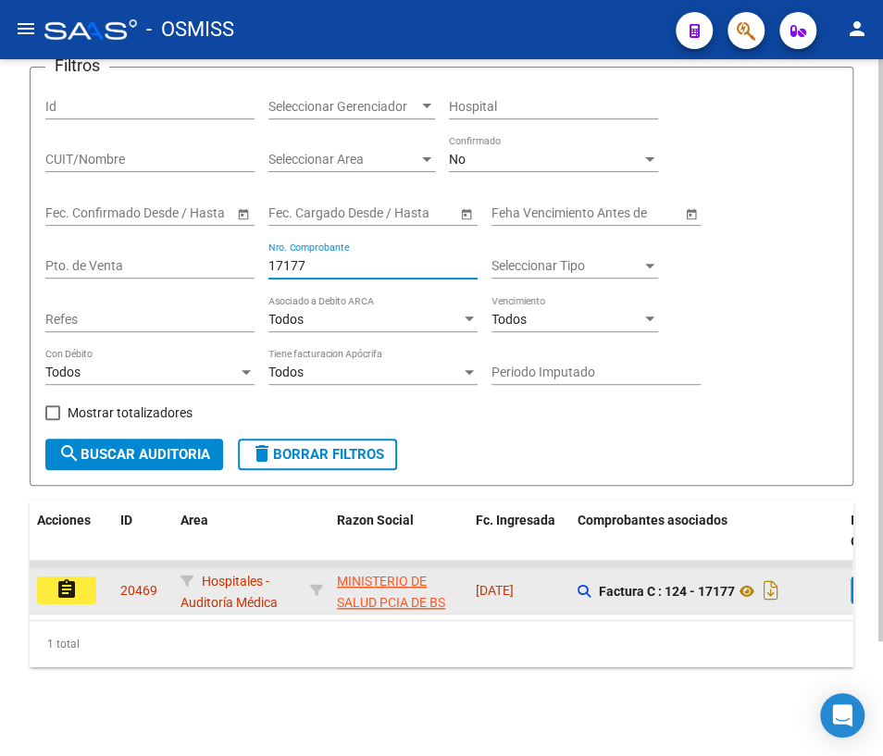
type input "17177"
click at [68, 584] on mat-icon "assignment" at bounding box center [67, 590] width 22 height 22
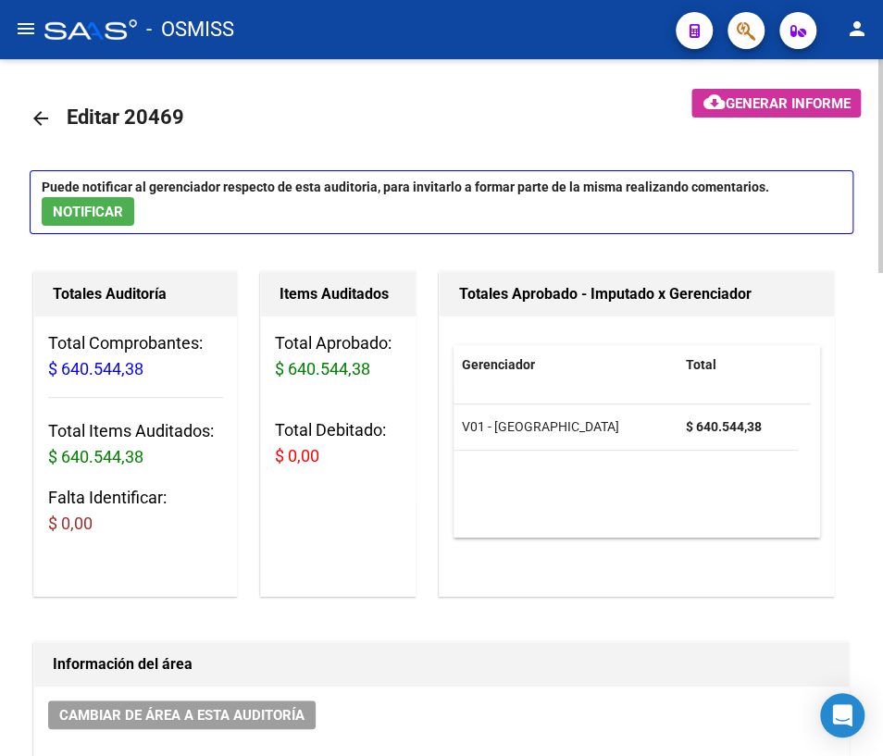
click at [39, 118] on mat-icon "arrow_back" at bounding box center [41, 118] width 22 height 22
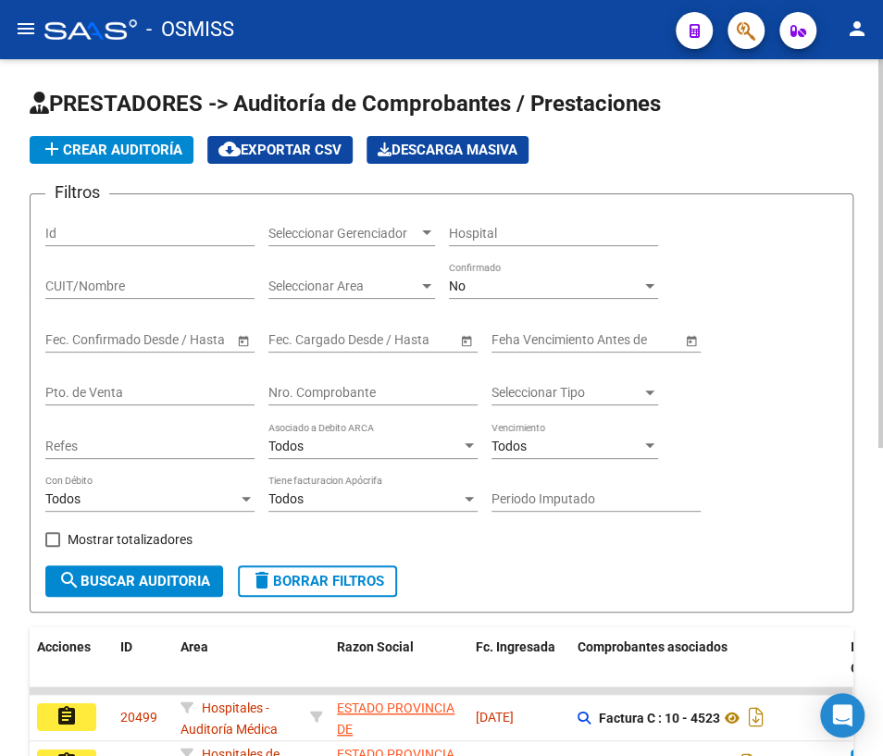
click at [323, 389] on input "Nro. Comprobante" at bounding box center [372, 393] width 209 height 16
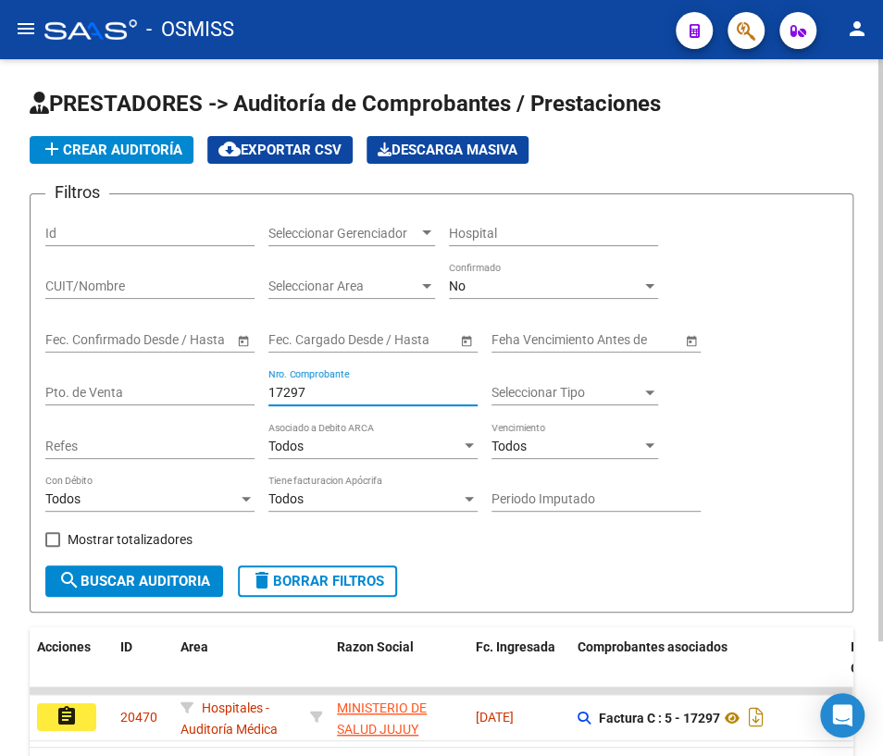
scroll to position [136, 0]
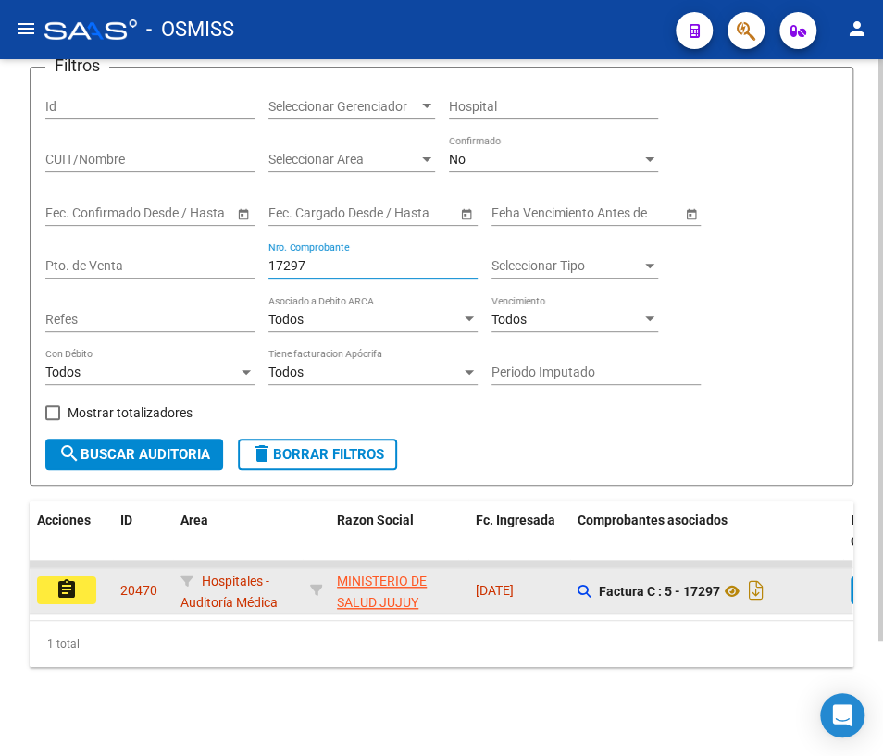
type input "17297"
click at [70, 584] on mat-icon "assignment" at bounding box center [67, 590] width 22 height 22
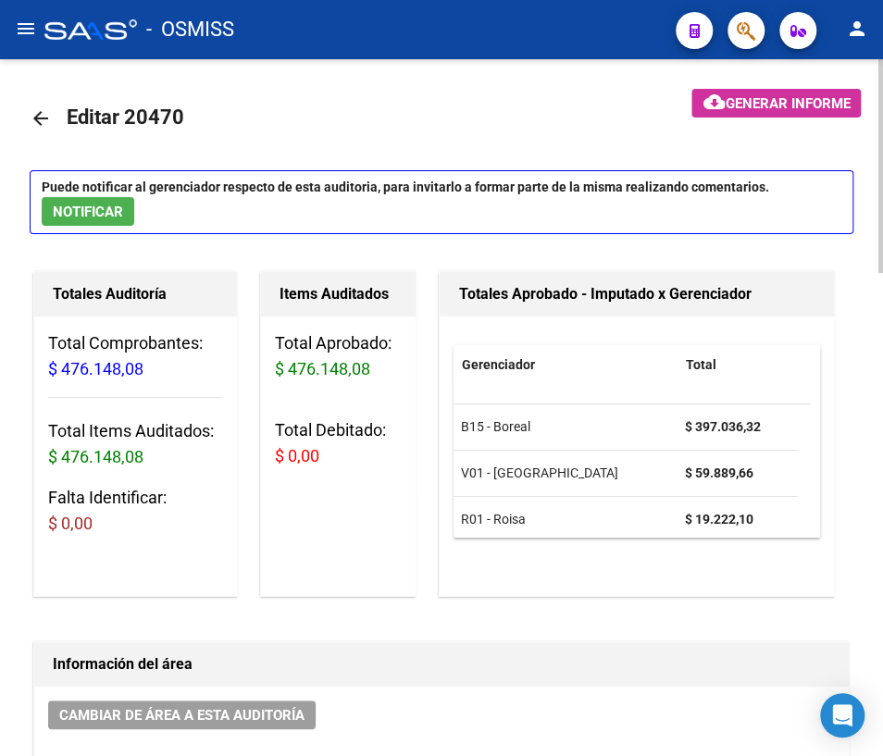
scroll to position [11, 0]
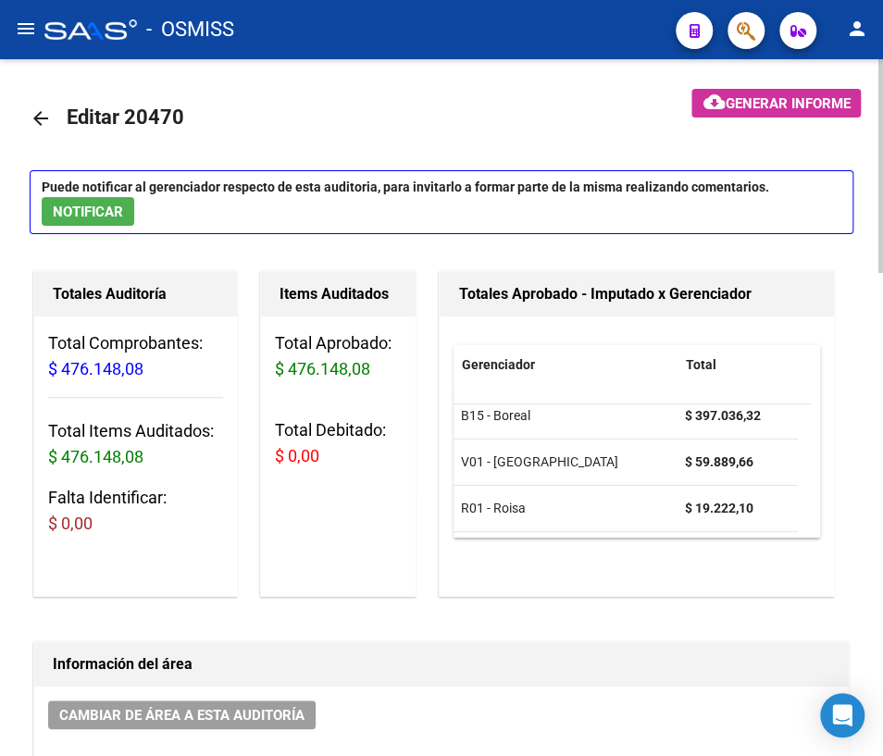
click at [44, 119] on mat-icon "arrow_back" at bounding box center [41, 118] width 22 height 22
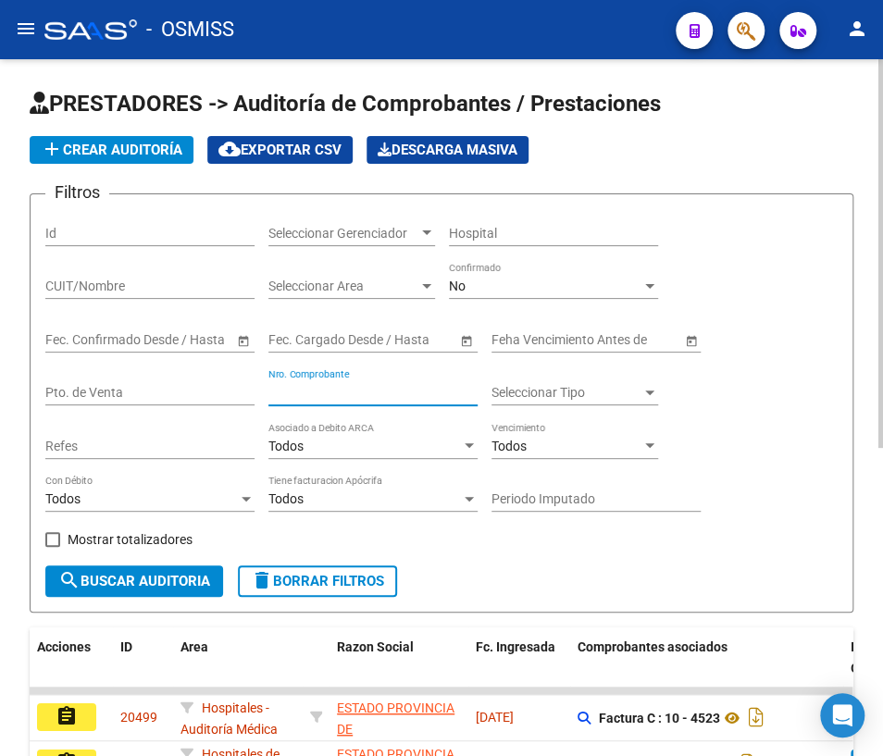
click at [298, 389] on input "Nro. Comprobante" at bounding box center [372, 393] width 209 height 16
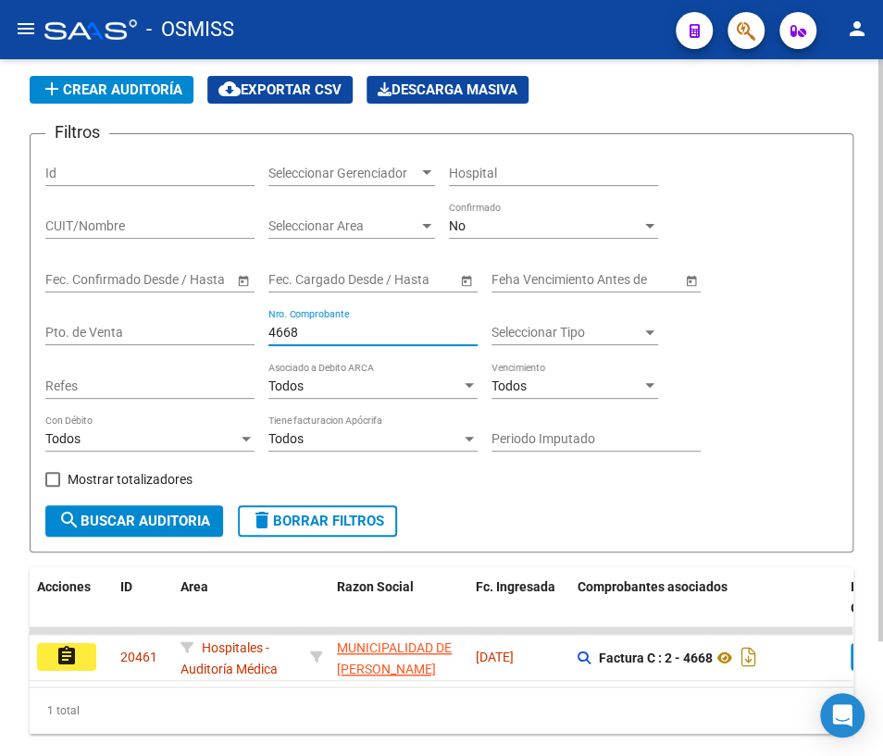
scroll to position [136, 0]
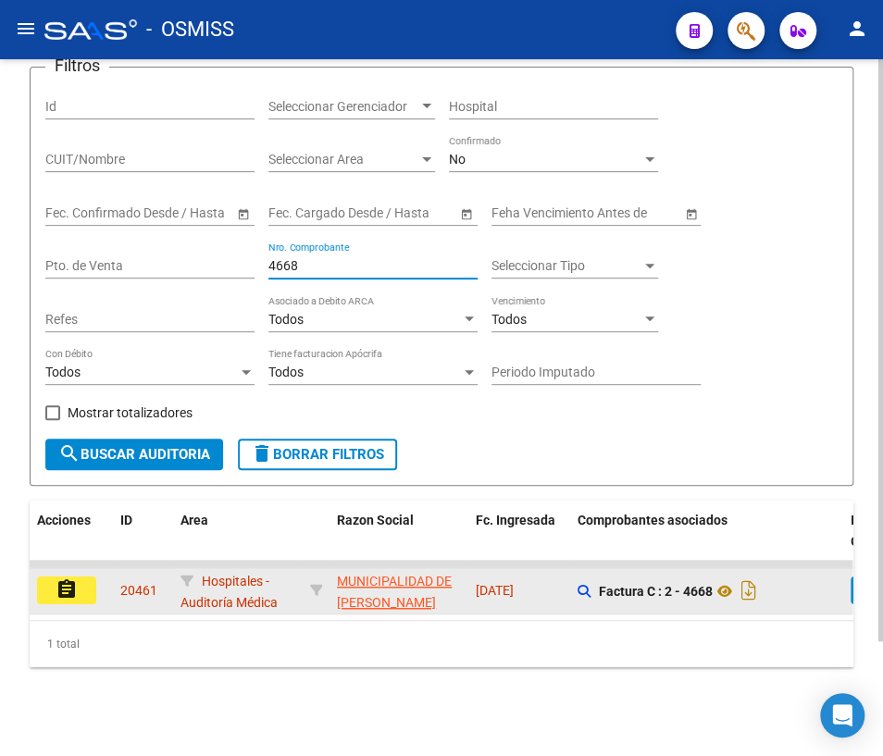
type input "4668"
click at [80, 577] on button "assignment" at bounding box center [66, 591] width 59 height 28
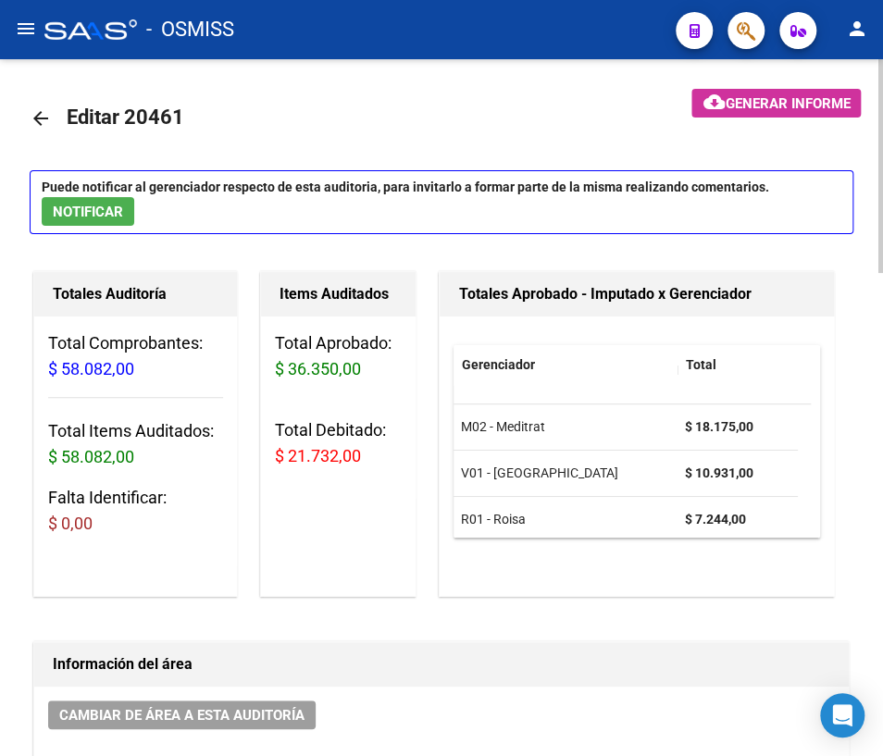
scroll to position [11, 0]
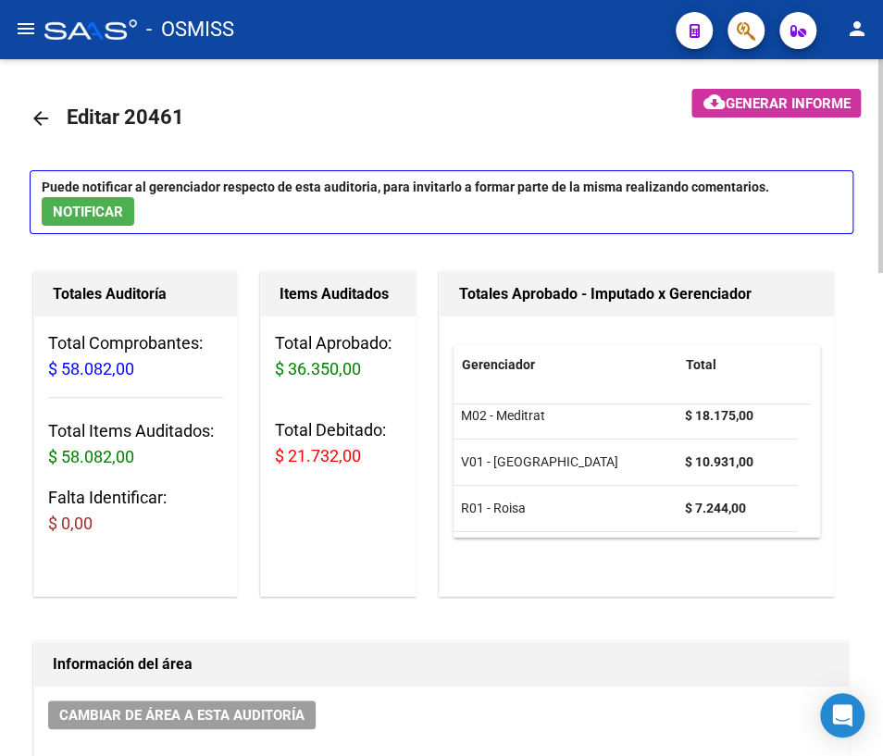
click at [45, 116] on mat-icon "arrow_back" at bounding box center [41, 118] width 22 height 22
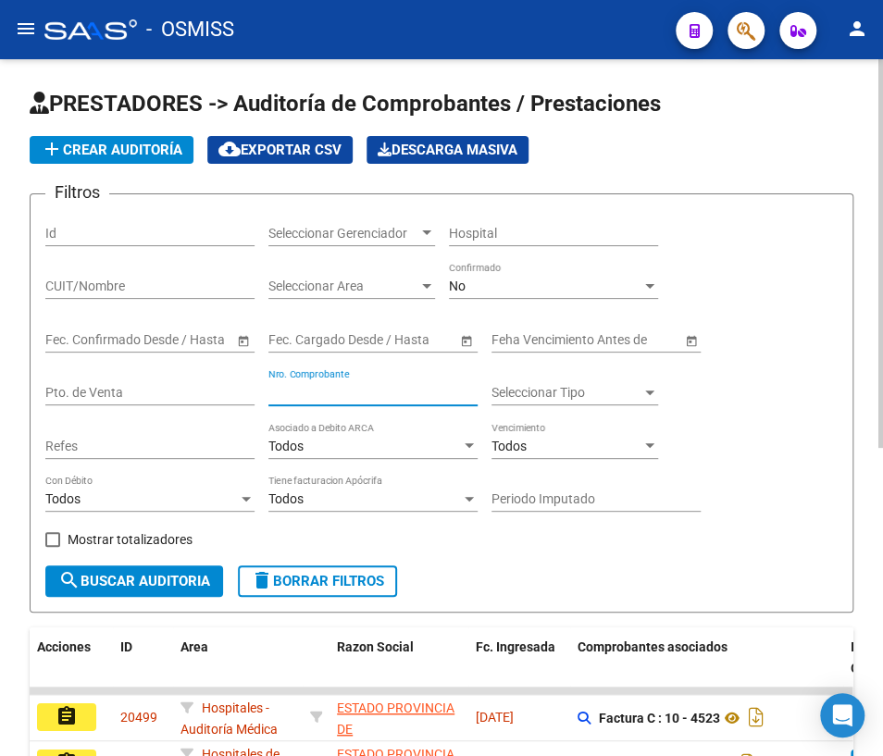
click at [314, 390] on input "Nro. Comprobante" at bounding box center [372, 393] width 209 height 16
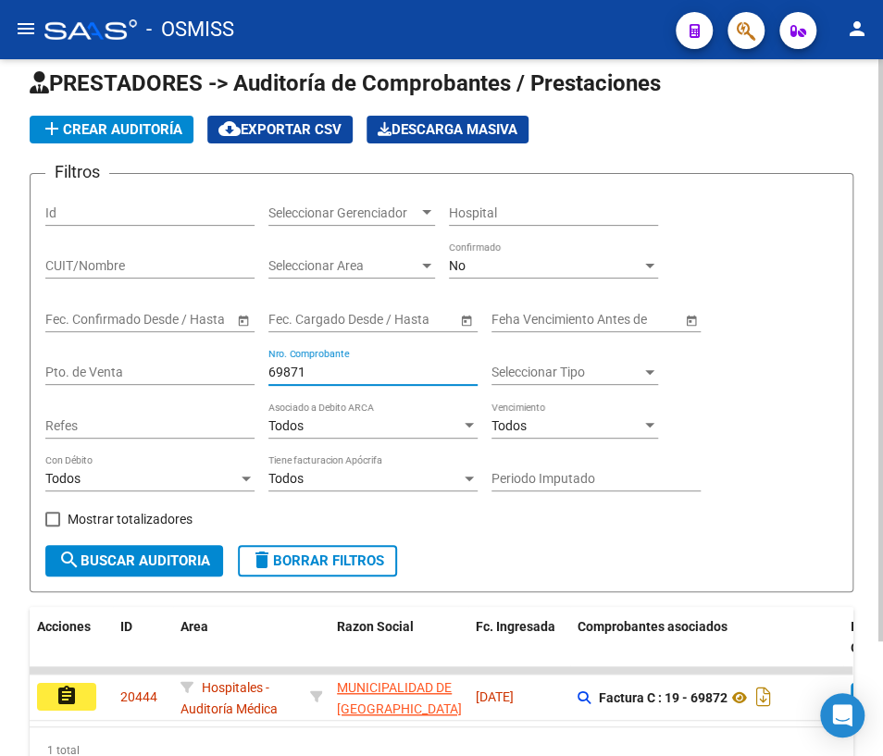
scroll to position [83, 0]
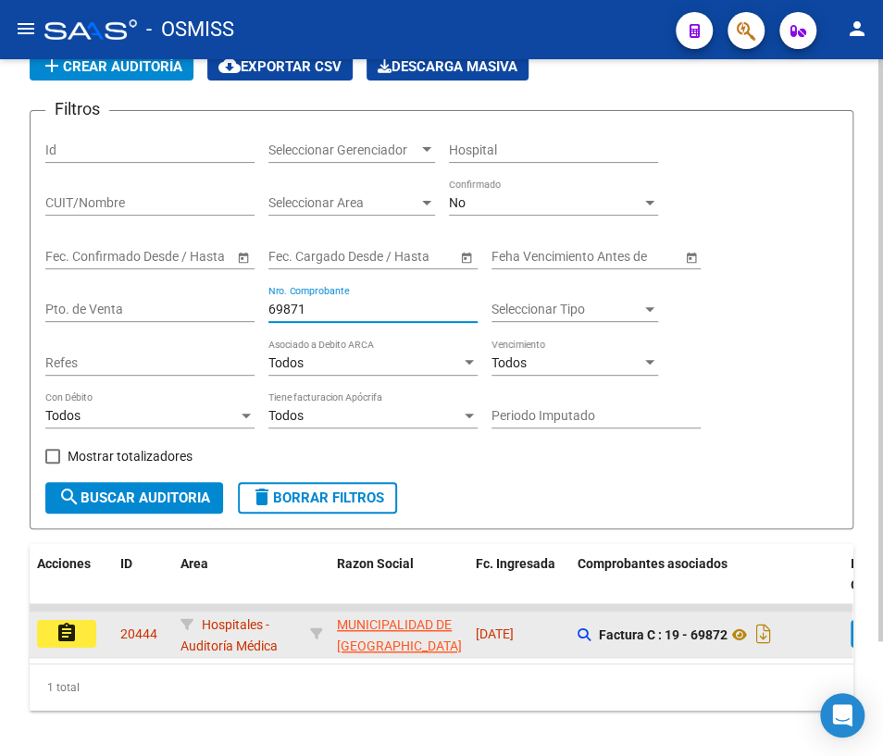
type input "69871"
click at [65, 633] on mat-icon "assignment" at bounding box center [67, 633] width 22 height 22
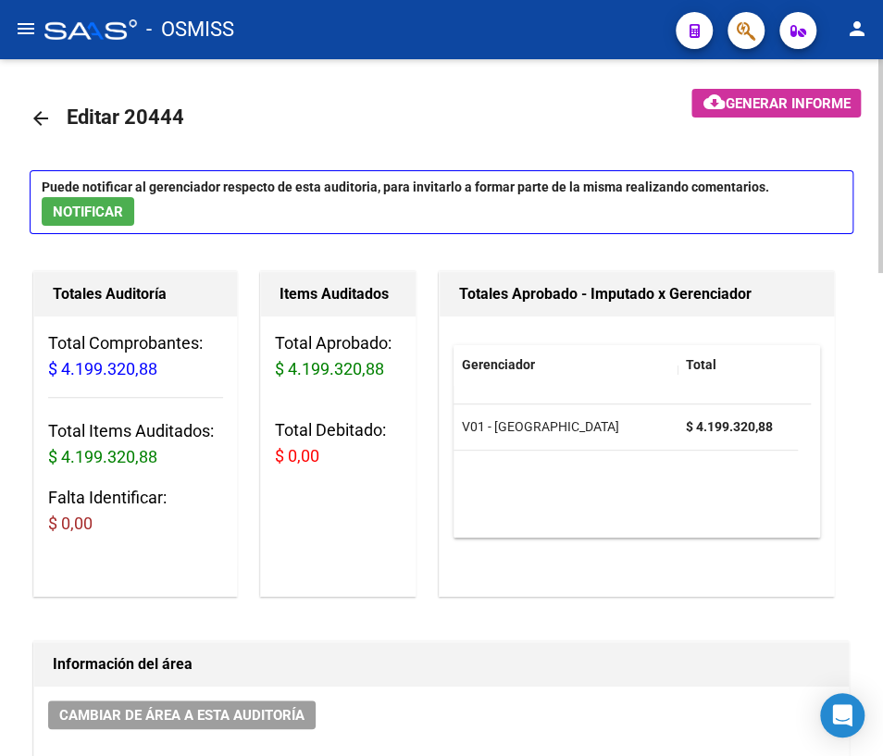
click at [40, 113] on mat-icon "arrow_back" at bounding box center [41, 118] width 22 height 22
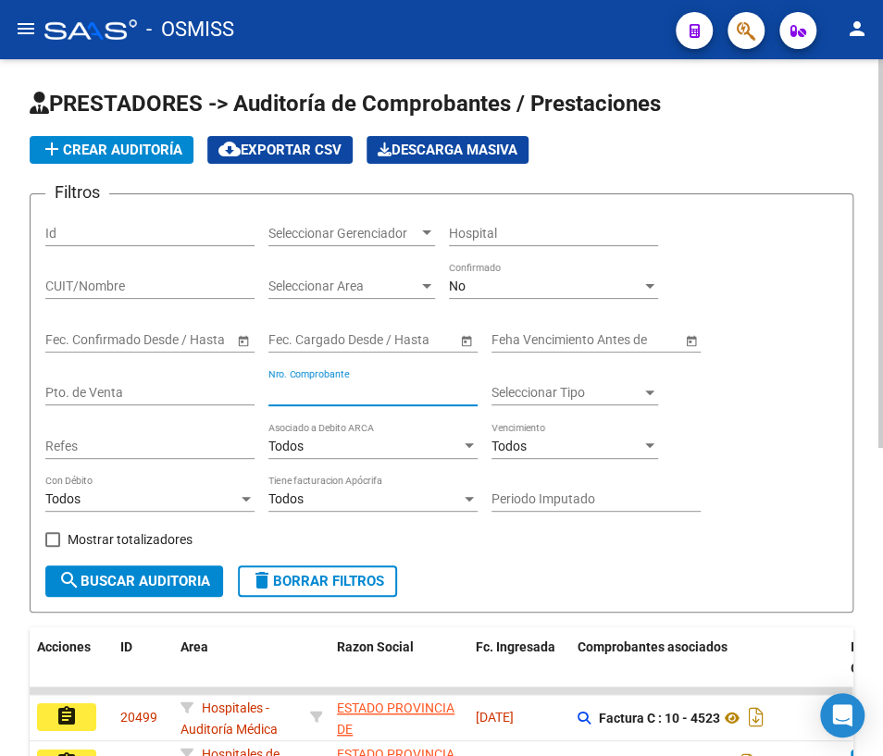
click at [335, 389] on input "Nro. Comprobante" at bounding box center [372, 393] width 209 height 16
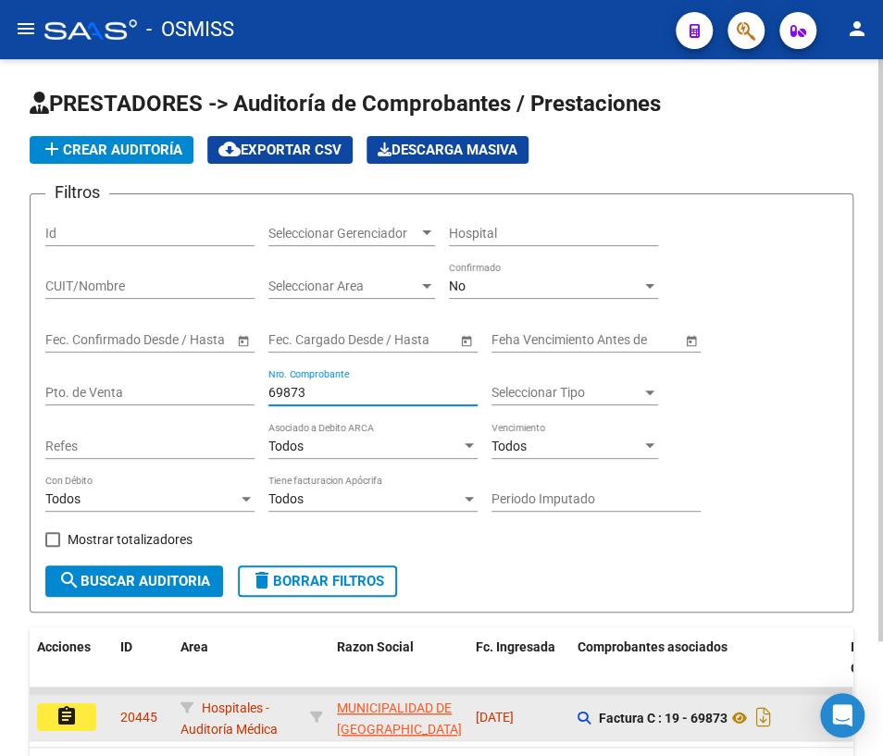
type input "69873"
click at [79, 713] on button "assignment" at bounding box center [66, 718] width 59 height 28
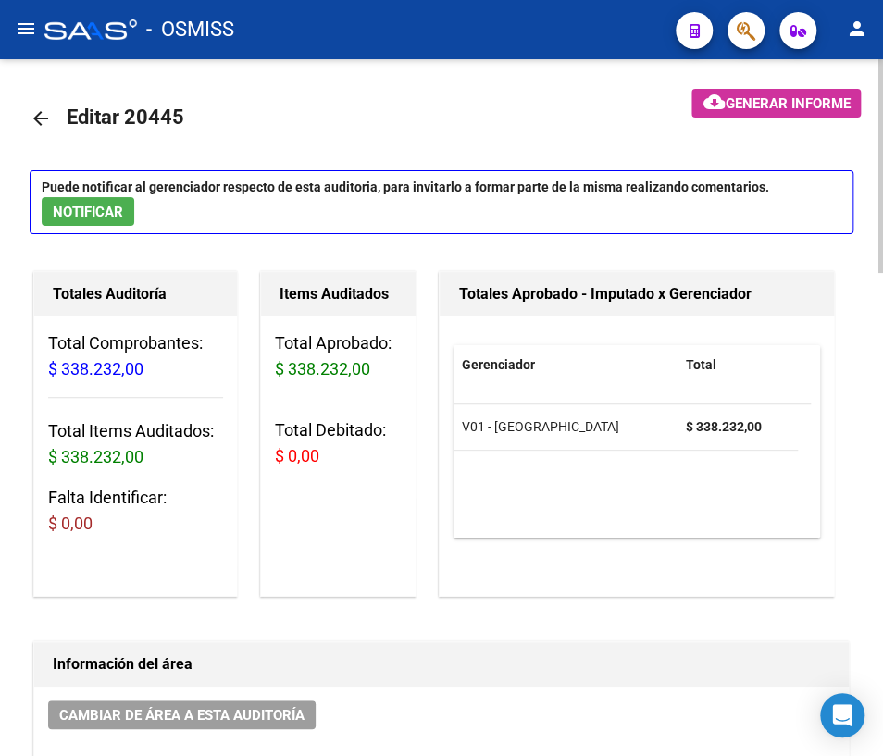
click at [43, 115] on mat-icon "arrow_back" at bounding box center [41, 118] width 22 height 22
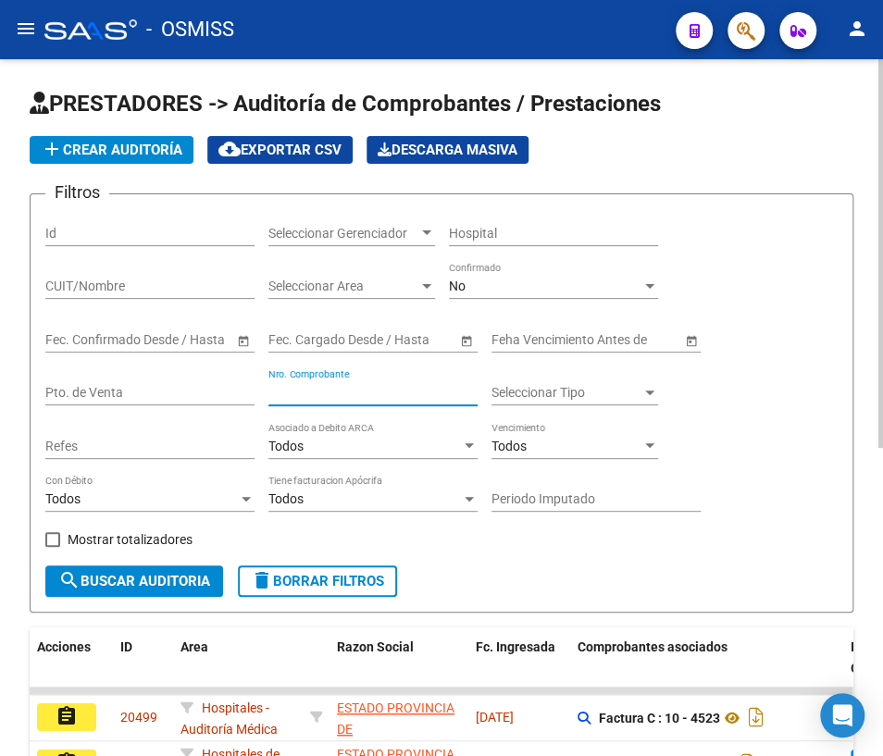
click at [291, 389] on input "Nro. Comprobante" at bounding box center [372, 393] width 209 height 16
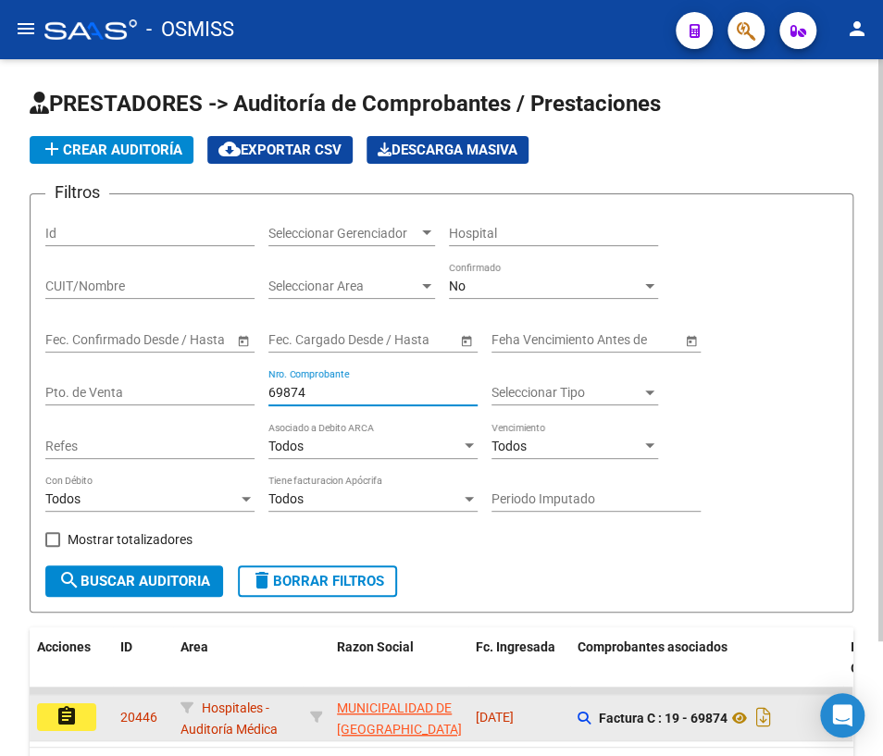
type input "69874"
click at [83, 709] on button "assignment" at bounding box center [66, 718] width 59 height 28
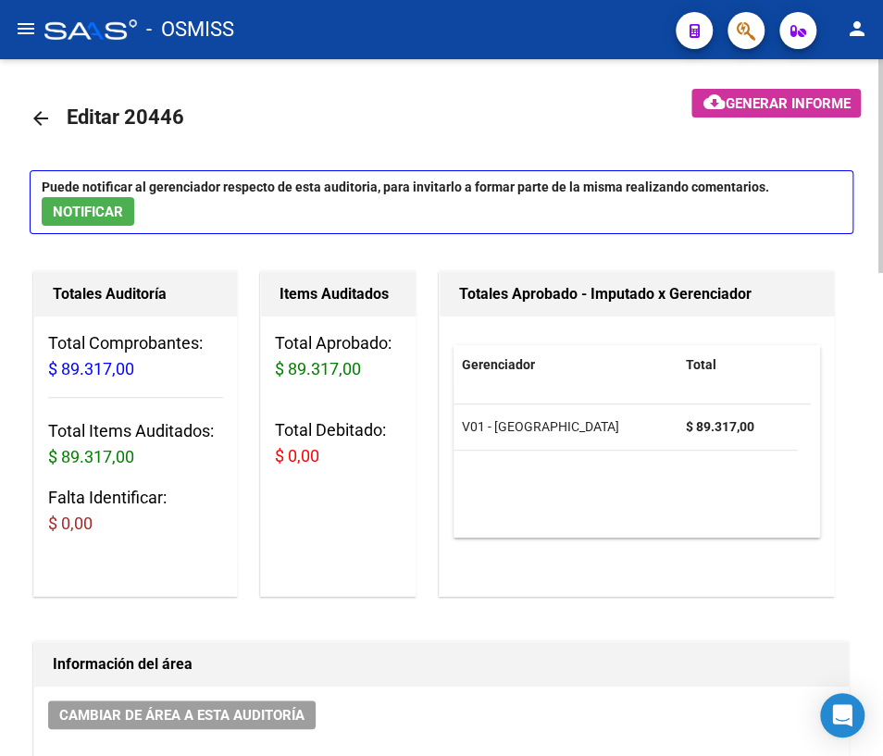
click at [34, 112] on mat-icon "arrow_back" at bounding box center [41, 118] width 22 height 22
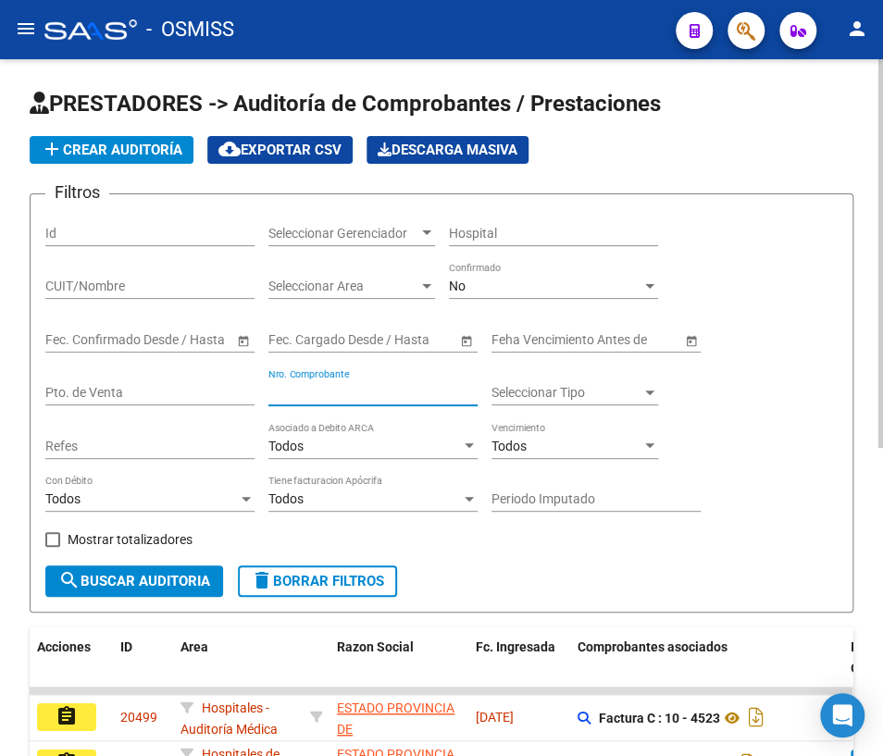
click at [310, 392] on input "Nro. Comprobante" at bounding box center [372, 393] width 209 height 16
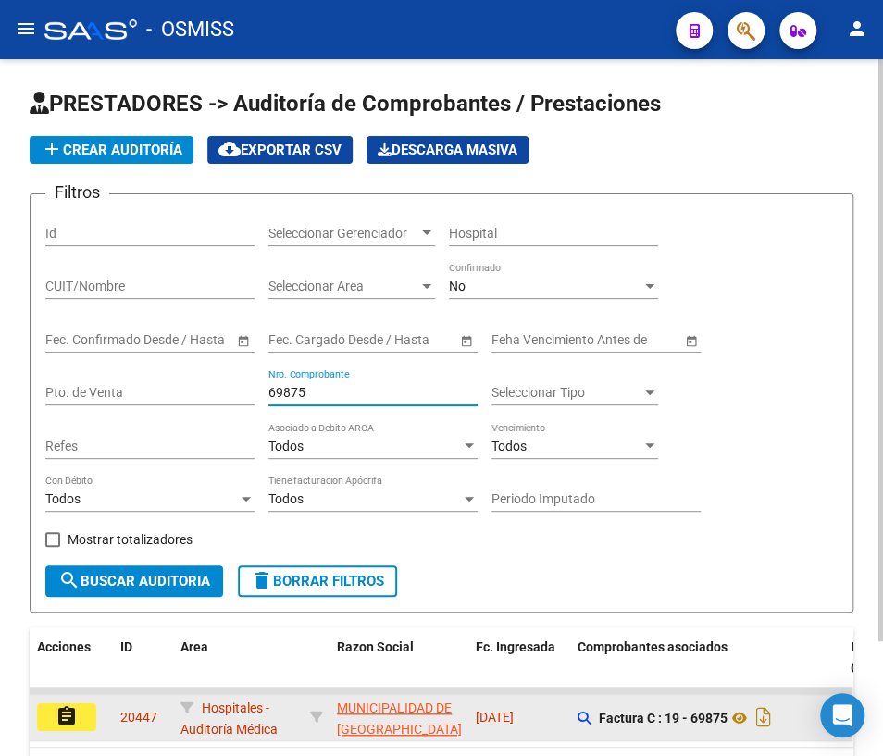
type input "69875"
click at [74, 718] on mat-icon "assignment" at bounding box center [67, 716] width 22 height 22
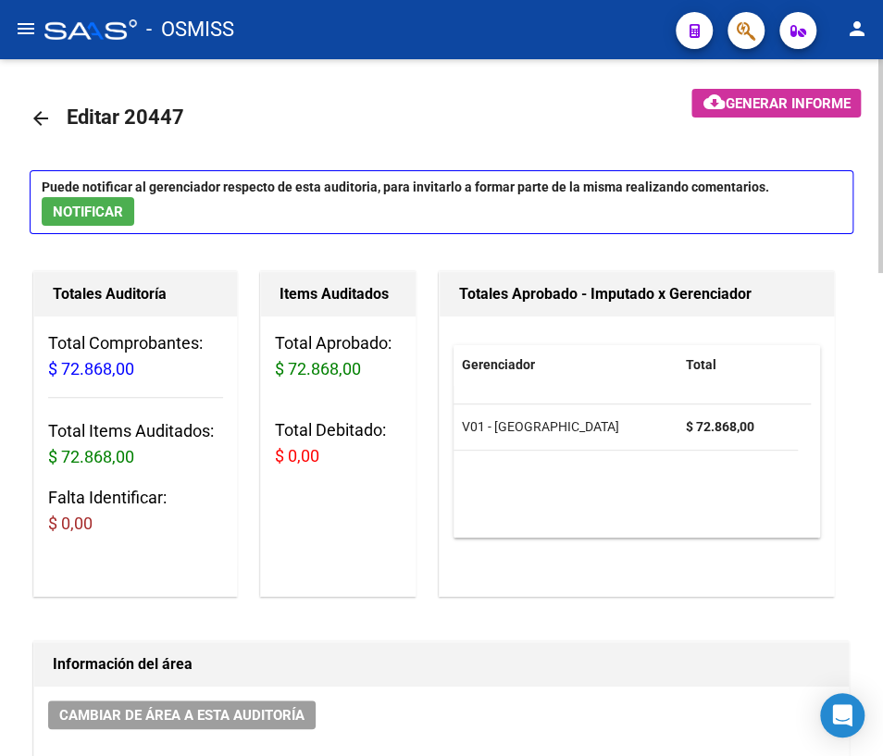
click at [36, 115] on mat-icon "arrow_back" at bounding box center [41, 118] width 22 height 22
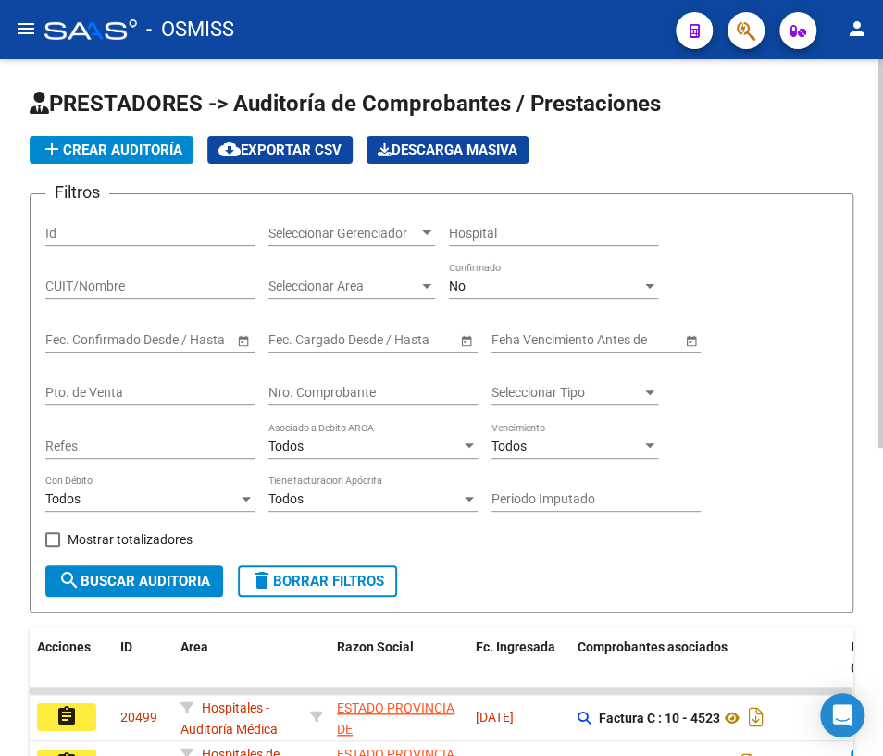
click at [306, 390] on input "Nro. Comprobante" at bounding box center [372, 393] width 209 height 16
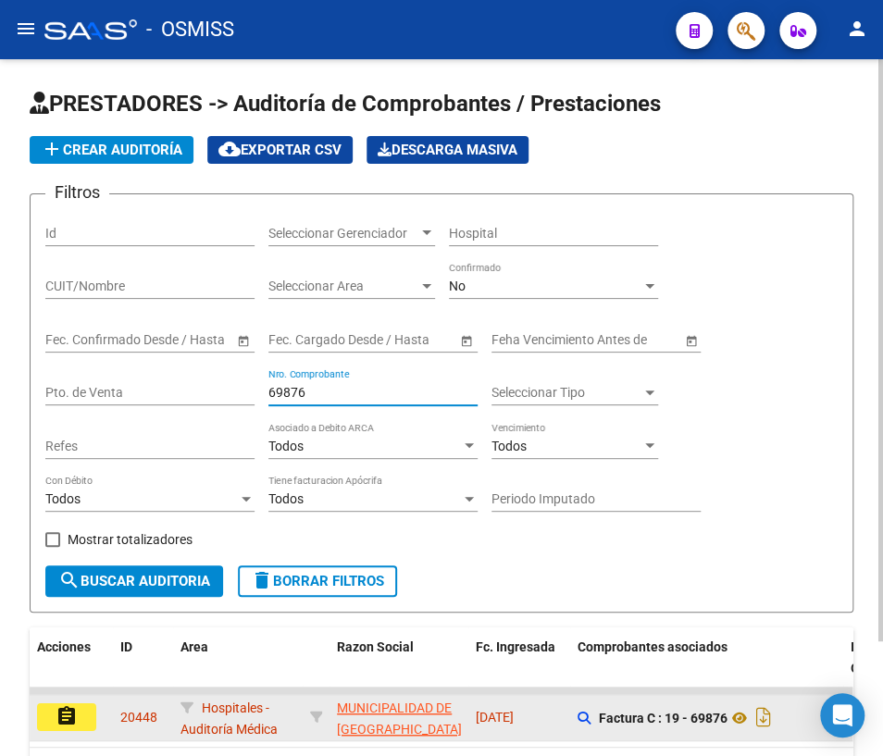
type input "69876"
click at [68, 713] on mat-icon "assignment" at bounding box center [67, 716] width 22 height 22
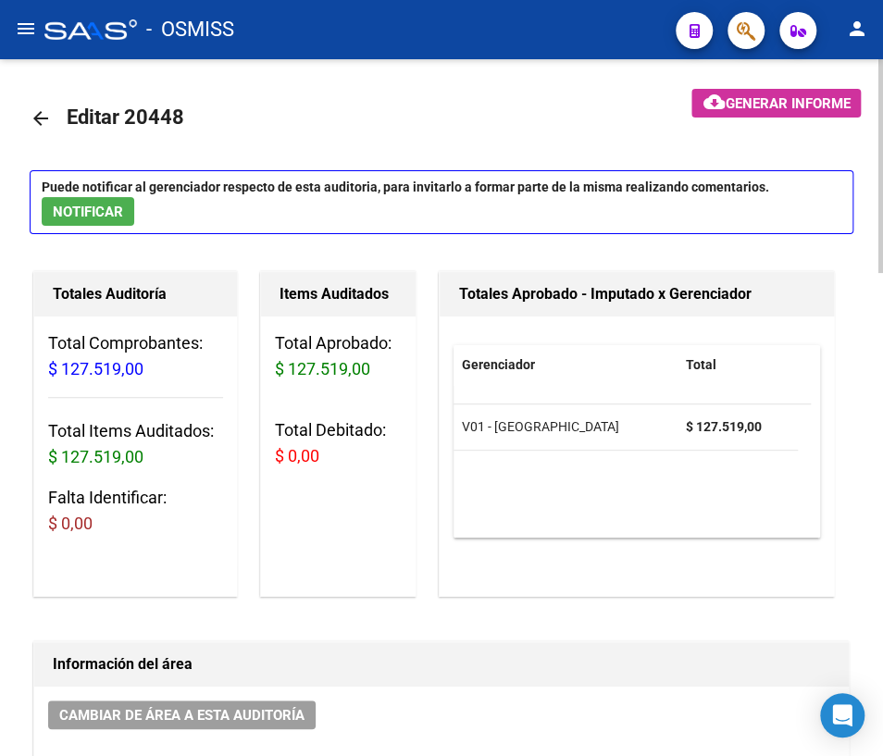
click at [44, 116] on mat-icon "arrow_back" at bounding box center [41, 118] width 22 height 22
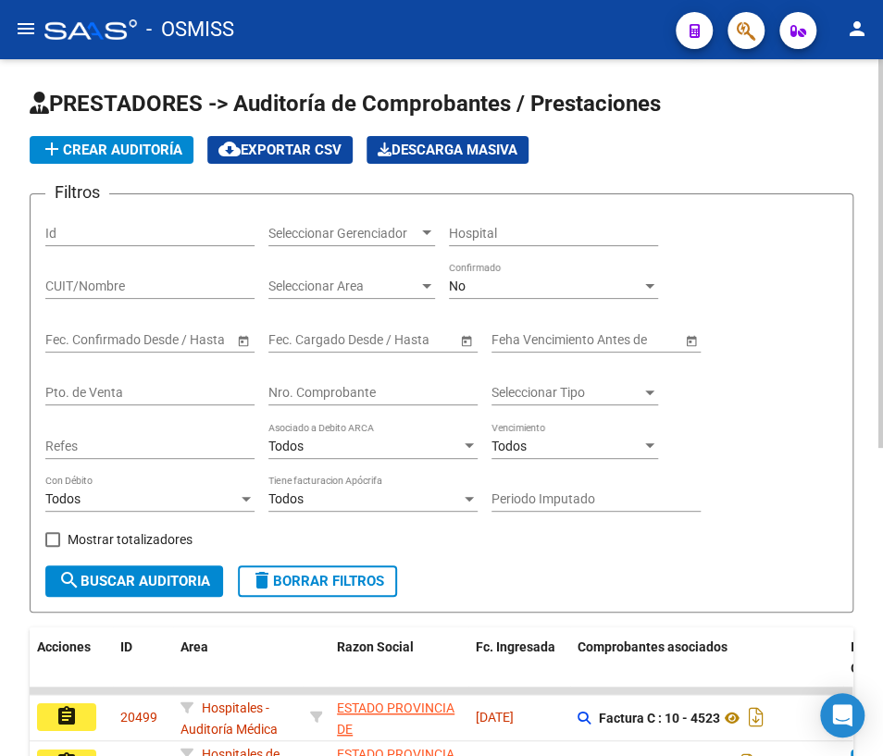
click at [343, 394] on input "Nro. Comprobante" at bounding box center [372, 393] width 209 height 16
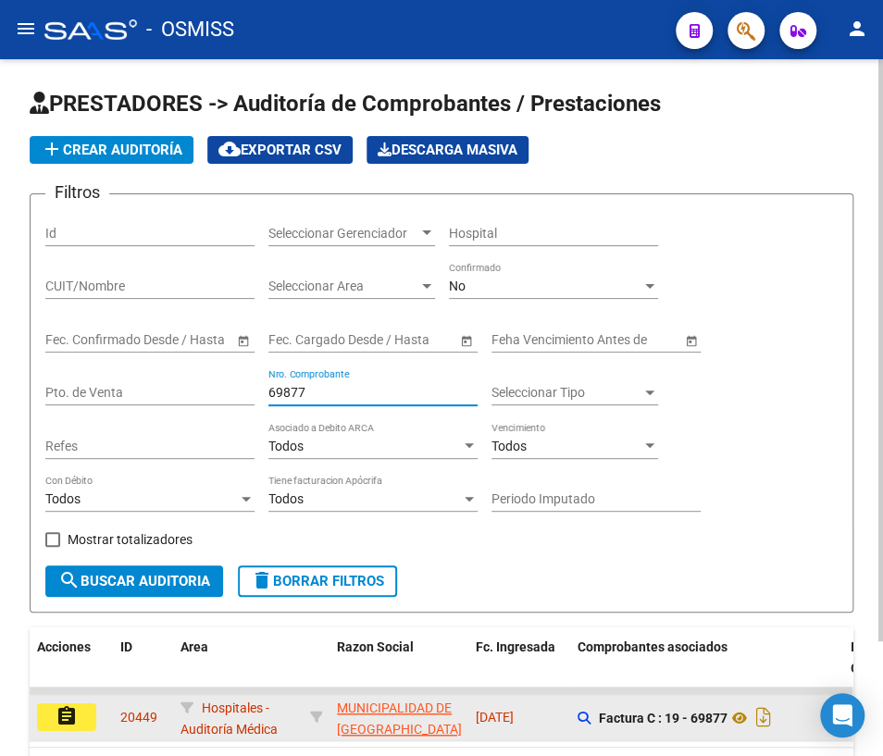
type input "69877"
click at [77, 716] on mat-icon "assignment" at bounding box center [67, 716] width 22 height 22
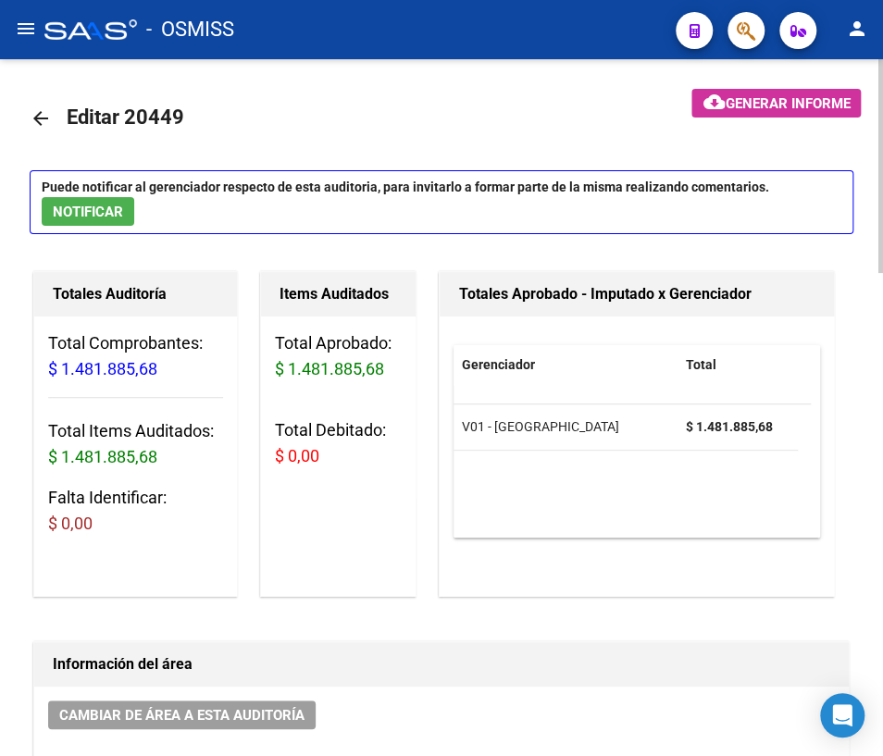
click at [37, 114] on mat-icon "arrow_back" at bounding box center [41, 118] width 22 height 22
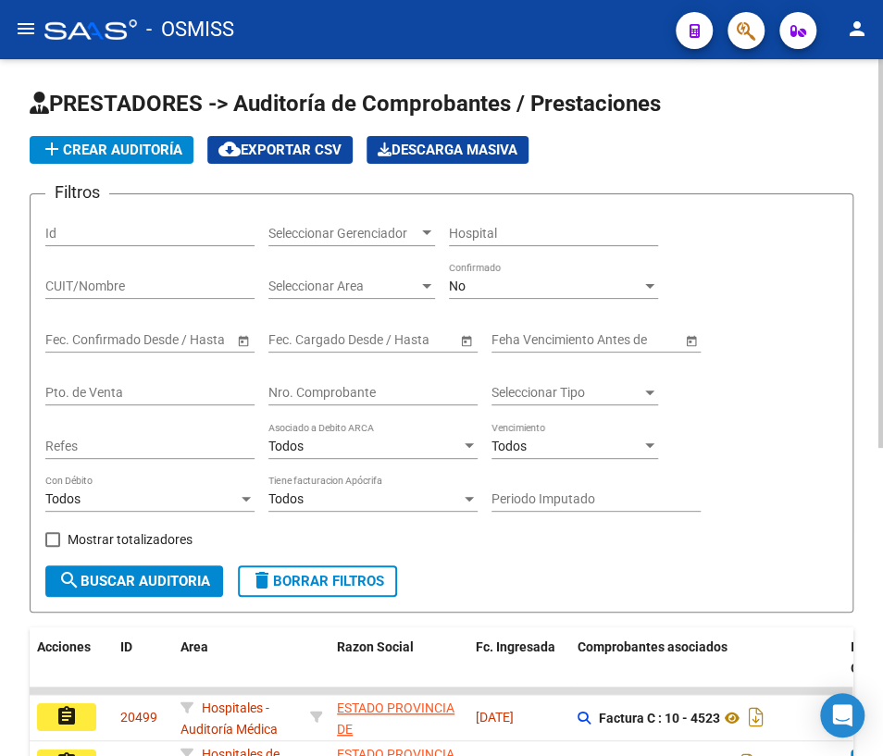
click at [343, 389] on input "Nro. Comprobante" at bounding box center [372, 393] width 209 height 16
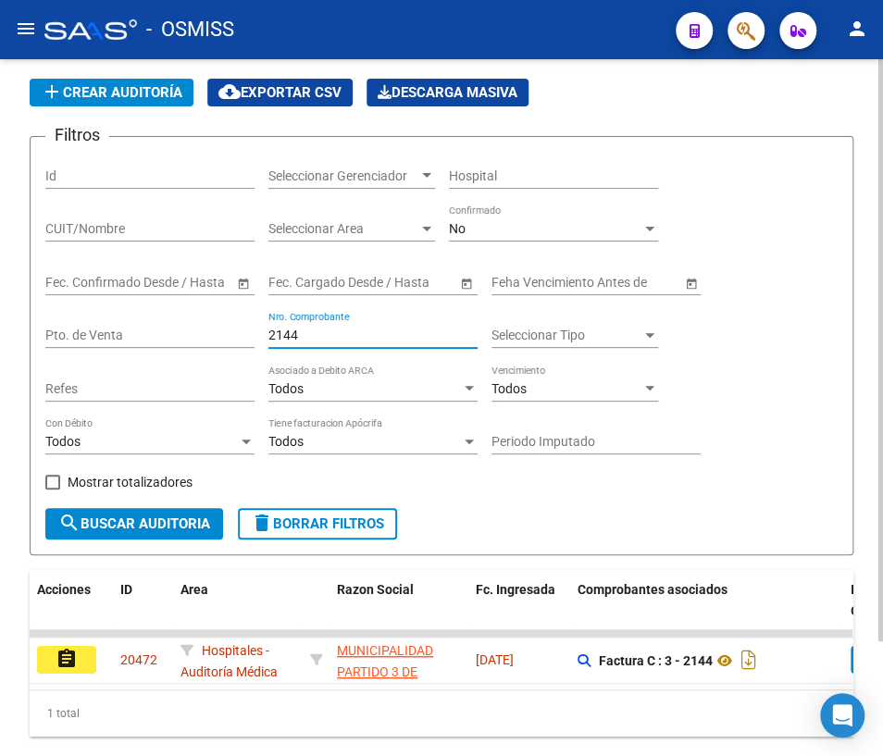
scroll to position [83, 0]
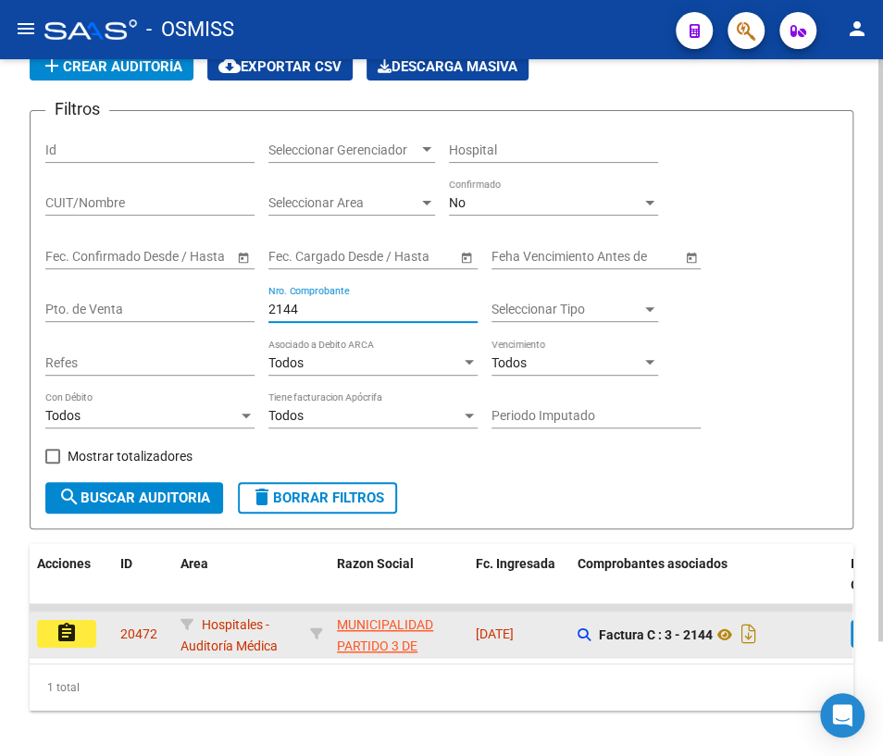
type input "2144"
click at [65, 632] on mat-icon "assignment" at bounding box center [67, 633] width 22 height 22
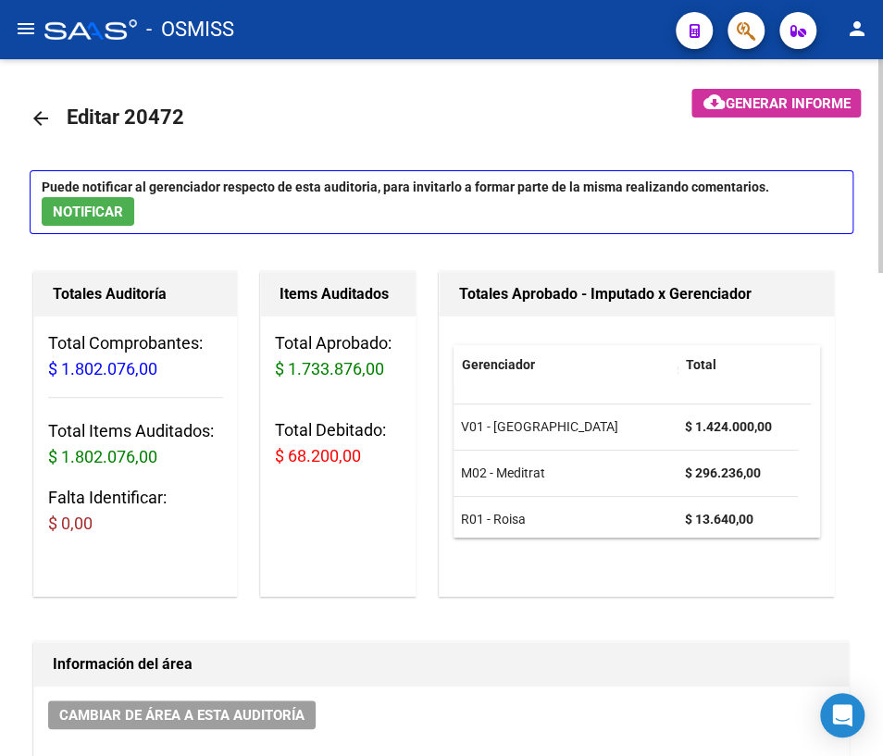
click at [37, 119] on mat-icon "arrow_back" at bounding box center [41, 118] width 22 height 22
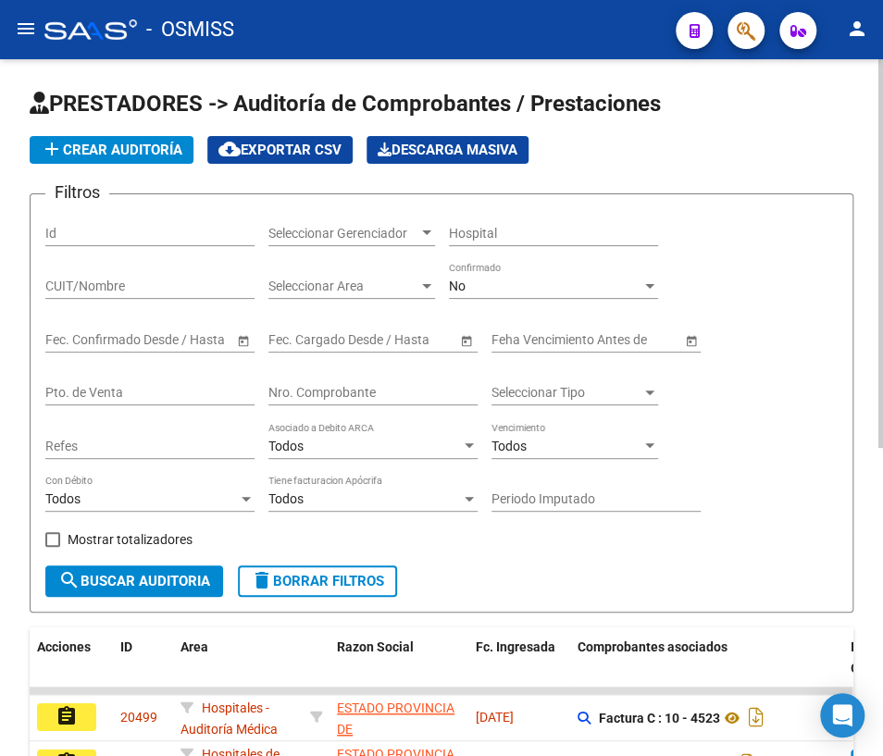
click at [293, 389] on input "Nro. Comprobante" at bounding box center [372, 393] width 209 height 16
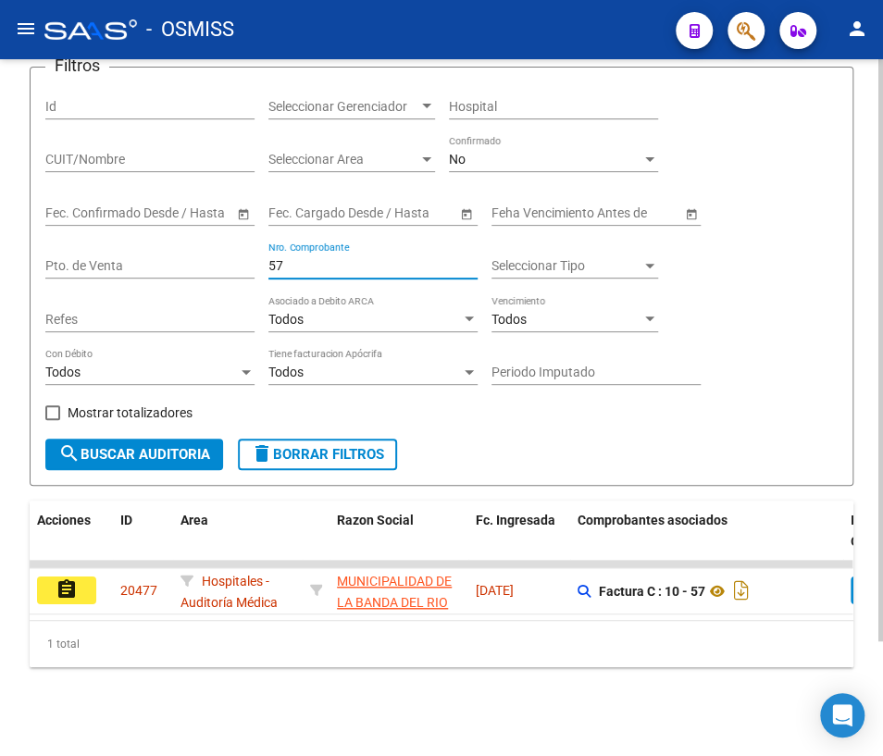
scroll to position [136, 0]
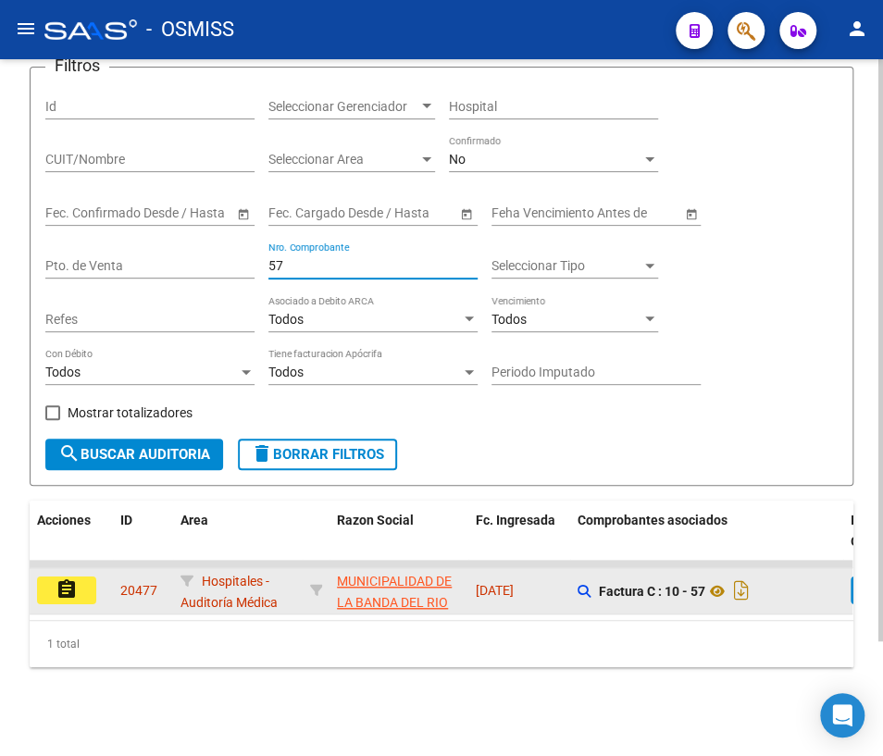
type input "57"
click at [52, 577] on button "assignment" at bounding box center [66, 591] width 59 height 28
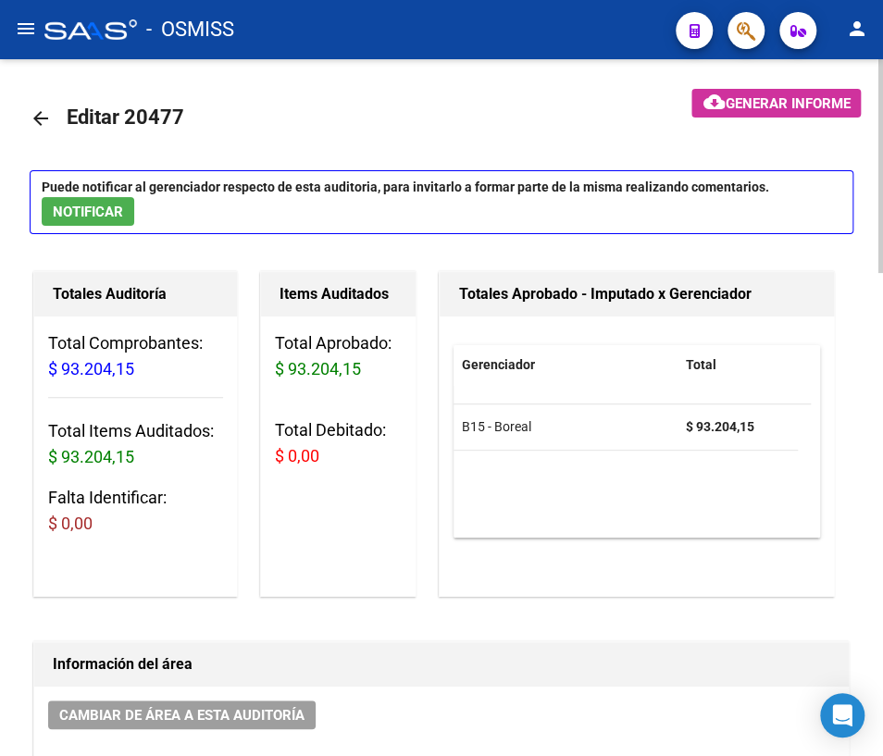
click at [34, 116] on mat-icon "arrow_back" at bounding box center [41, 118] width 22 height 22
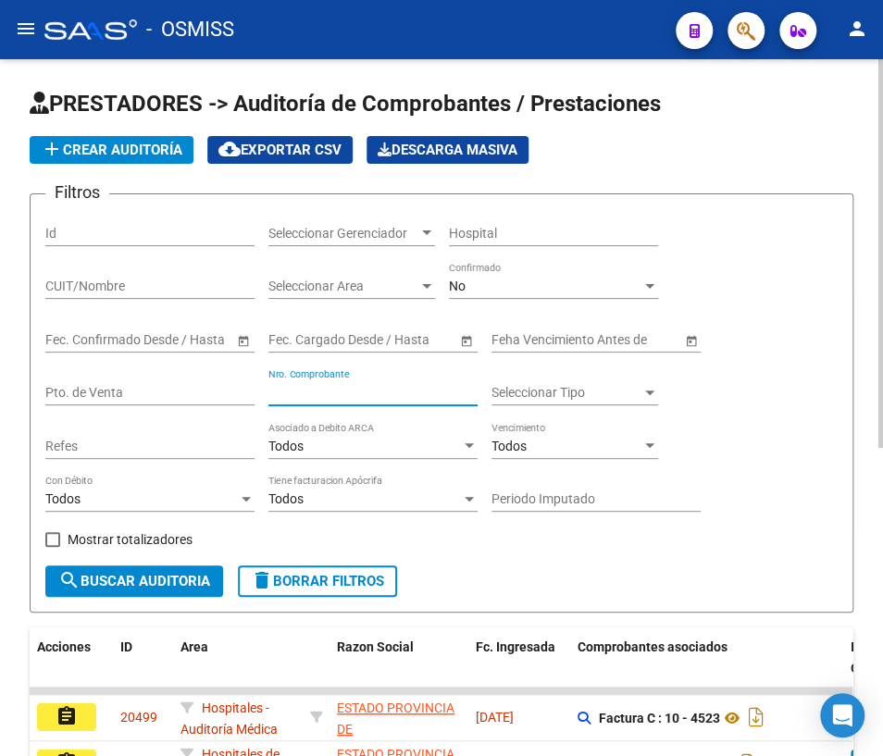
click at [342, 387] on input "Nro. Comprobante" at bounding box center [372, 393] width 209 height 16
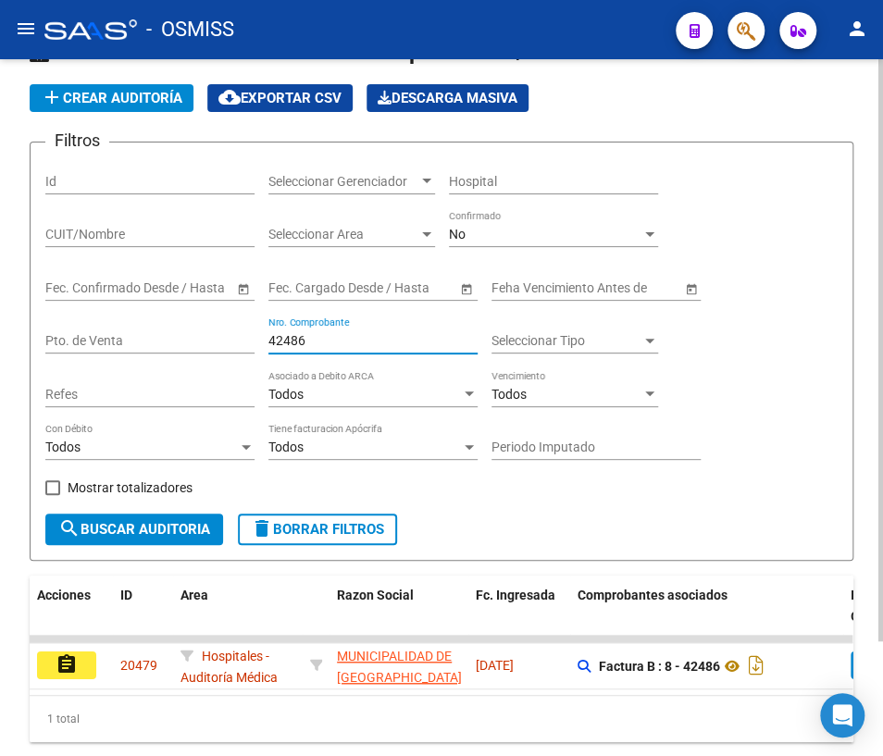
scroll to position [136, 0]
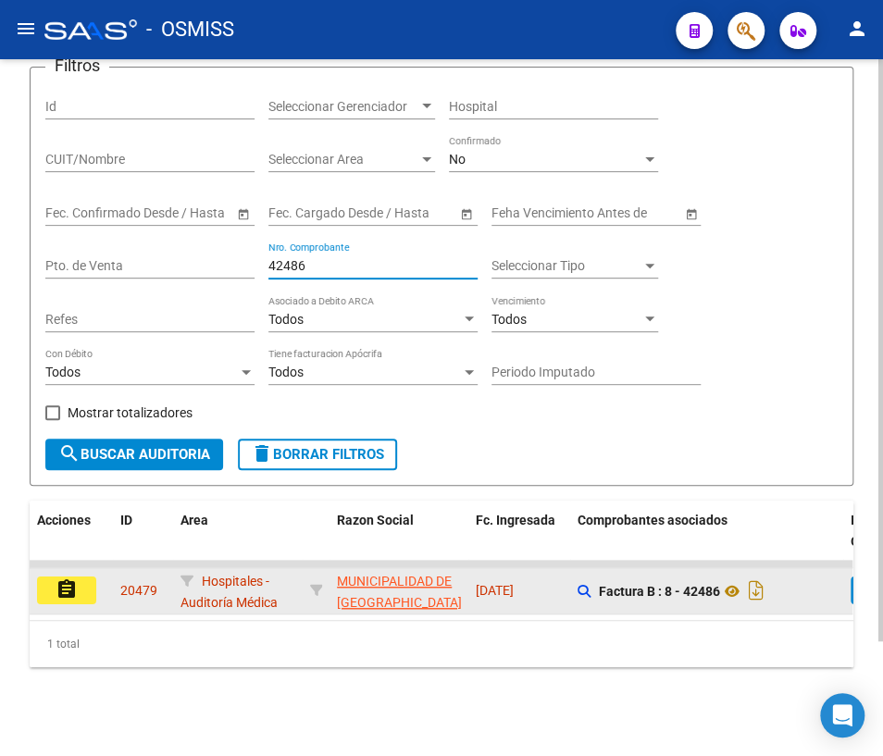
type input "42486"
click at [79, 577] on button "assignment" at bounding box center [66, 591] width 59 height 28
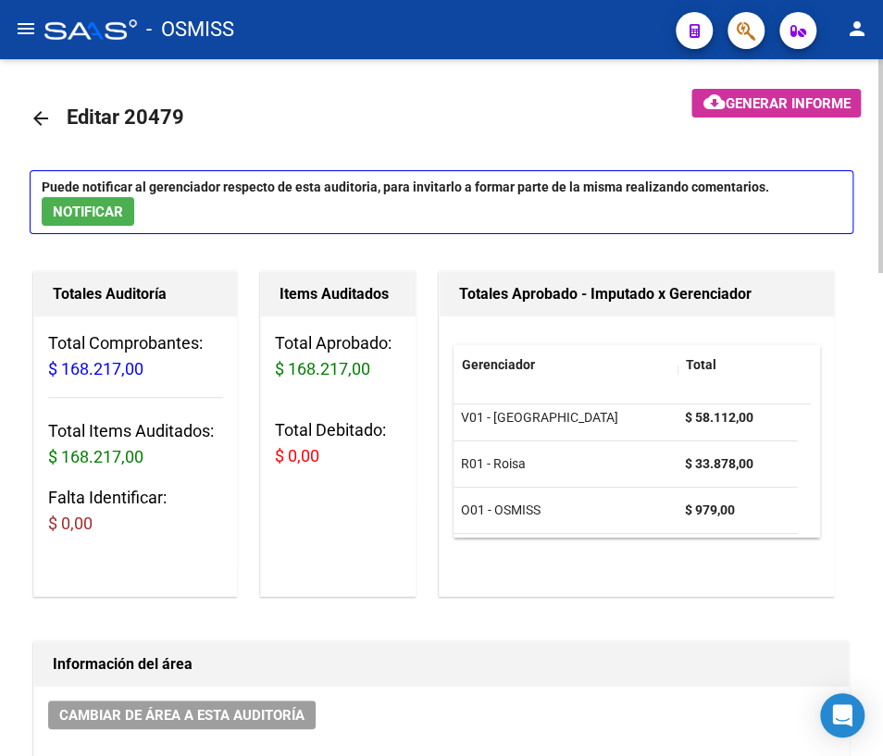
scroll to position [57, 0]
click at [44, 112] on mat-icon "arrow_back" at bounding box center [41, 118] width 22 height 22
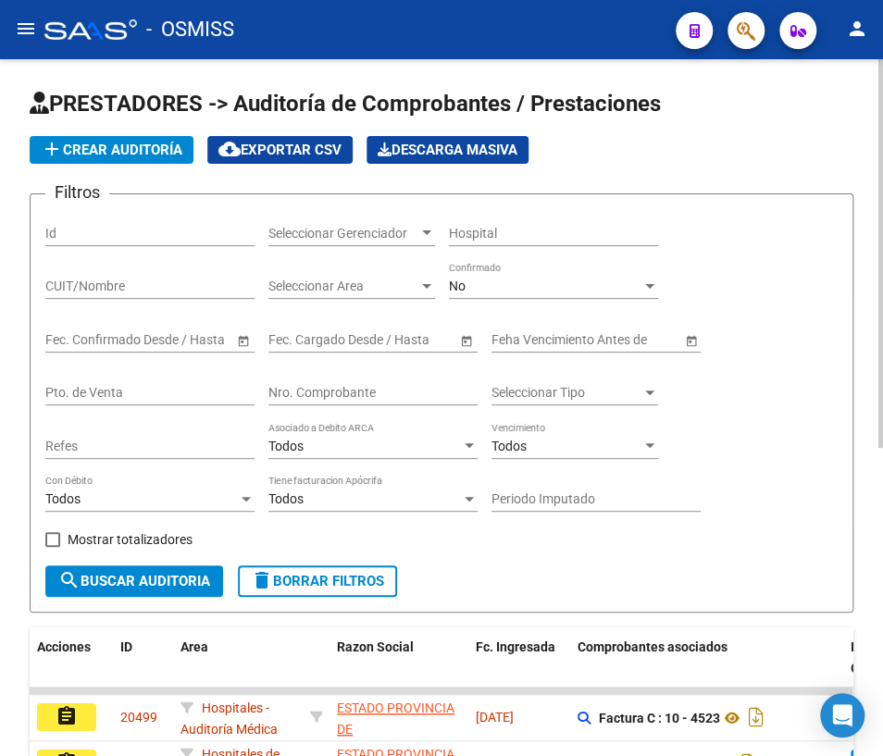
click at [345, 381] on div "Nro. Comprobante" at bounding box center [372, 386] width 209 height 37
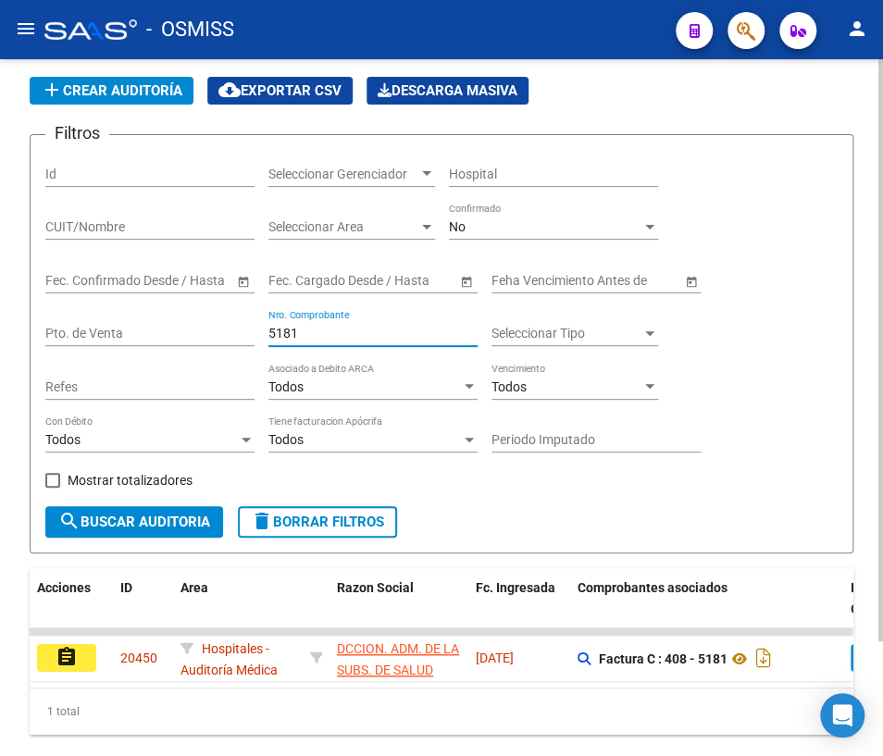
scroll to position [136, 0]
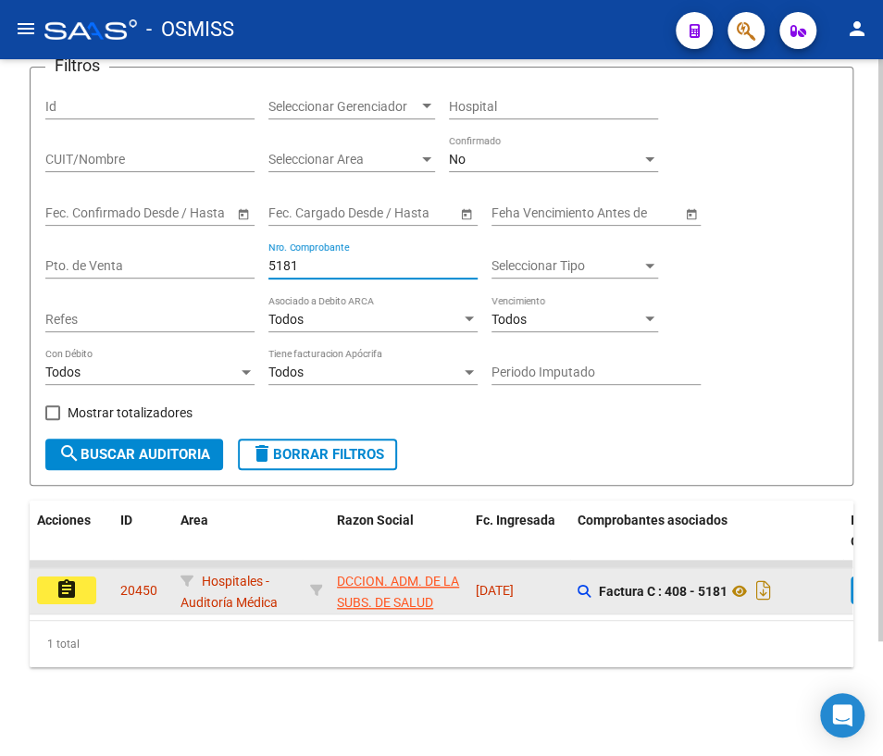
type input "5181"
click at [72, 579] on mat-icon "assignment" at bounding box center [67, 590] width 22 height 22
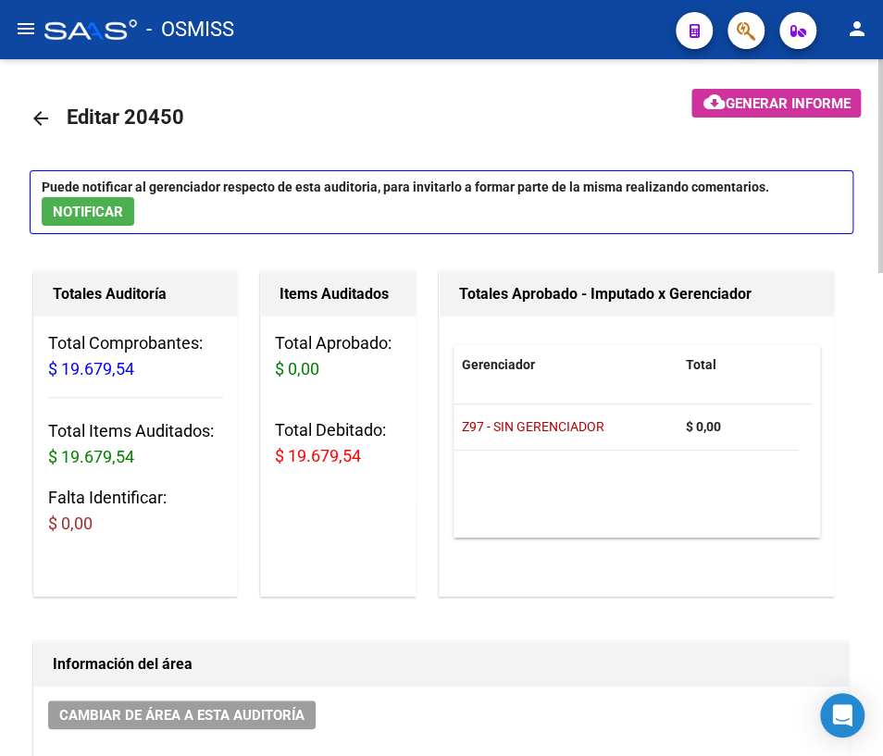
click at [44, 118] on mat-icon "arrow_back" at bounding box center [41, 118] width 22 height 22
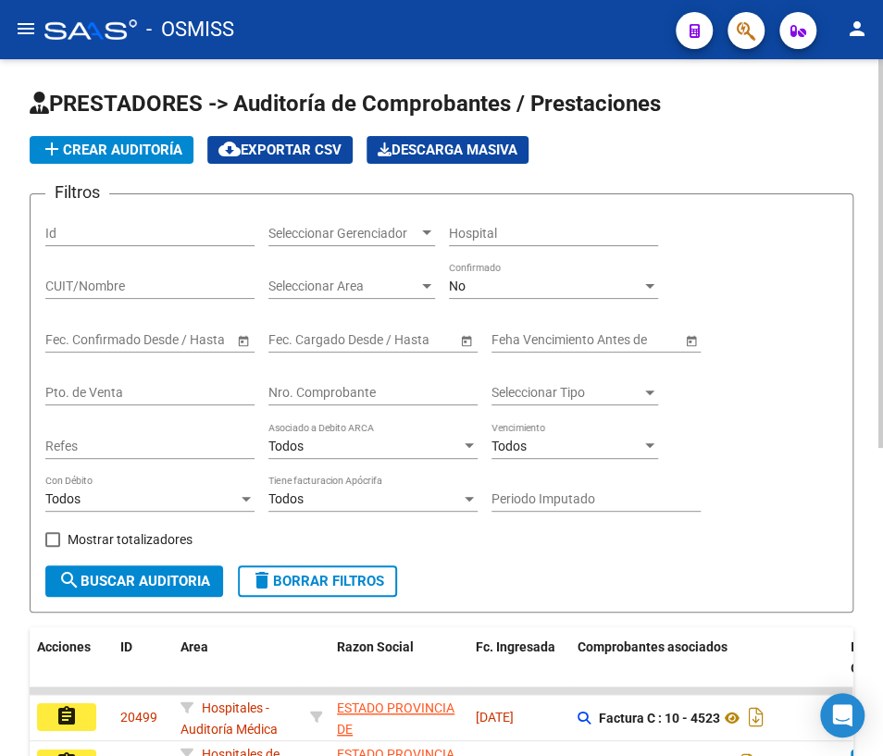
click at [362, 385] on input "Nro. Comprobante" at bounding box center [372, 393] width 209 height 16
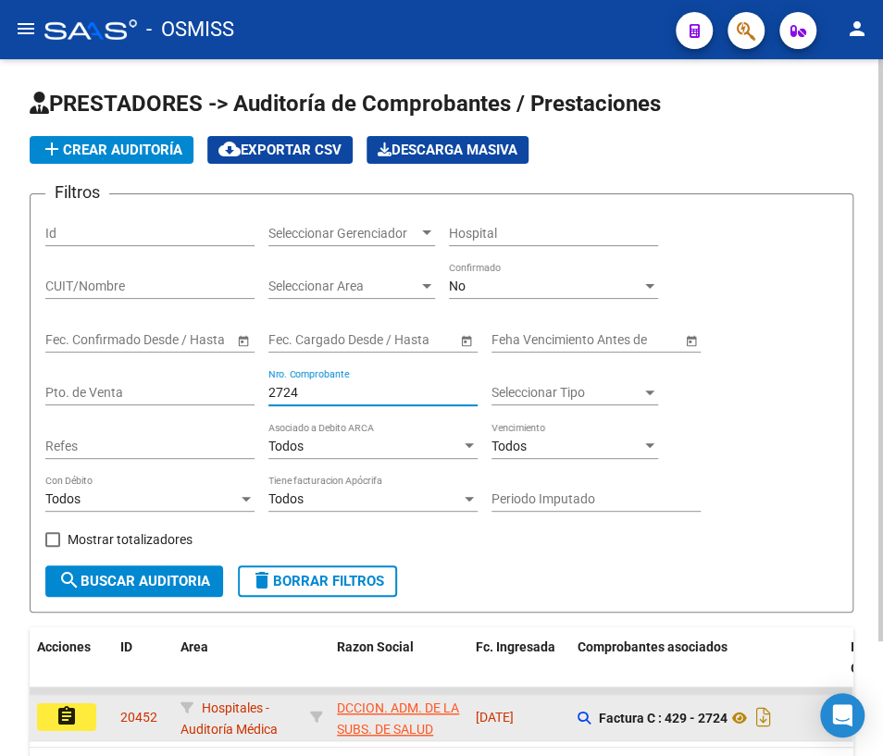
type input "2724"
click at [64, 714] on mat-icon "assignment" at bounding box center [67, 716] width 22 height 22
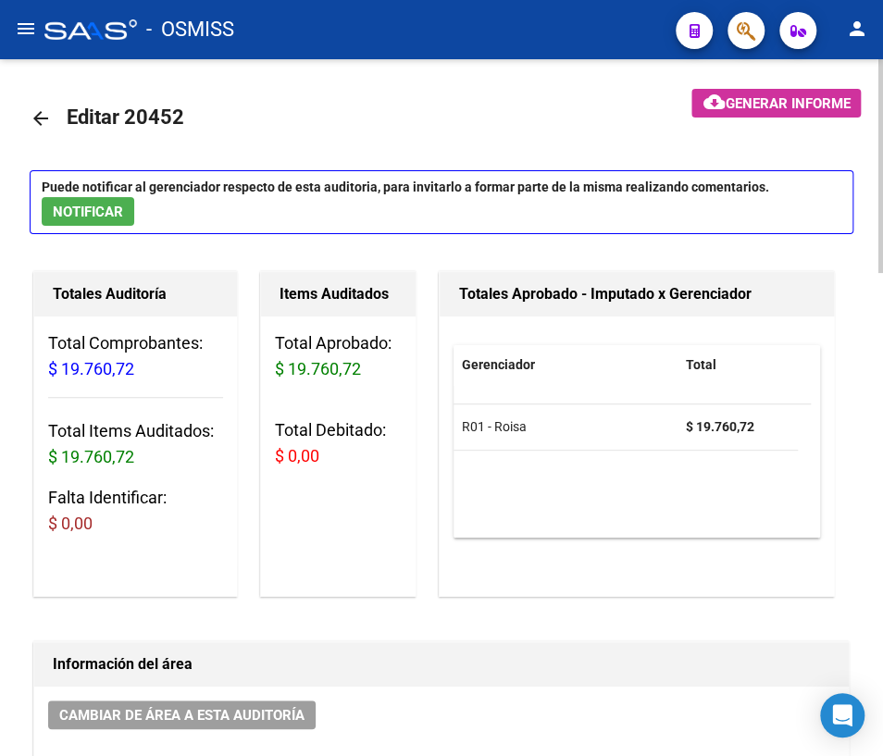
click at [45, 120] on mat-icon "arrow_back" at bounding box center [41, 118] width 22 height 22
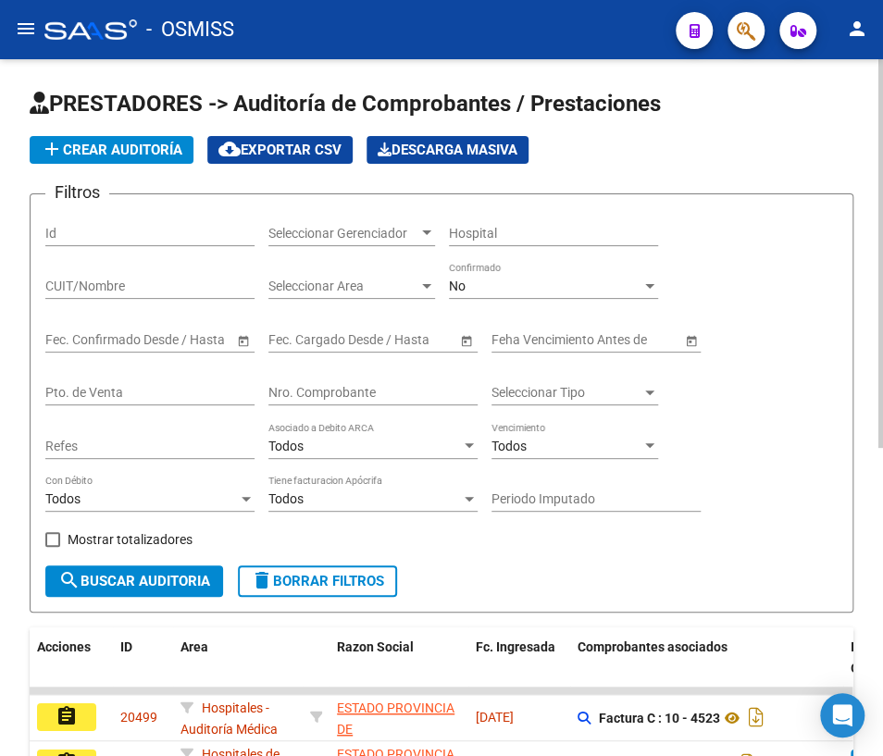
click at [318, 381] on div "Nro. Comprobante" at bounding box center [372, 386] width 209 height 37
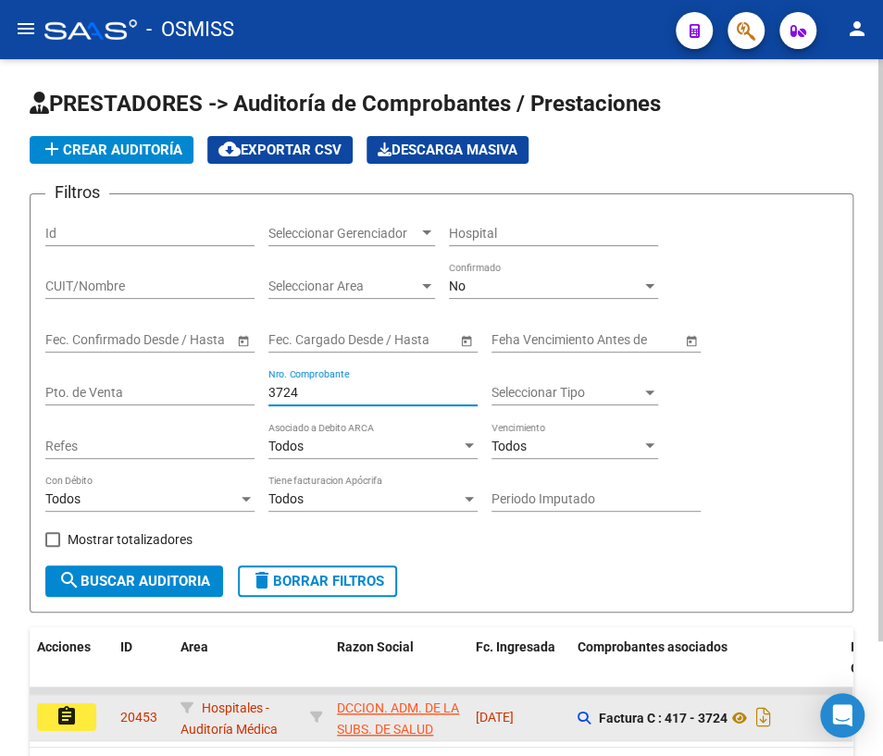
type input "3724"
click at [81, 715] on button "assignment" at bounding box center [66, 718] width 59 height 28
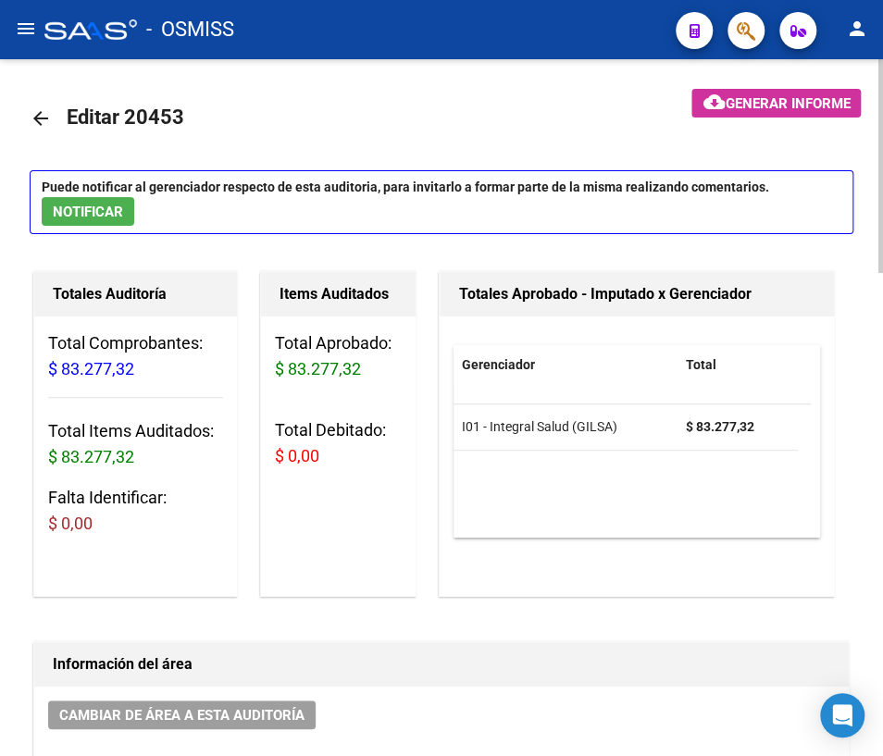
click at [51, 206] on button "NOTIFICAR" at bounding box center [88, 211] width 93 height 29
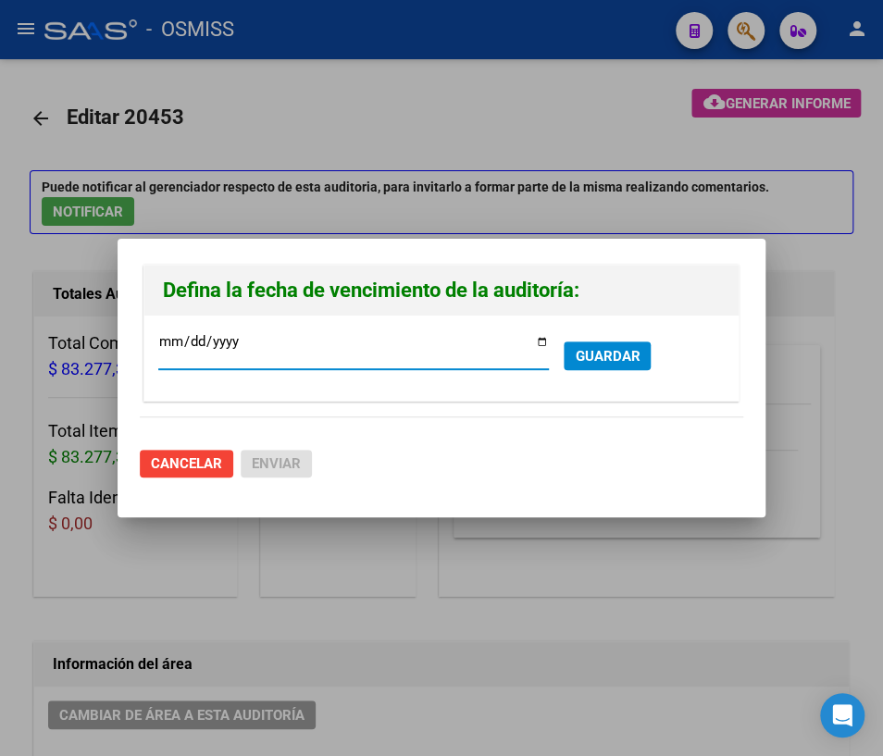
click at [542, 343] on input "[DATE]" at bounding box center [353, 349] width 391 height 30
type input "[DATE]"
click at [617, 353] on span "GUARDAR" at bounding box center [607, 356] width 65 height 17
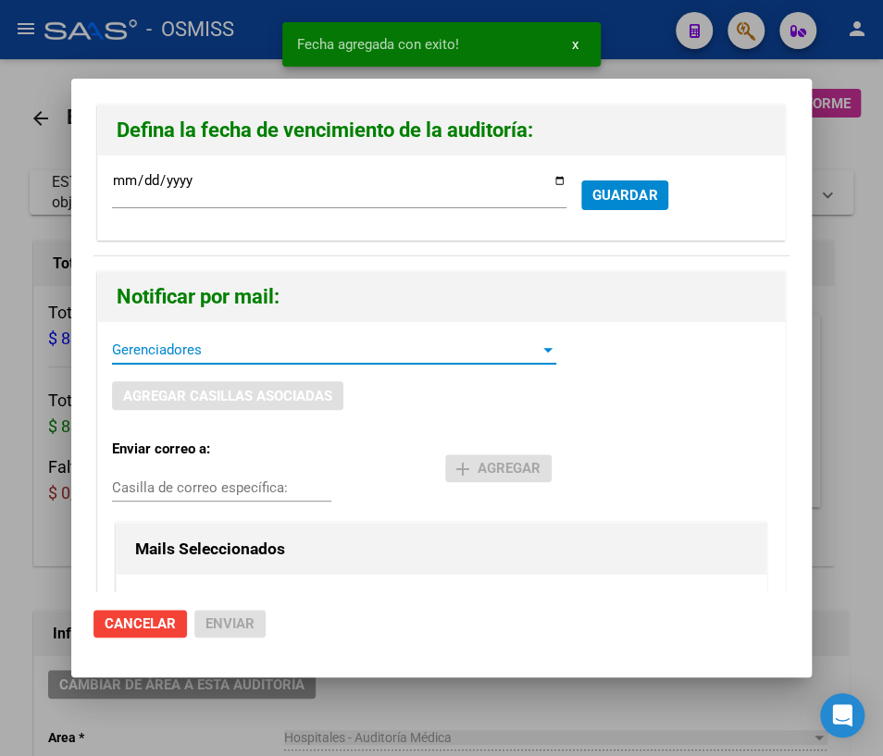
click at [209, 344] on span "Gerenciadores" at bounding box center [326, 350] width 428 height 17
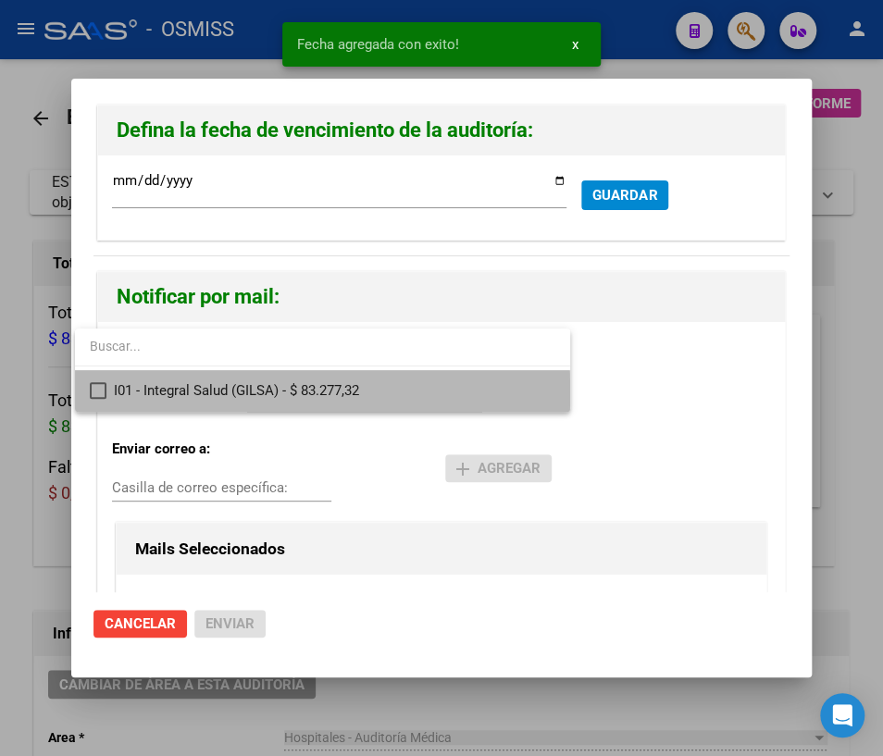
click at [173, 393] on span "I01 - Integral Salud (GILSA) - $ 83.277,32" at bounding box center [335, 391] width 442 height 42
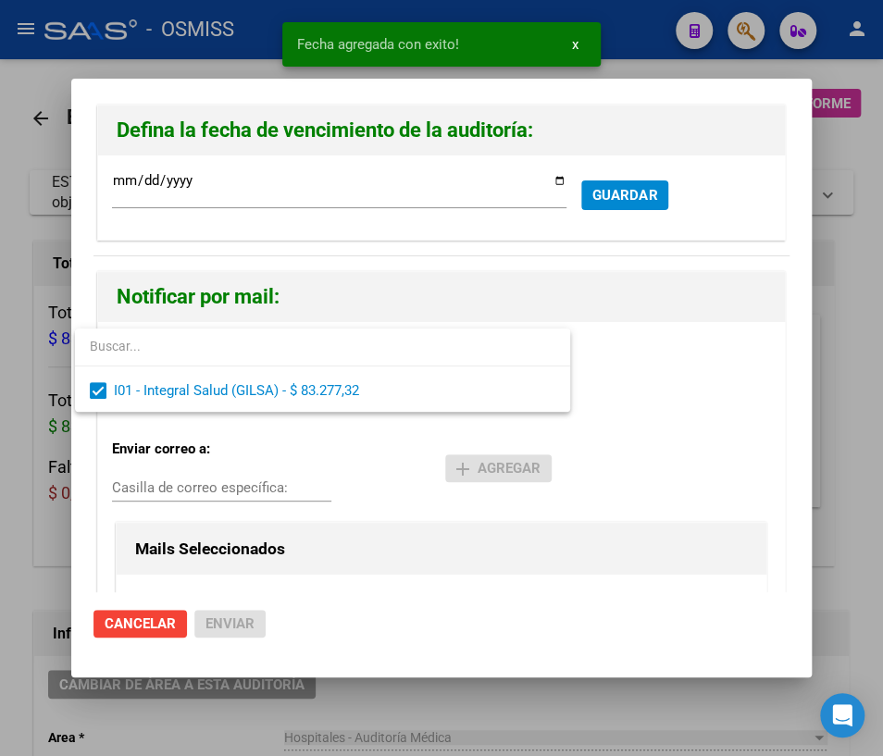
drag, startPoint x: 152, startPoint y: 483, endPoint x: 128, endPoint y: 481, distance: 24.2
click at [128, 481] on div at bounding box center [441, 378] width 883 height 756
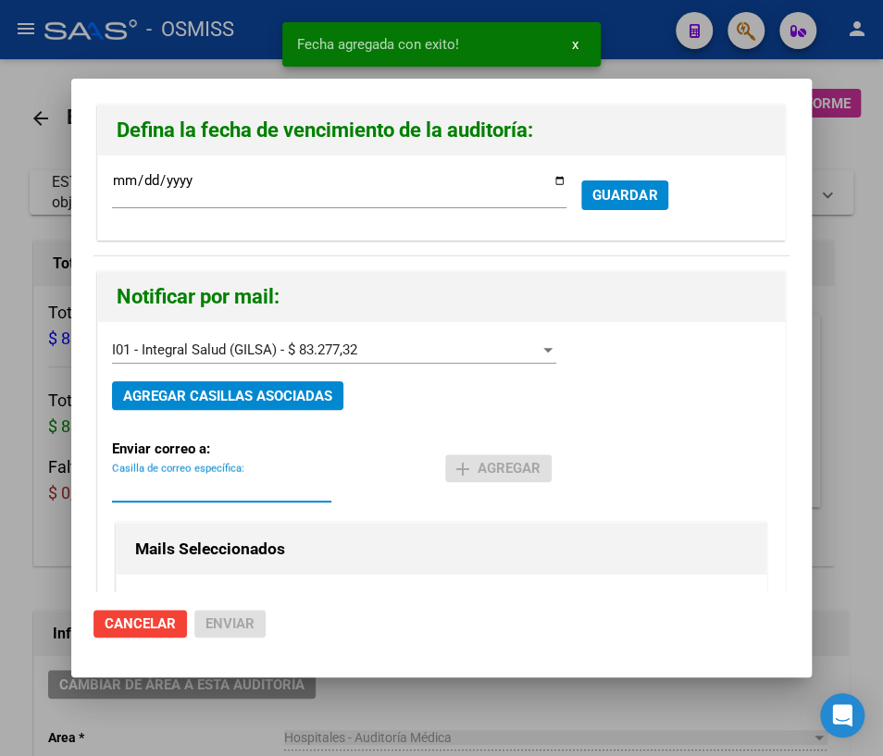
click at [128, 481] on input "Casilla de correo específica:" at bounding box center [221, 488] width 219 height 17
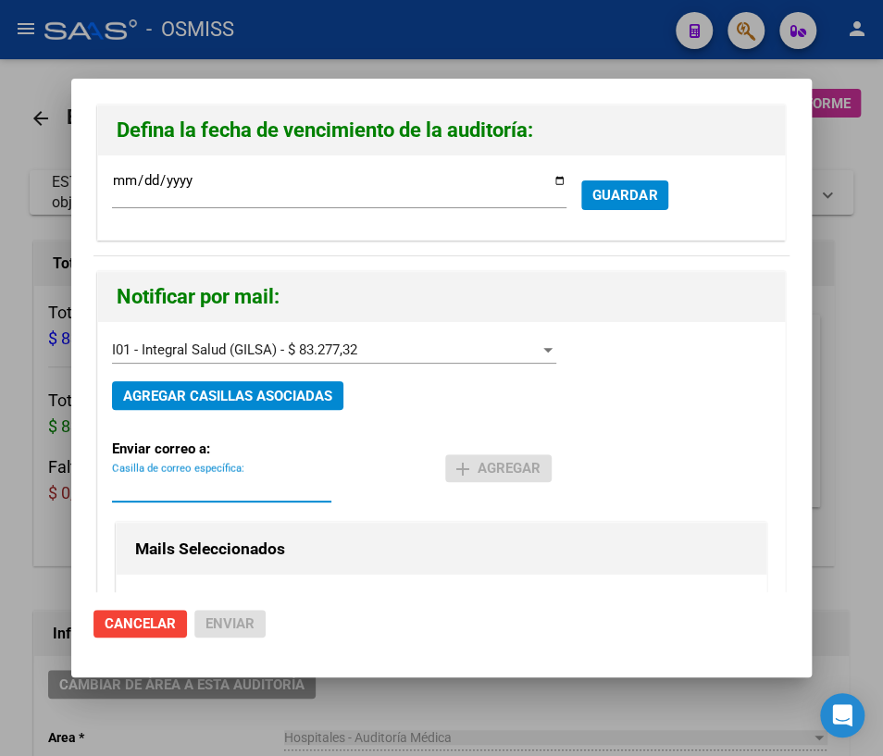
paste input "[PERSON_NAME][EMAIL_ADDRESS][DOMAIN_NAME]"
type input "[PERSON_NAME][EMAIL_ADDRESS][DOMAIN_NAME]"
click at [514, 468] on span "add Agregar" at bounding box center [498, 468] width 84 height 17
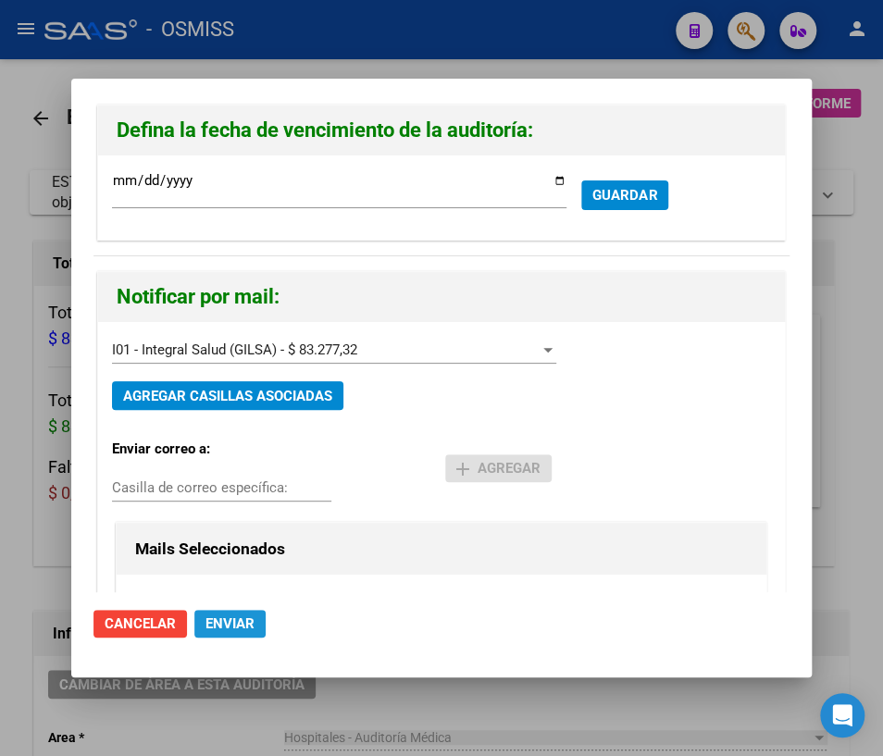
click at [227, 624] on span "Enviar" at bounding box center [230, 624] width 49 height 17
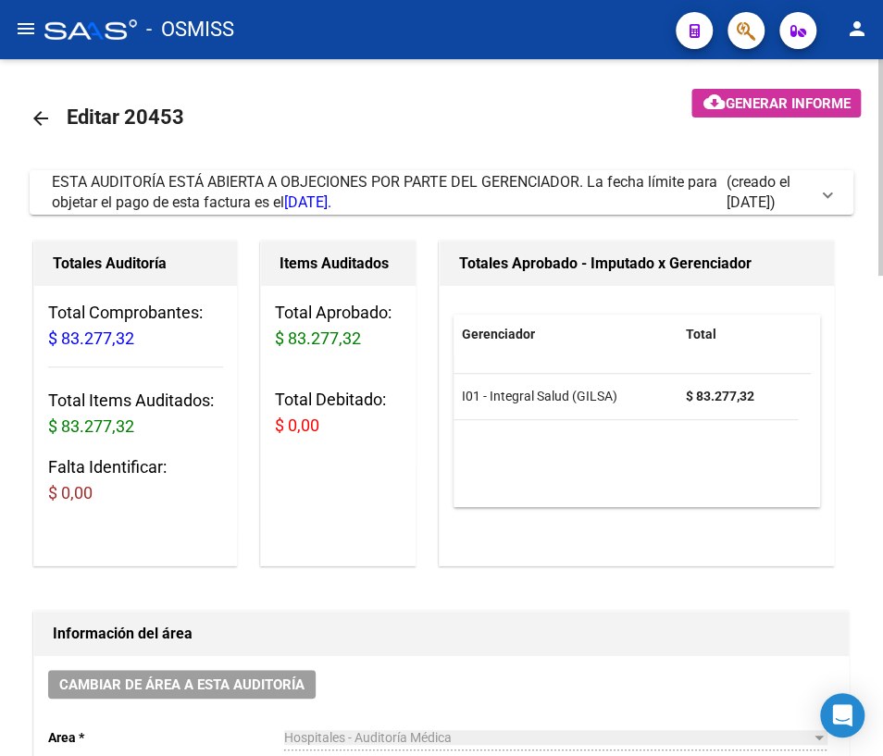
click at [36, 118] on mat-icon "arrow_back" at bounding box center [41, 118] width 22 height 22
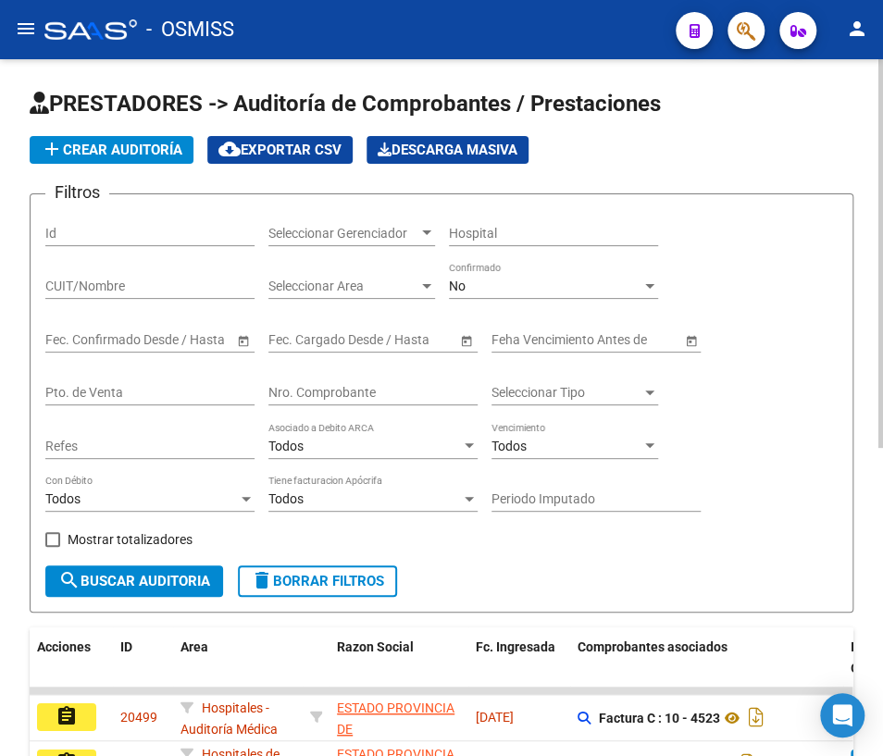
click at [280, 380] on div "Nro. Comprobante" at bounding box center [372, 386] width 209 height 37
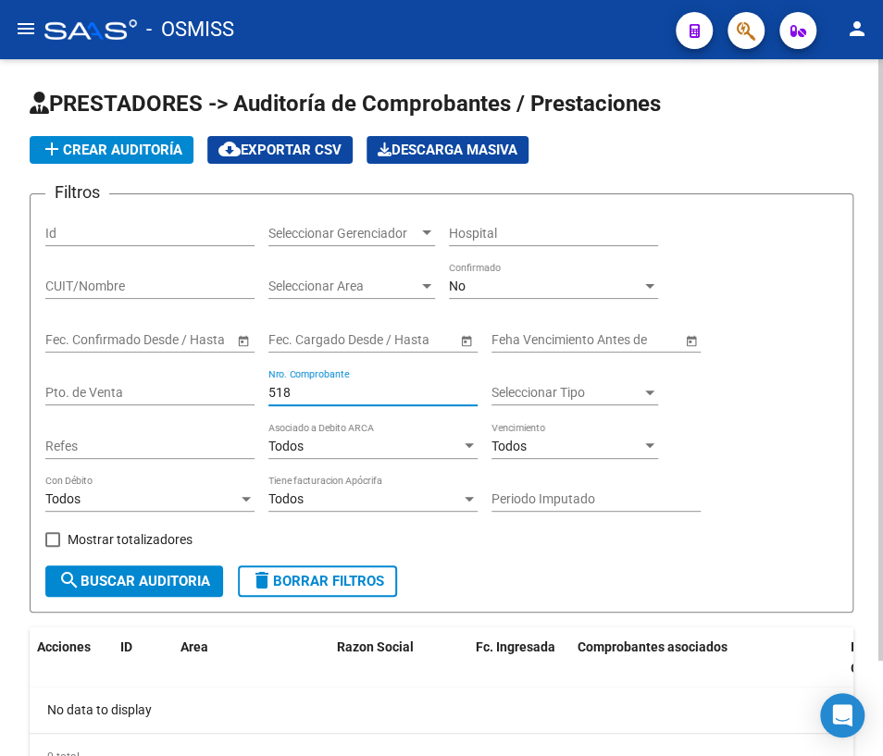
click at [283, 390] on input "518" at bounding box center [372, 393] width 209 height 16
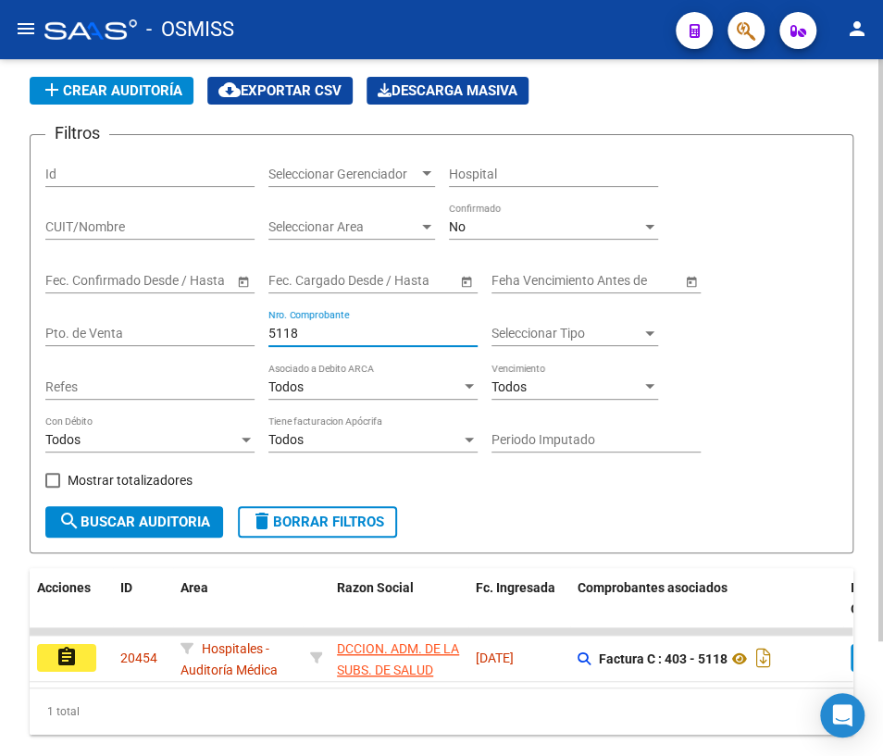
scroll to position [136, 0]
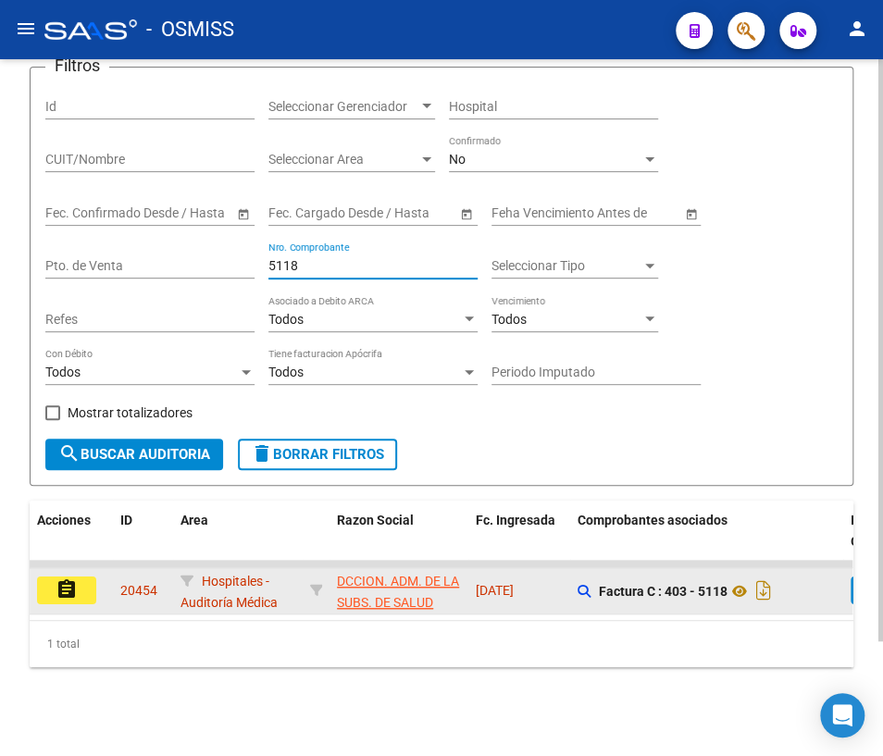
type input "5118"
click at [69, 579] on mat-icon "assignment" at bounding box center [67, 590] width 22 height 22
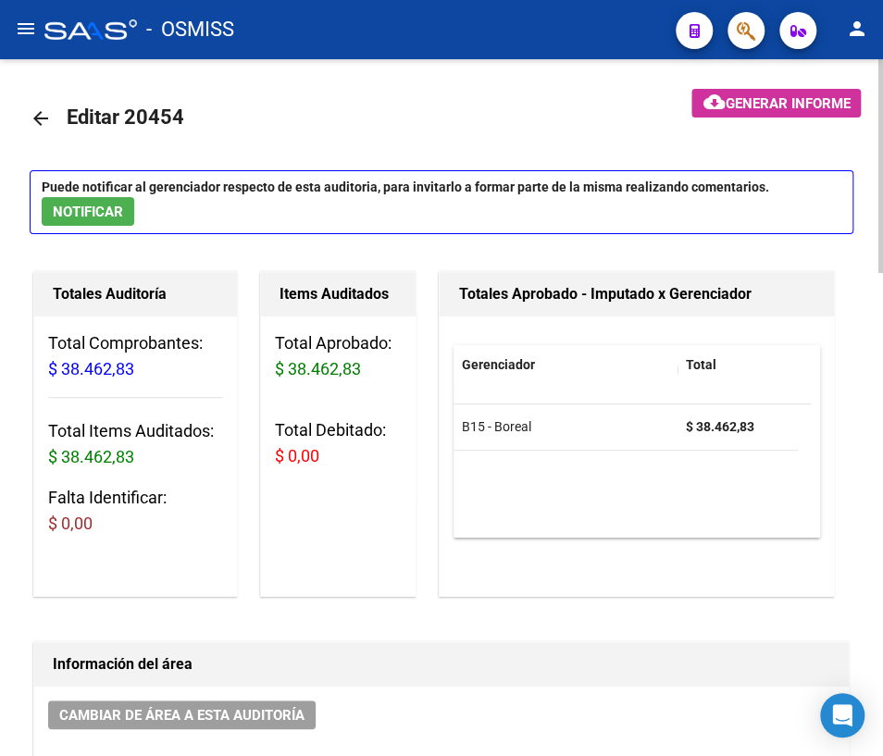
click at [38, 119] on mat-icon "arrow_back" at bounding box center [41, 118] width 22 height 22
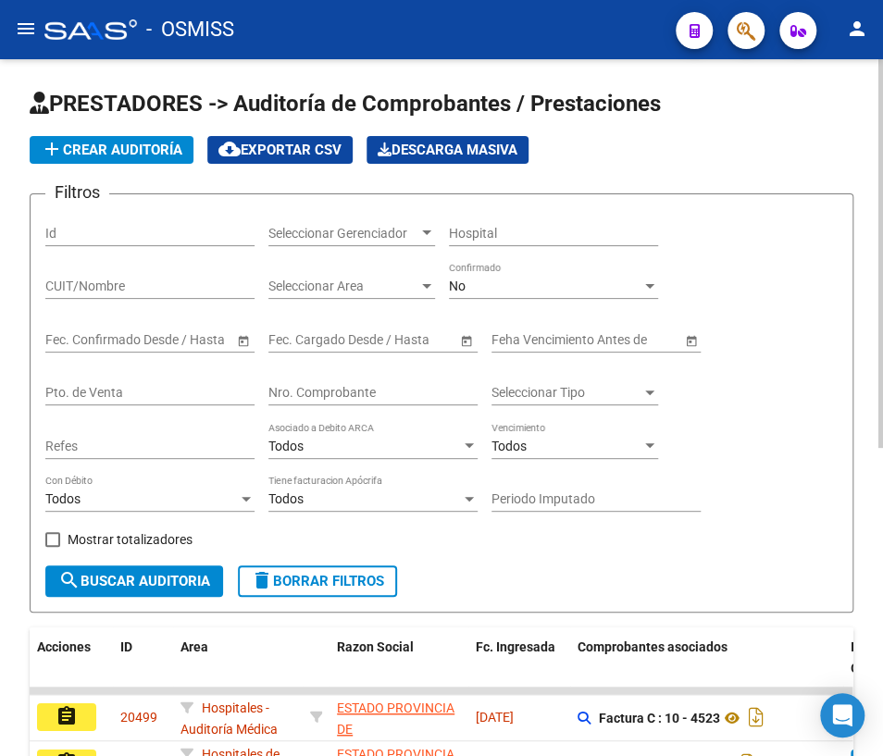
click at [352, 380] on div "Nro. Comprobante" at bounding box center [372, 386] width 209 height 37
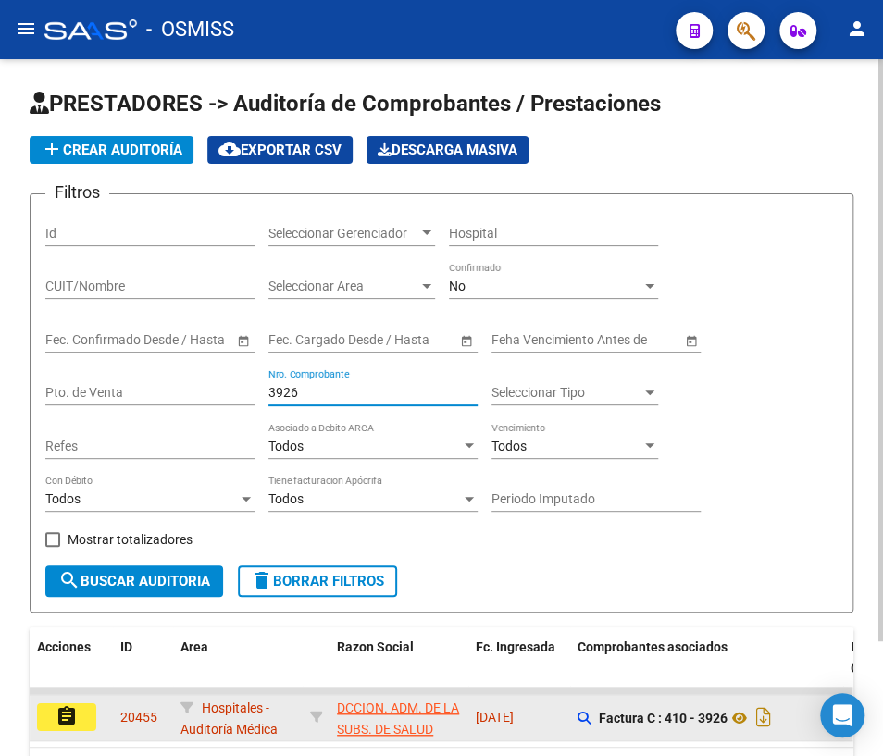
type input "3926"
click at [69, 716] on mat-icon "assignment" at bounding box center [67, 716] width 22 height 22
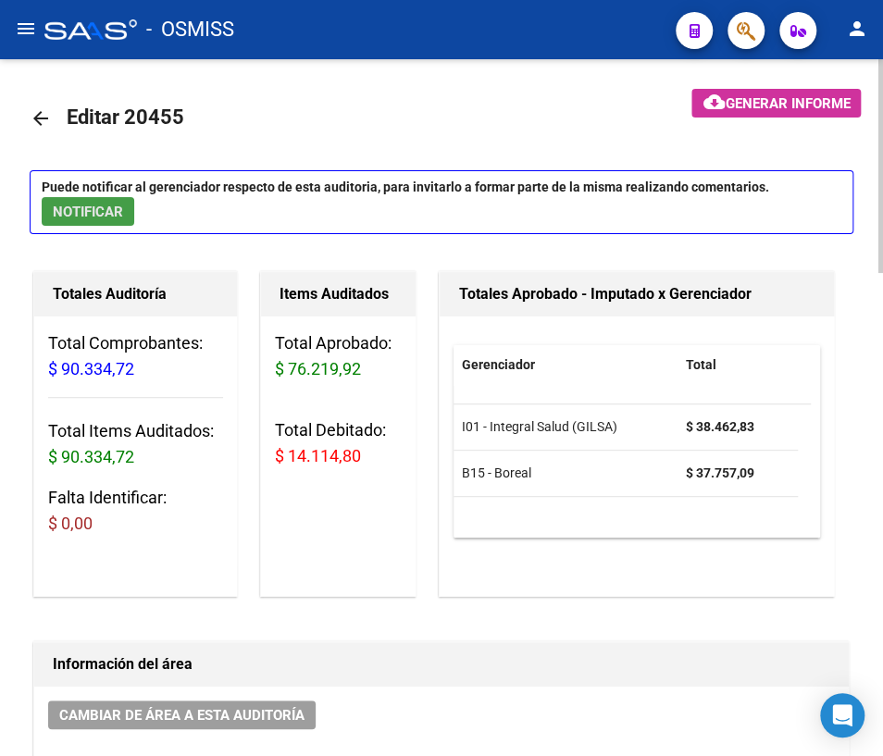
click at [110, 207] on span "NOTIFICAR" at bounding box center [88, 212] width 70 height 17
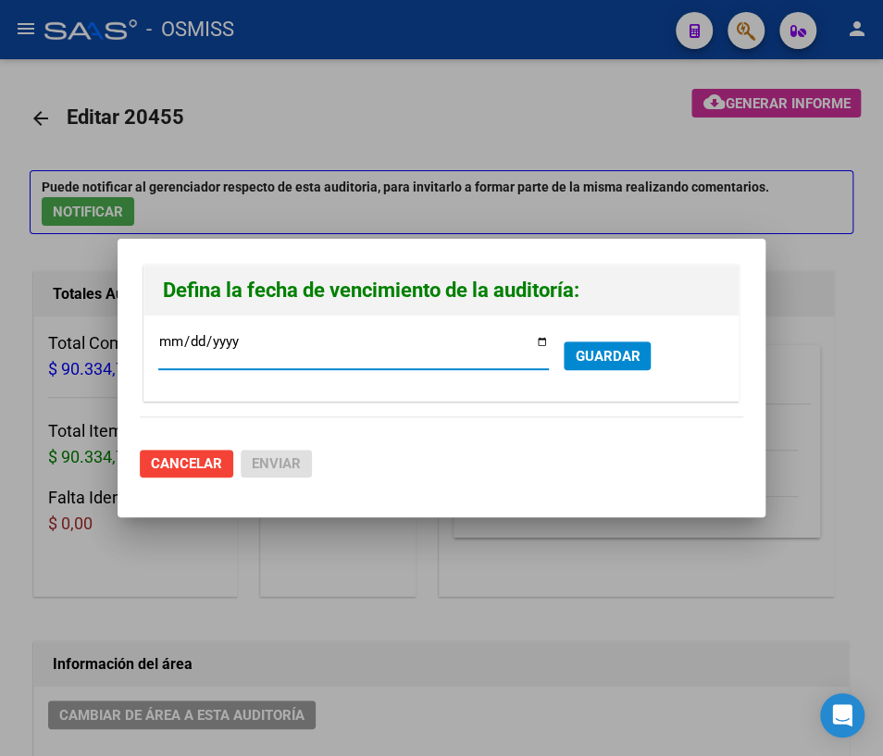
click at [543, 338] on input "[DATE]" at bounding box center [353, 349] width 391 height 30
type input "[DATE]"
click at [583, 355] on span "GUARDAR" at bounding box center [607, 356] width 65 height 17
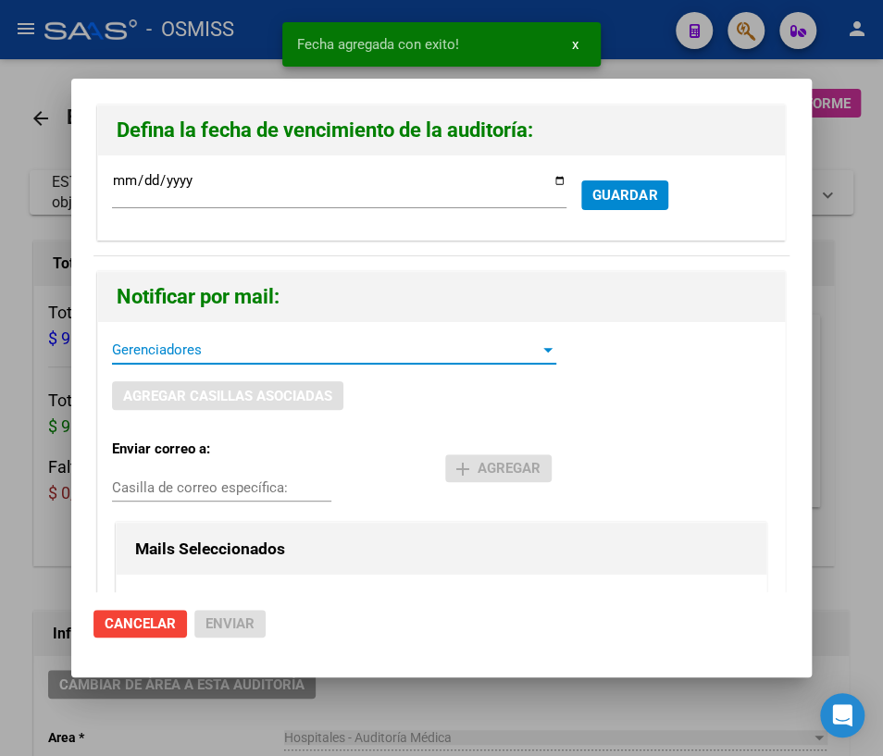
click at [185, 352] on span "Gerenciadores" at bounding box center [326, 350] width 428 height 17
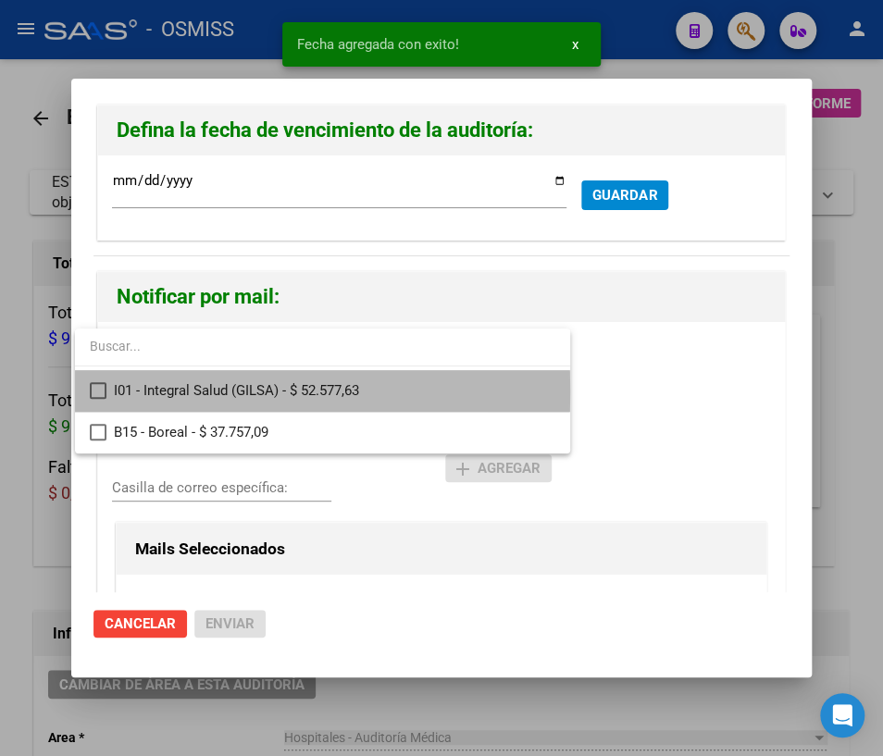
click at [176, 392] on span "I01 - Integral Salud (GILSA) - $ 52.577,63" at bounding box center [335, 391] width 442 height 42
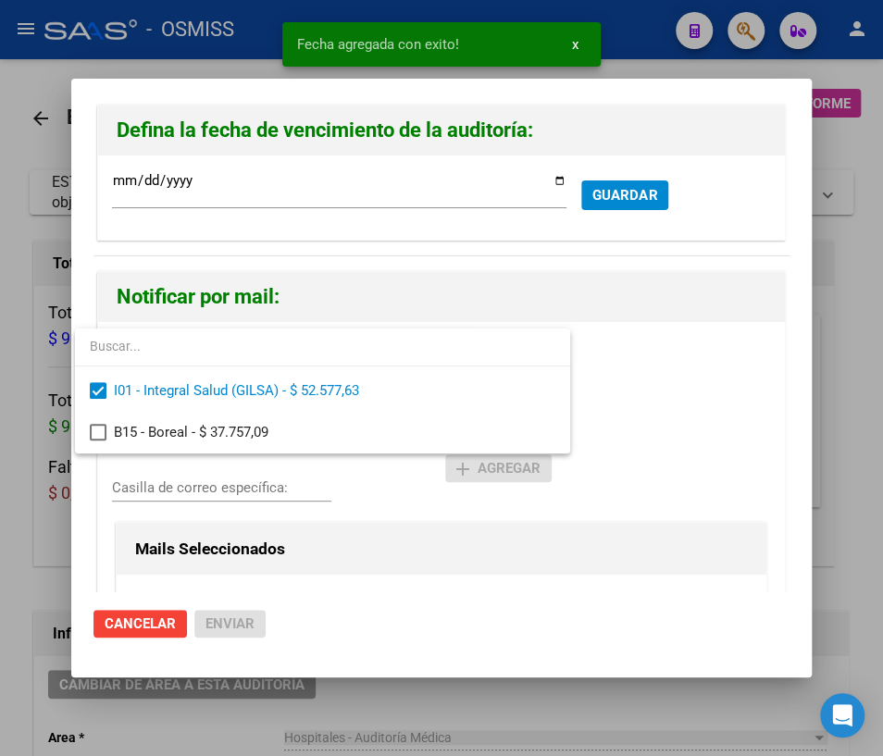
click at [171, 494] on div at bounding box center [441, 378] width 883 height 756
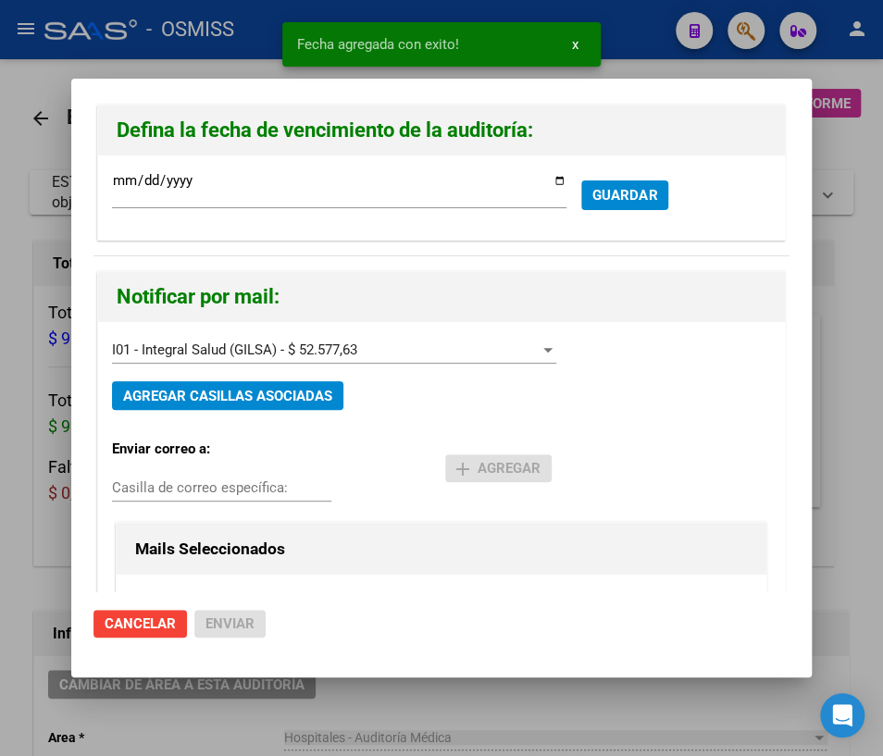
click at [170, 487] on input "Casilla de correo específica:" at bounding box center [221, 488] width 219 height 17
paste input "[PERSON_NAME][EMAIL_ADDRESS][DOMAIN_NAME]"
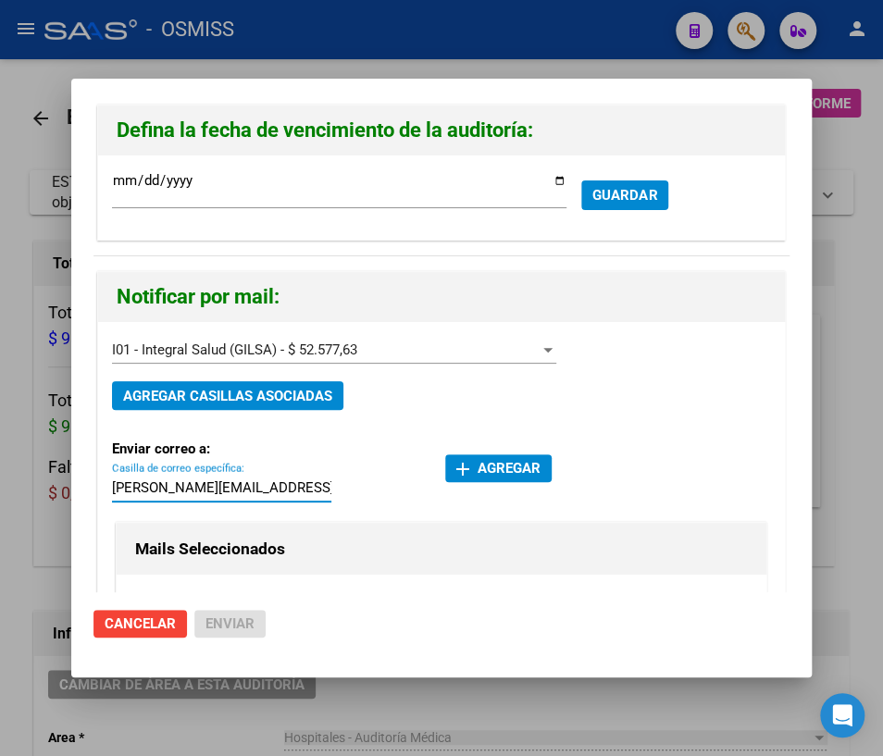
type input "[PERSON_NAME][EMAIL_ADDRESS][DOMAIN_NAME]"
click at [493, 470] on span "add Agregar" at bounding box center [498, 468] width 84 height 17
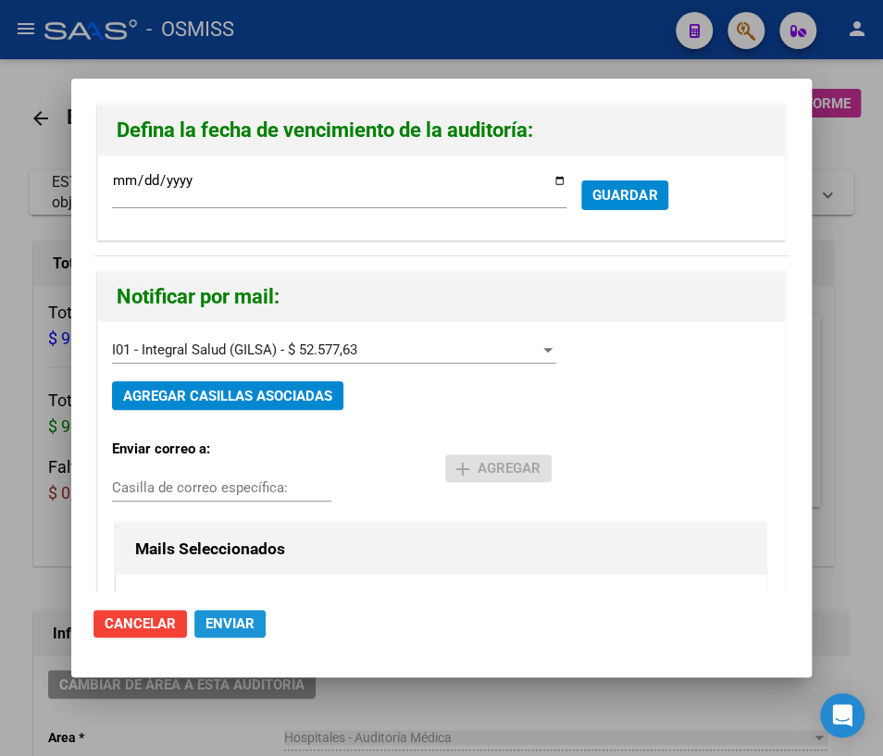
click at [238, 627] on span "Enviar" at bounding box center [230, 624] width 49 height 17
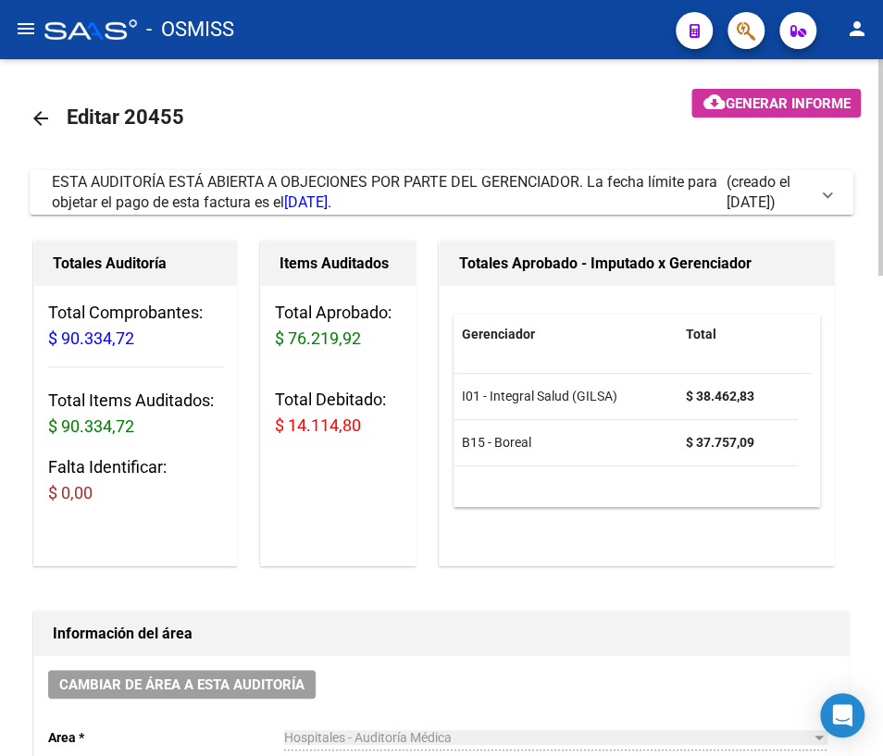
click at [42, 116] on mat-icon "arrow_back" at bounding box center [41, 118] width 22 height 22
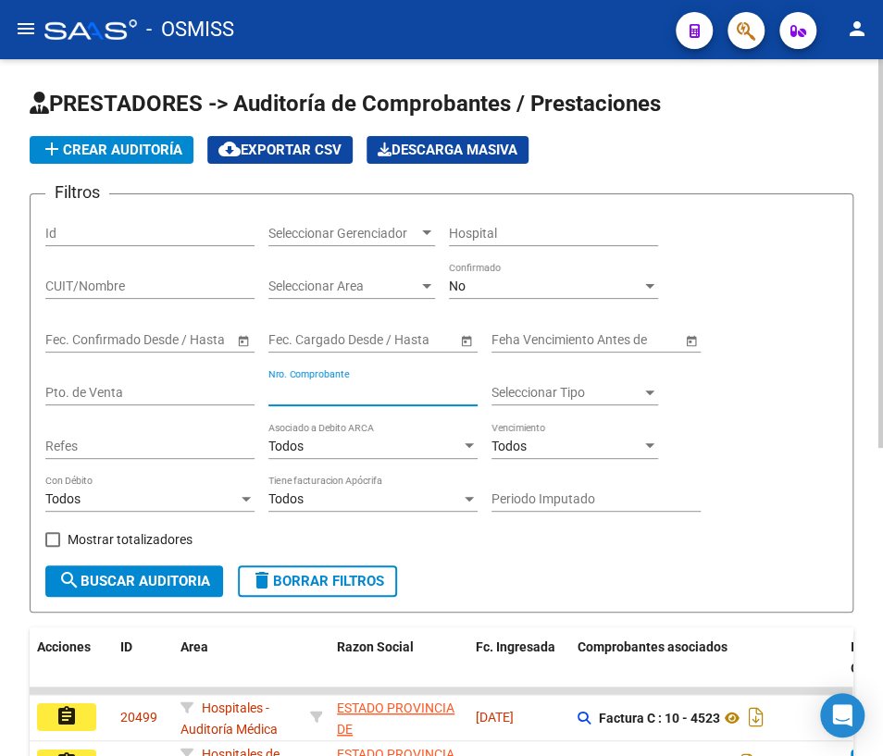
click at [353, 388] on input "Nro. Comprobante" at bounding box center [372, 393] width 209 height 16
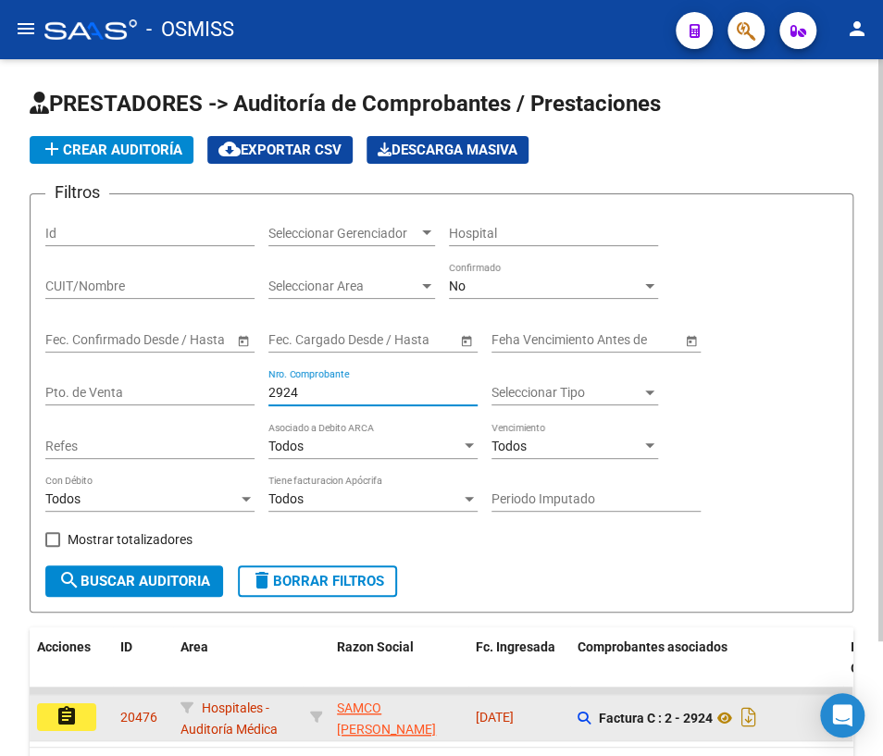
type input "2924"
click at [62, 712] on mat-icon "assignment" at bounding box center [67, 716] width 22 height 22
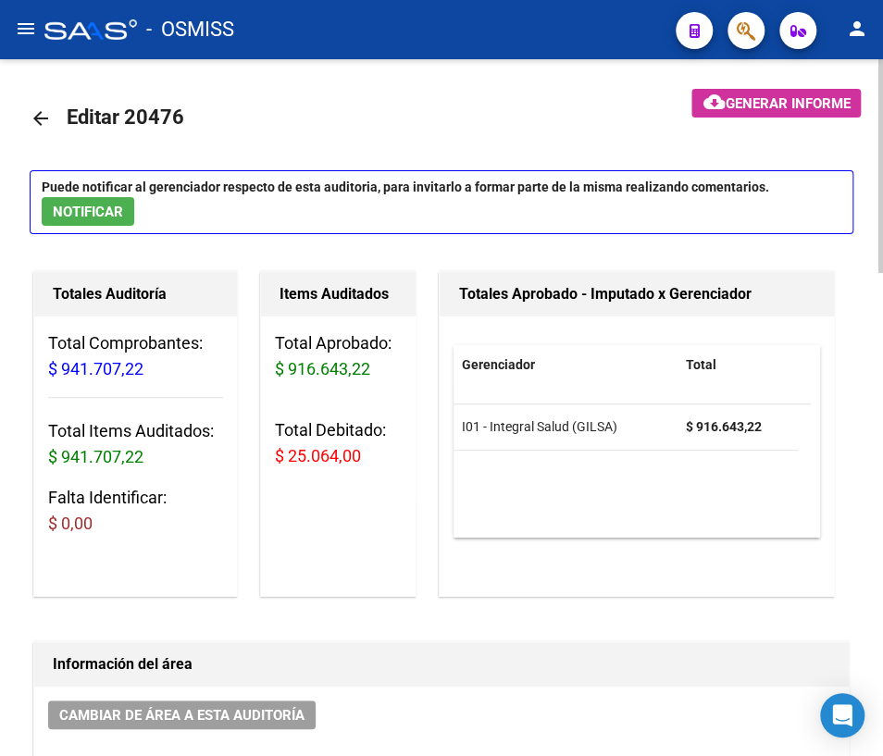
click at [93, 212] on span "NOTIFICAR" at bounding box center [88, 212] width 70 height 17
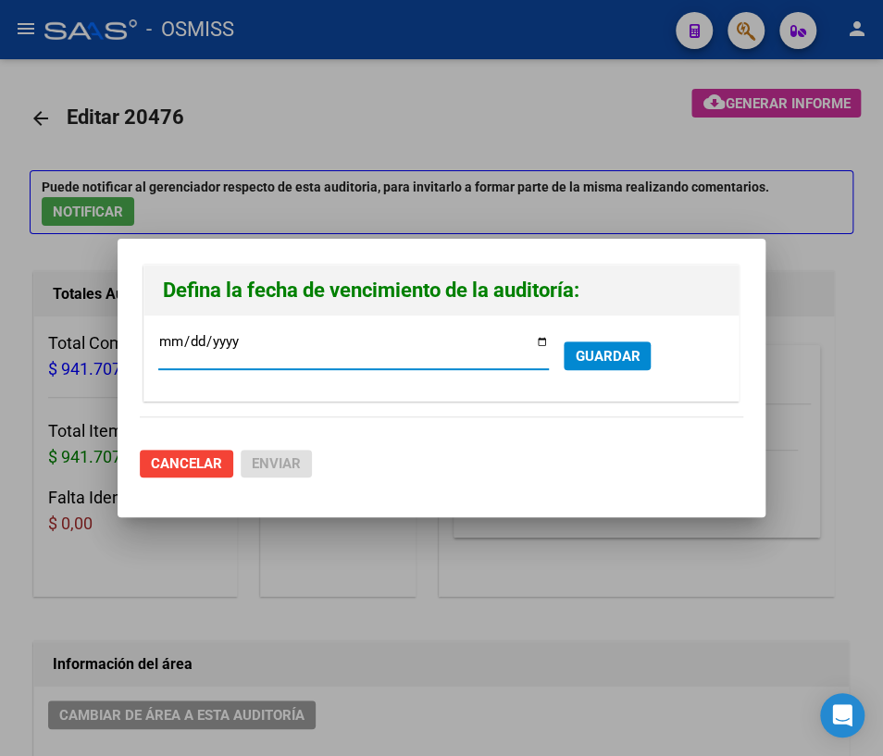
click at [539, 343] on input "[DATE]" at bounding box center [353, 349] width 391 height 30
type input "[DATE]"
click at [602, 357] on span "GUARDAR" at bounding box center [607, 356] width 65 height 17
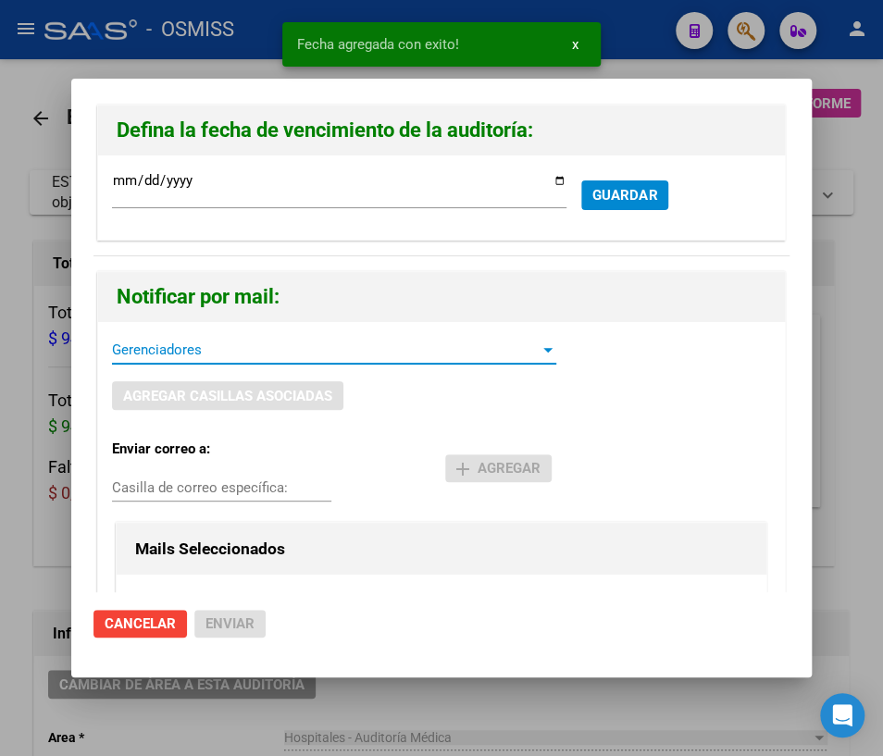
click at [169, 346] on span "Gerenciadores" at bounding box center [326, 350] width 428 height 17
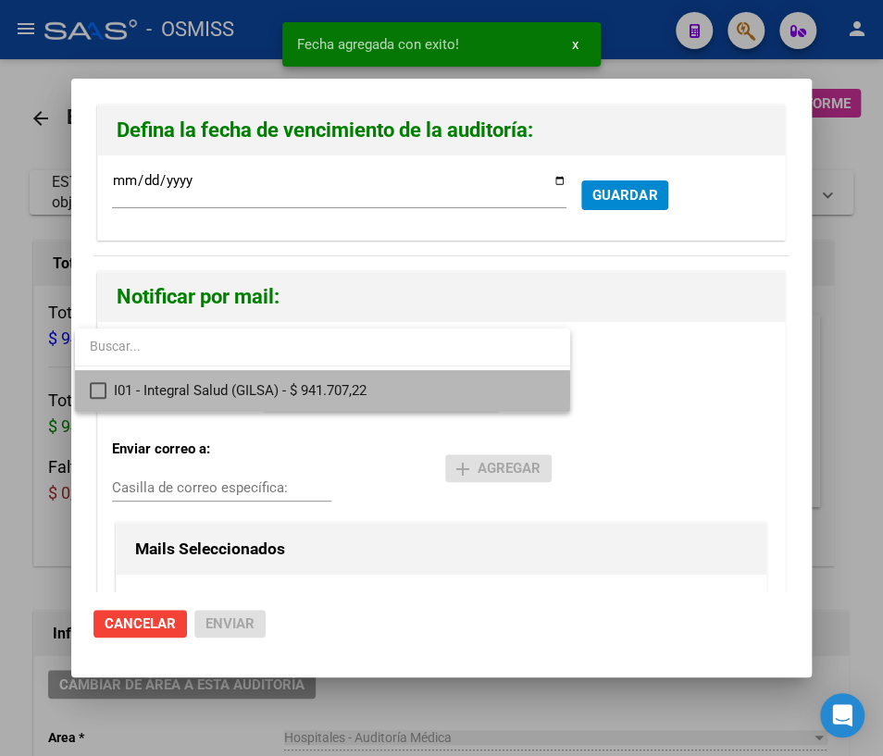
click at [181, 389] on span "I01 - Integral Salud (GILSA) - $ 941.707,22" at bounding box center [335, 391] width 442 height 42
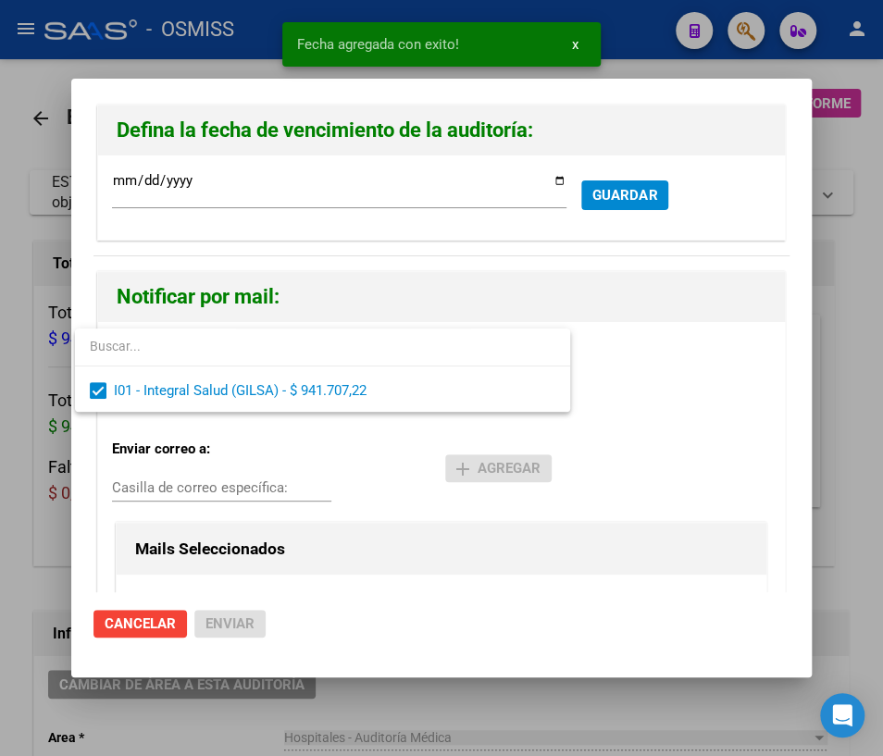
click at [157, 483] on div at bounding box center [441, 378] width 883 height 756
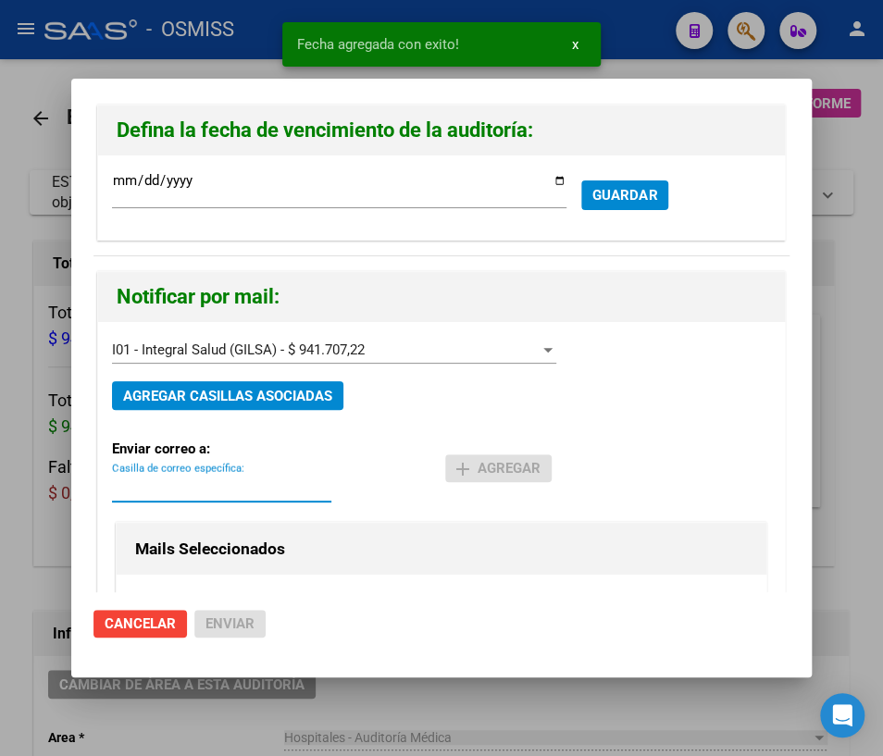
click at [157, 483] on input "Casilla de correo específica:" at bounding box center [221, 488] width 219 height 17
paste input "[PERSON_NAME][EMAIL_ADDRESS][DOMAIN_NAME]"
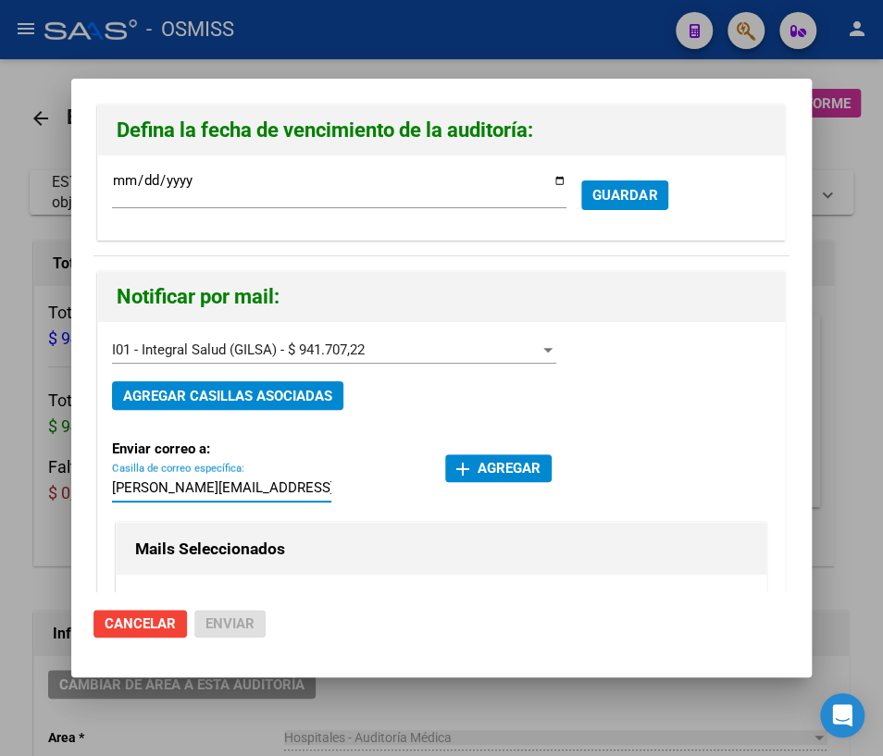
type input "[PERSON_NAME][EMAIL_ADDRESS][DOMAIN_NAME]"
click at [462, 462] on mat-icon "add" at bounding box center [463, 469] width 22 height 22
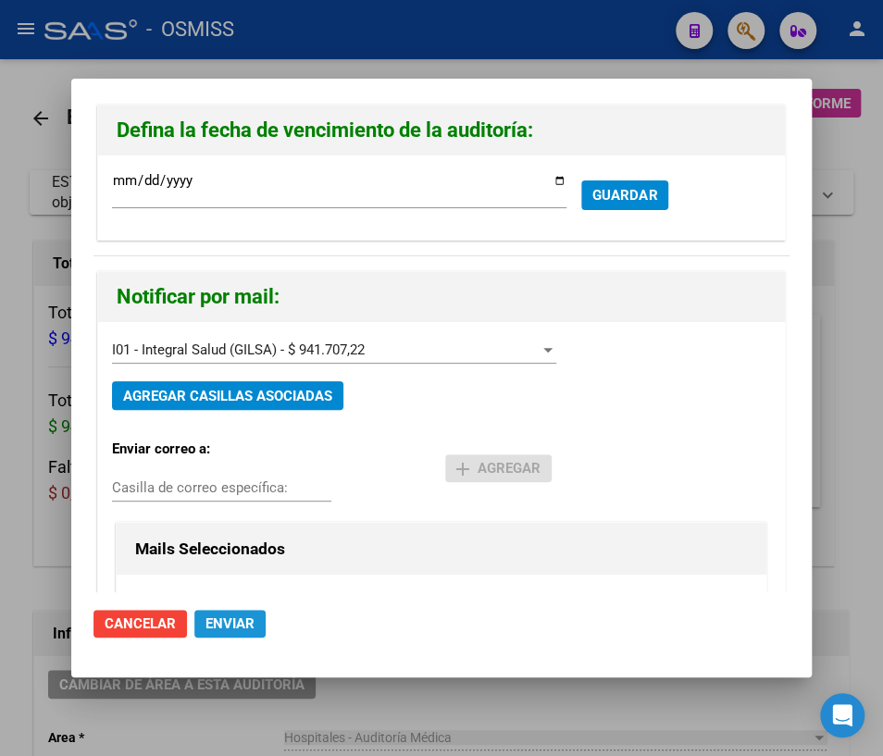
click at [223, 622] on span "Enviar" at bounding box center [230, 624] width 49 height 17
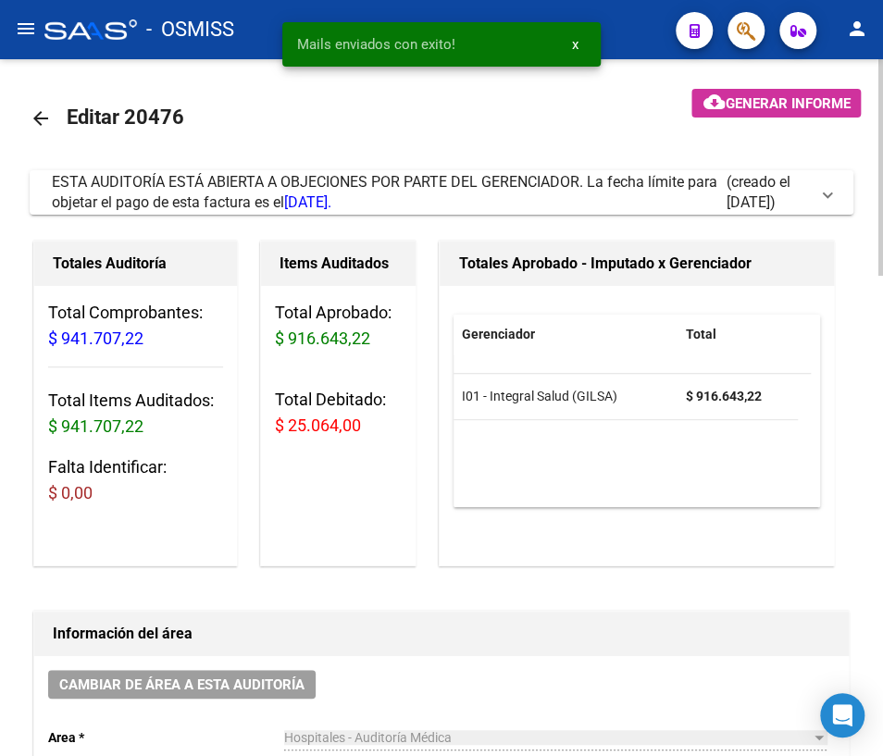
click at [38, 117] on mat-icon "arrow_back" at bounding box center [41, 118] width 22 height 22
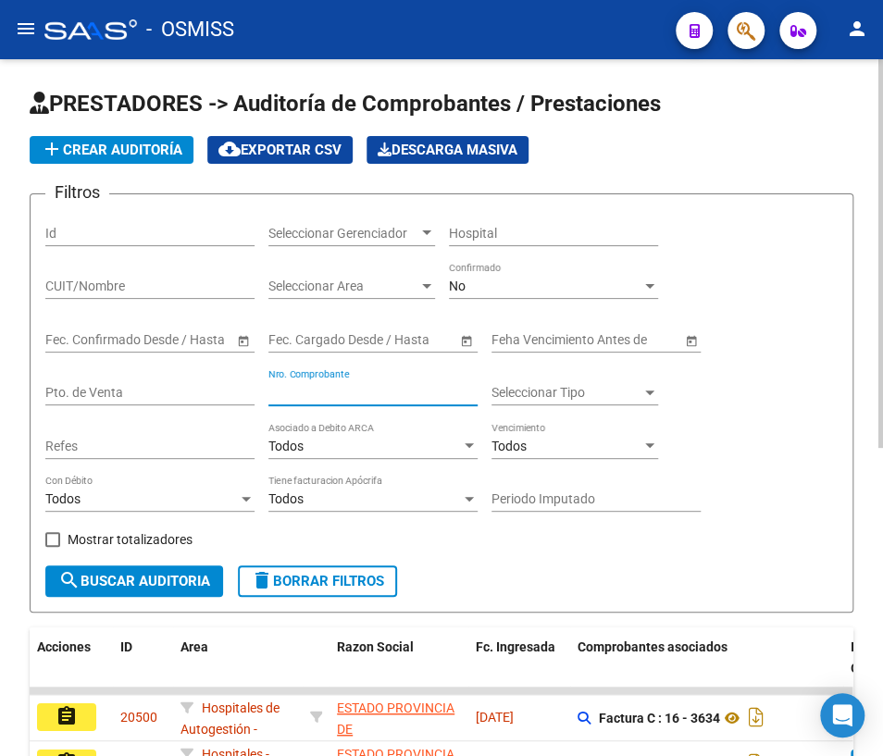
click at [362, 389] on input "Nro. Comprobante" at bounding box center [372, 393] width 209 height 16
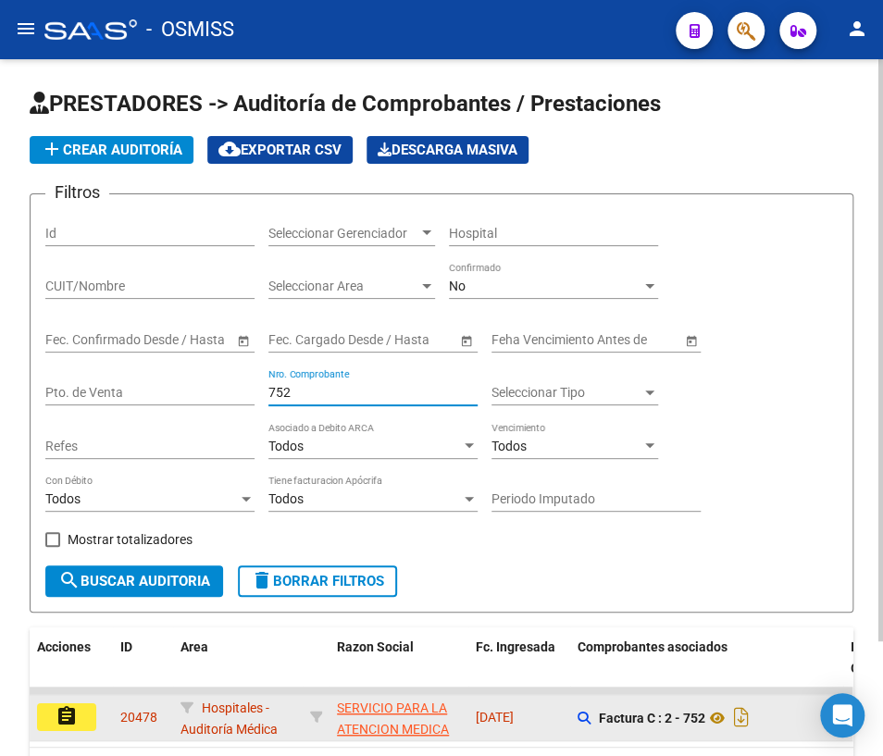
type input "752"
click at [75, 716] on mat-icon "assignment" at bounding box center [67, 716] width 22 height 22
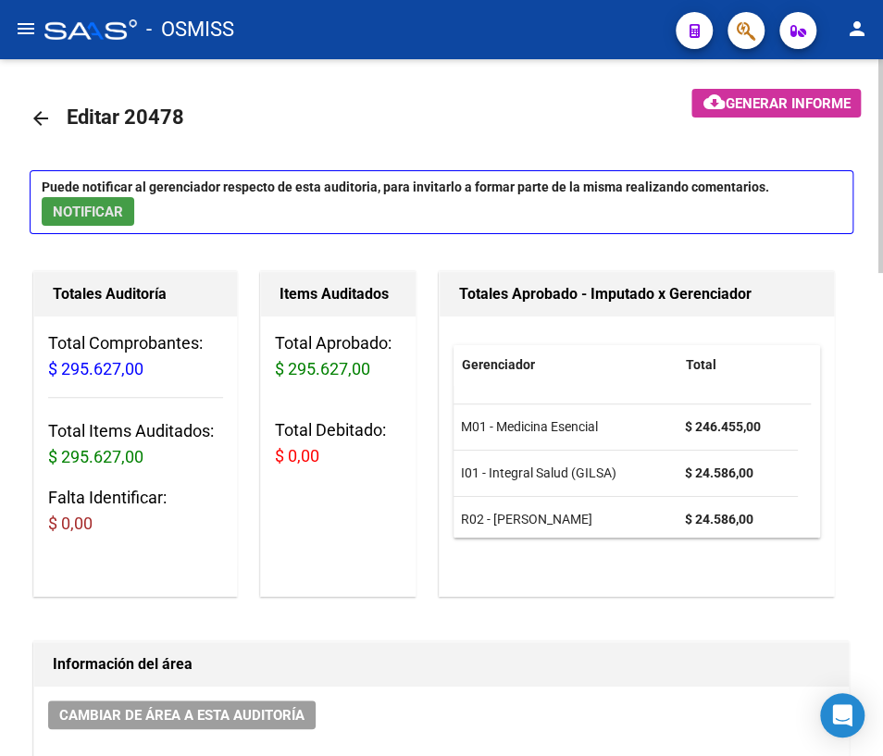
click at [84, 212] on span "NOTIFICAR" at bounding box center [88, 212] width 70 height 17
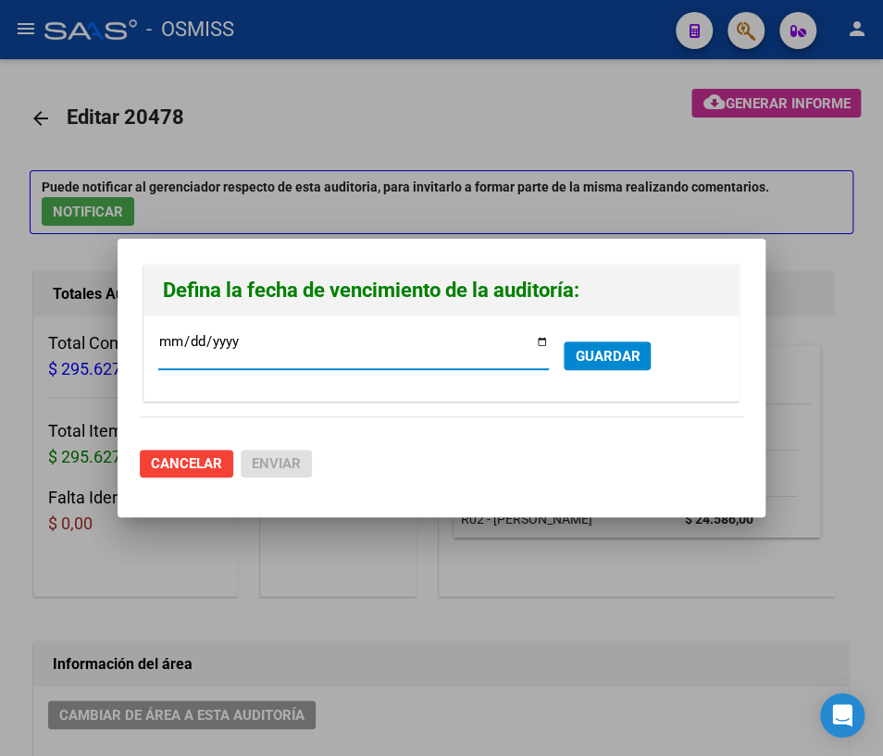
click at [545, 341] on input "[DATE]" at bounding box center [353, 349] width 391 height 30
type input "[DATE]"
click at [630, 356] on span "GUARDAR" at bounding box center [607, 356] width 65 height 17
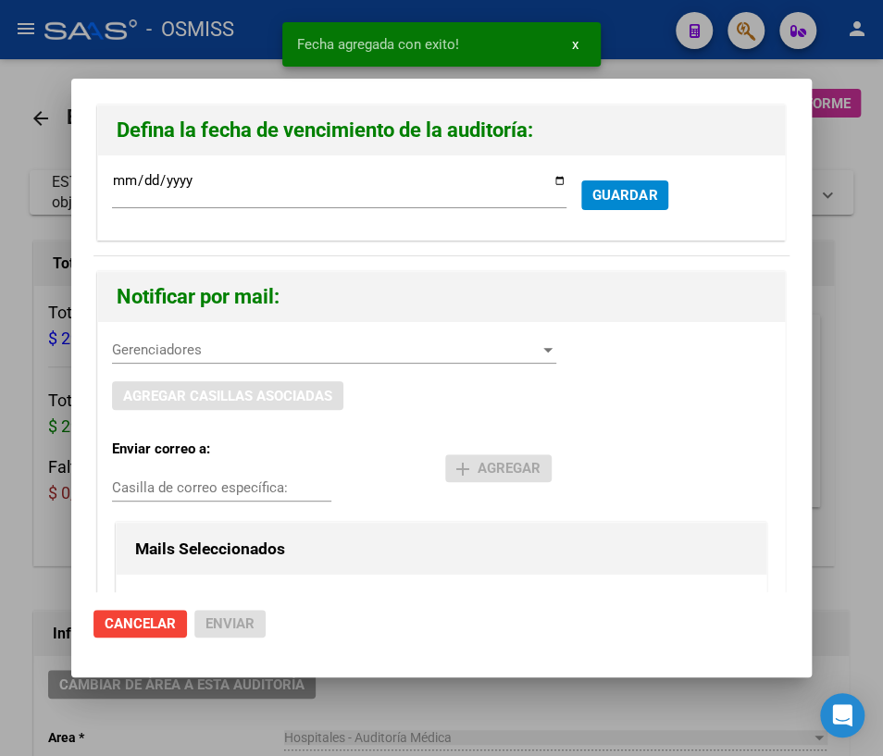
click at [183, 352] on span "Gerenciadores" at bounding box center [326, 350] width 428 height 17
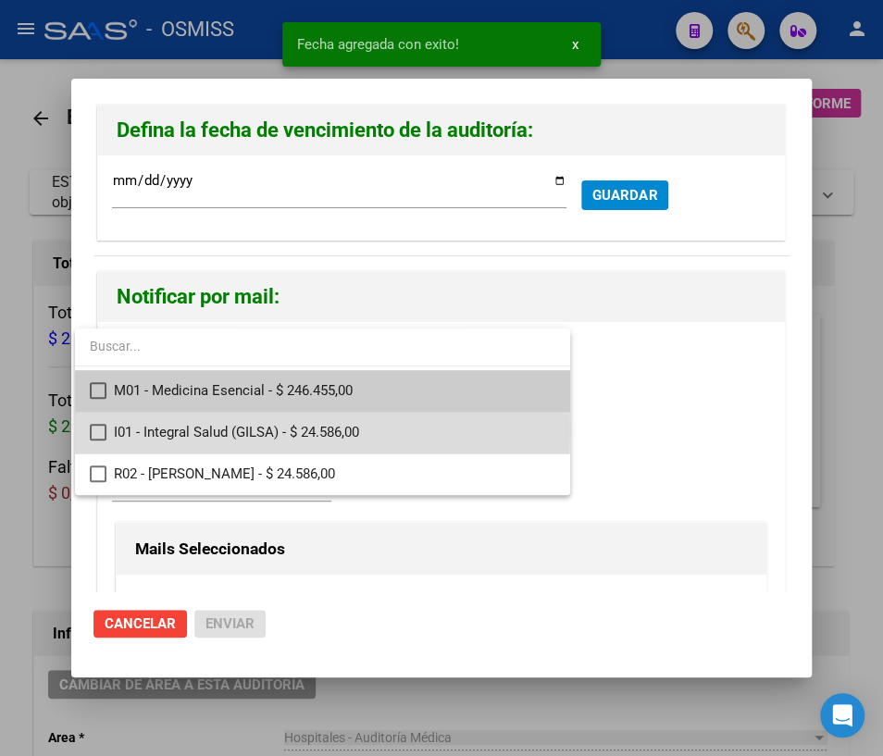
click at [169, 430] on span "I01 - Integral Salud (GILSA) - $ 24.586,00" at bounding box center [335, 433] width 442 height 42
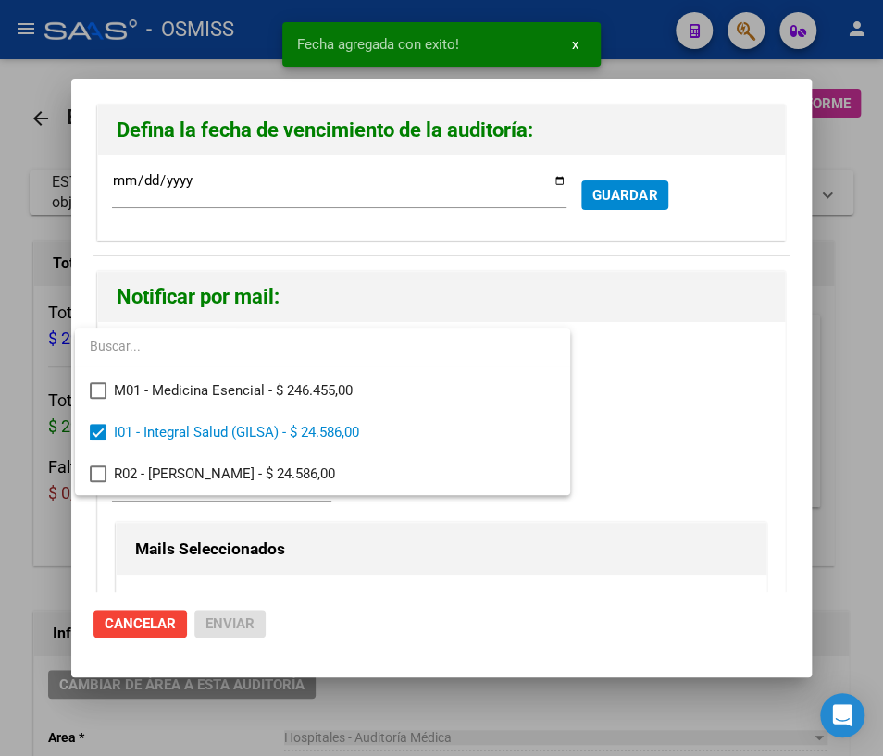
click at [718, 421] on div at bounding box center [441, 378] width 883 height 756
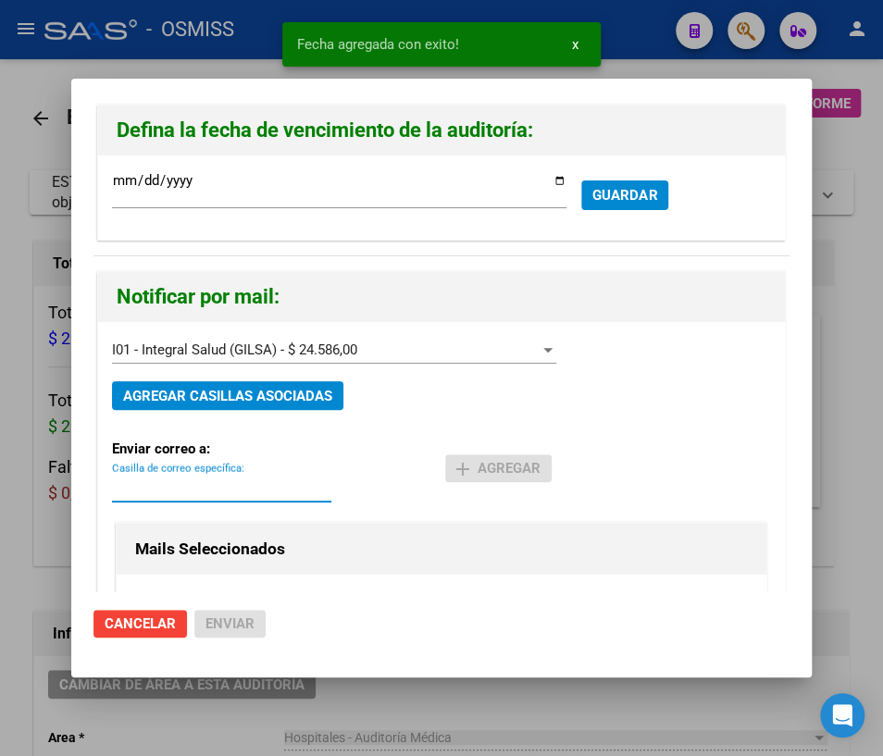
click at [169, 492] on input "Casilla de correo específica:" at bounding box center [221, 488] width 219 height 17
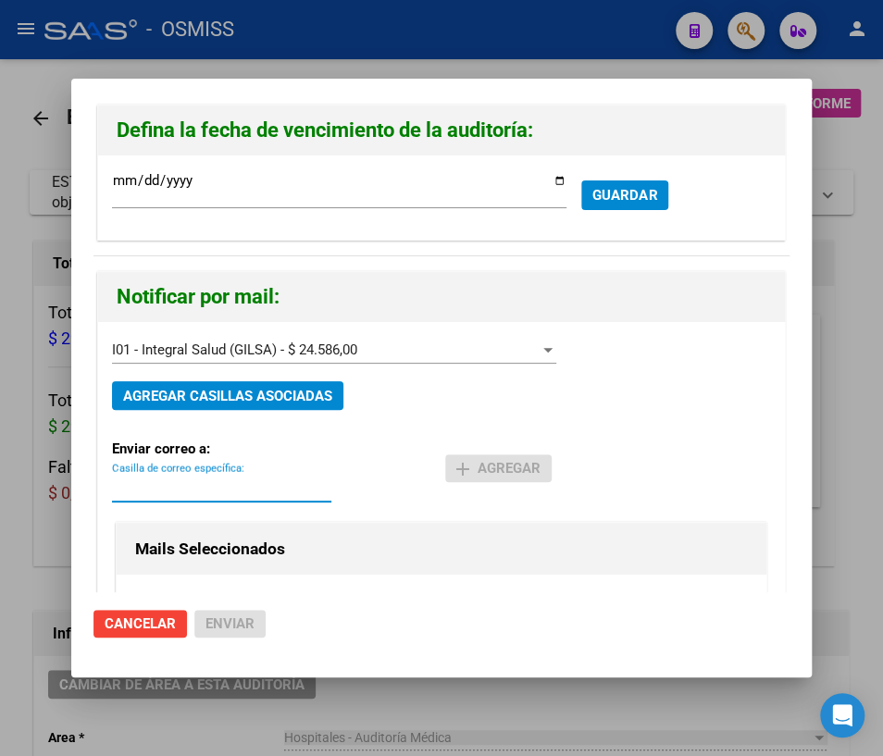
paste input "[PERSON_NAME][EMAIL_ADDRESS][DOMAIN_NAME]"
type input "[PERSON_NAME][EMAIL_ADDRESS][DOMAIN_NAME]"
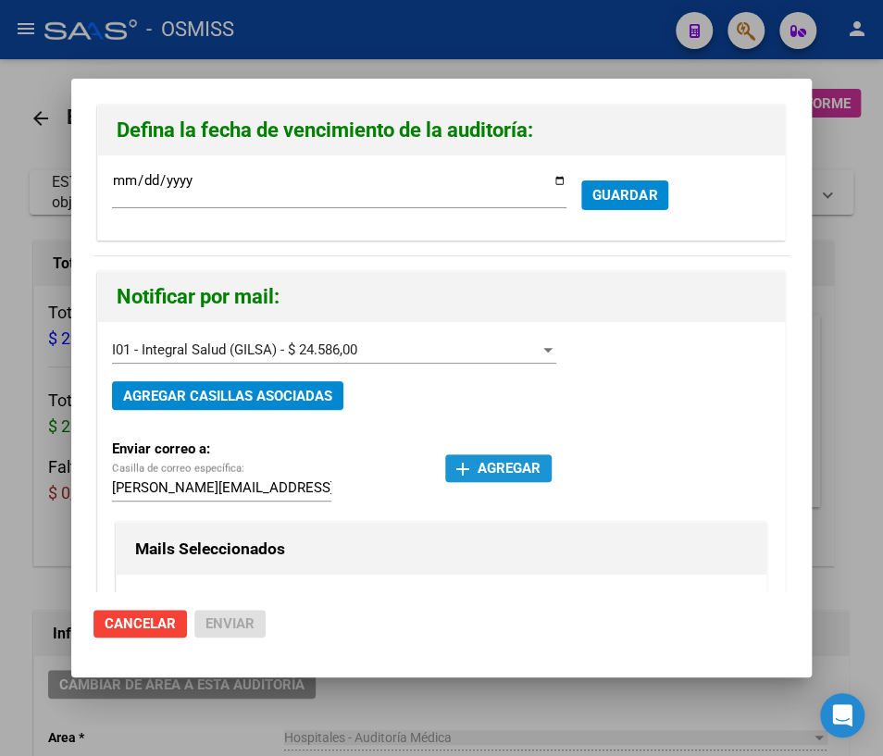
click at [488, 472] on span "add Agregar" at bounding box center [498, 468] width 84 height 17
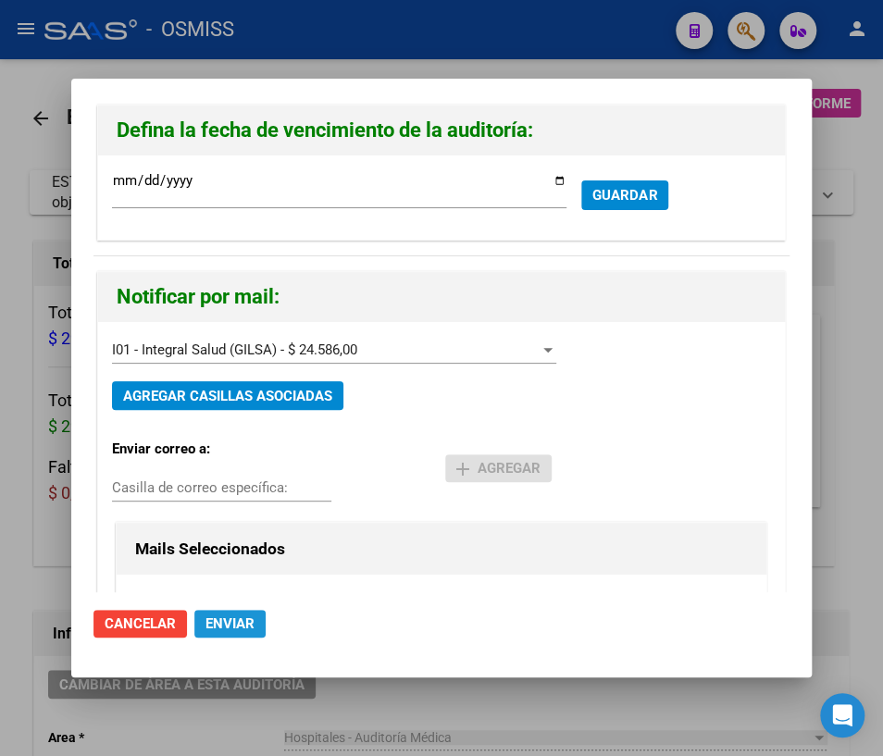
click at [234, 629] on span "Enviar" at bounding box center [230, 624] width 49 height 17
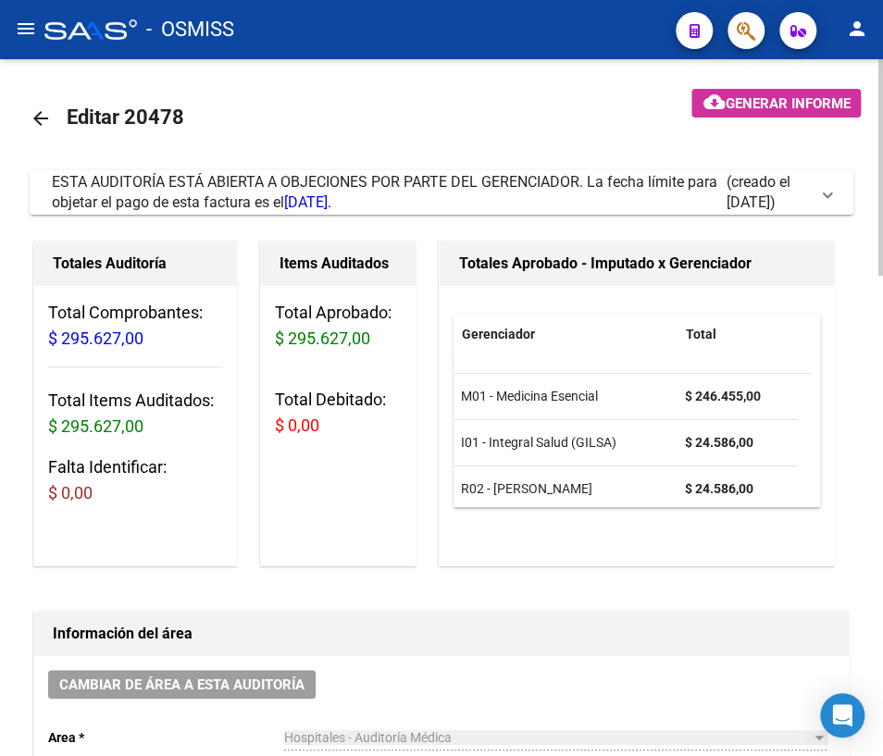
click at [40, 111] on mat-icon "arrow_back" at bounding box center [41, 118] width 22 height 22
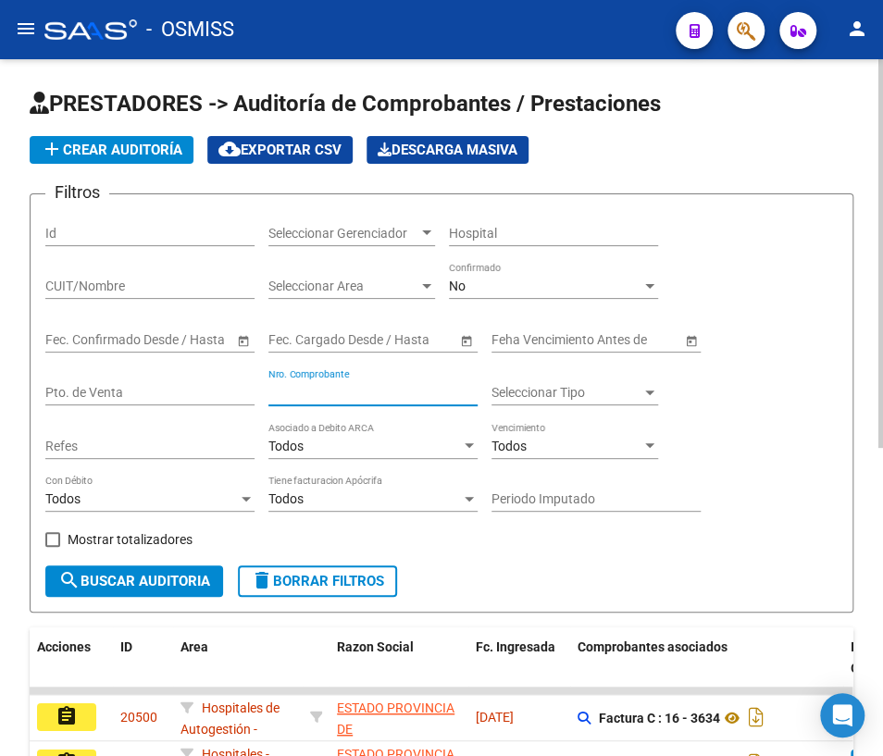
click at [322, 389] on input "Nro. Comprobante" at bounding box center [372, 393] width 209 height 16
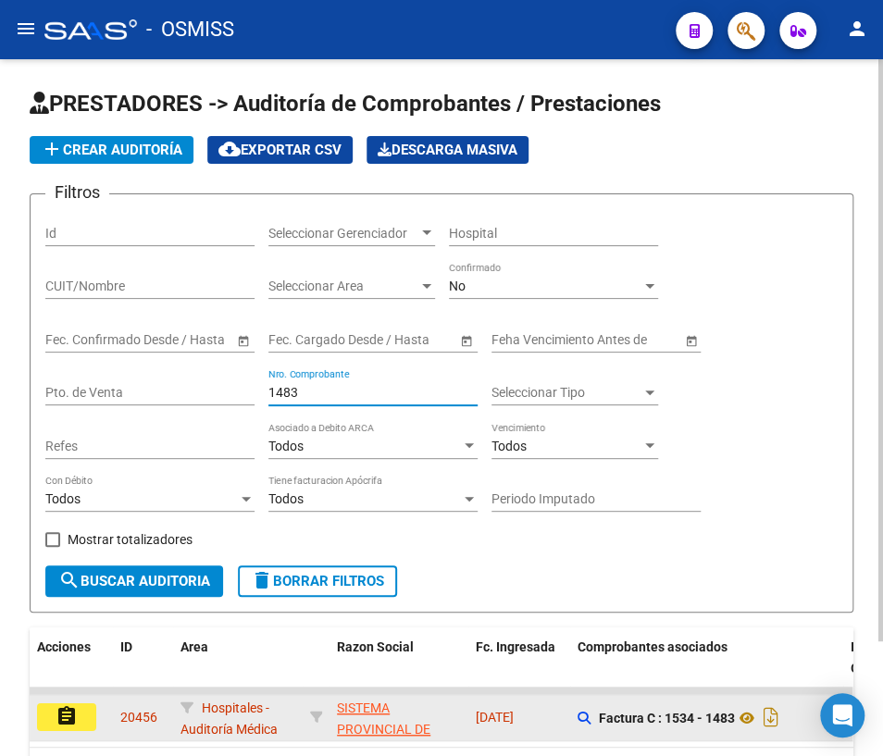
type input "1483"
click at [76, 717] on mat-icon "assignment" at bounding box center [67, 716] width 22 height 22
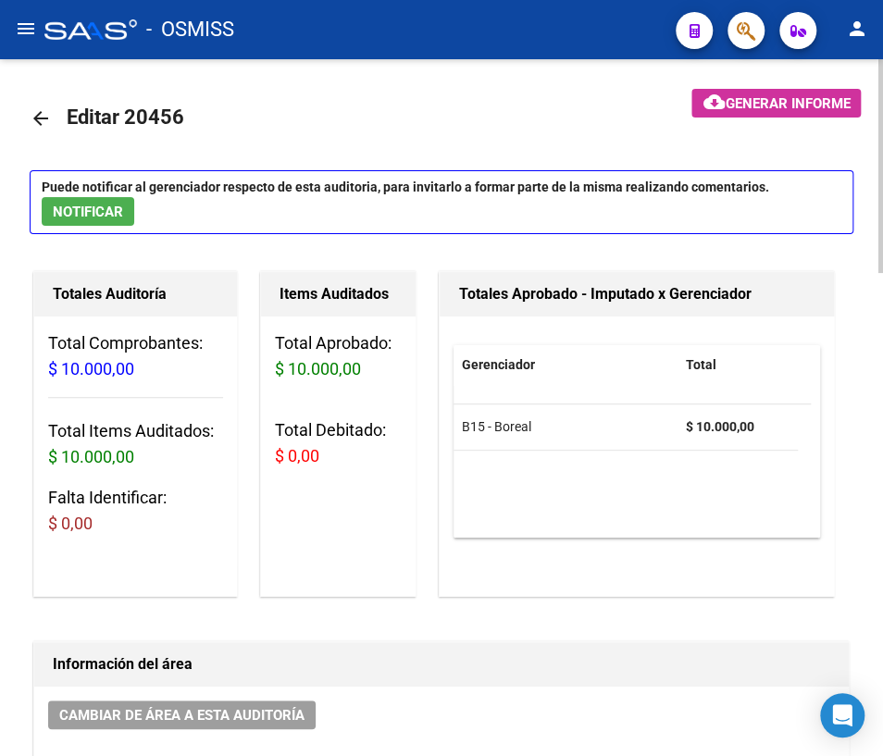
click at [39, 119] on mat-icon "arrow_back" at bounding box center [41, 118] width 22 height 22
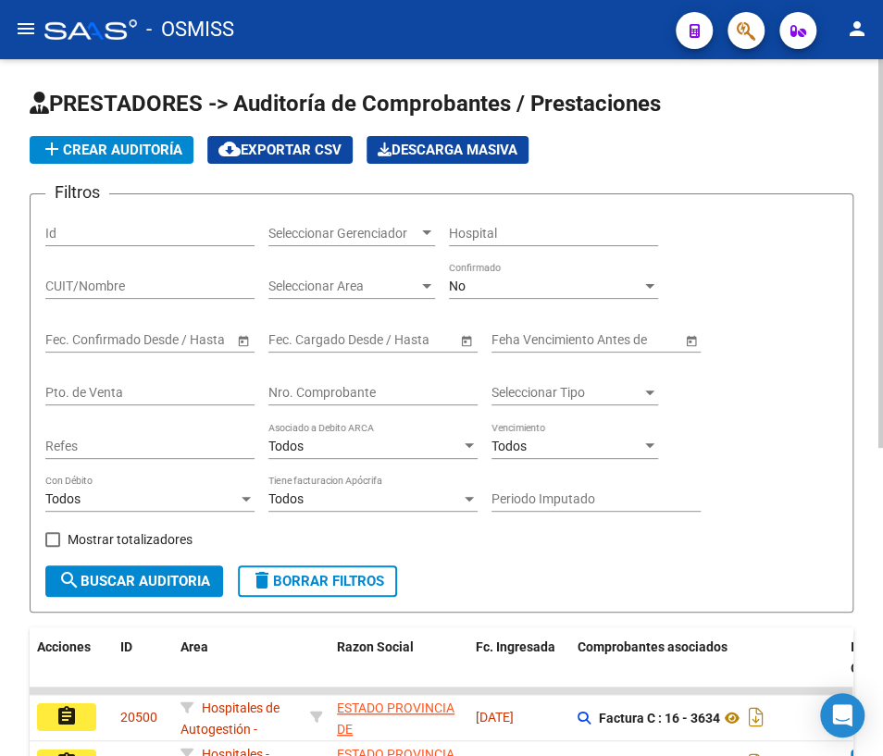
click at [297, 380] on div "Nro. Comprobante" at bounding box center [372, 386] width 209 height 37
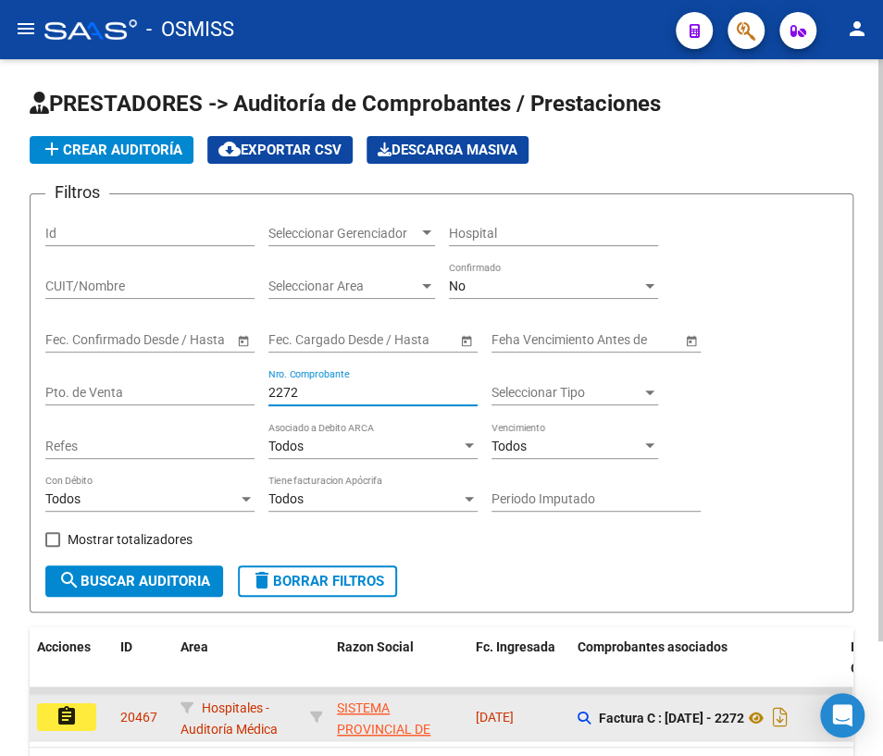
type input "2272"
click at [59, 710] on mat-icon "assignment" at bounding box center [67, 716] width 22 height 22
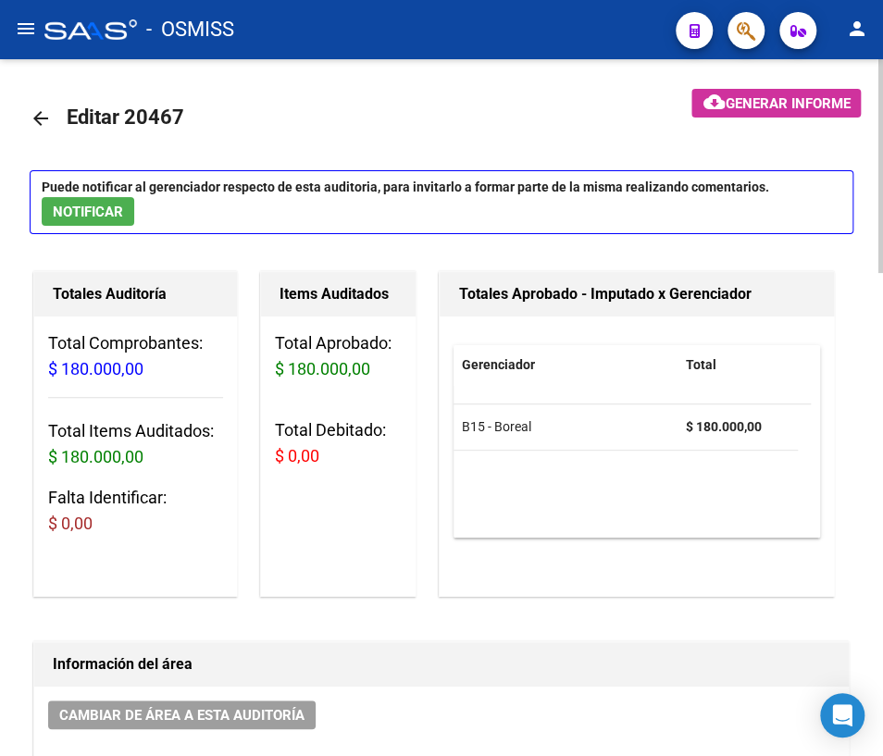
click at [36, 118] on mat-icon "arrow_back" at bounding box center [41, 118] width 22 height 22
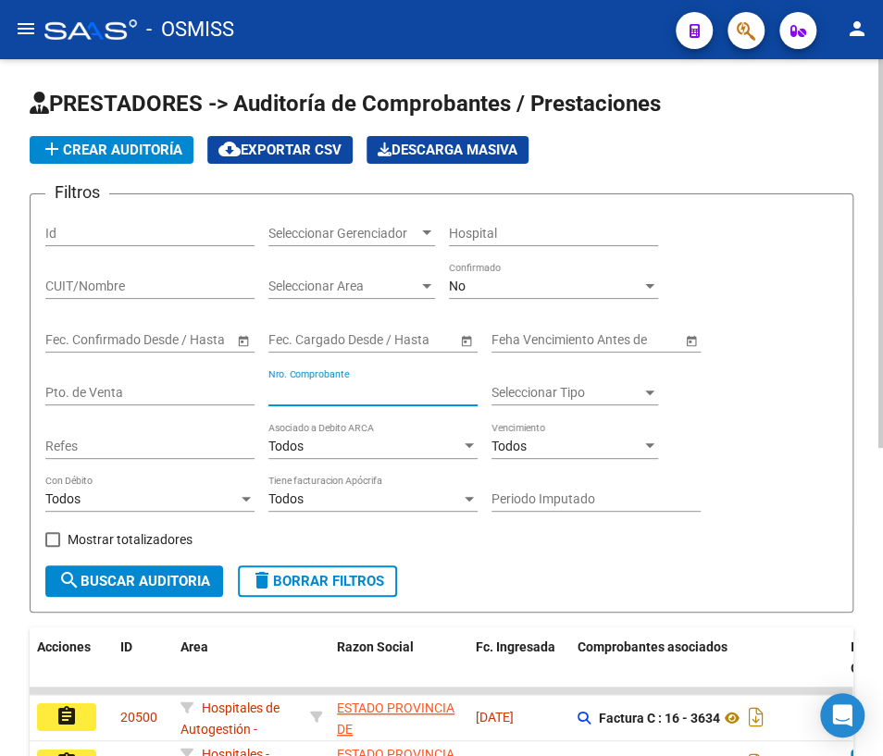
click at [297, 393] on input "Nro. Comprobante" at bounding box center [372, 393] width 209 height 16
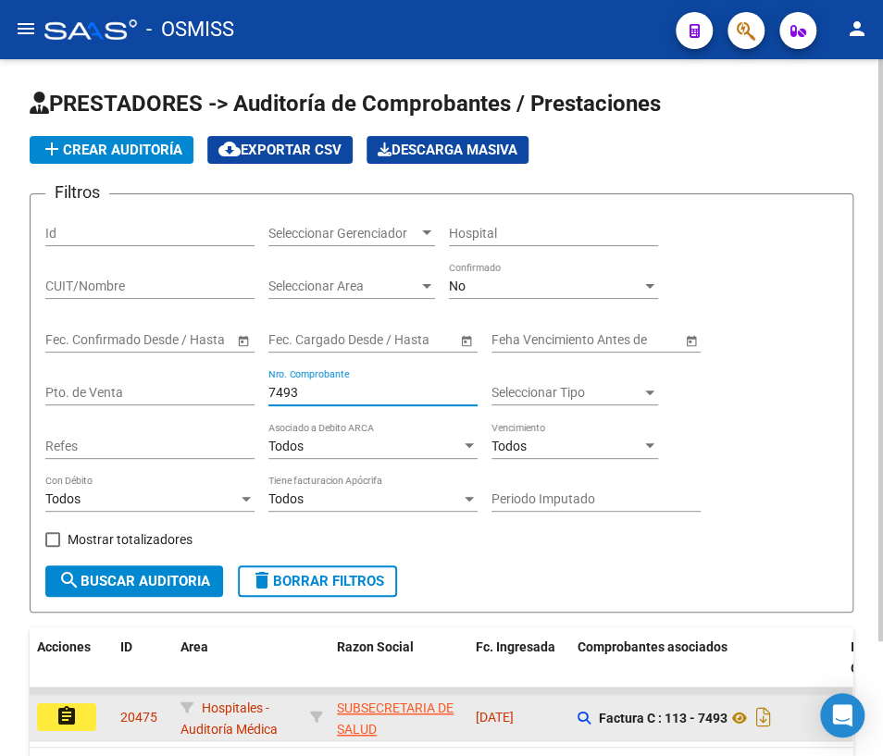
type input "7493"
click at [81, 712] on button "assignment" at bounding box center [66, 718] width 59 height 28
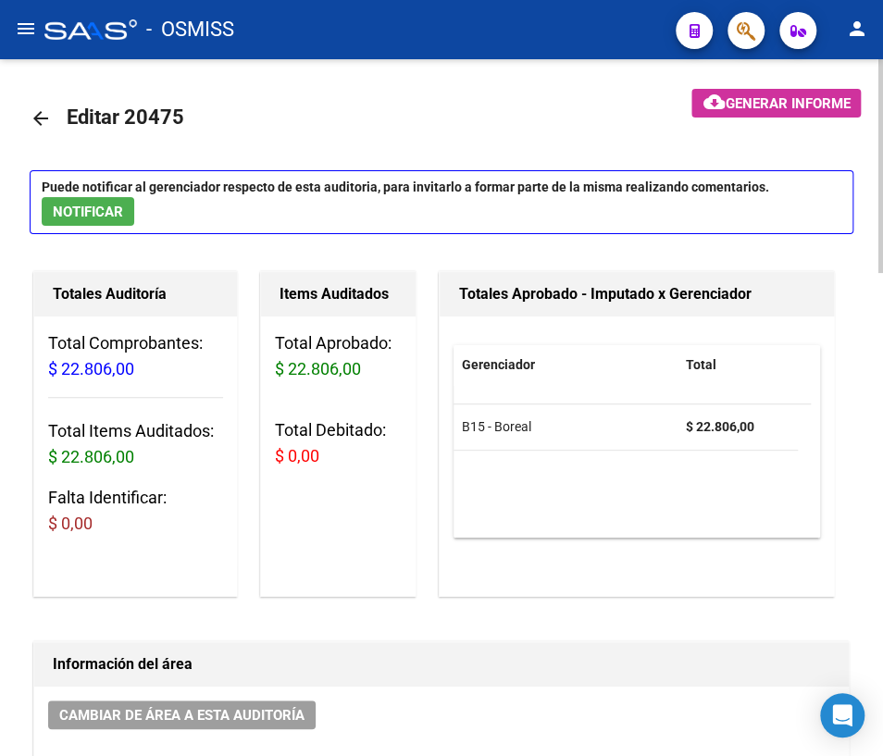
click at [39, 119] on mat-icon "arrow_back" at bounding box center [41, 118] width 22 height 22
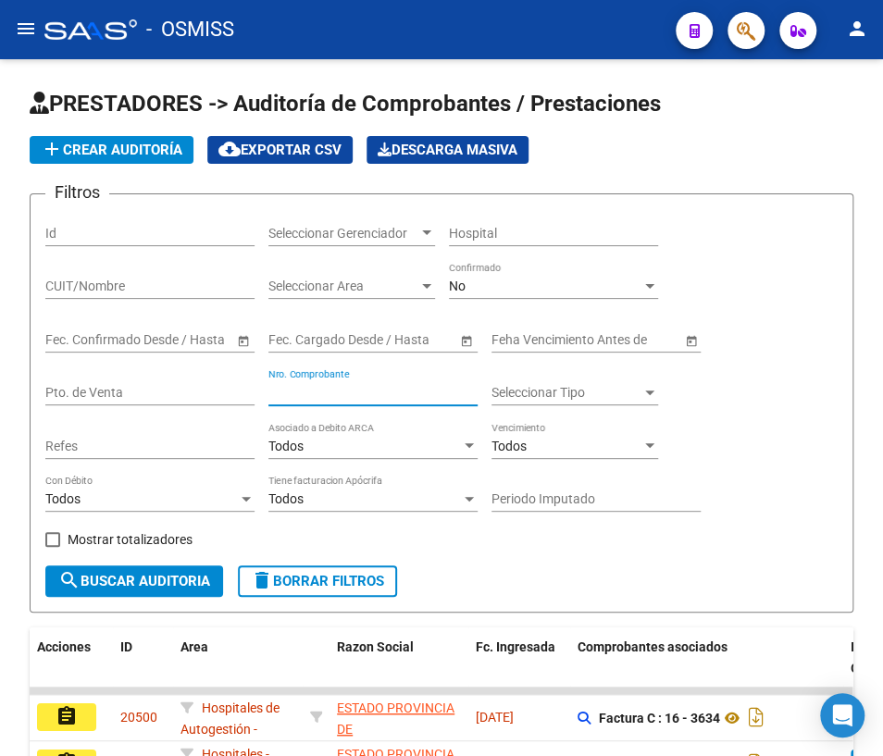
click at [312, 392] on input "Nro. Comprobante" at bounding box center [372, 393] width 209 height 16
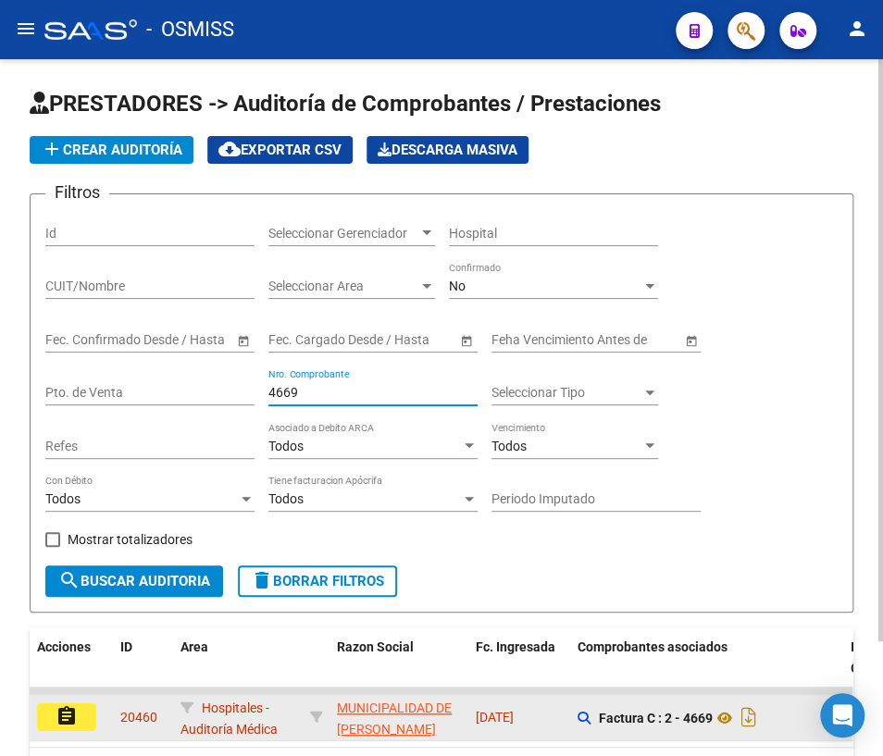
type input "4669"
click at [76, 709] on mat-icon "assignment" at bounding box center [67, 716] width 22 height 22
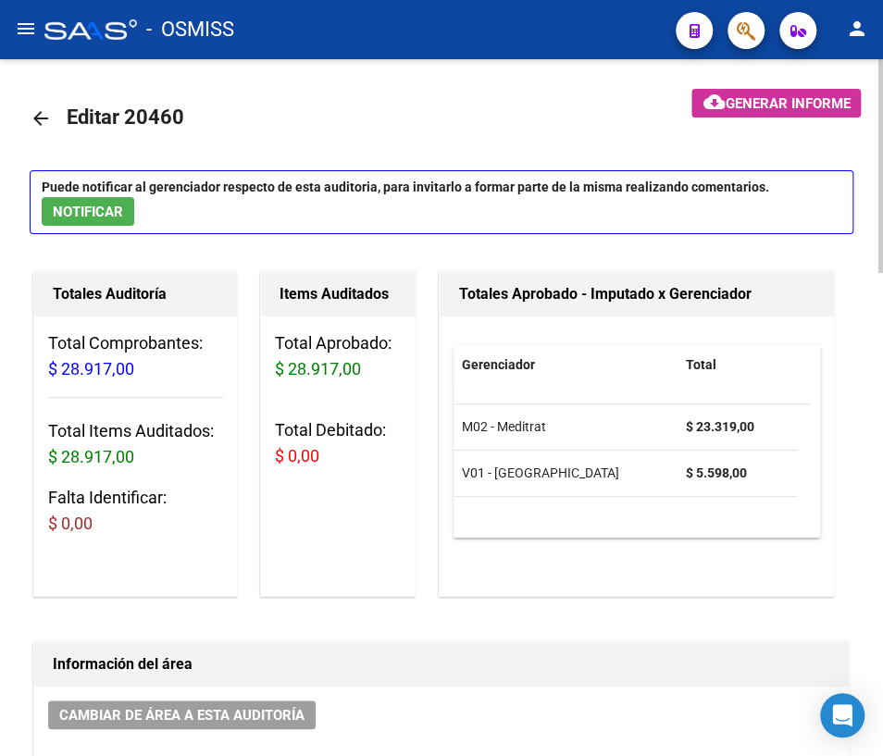
click at [44, 116] on mat-icon "arrow_back" at bounding box center [41, 118] width 22 height 22
